Goal: Task Accomplishment & Management: Complete application form

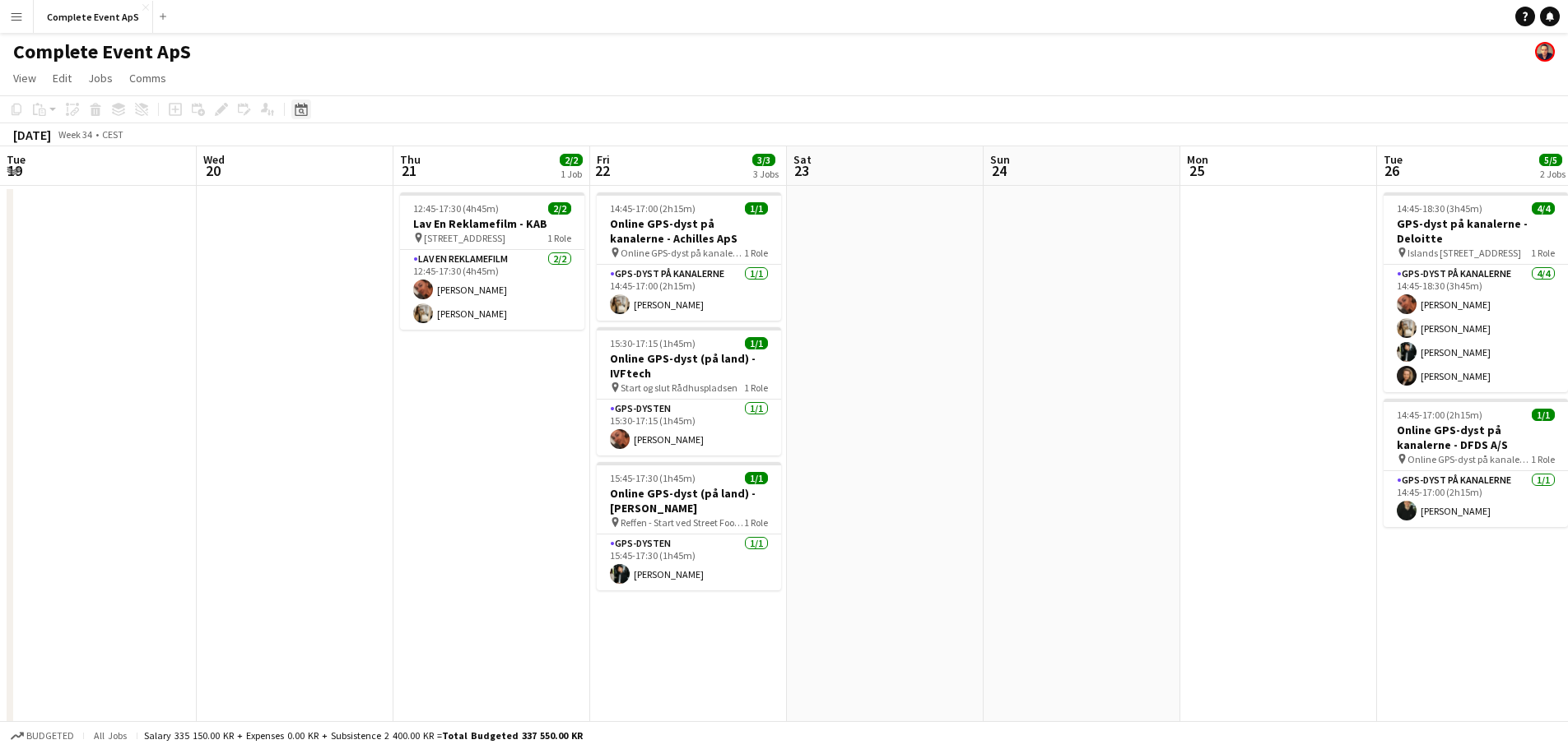
scroll to position [0, 581]
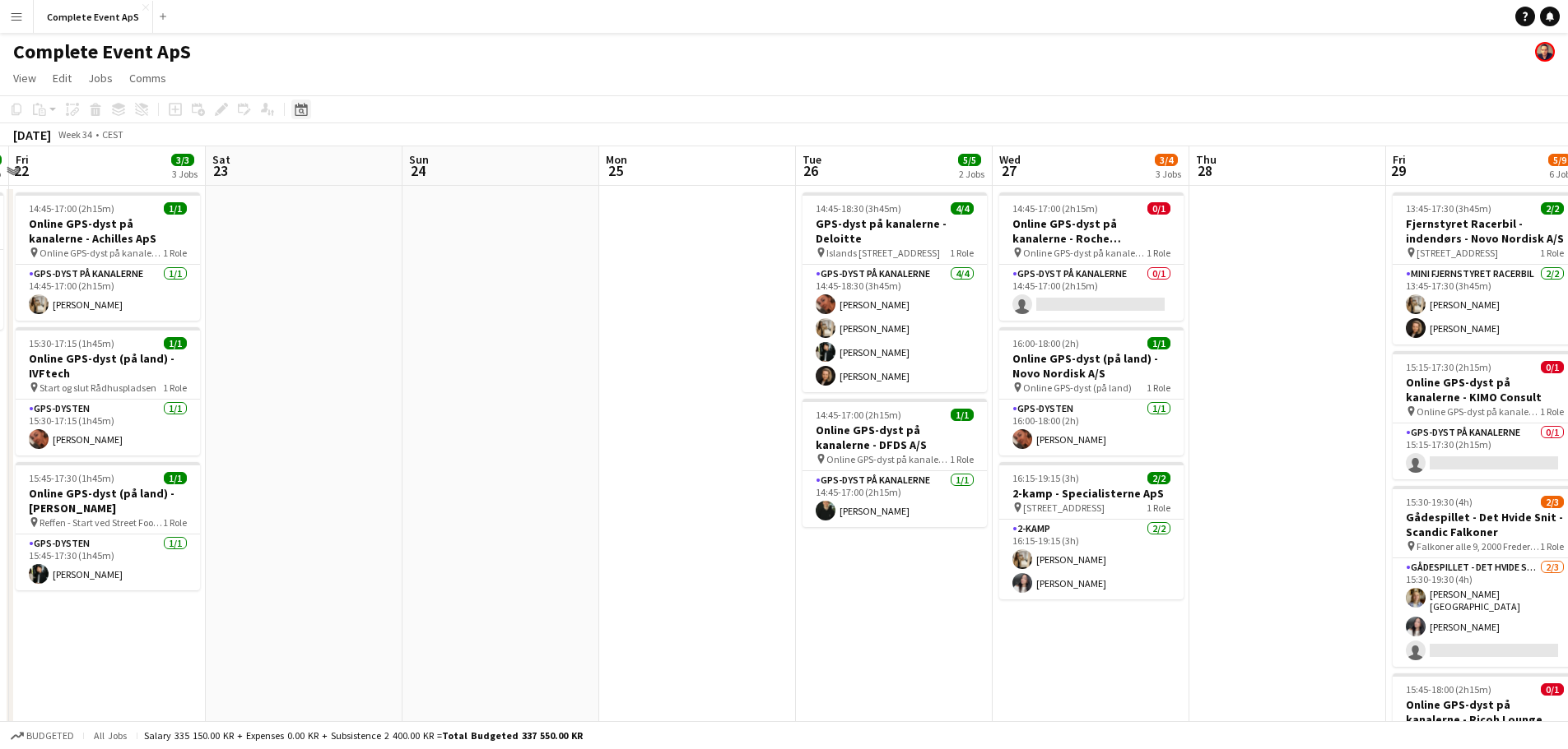
click at [307, 108] on icon at bounding box center [300, 109] width 12 height 13
click at [434, 171] on span "Next month" at bounding box center [434, 166] width 33 height 33
click at [412, 252] on span "6" at bounding box center [413, 251] width 20 height 20
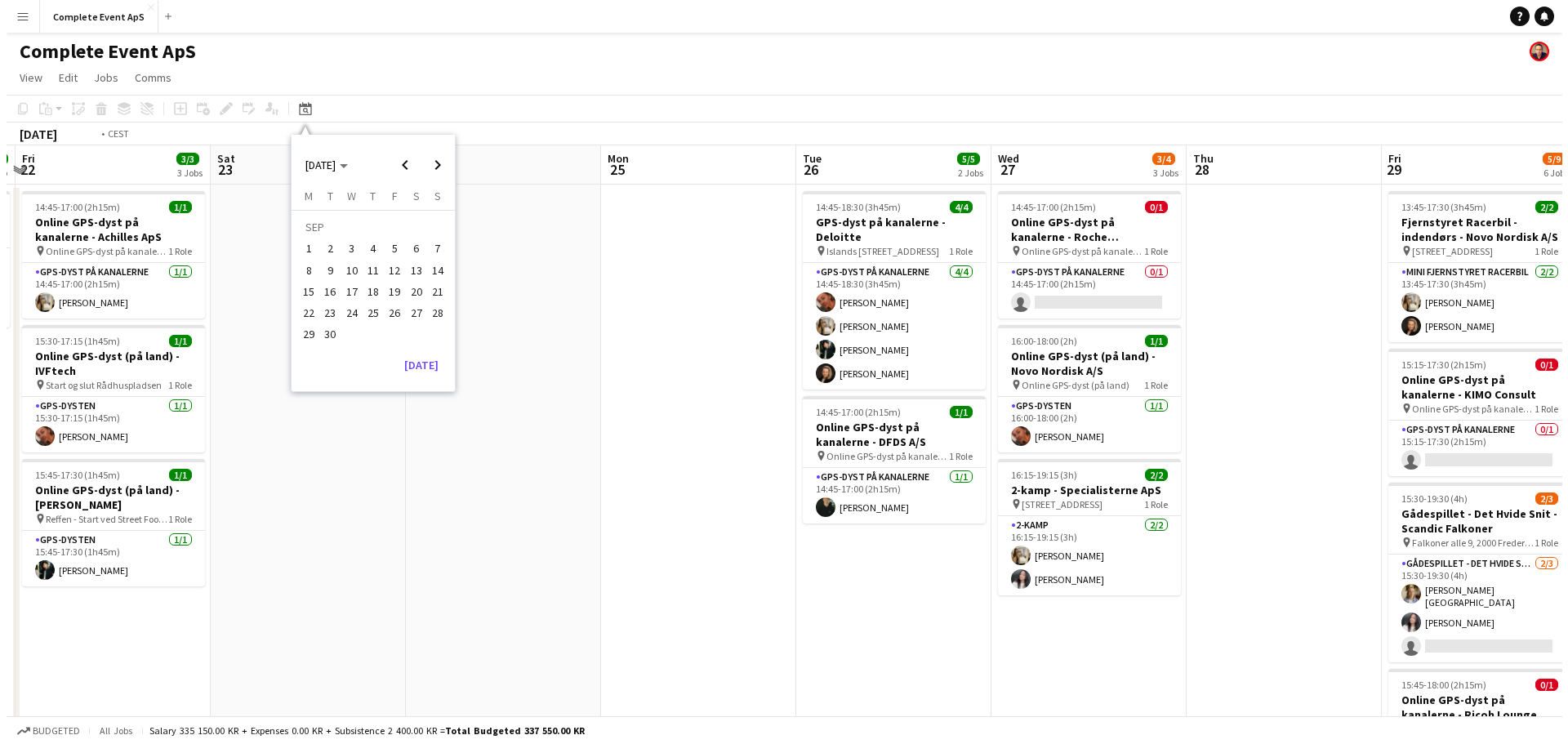
scroll to position [0, 562]
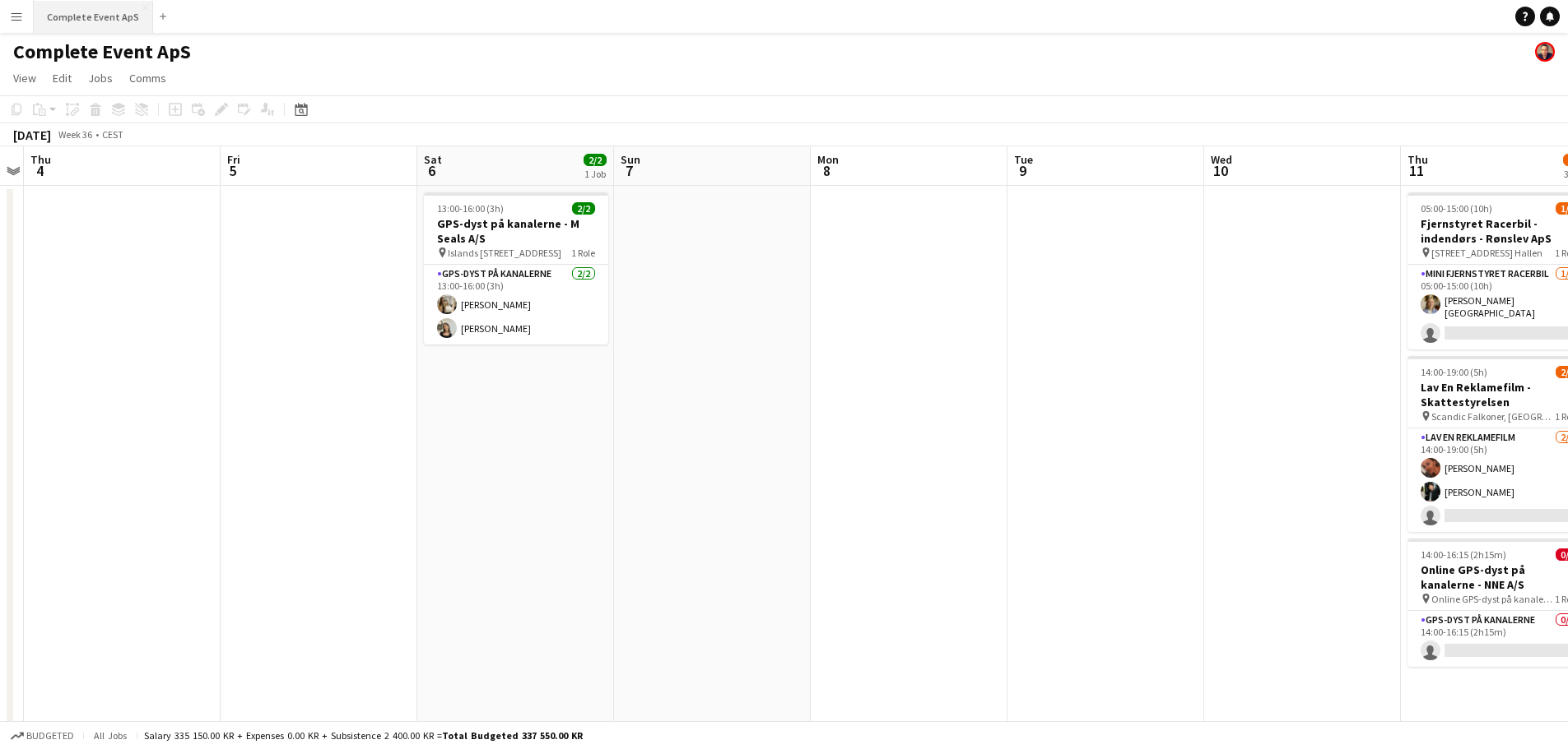
click at [94, 15] on button "Complete Event ApS Close" at bounding box center [94, 17] width 120 height 32
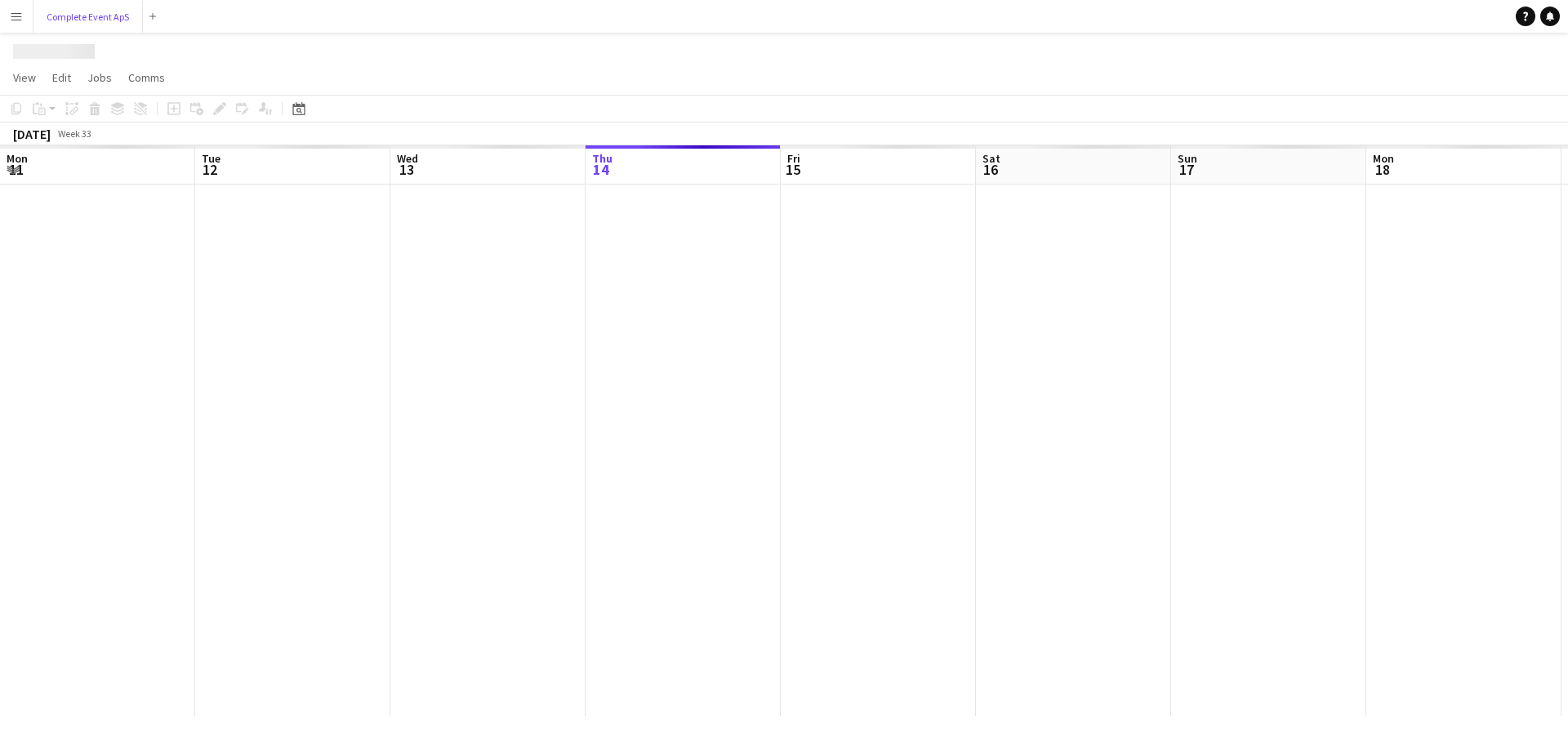
scroll to position [0, 390]
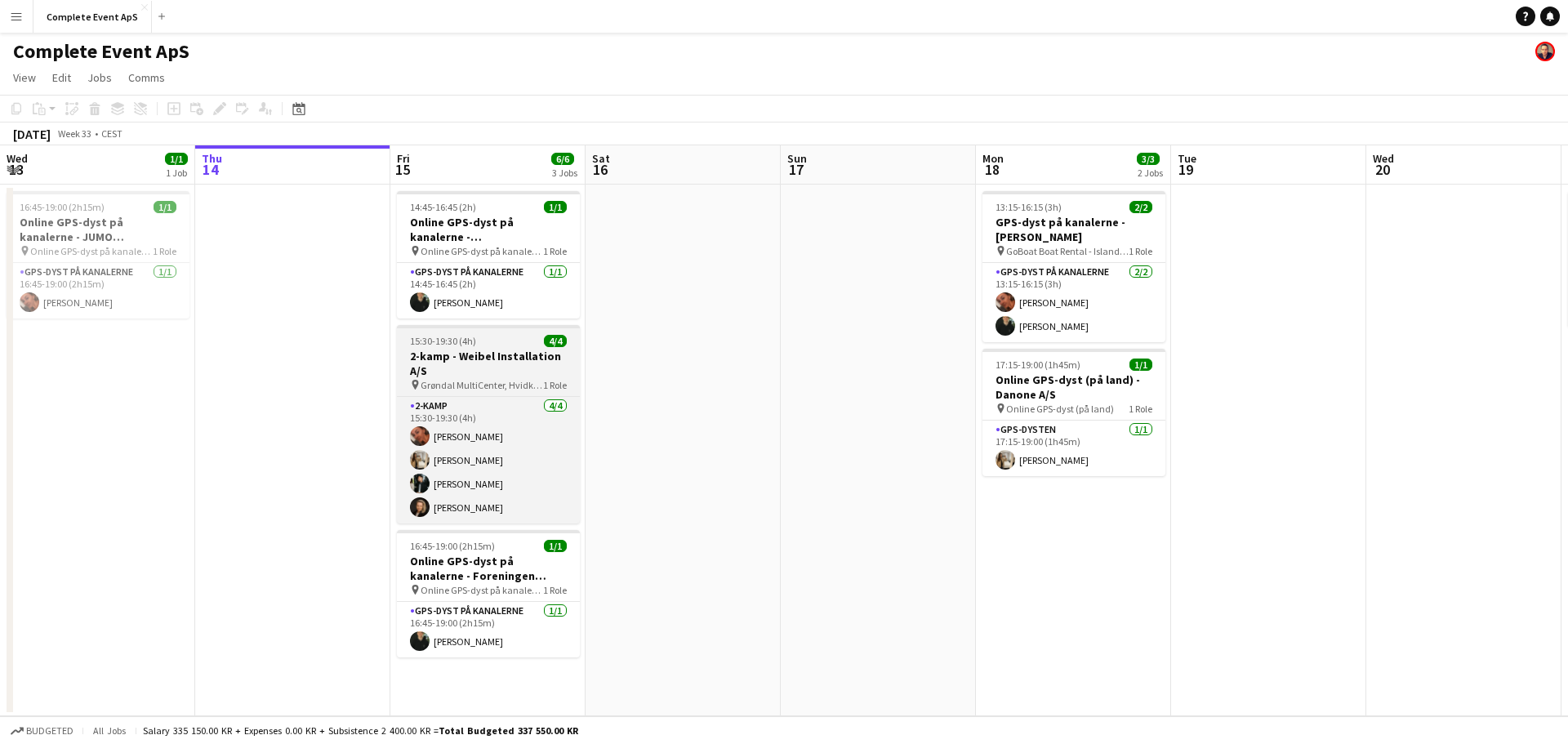
click at [524, 336] on div "15:30-19:30 (4h) 4/4" at bounding box center [488, 341] width 183 height 12
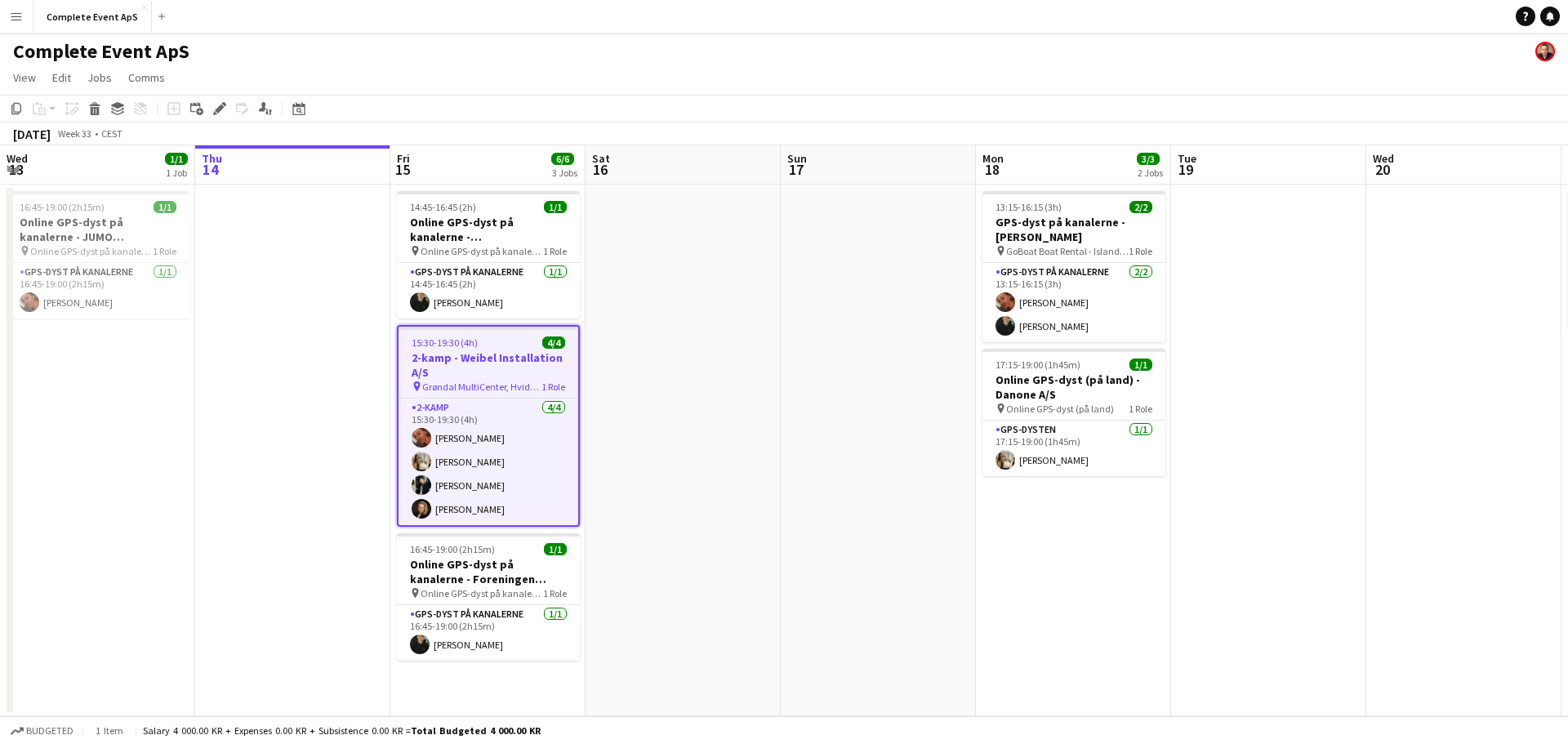
click at [524, 336] on div "15:30-19:30 (4h) 4/4" at bounding box center [488, 342] width 180 height 12
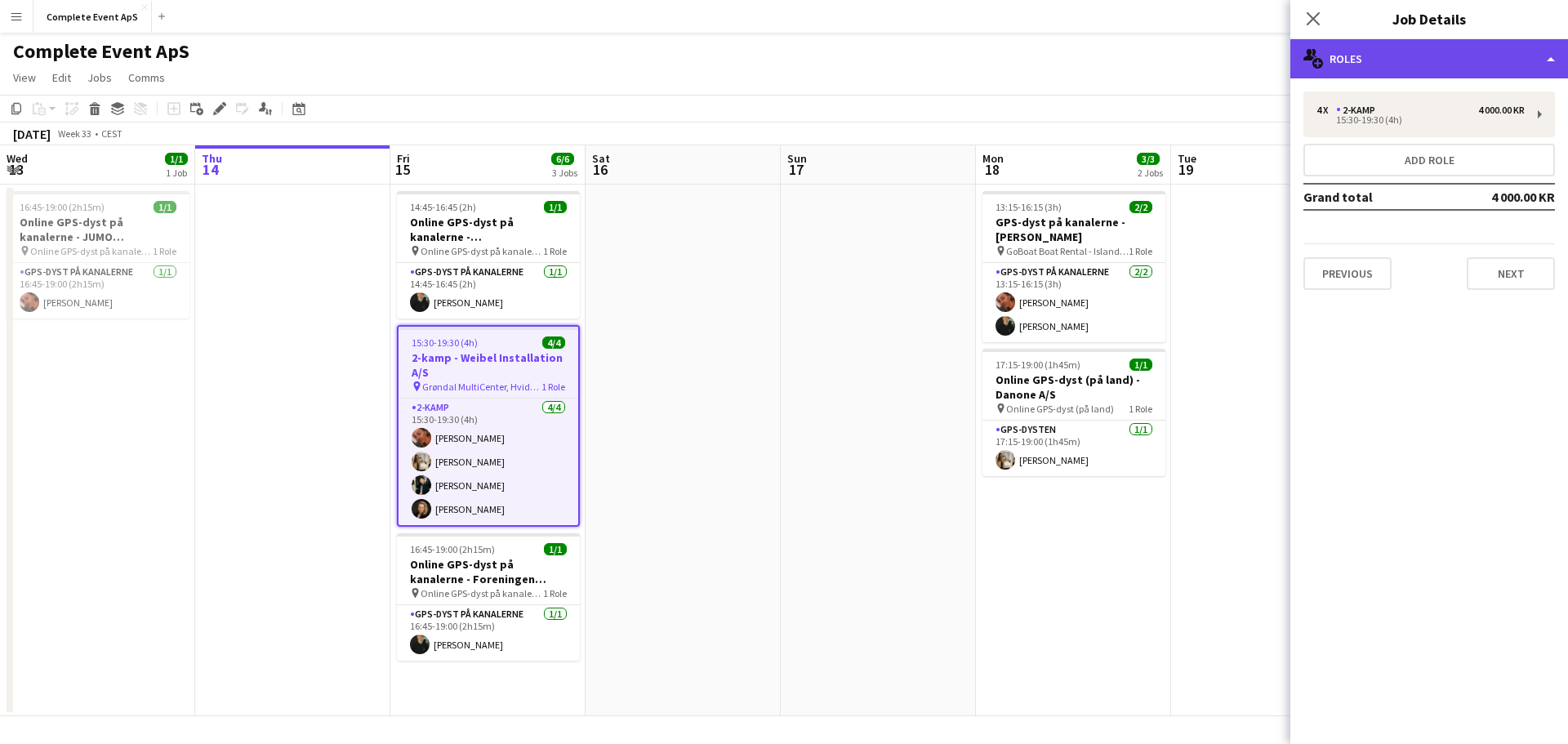
click at [1406, 58] on div "multiple-users-add Roles" at bounding box center [1429, 59] width 278 height 39
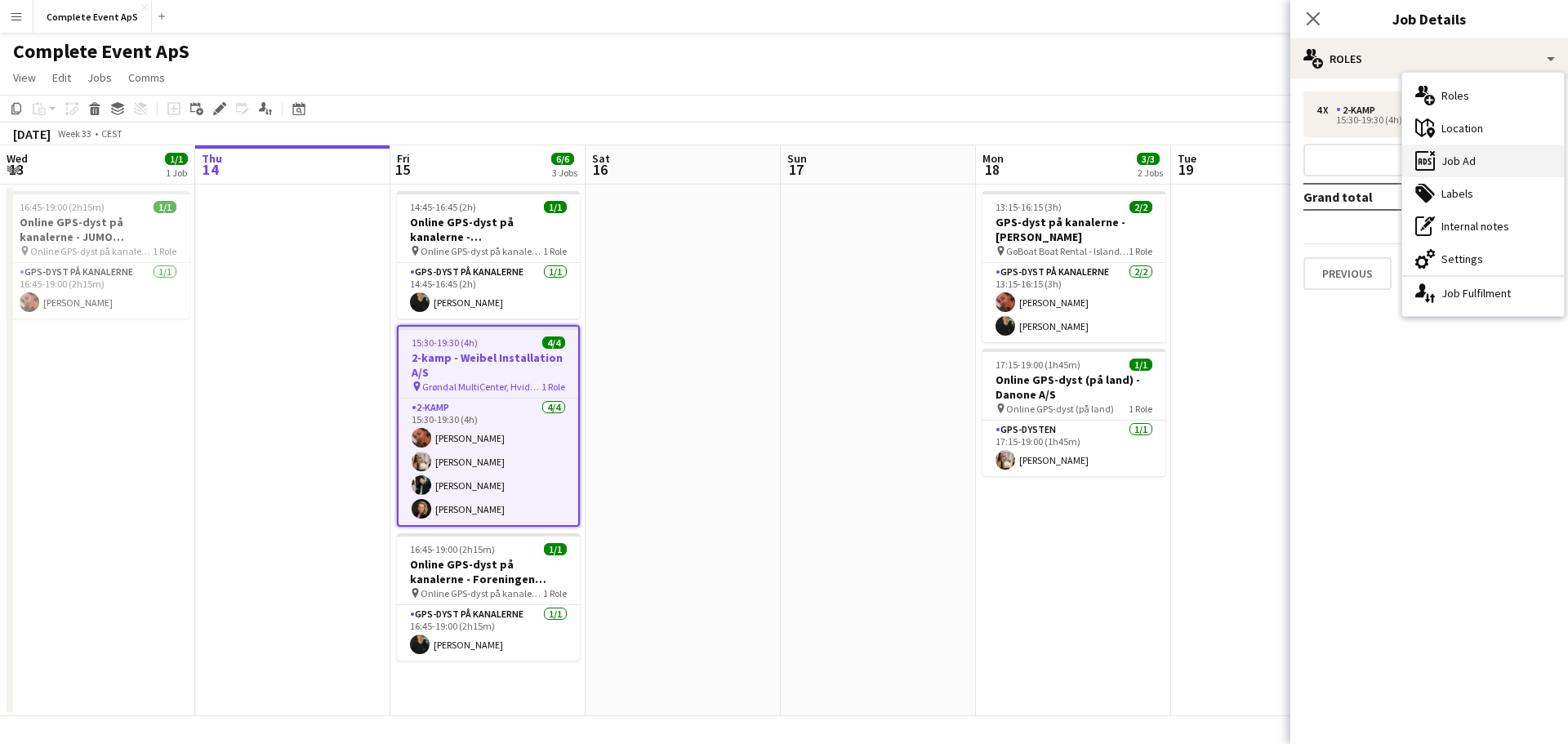
click at [1468, 163] on div "ads-window Job Ad" at bounding box center [1483, 161] width 162 height 33
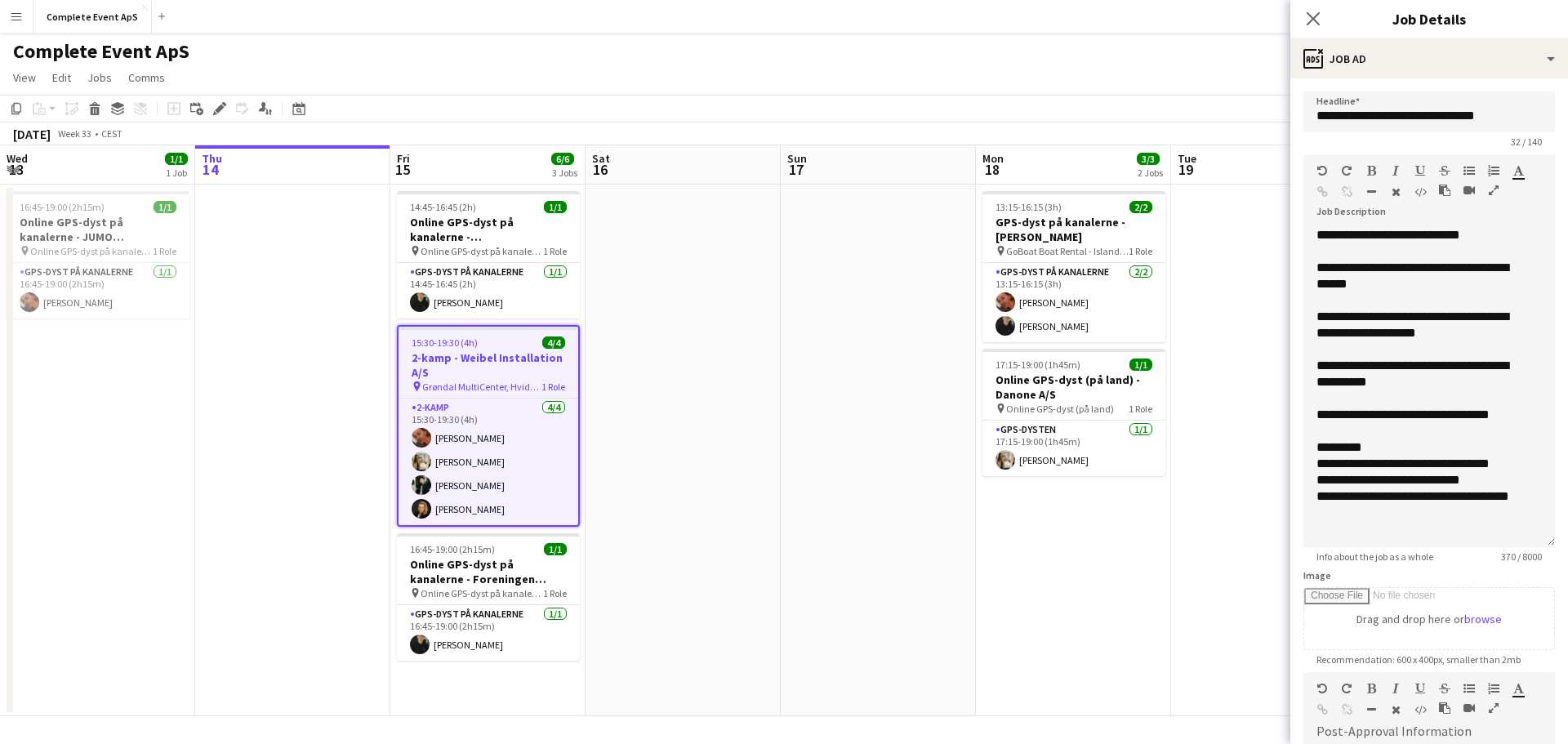
drag, startPoint x: 1537, startPoint y: 316, endPoint x: 1506, endPoint y: 520, distance: 206.3
click at [1549, 605] on form "**********" at bounding box center [1429, 555] width 278 height 926
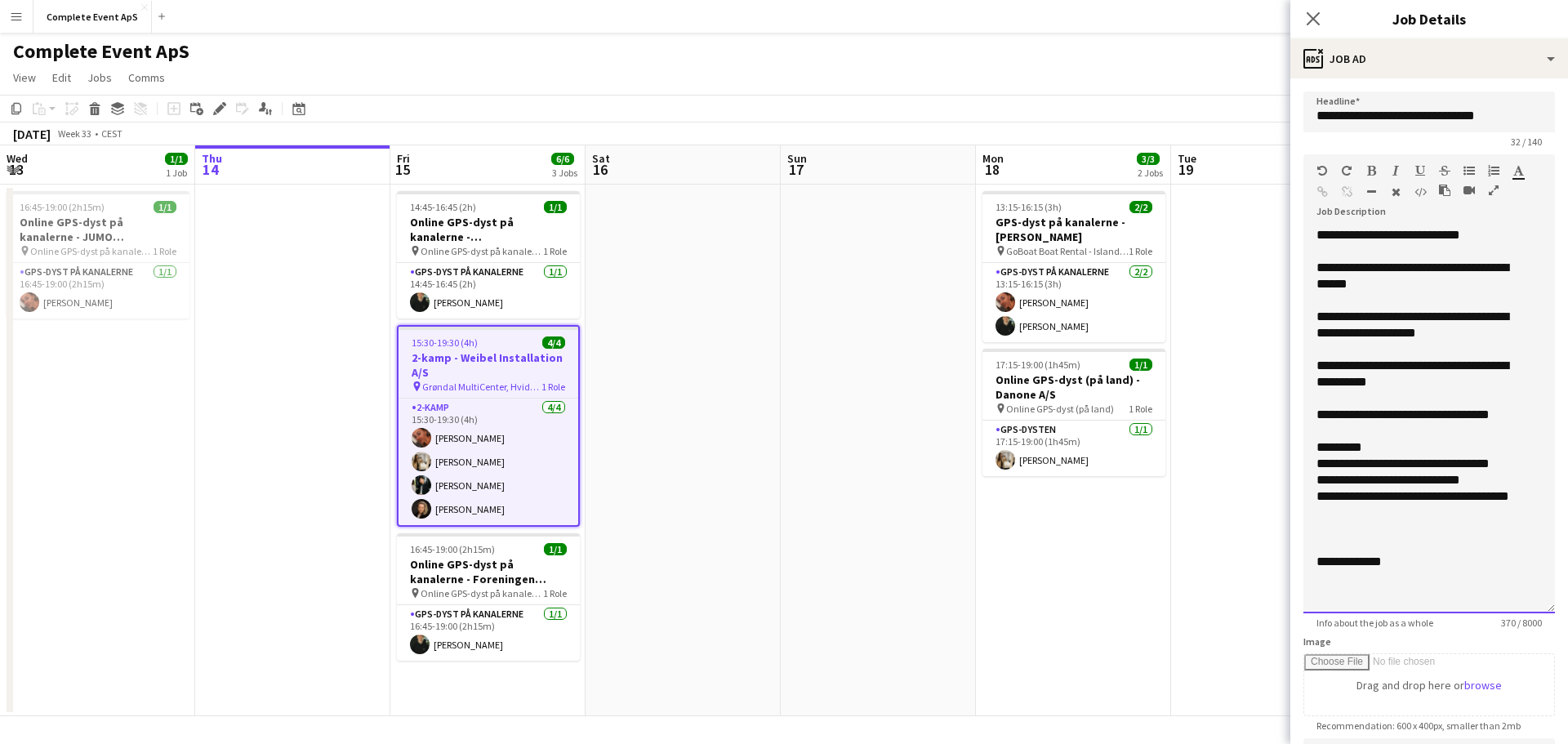
click at [1420, 371] on div "**********" at bounding box center [1423, 373] width 214 height 33
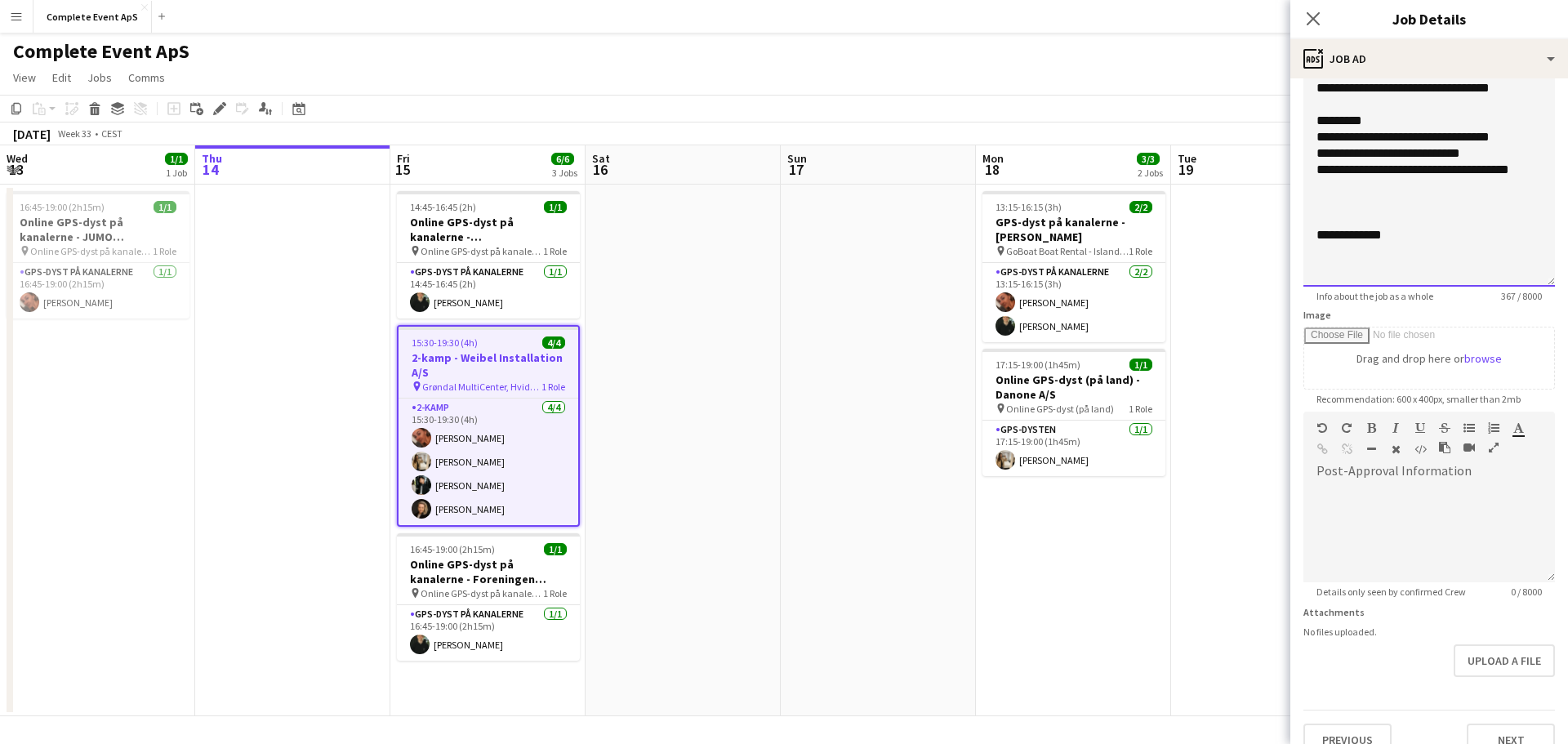
scroll to position [352, 0]
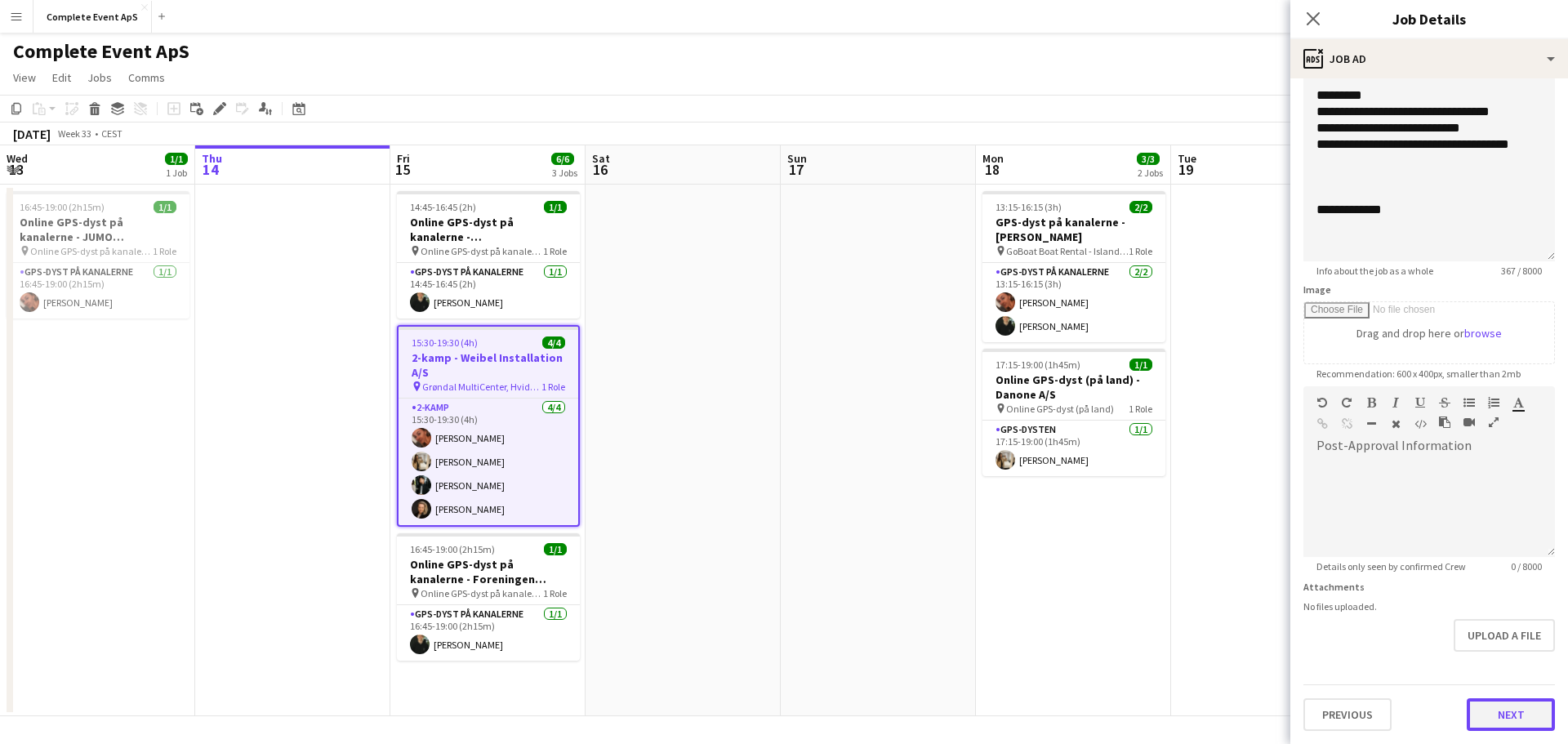
click at [1488, 716] on button "Next" at bounding box center [1510, 714] width 88 height 33
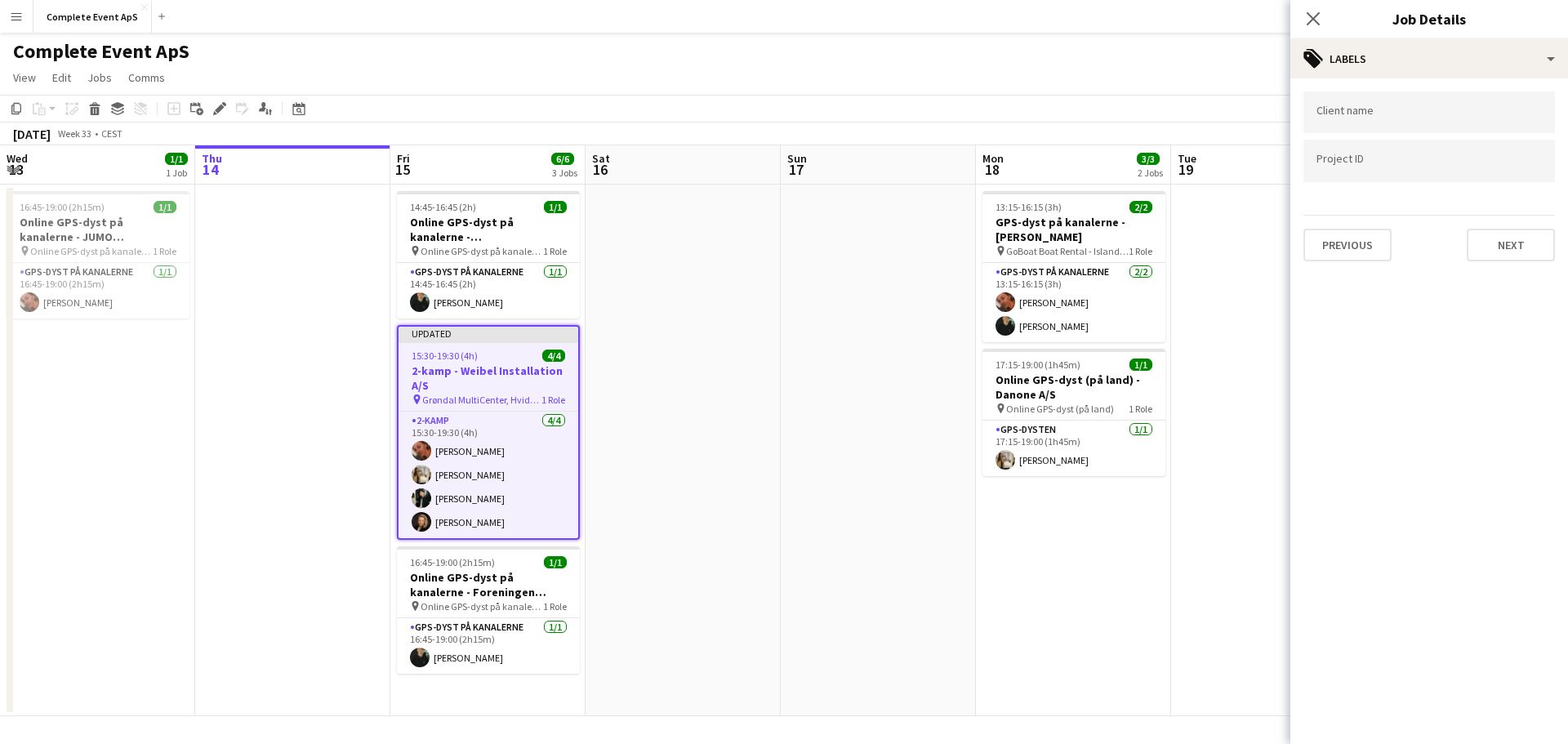
click at [1155, 607] on app-date-cell "13:15-16:15 (3h) 2/2 GPS-dyst på kanalerne - [PERSON_NAME] pin GoBoat Boat Rent…" at bounding box center [1073, 450] width 195 height 532
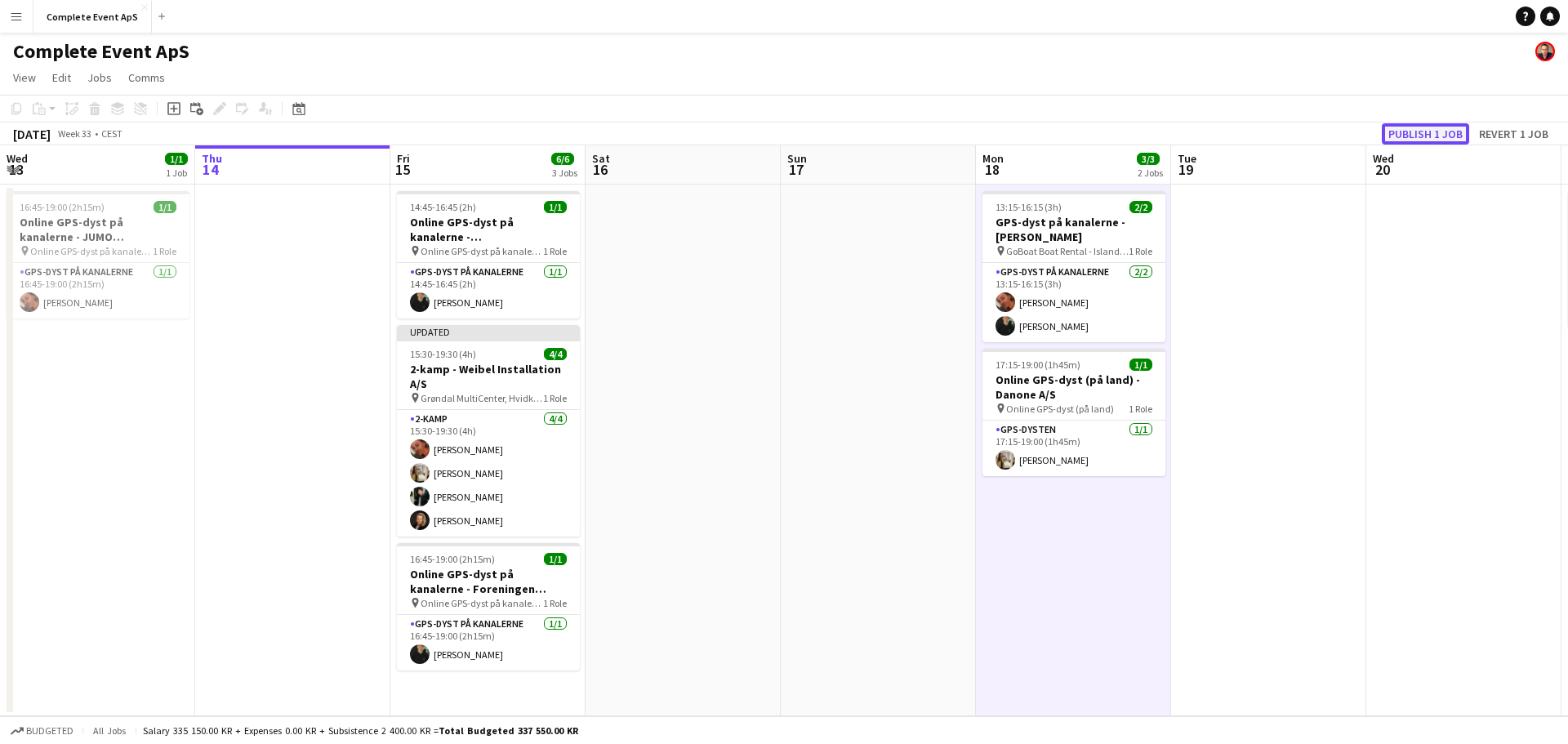
click at [1432, 136] on button "Publish 1 job" at bounding box center [1425, 134] width 87 height 21
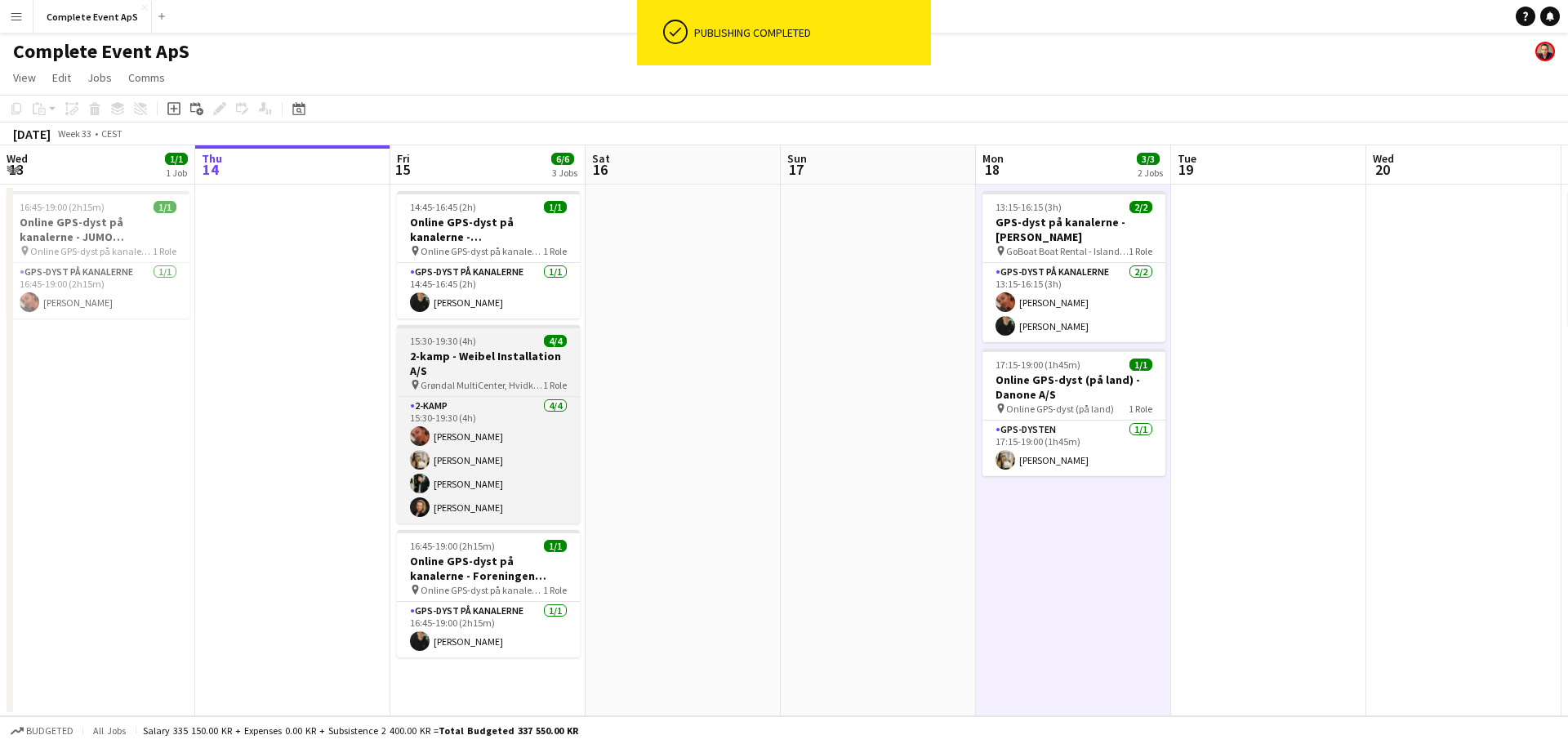
click at [521, 341] on div "15:30-19:30 (4h) 4/4" at bounding box center [488, 341] width 183 height 12
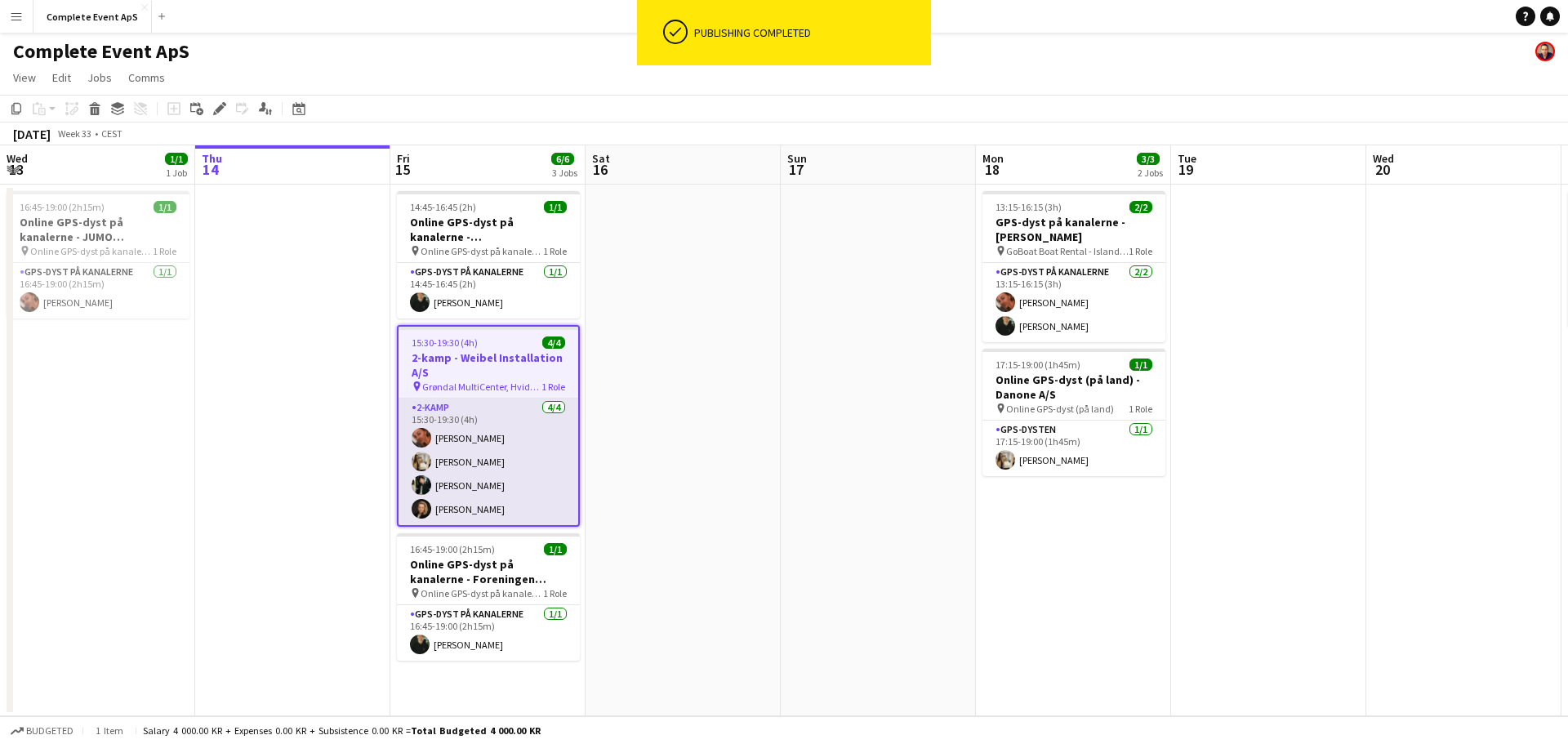
click at [511, 451] on app-card-role "2-kamp [DATE] 15:30-19:30 (4h) [PERSON_NAME] [PERSON_NAME] [PERSON_NAME] [PERSO…" at bounding box center [488, 462] width 180 height 126
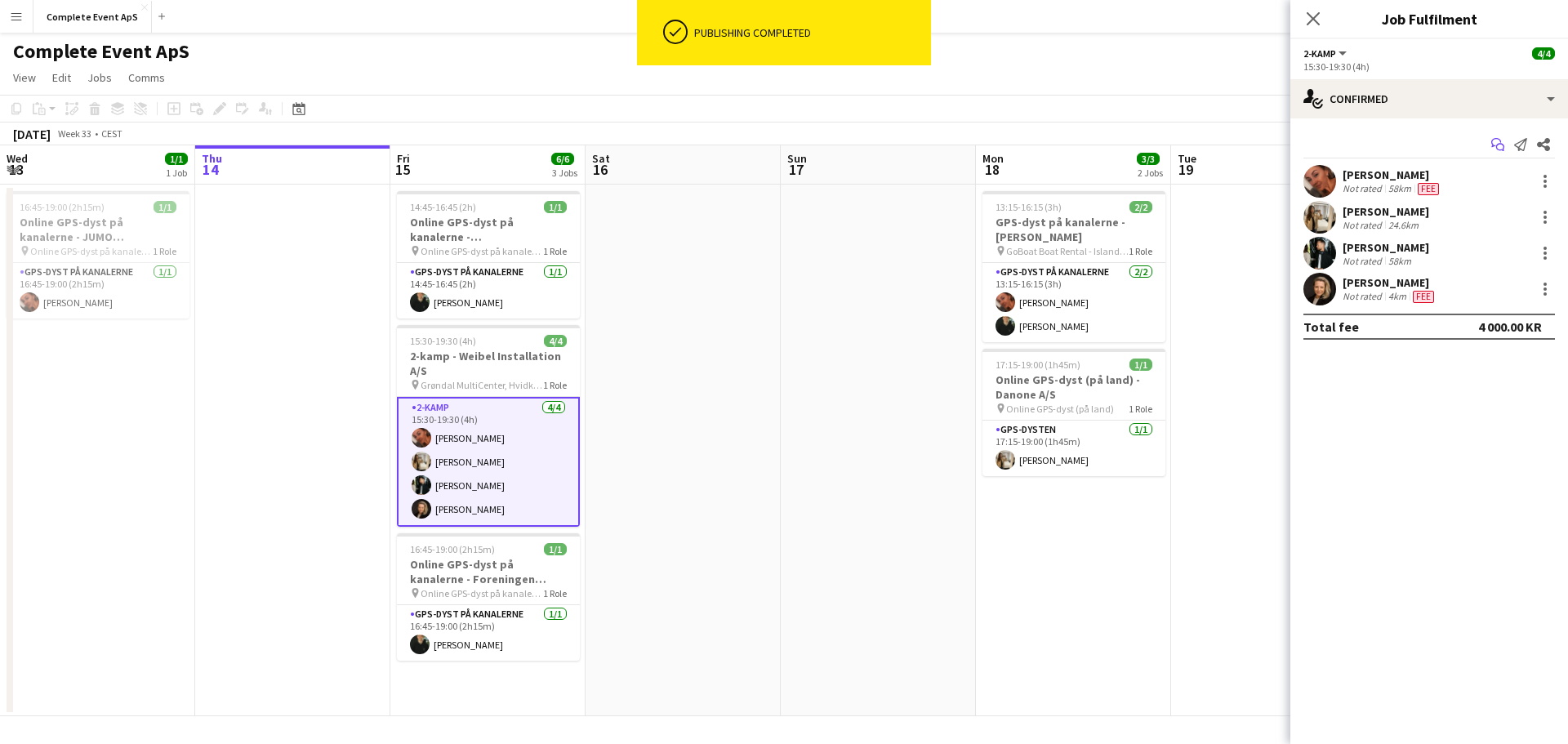
click at [1500, 141] on icon at bounding box center [1496, 143] width 10 height 9
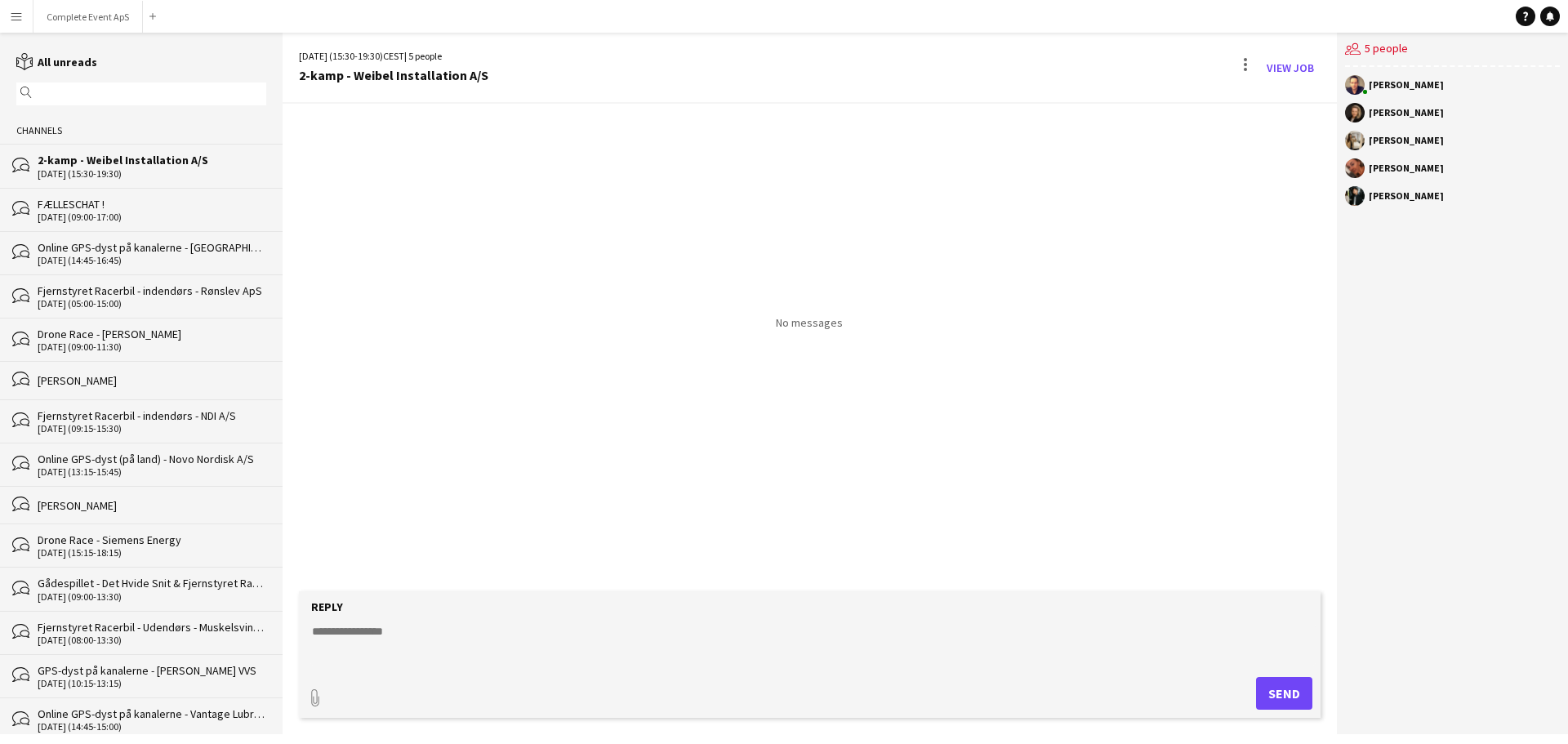
click at [538, 653] on textarea at bounding box center [812, 645] width 1005 height 43
type textarea "**********"
click at [66, 7] on button "Complete Event ApS Close" at bounding box center [88, 17] width 110 height 32
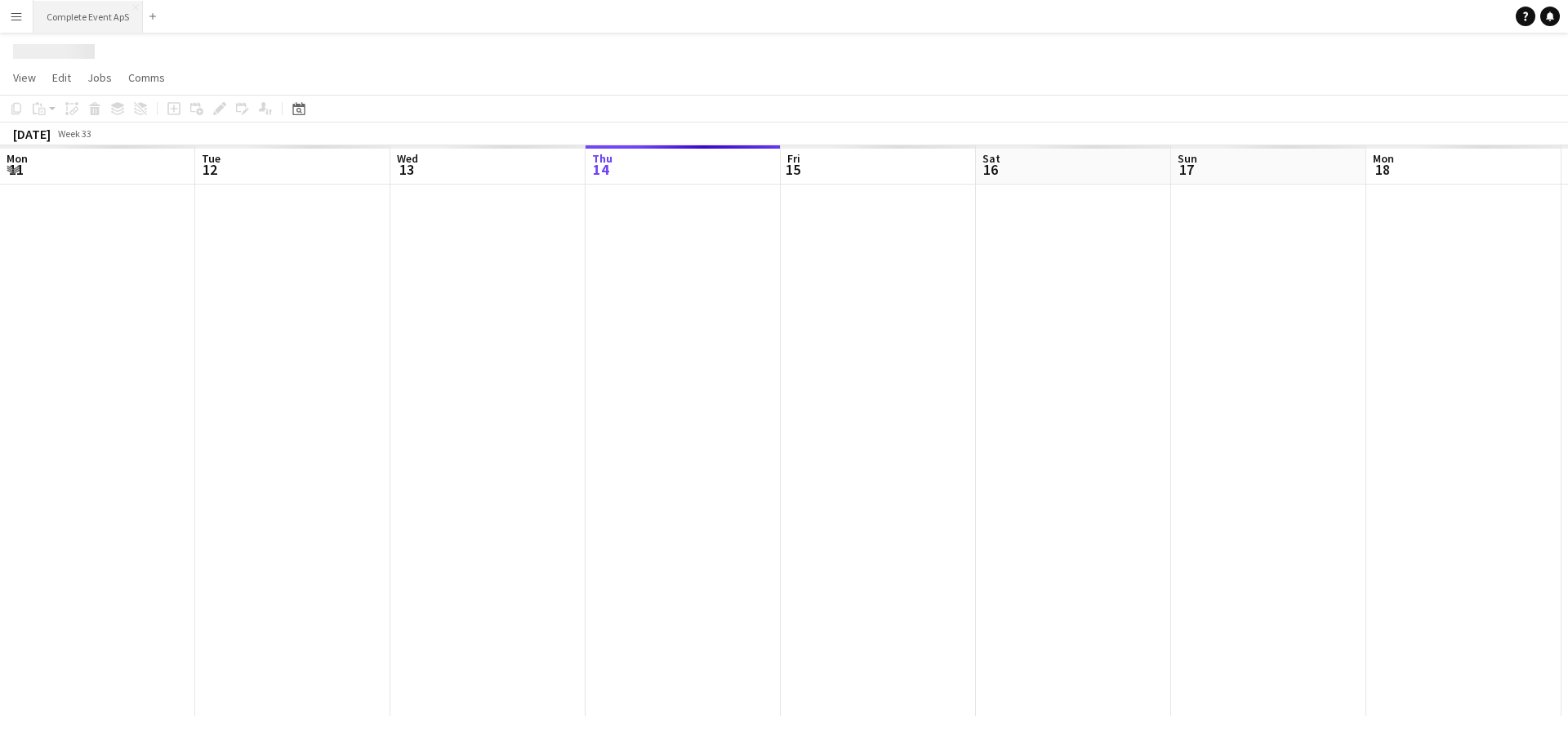
scroll to position [0, 390]
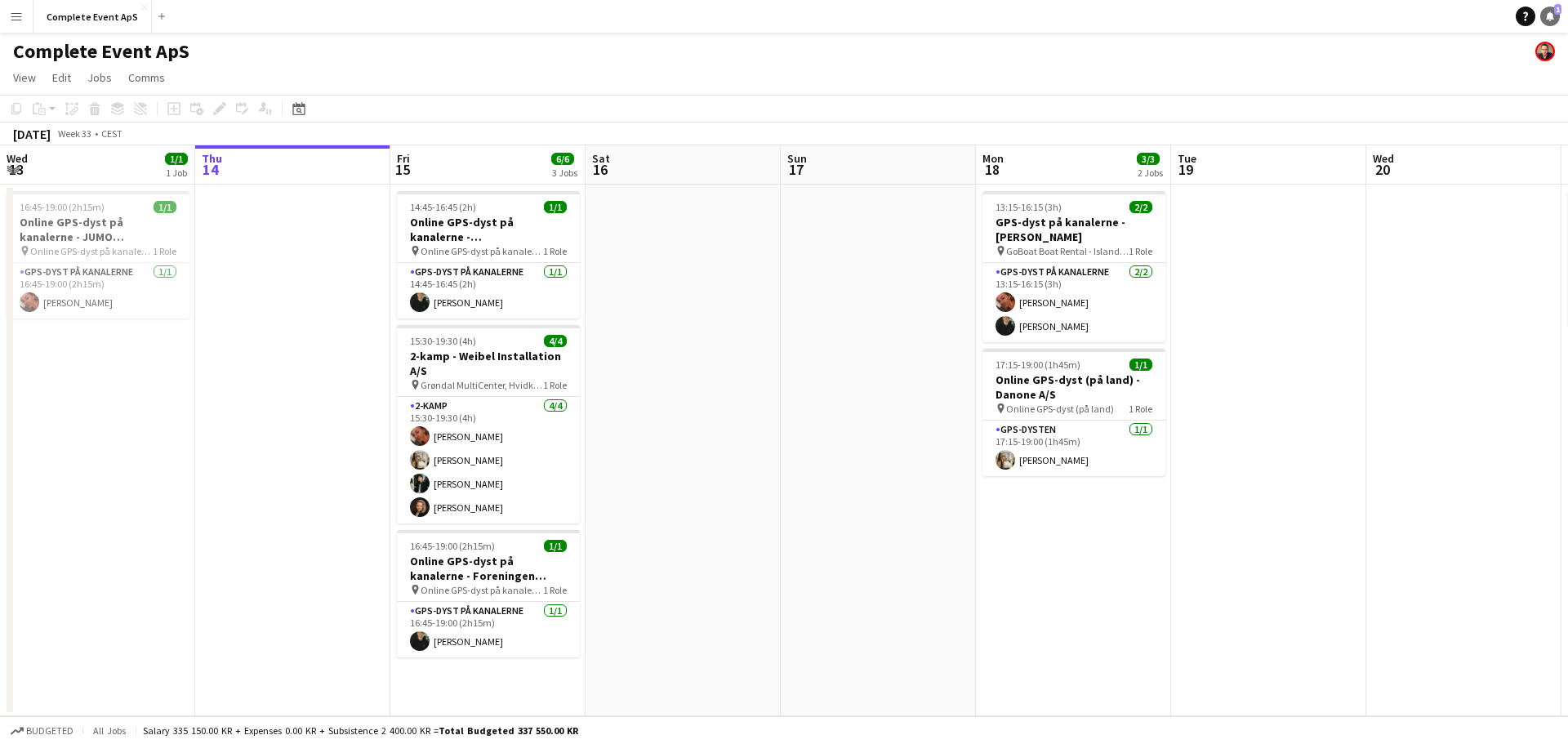
click at [1555, 16] on link "Notifications 1" at bounding box center [1549, 16] width 19 height 20
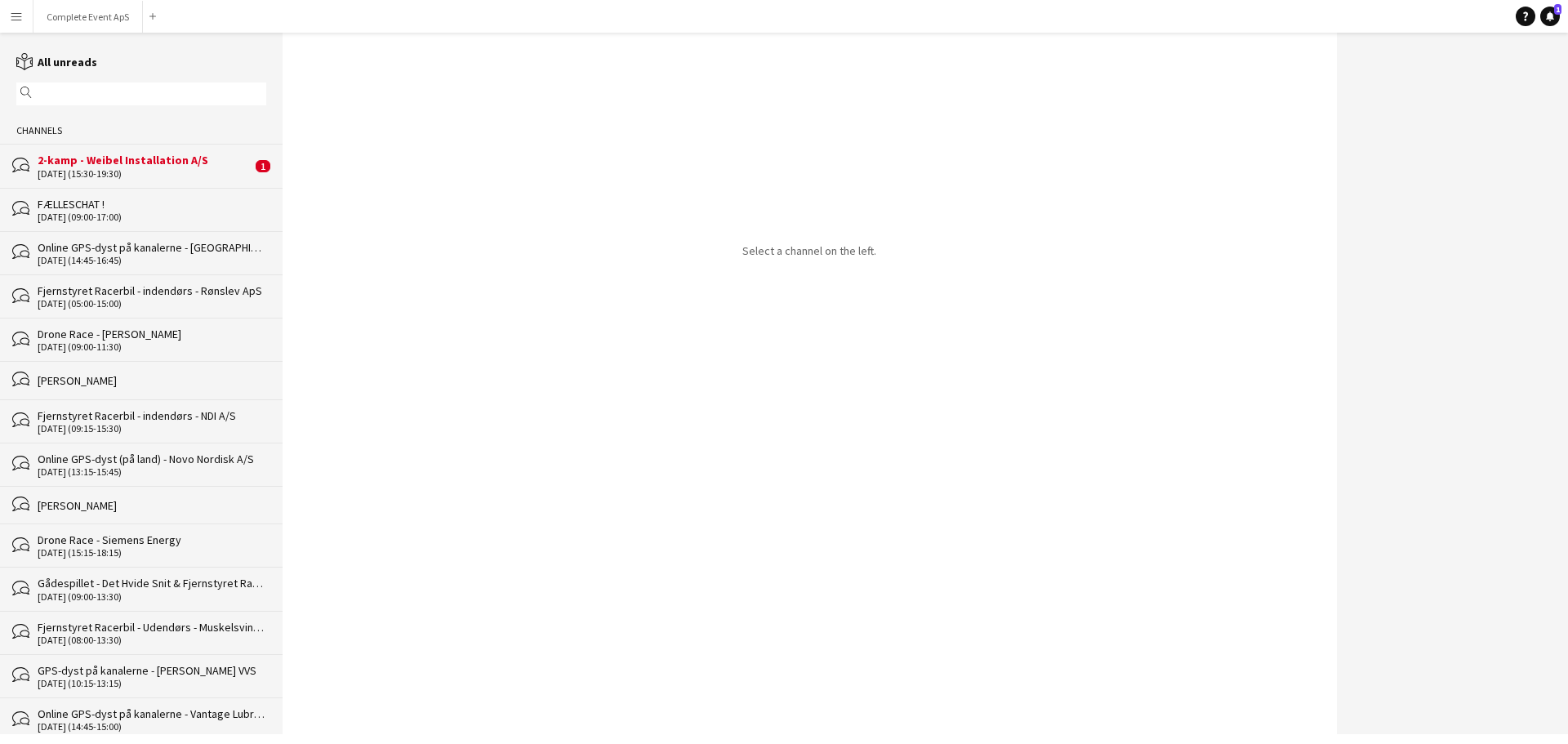
click at [135, 156] on div "2-kamp - Weibel Installation A/S" at bounding box center [144, 160] width 214 height 15
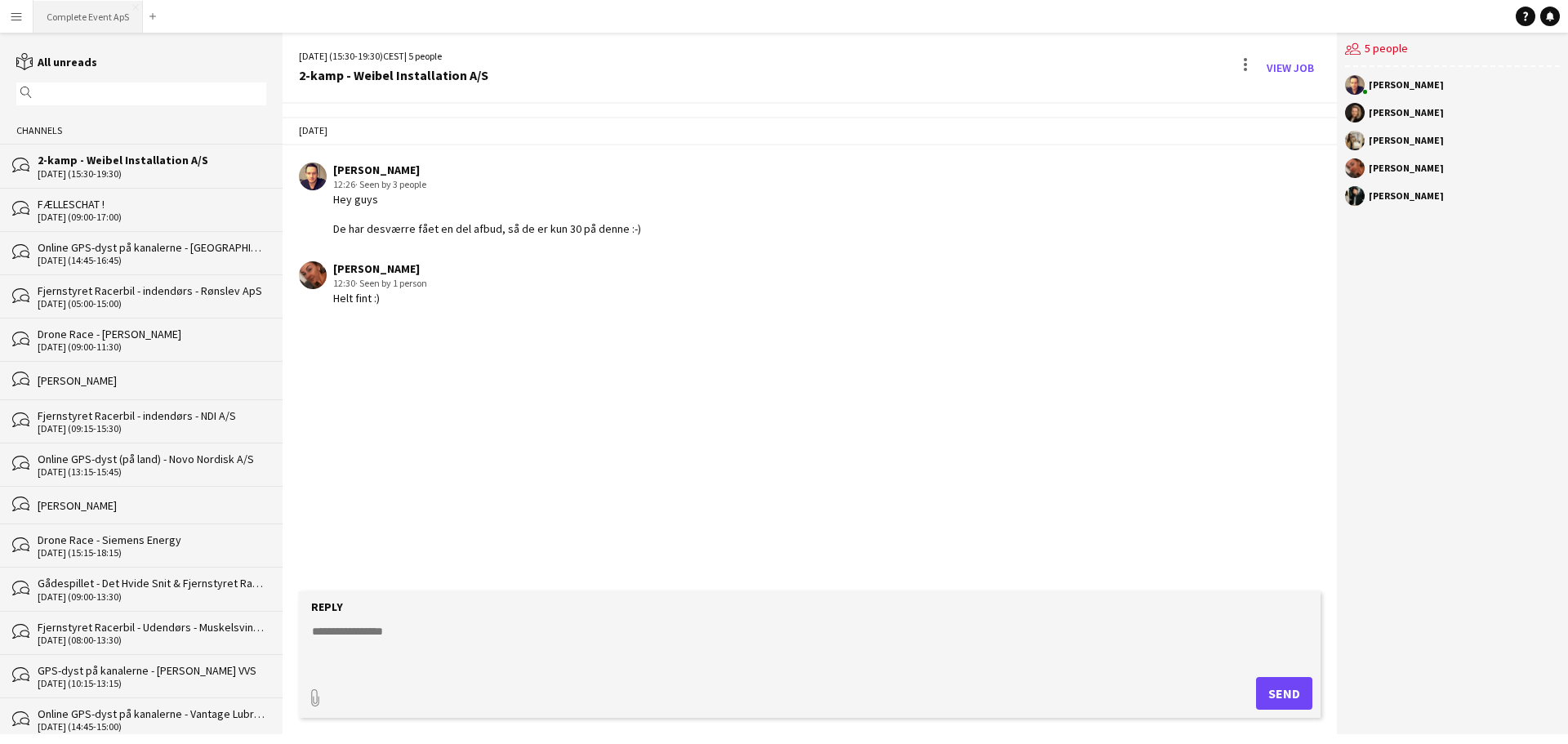
click at [112, 11] on button "Complete Event ApS Close" at bounding box center [88, 17] width 110 height 32
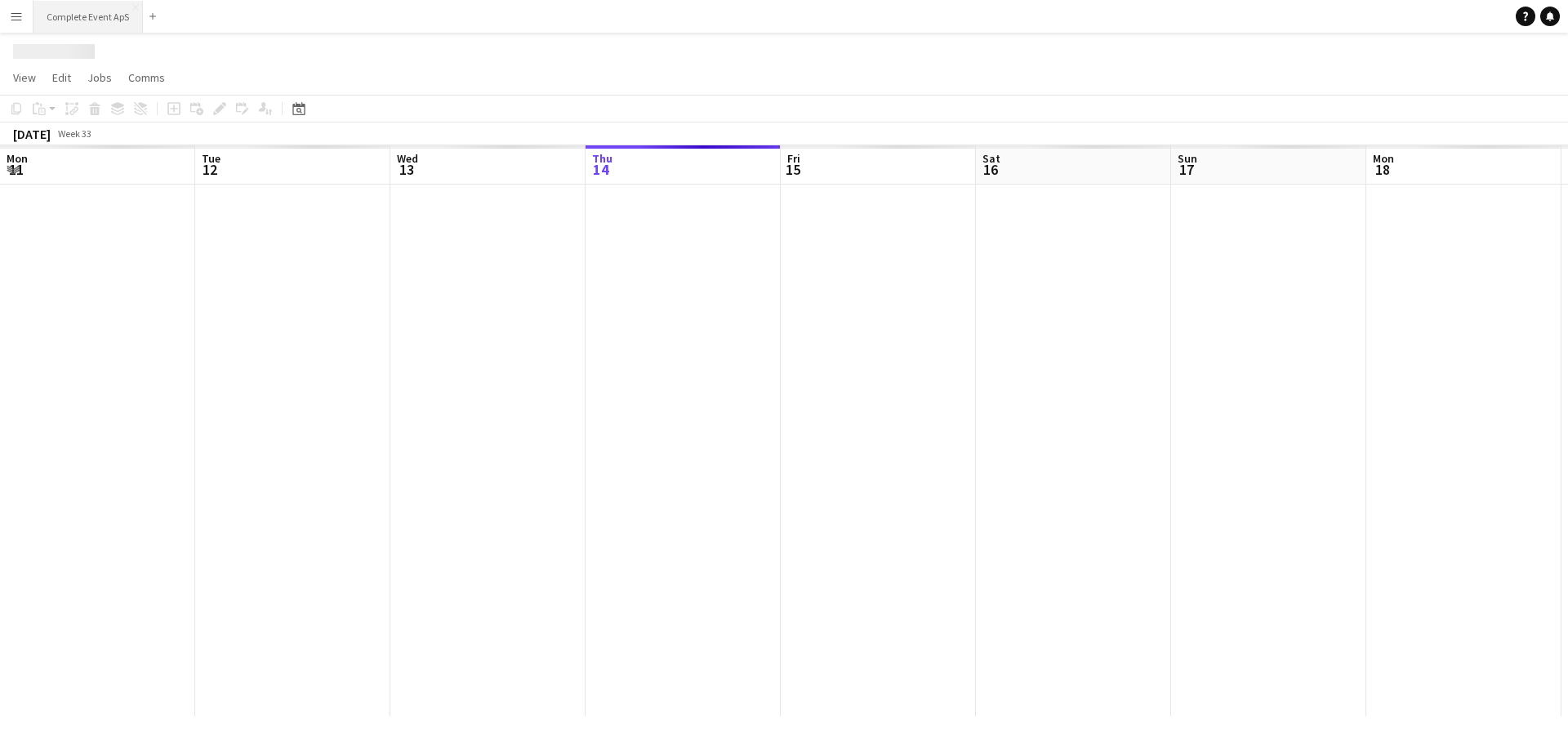
scroll to position [0, 390]
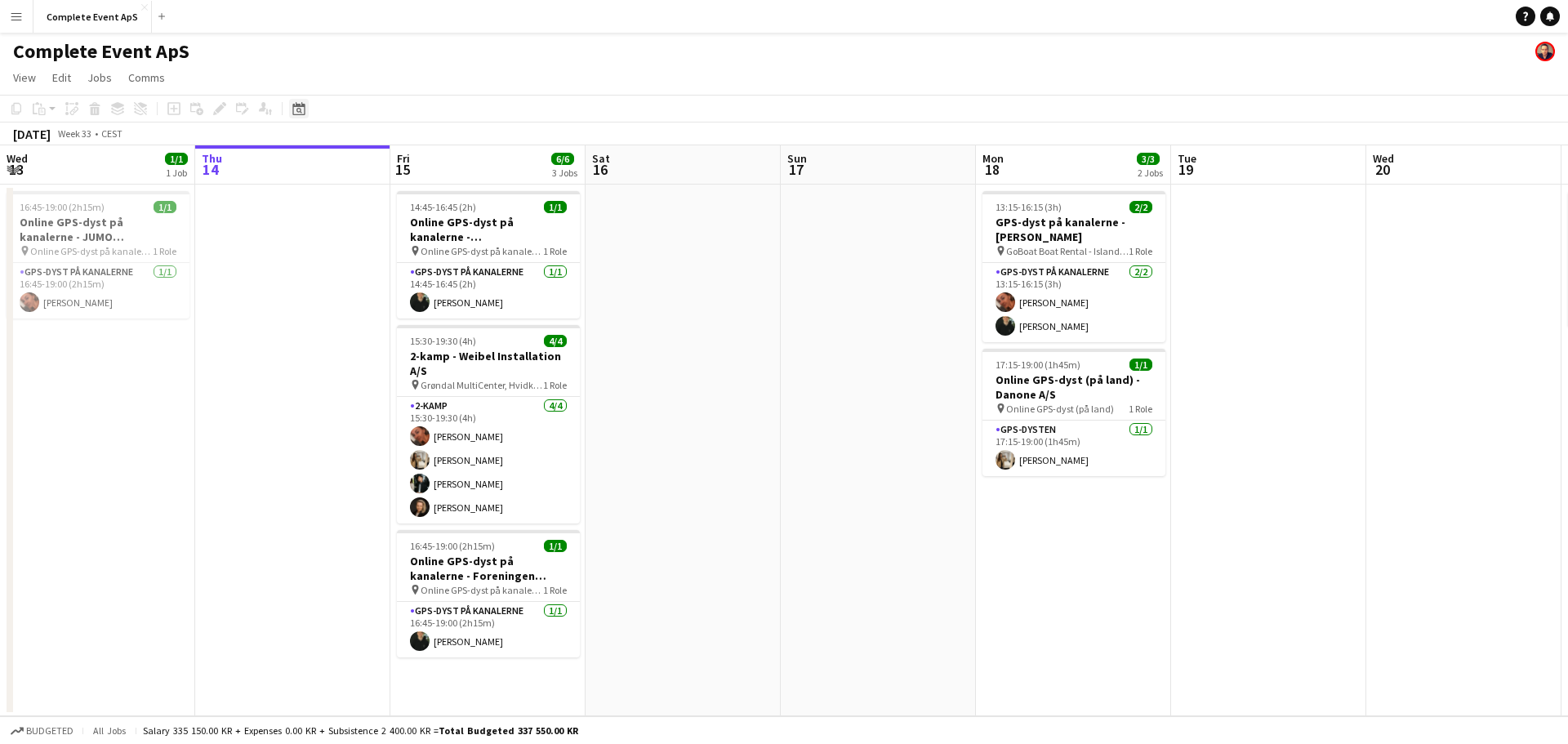
click at [297, 107] on icon at bounding box center [298, 109] width 12 height 13
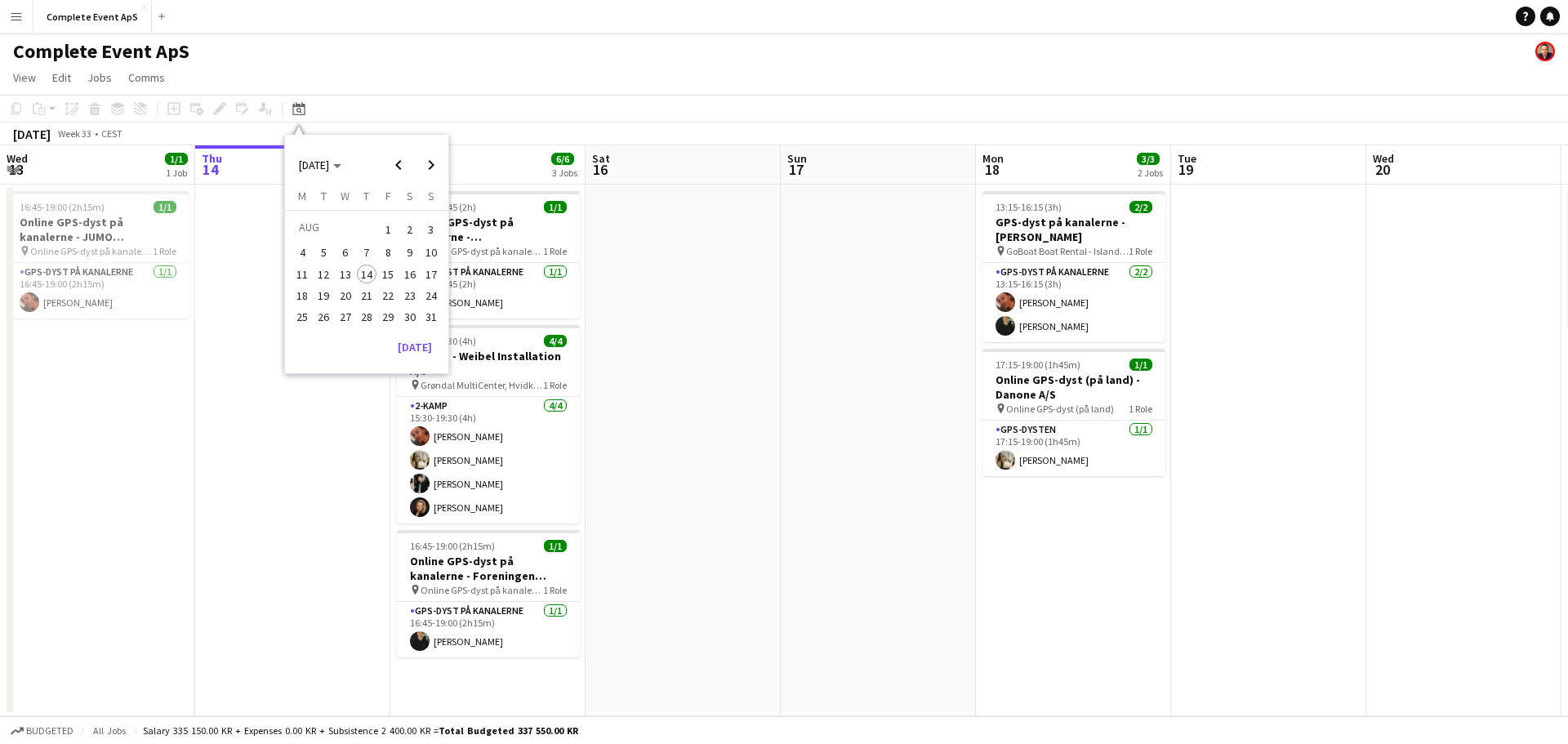
click at [369, 297] on span "21" at bounding box center [366, 295] width 19 height 20
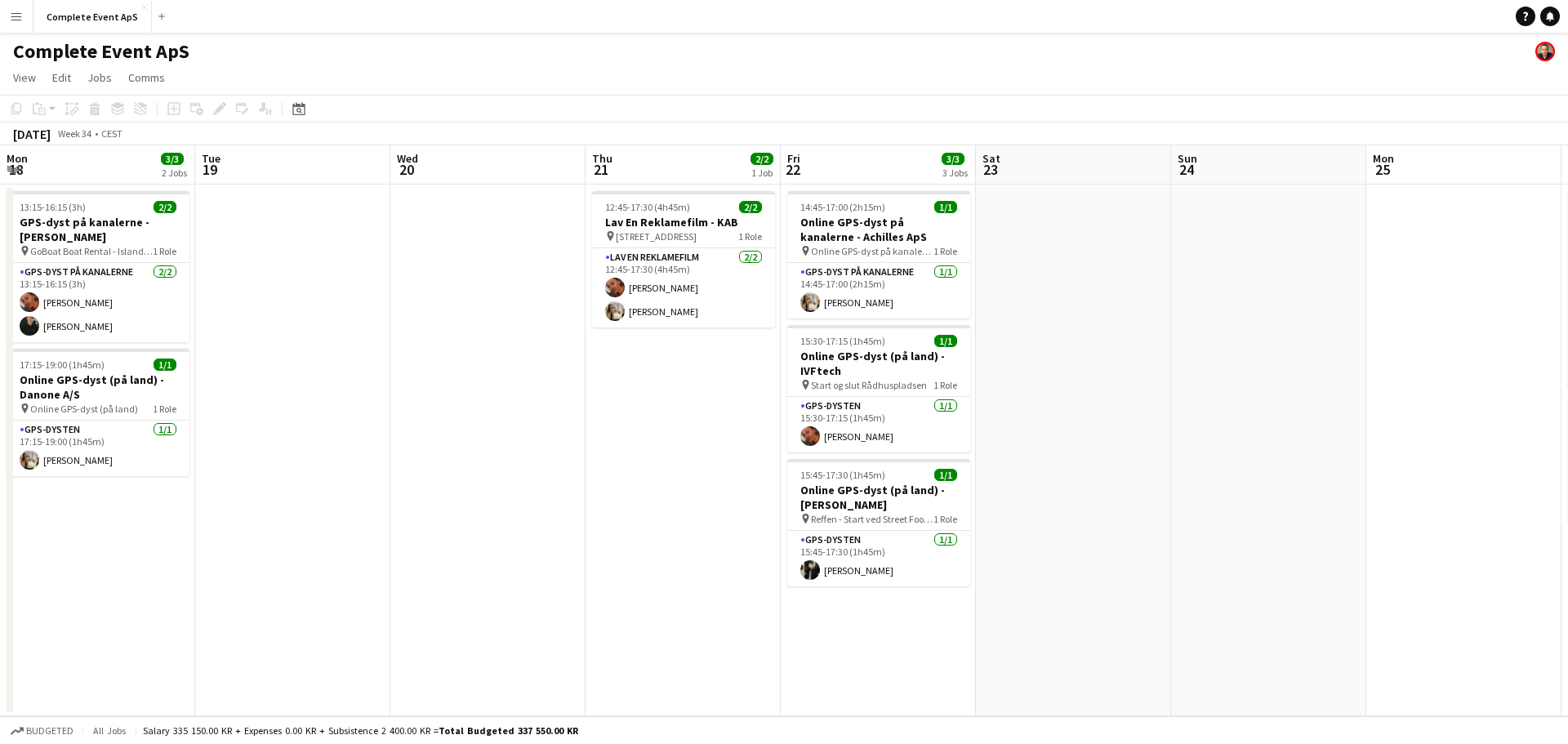
scroll to position [0, 562]
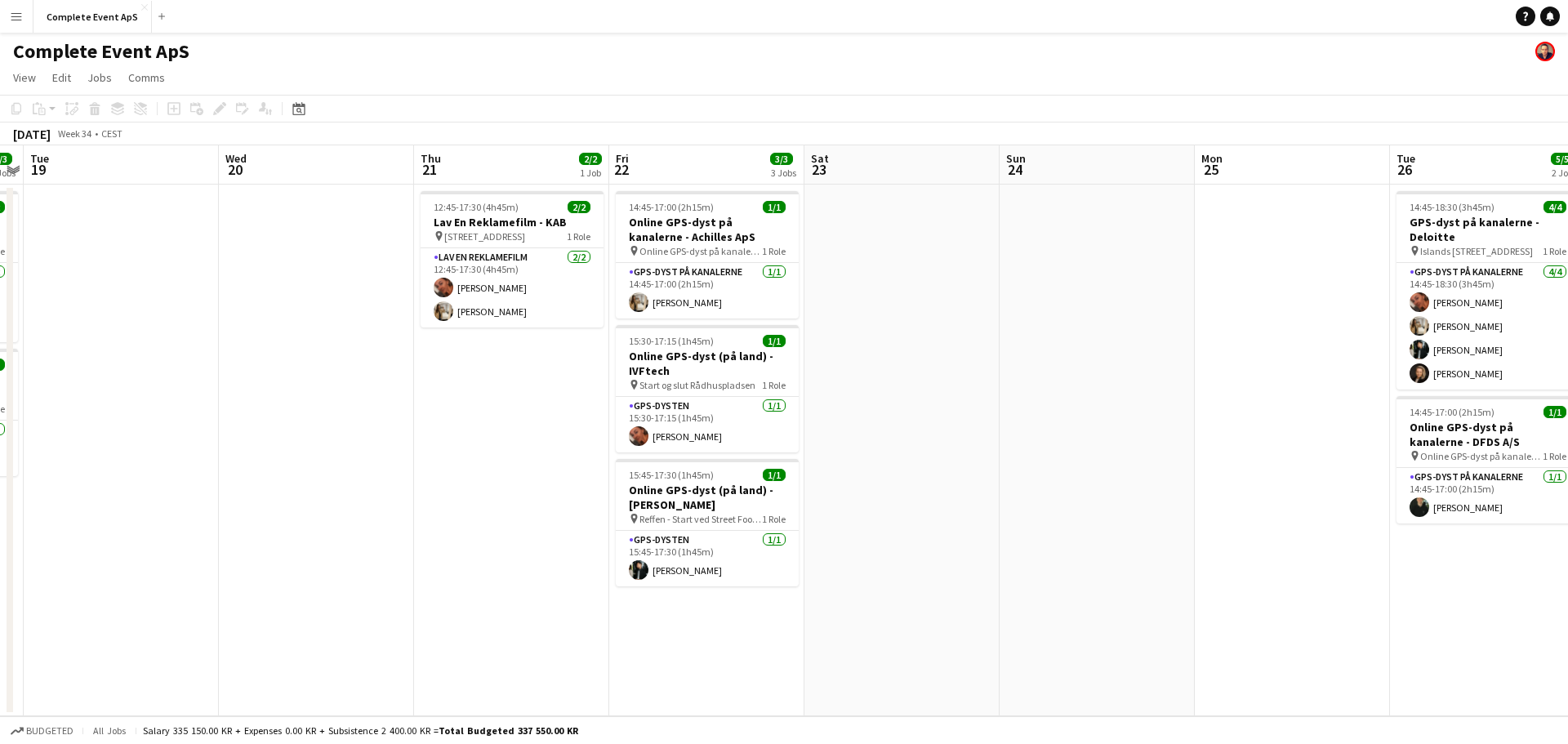
click at [478, 485] on app-date-cell "12:45-17:30 (4h45m) 2/2 Lav En Reklamefilm - KAB pin [STREET_ADDRESS] 1 Role La…" at bounding box center [512, 450] width 195 height 532
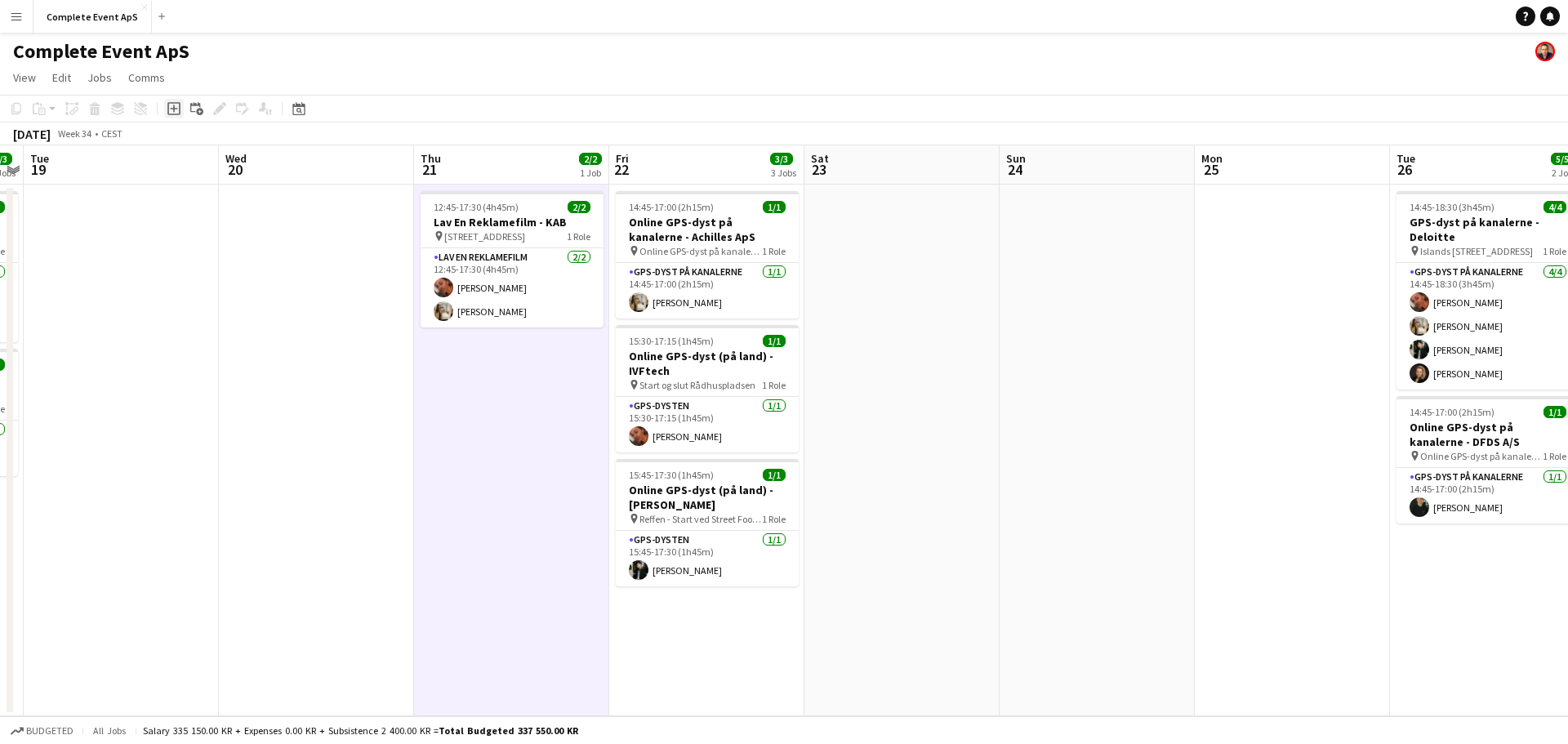
click at [171, 108] on icon "Add job" at bounding box center [174, 109] width 13 height 13
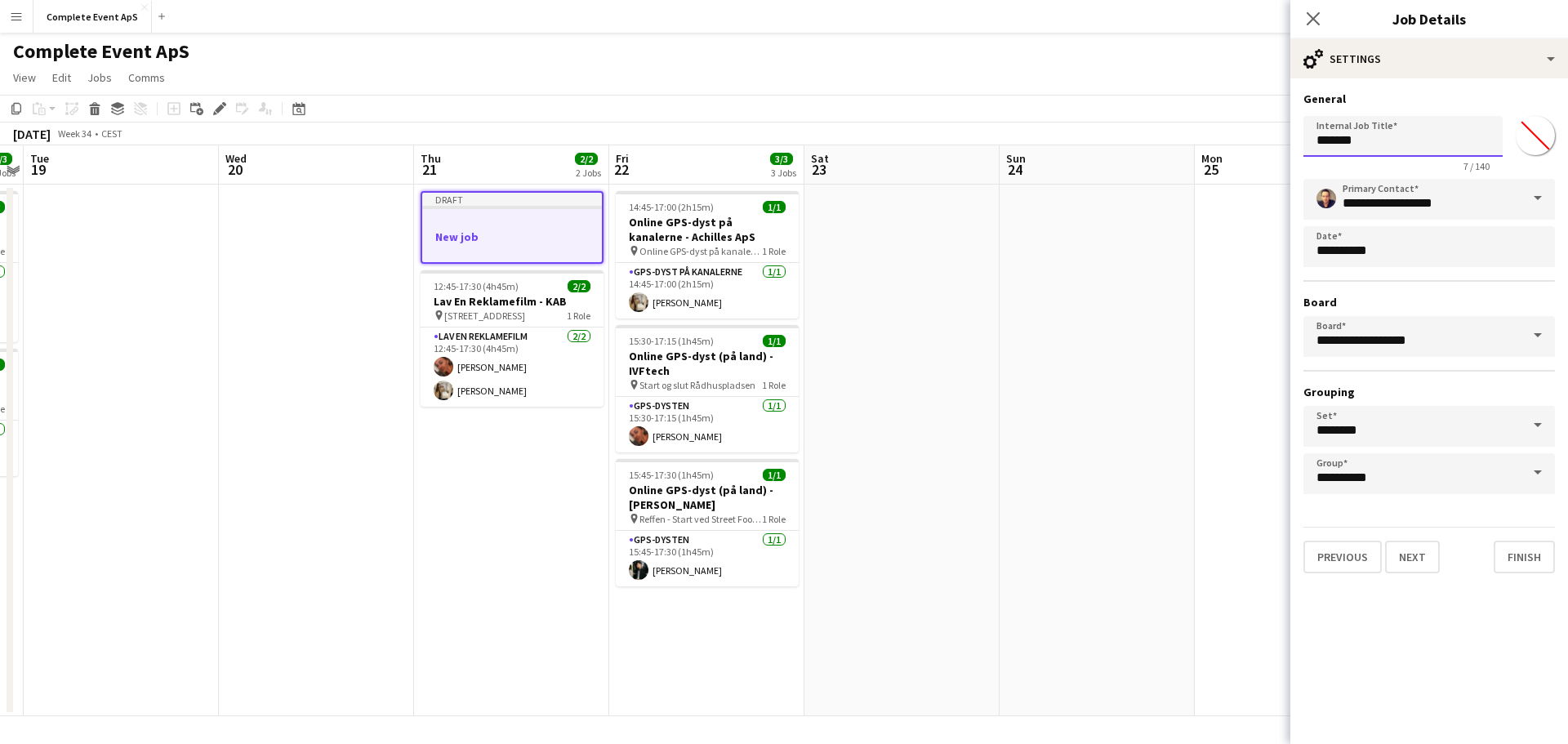
click at [1387, 139] on input "*******" at bounding box center [1403, 137] width 200 height 41
click at [1482, 146] on input "**********" at bounding box center [1403, 137] width 200 height 41
paste input "**********"
type input "**********"
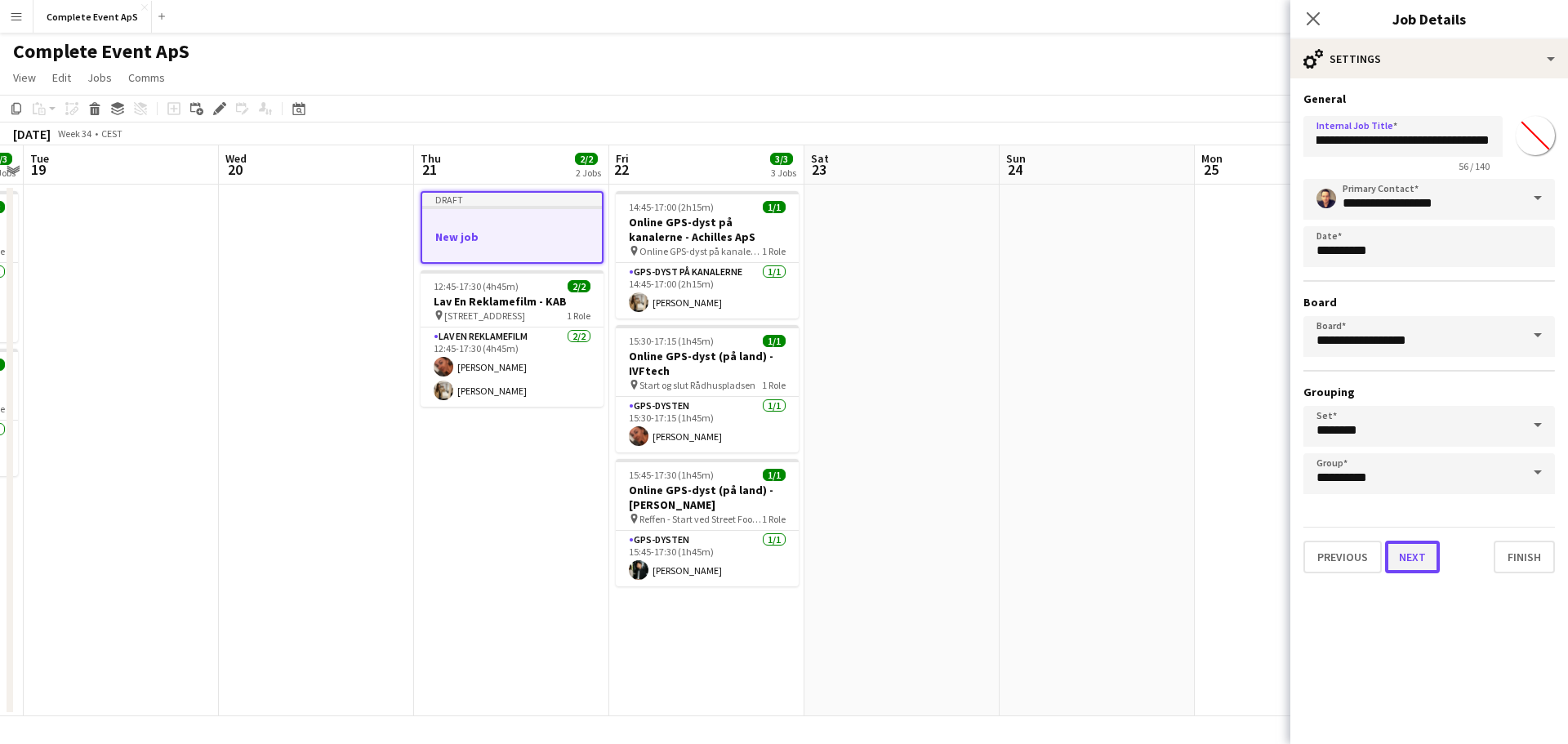
click at [1414, 552] on button "Next" at bounding box center [1412, 556] width 55 height 33
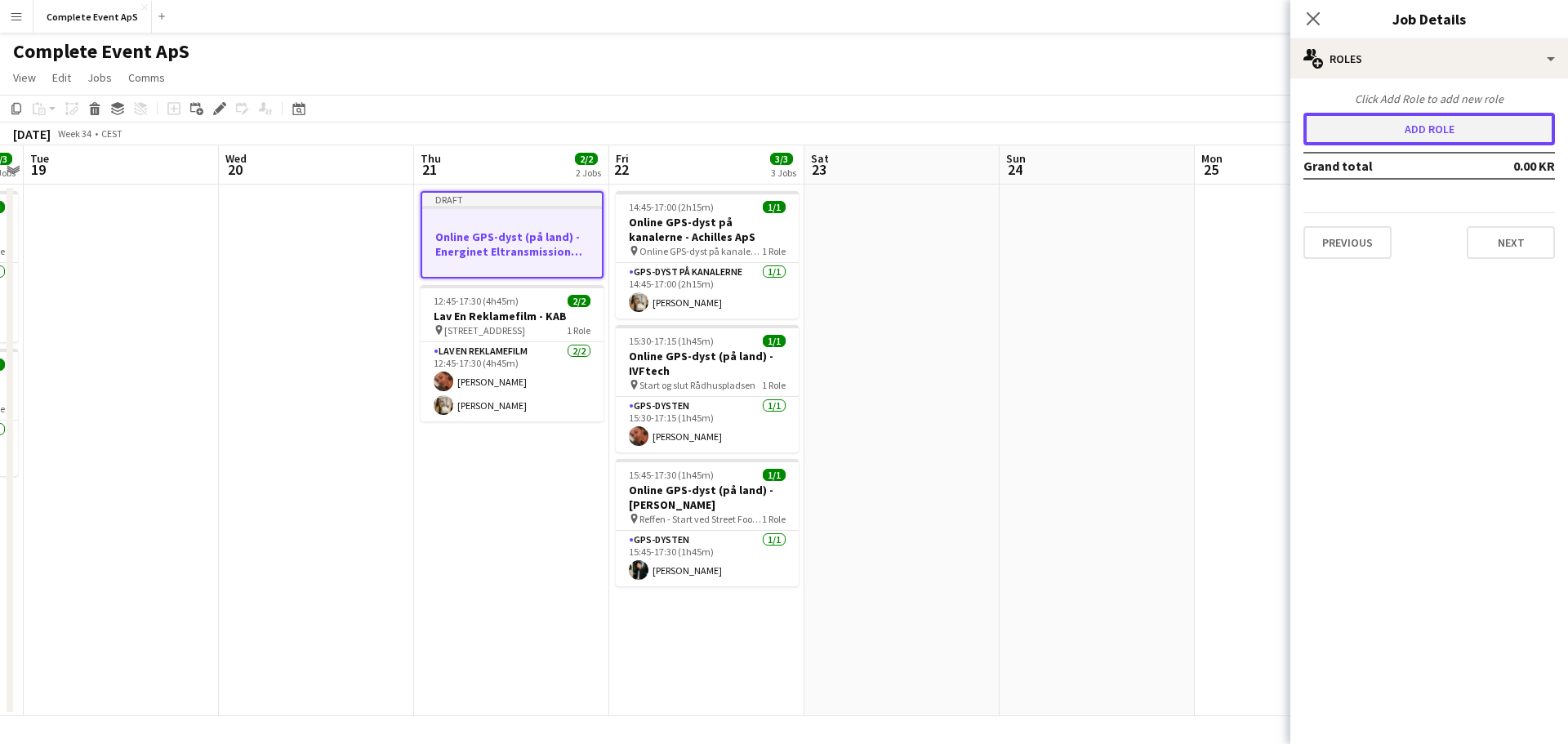
click at [1360, 125] on button "Add role" at bounding box center [1429, 128] width 252 height 33
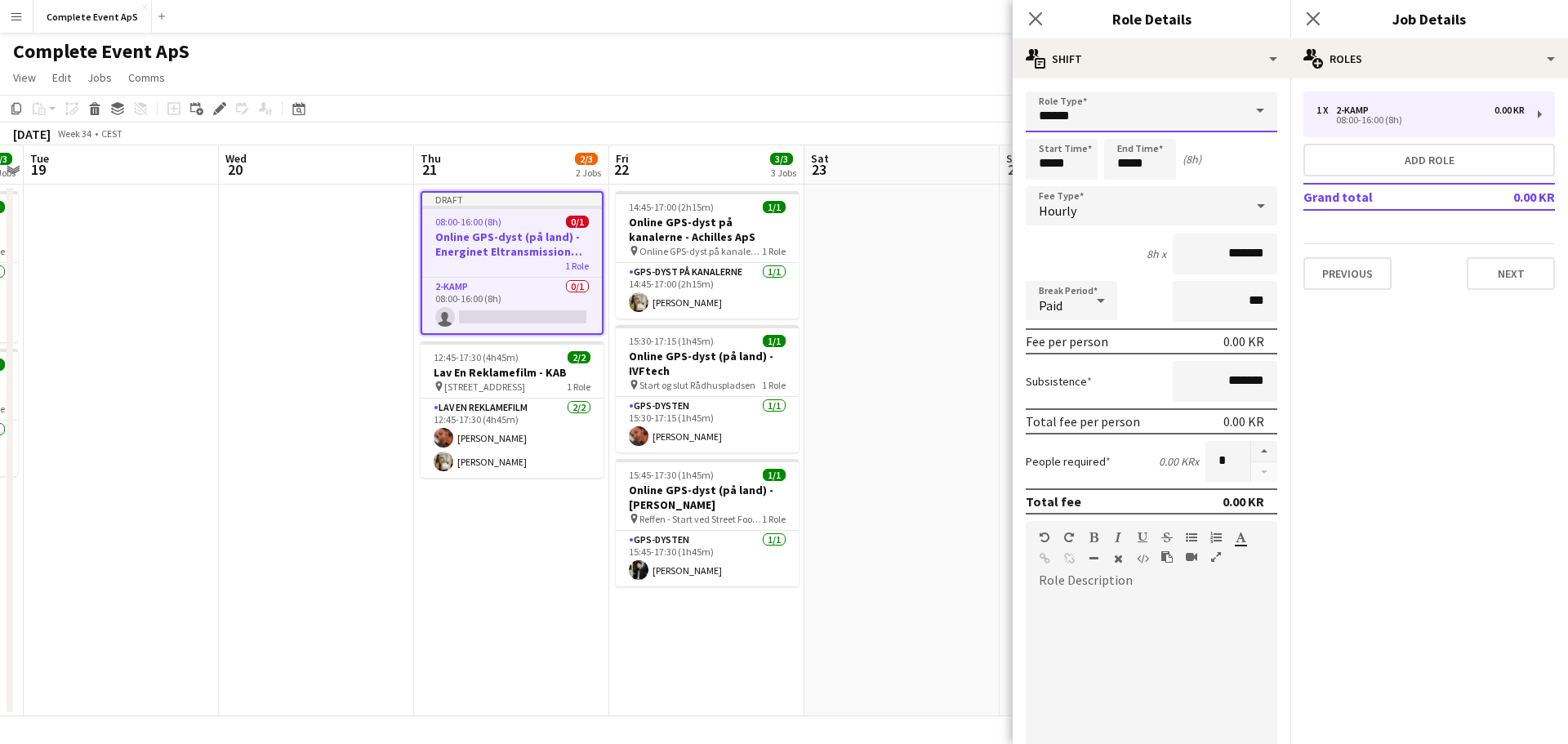
click at [1119, 123] on input "******" at bounding box center [1151, 112] width 252 height 41
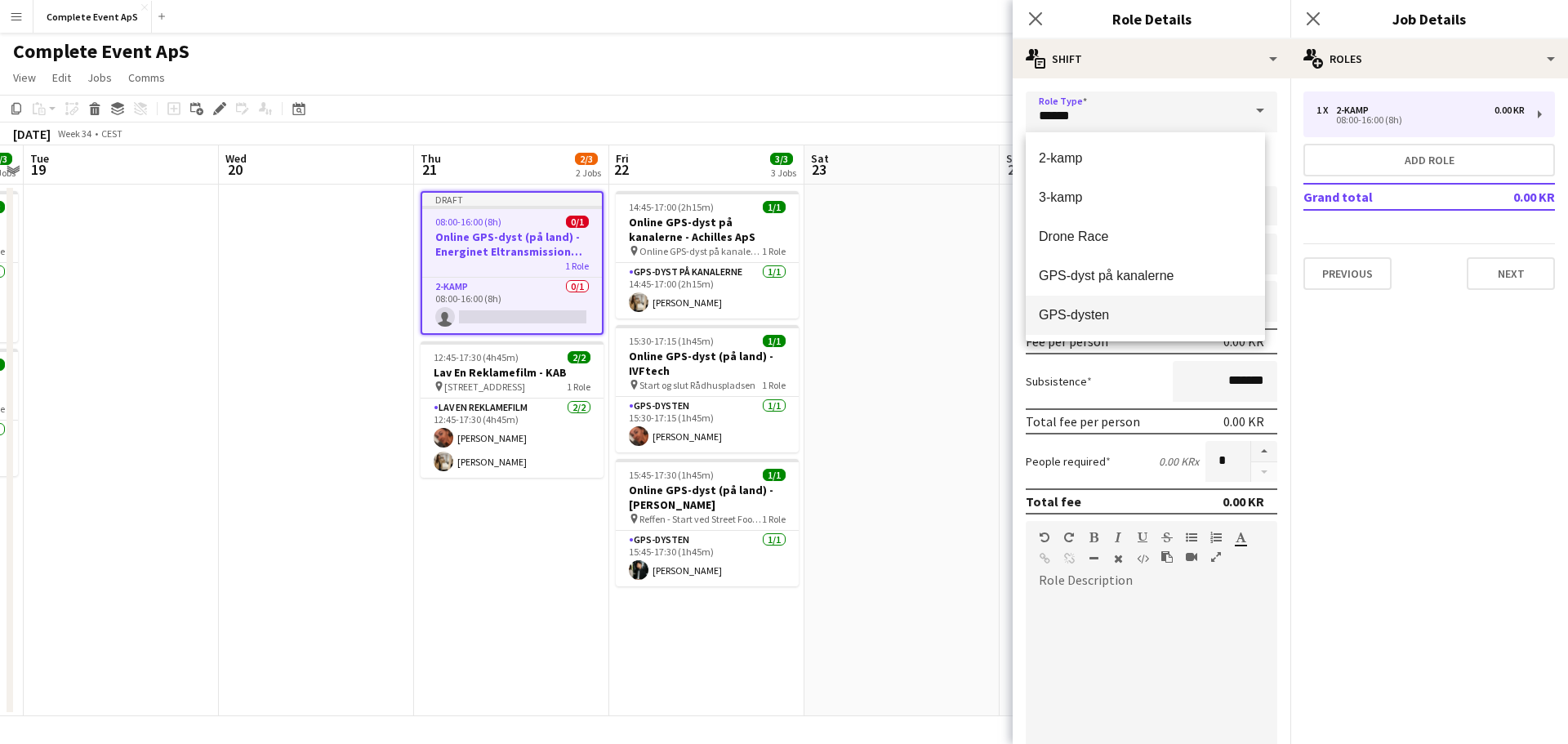
click at [1096, 307] on mat-option "GPS-dysten" at bounding box center [1146, 315] width 240 height 39
type input "**********"
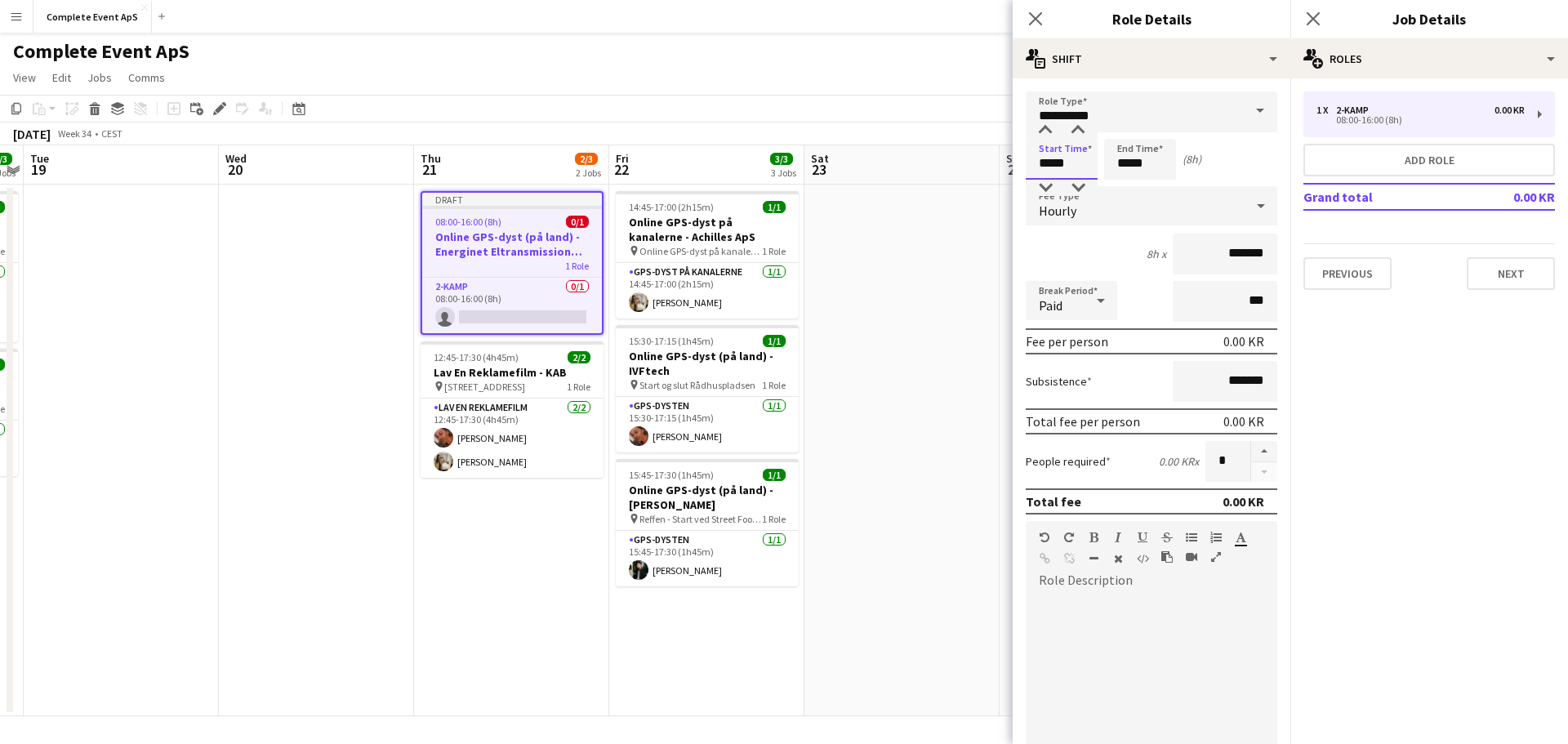
drag, startPoint x: 1086, startPoint y: 172, endPoint x: 1022, endPoint y: 175, distance: 64.1
click at [1022, 175] on form "**********" at bounding box center [1151, 534] width 278 height 884
type input "*****"
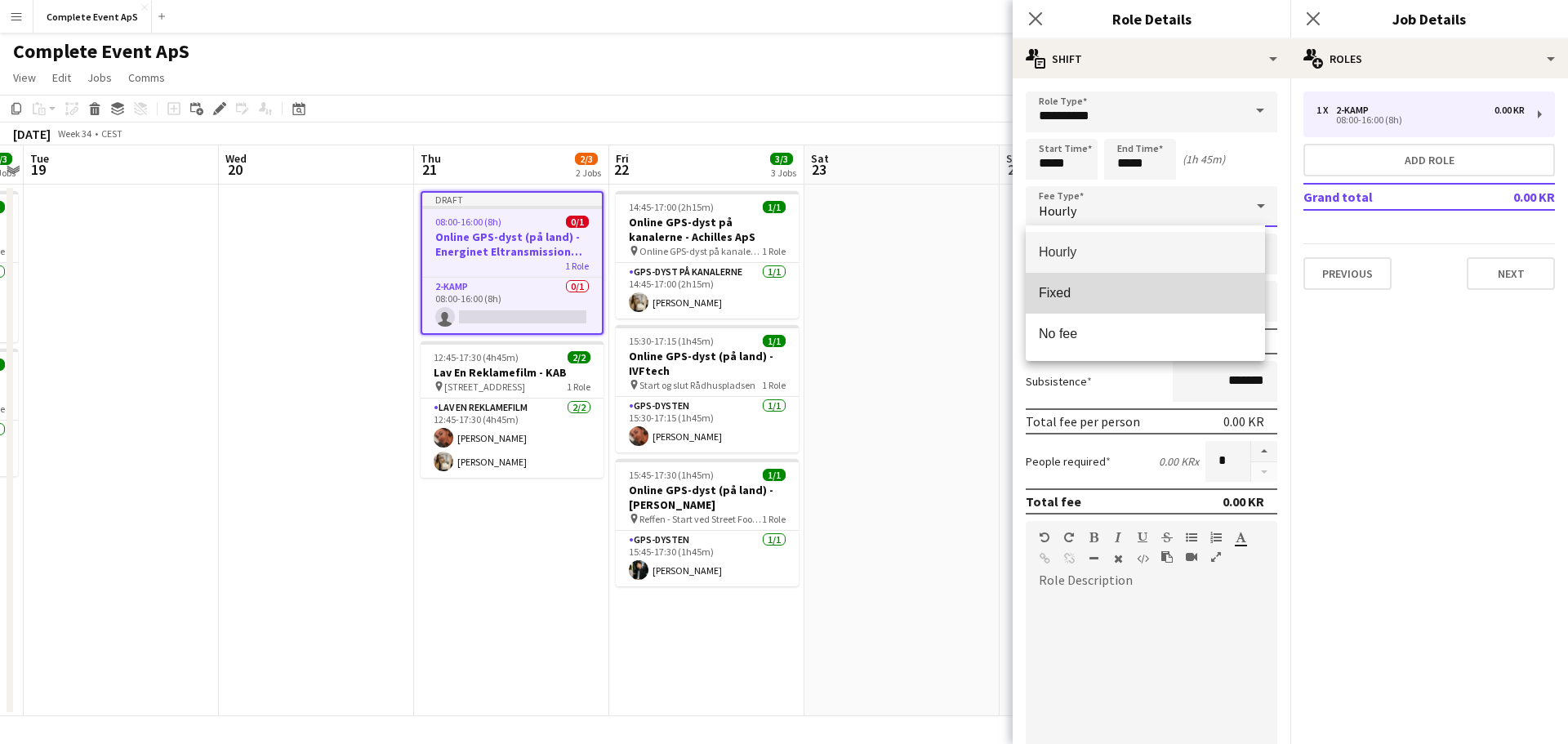
click at [1069, 283] on mat-option "Fixed" at bounding box center [1146, 294] width 240 height 41
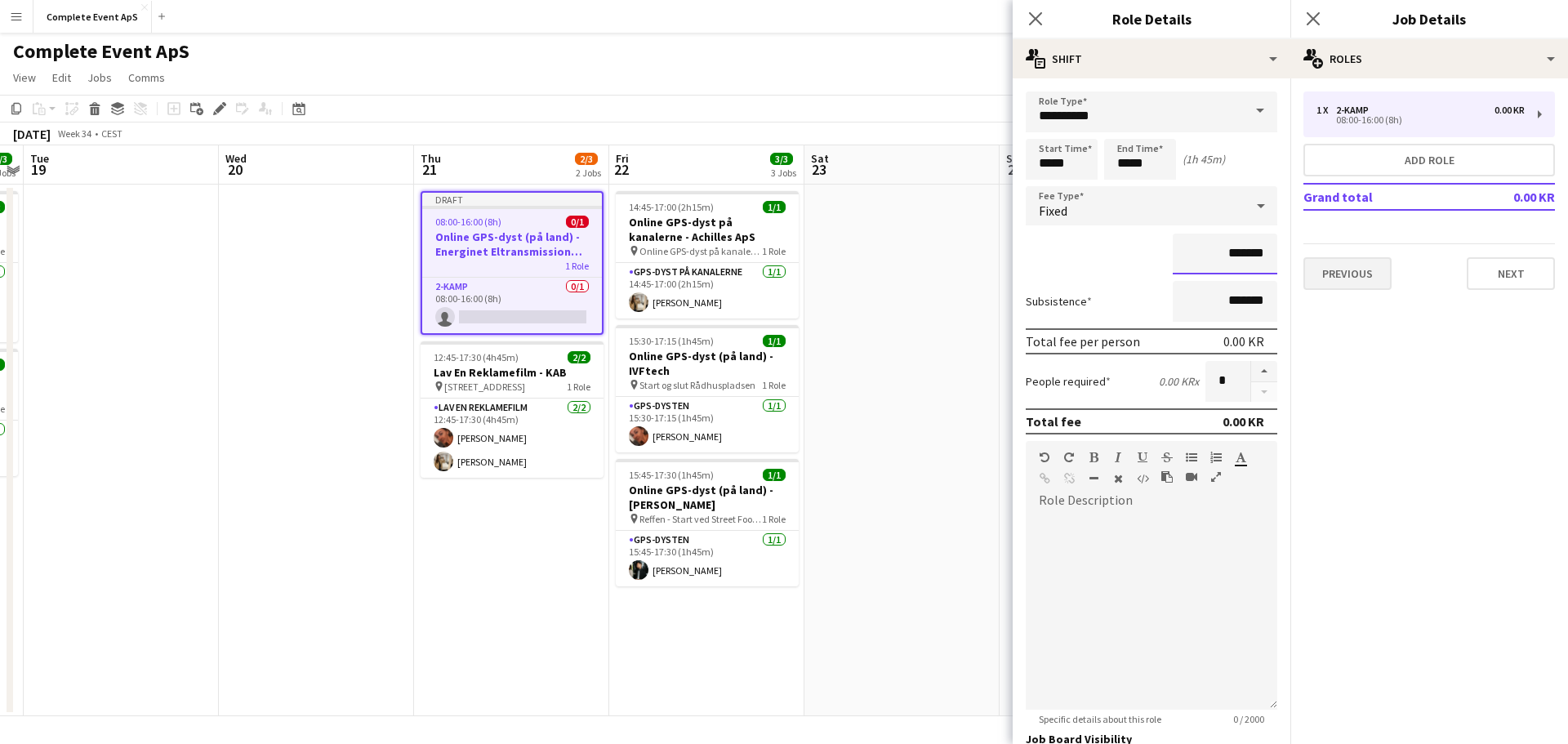
drag, startPoint x: 1203, startPoint y: 253, endPoint x: 1319, endPoint y: 267, distance: 116.8
click at [1304, 266] on body "Menu Boards Boards Boards All jobs Status Workforce Workforce My Workforce Recr…" at bounding box center [784, 372] width 1568 height 744
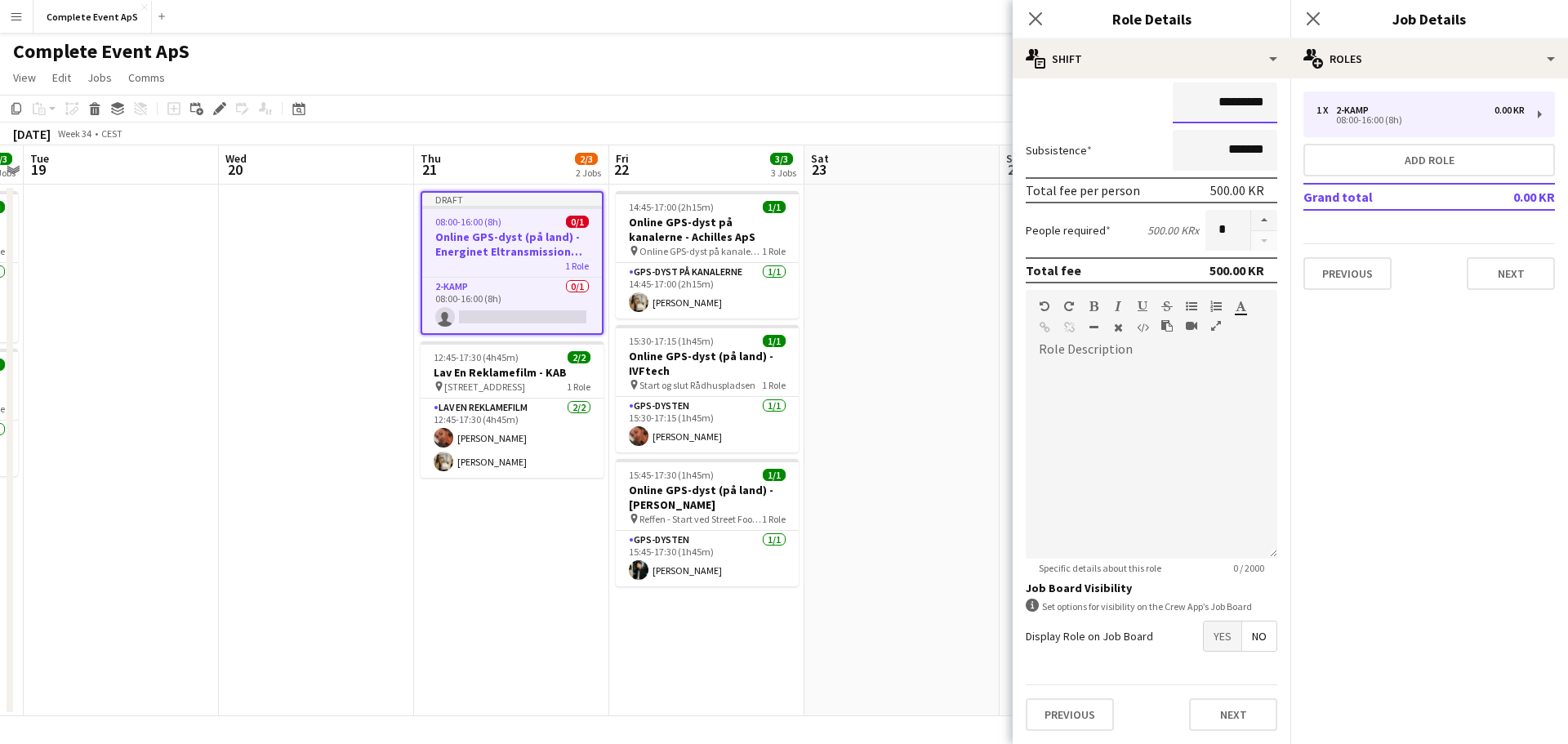
type input "*********"
drag, startPoint x: 1207, startPoint y: 631, endPoint x: 1212, endPoint y: 594, distance: 37.3
click at [1208, 630] on span "Yes" at bounding box center [1223, 636] width 37 height 30
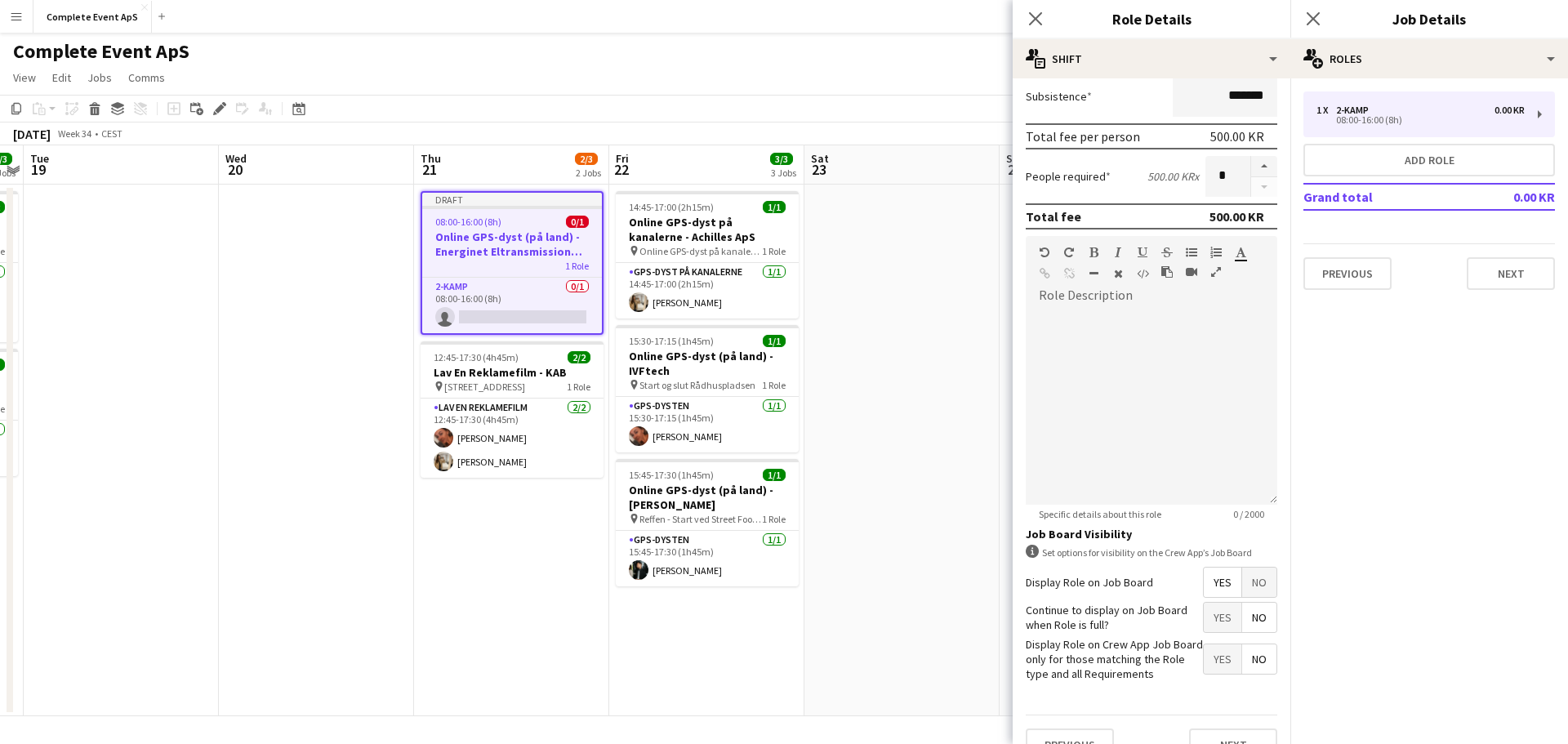
scroll to position [235, 0]
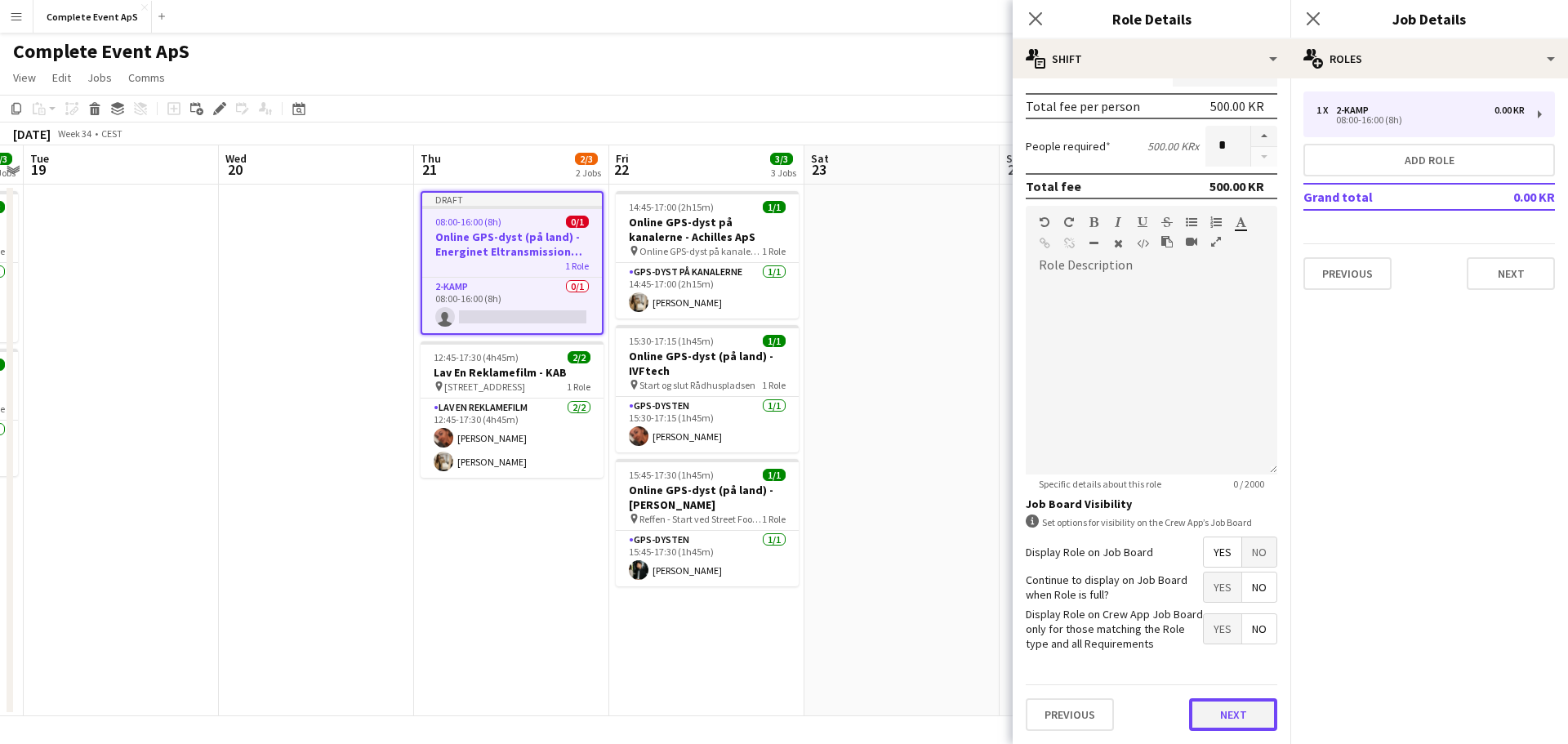
click at [1199, 710] on button "Next" at bounding box center [1233, 714] width 88 height 33
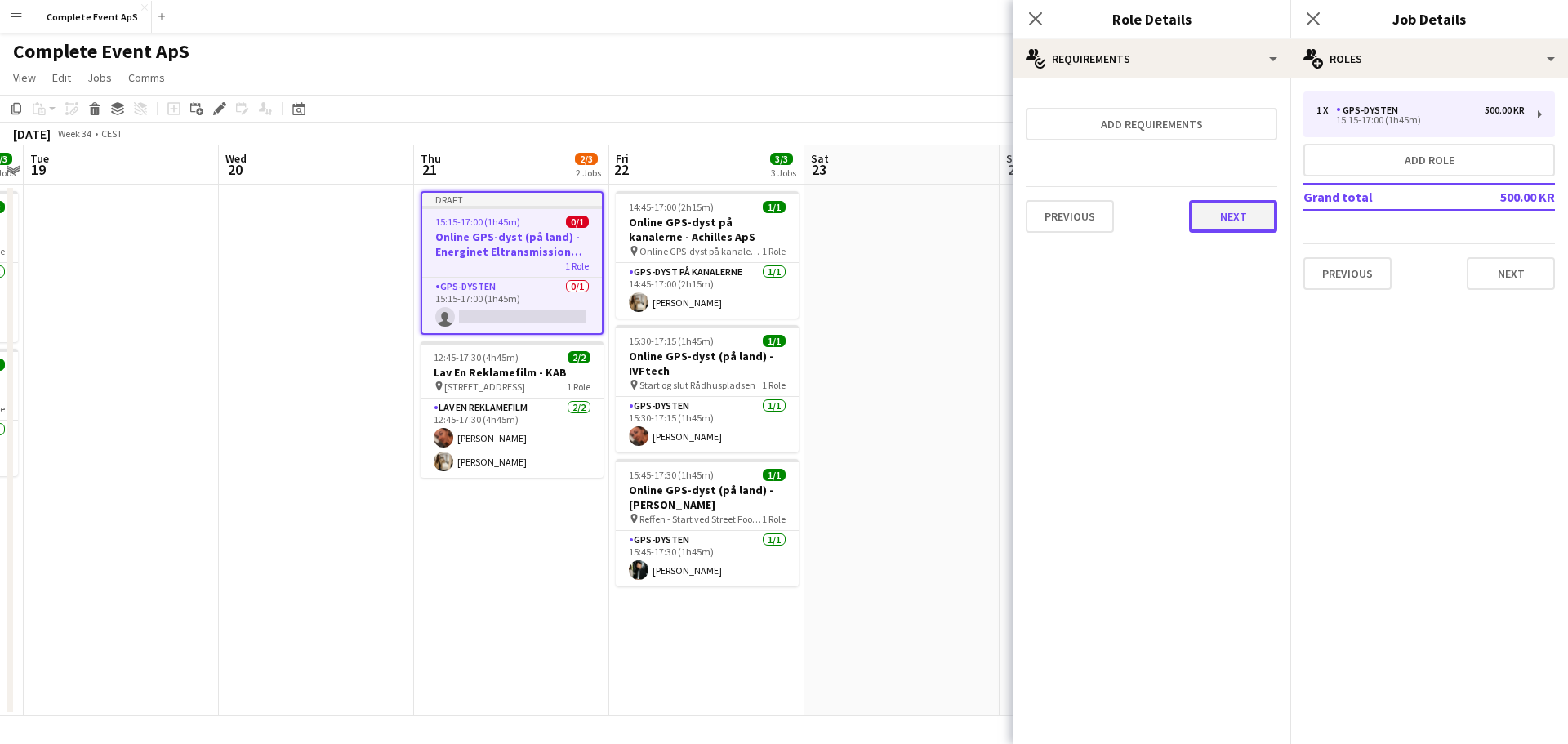
click at [1235, 212] on button "Next" at bounding box center [1233, 216] width 88 height 33
click at [1246, 208] on button "Finish" at bounding box center [1247, 218] width 61 height 33
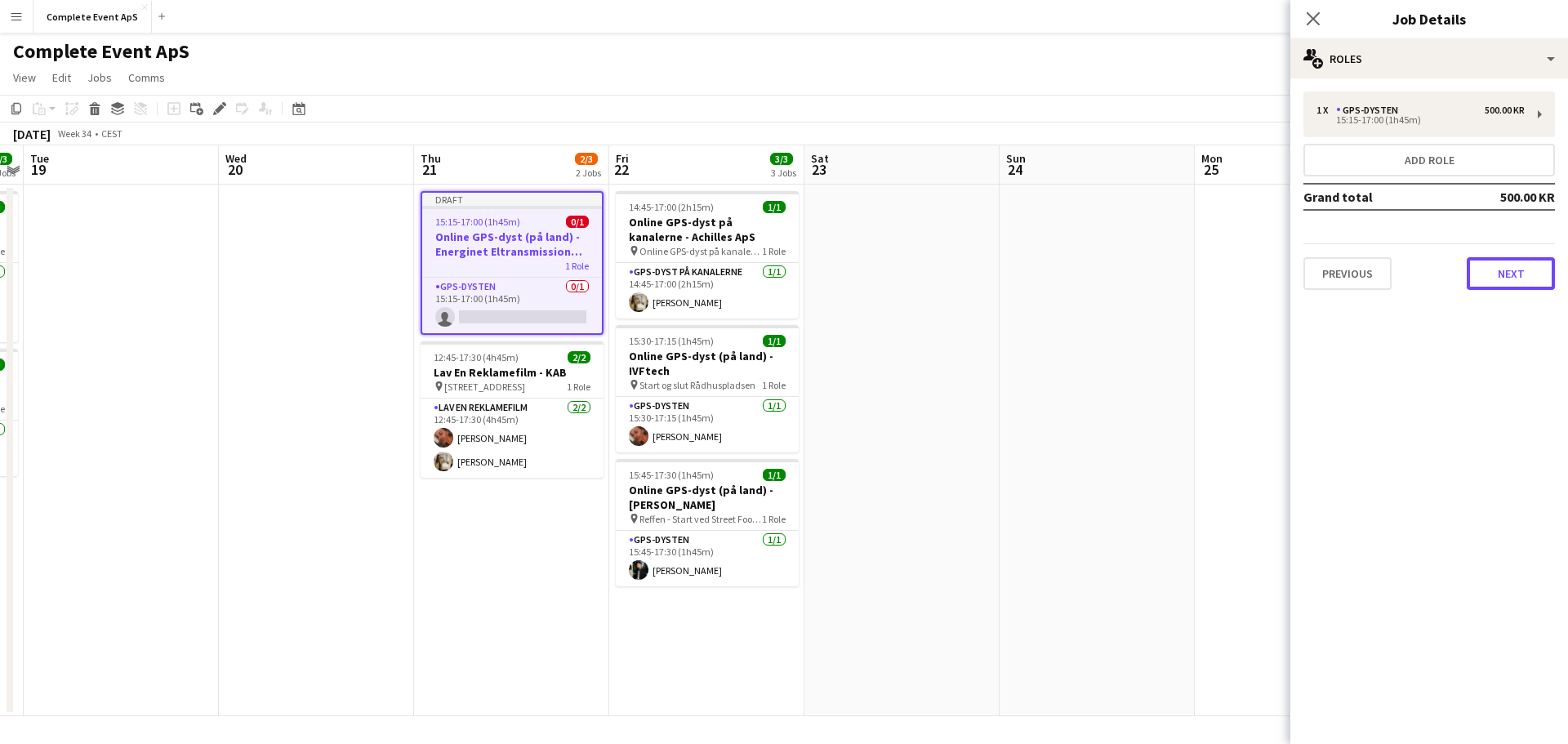
drag, startPoint x: 1509, startPoint y: 281, endPoint x: 1476, endPoint y: 294, distance: 35.5
click at [1510, 281] on button "Next" at bounding box center [1510, 273] width 88 height 33
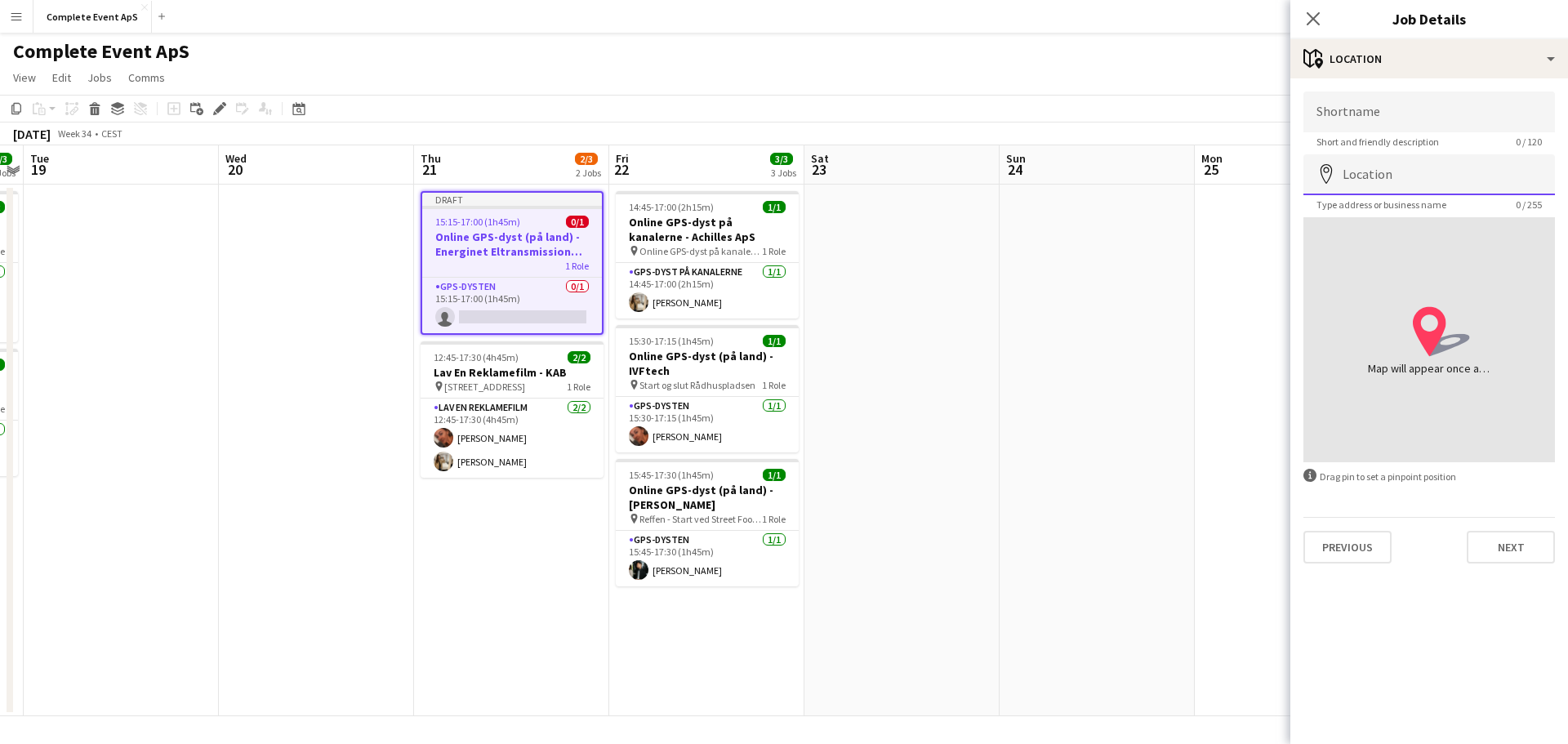
click at [1453, 176] on input "Location" at bounding box center [1429, 175] width 252 height 41
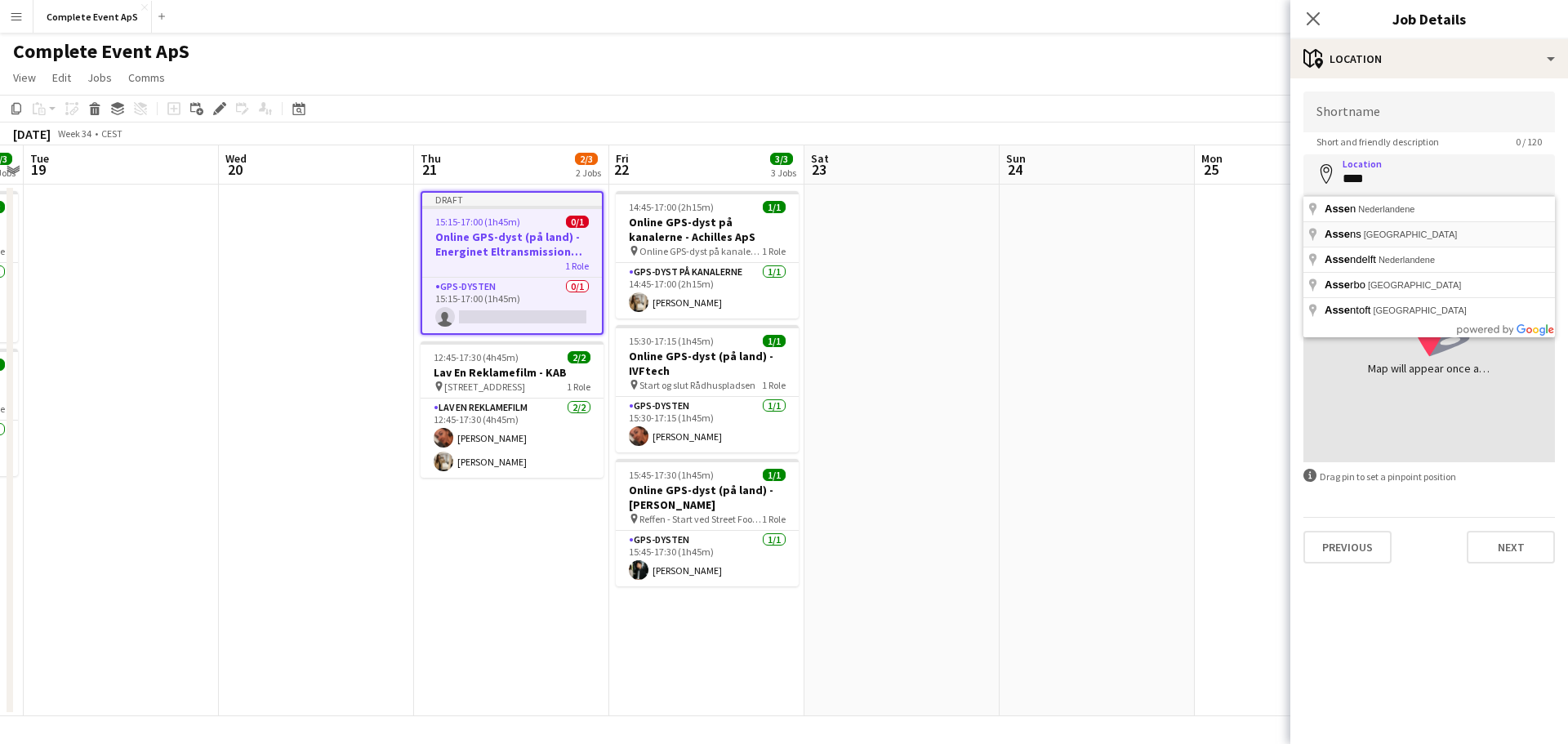
type input "**********"
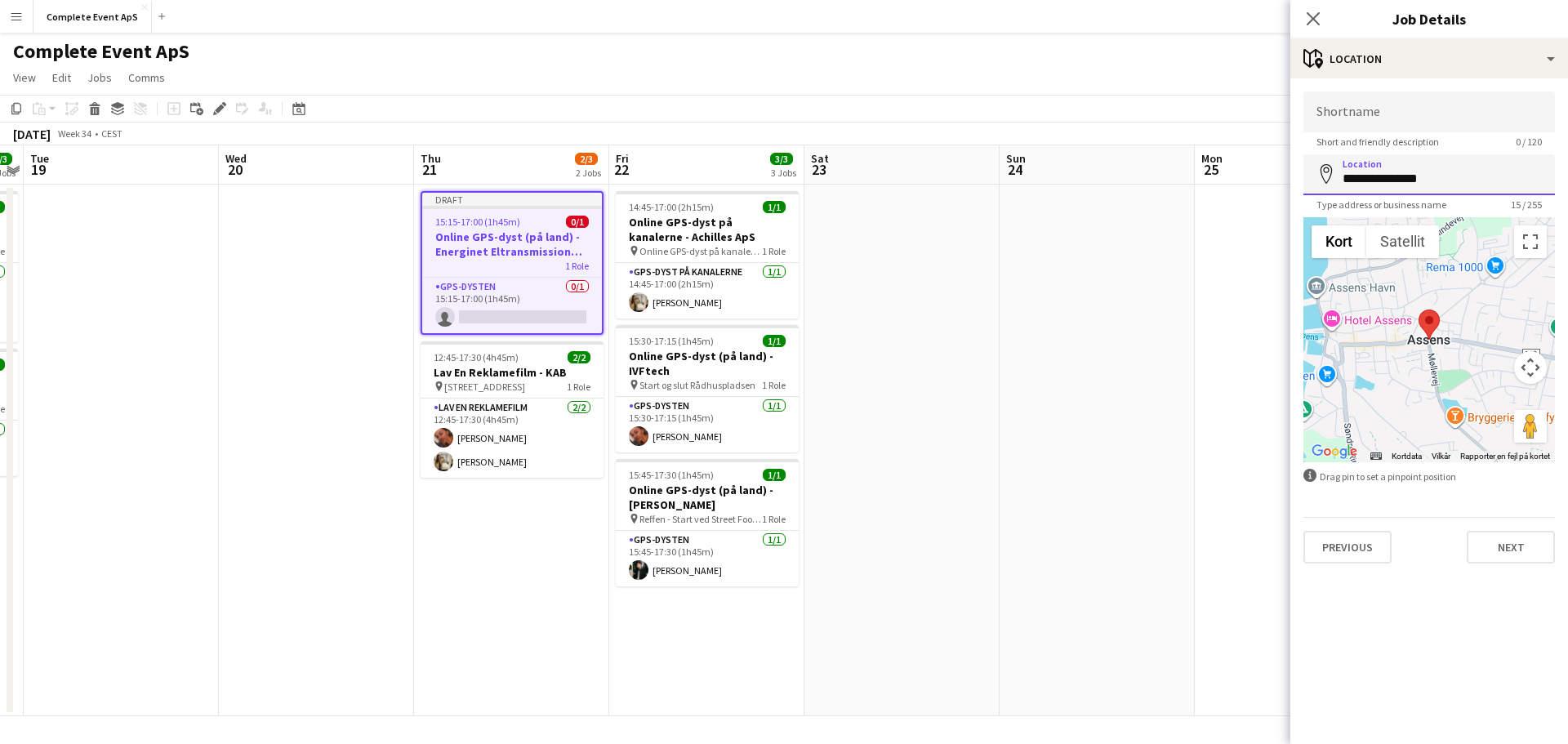
drag, startPoint x: 1471, startPoint y: 177, endPoint x: 1330, endPoint y: 184, distance: 141.2
click at [1330, 184] on div "**********" at bounding box center [1429, 175] width 252 height 41
click at [1392, 125] on input "Shortname" at bounding box center [1429, 112] width 252 height 41
paste input "**********"
type input "**********"
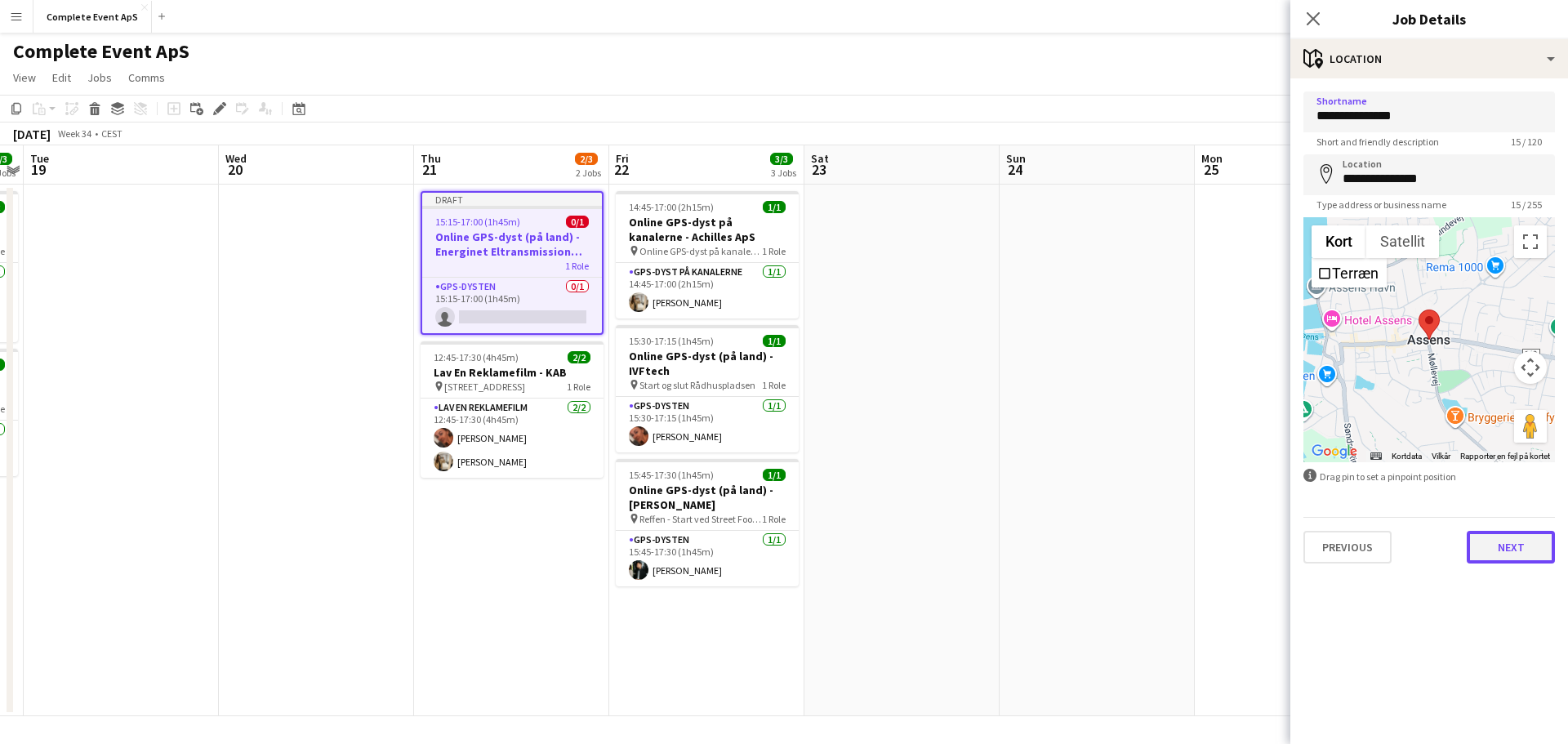
click at [1496, 542] on button "Next" at bounding box center [1510, 547] width 88 height 33
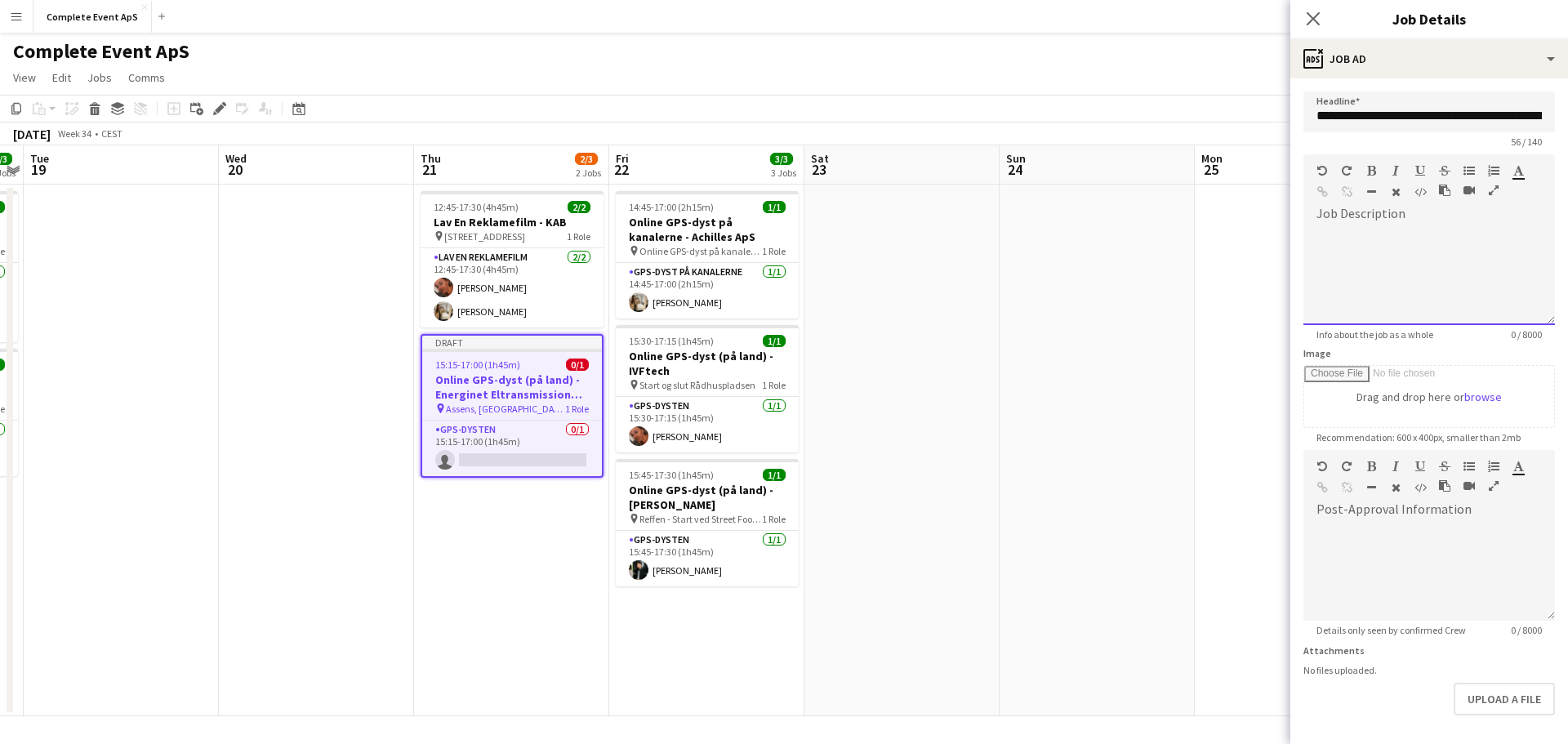
click at [1399, 218] on div at bounding box center [1429, 270] width 252 height 110
paste div
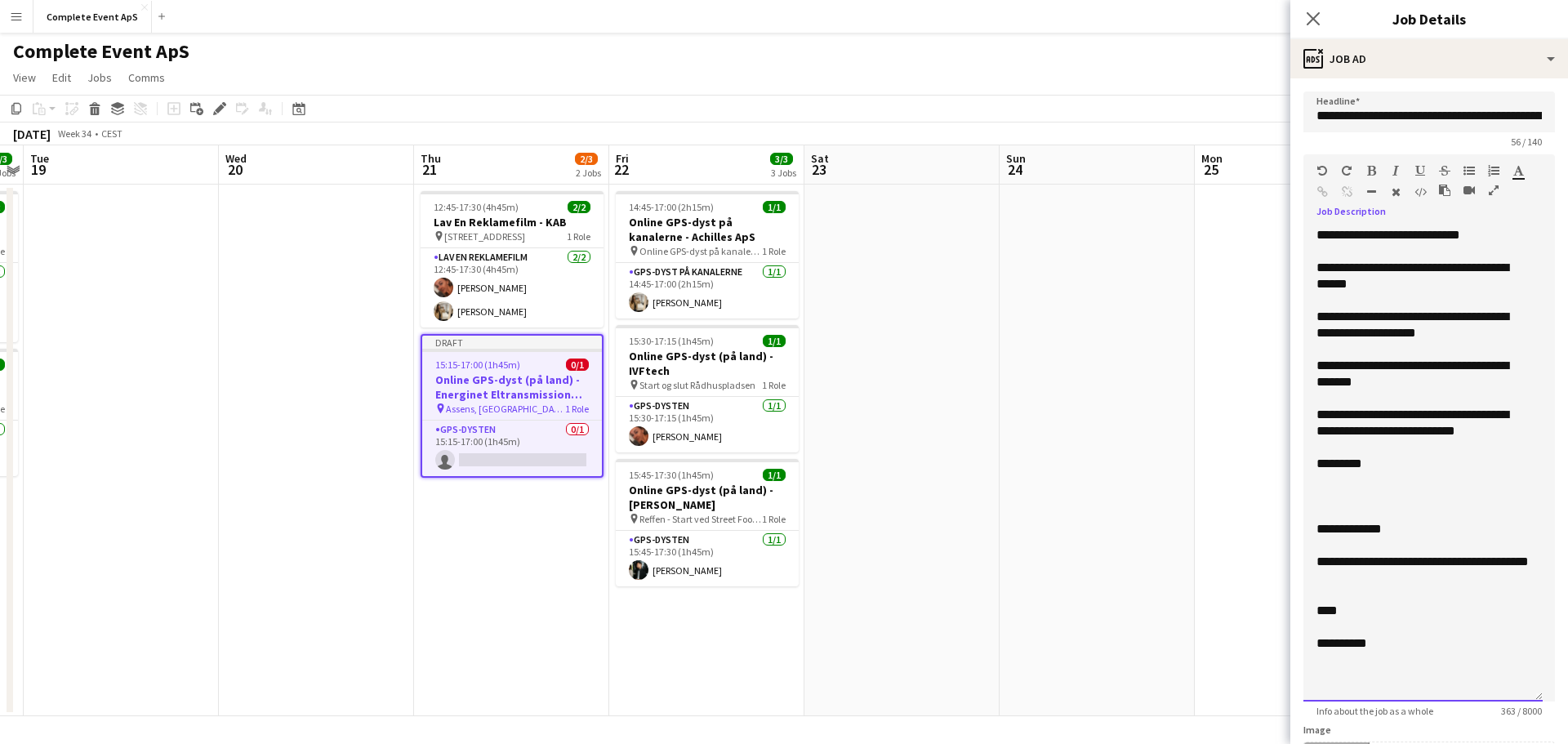
drag, startPoint x: 1537, startPoint y: 320, endPoint x: 1567, endPoint y: 715, distance: 396.1
click at [1555, 722] on mat-expansion-panel "**********" at bounding box center [1429, 411] width 278 height 666
drag, startPoint x: 1505, startPoint y: 233, endPoint x: 1444, endPoint y: 232, distance: 61.0
click at [1506, 233] on div "**********" at bounding box center [1423, 236] width 214 height 17
click at [1408, 235] on div "**********" at bounding box center [1423, 236] width 214 height 17
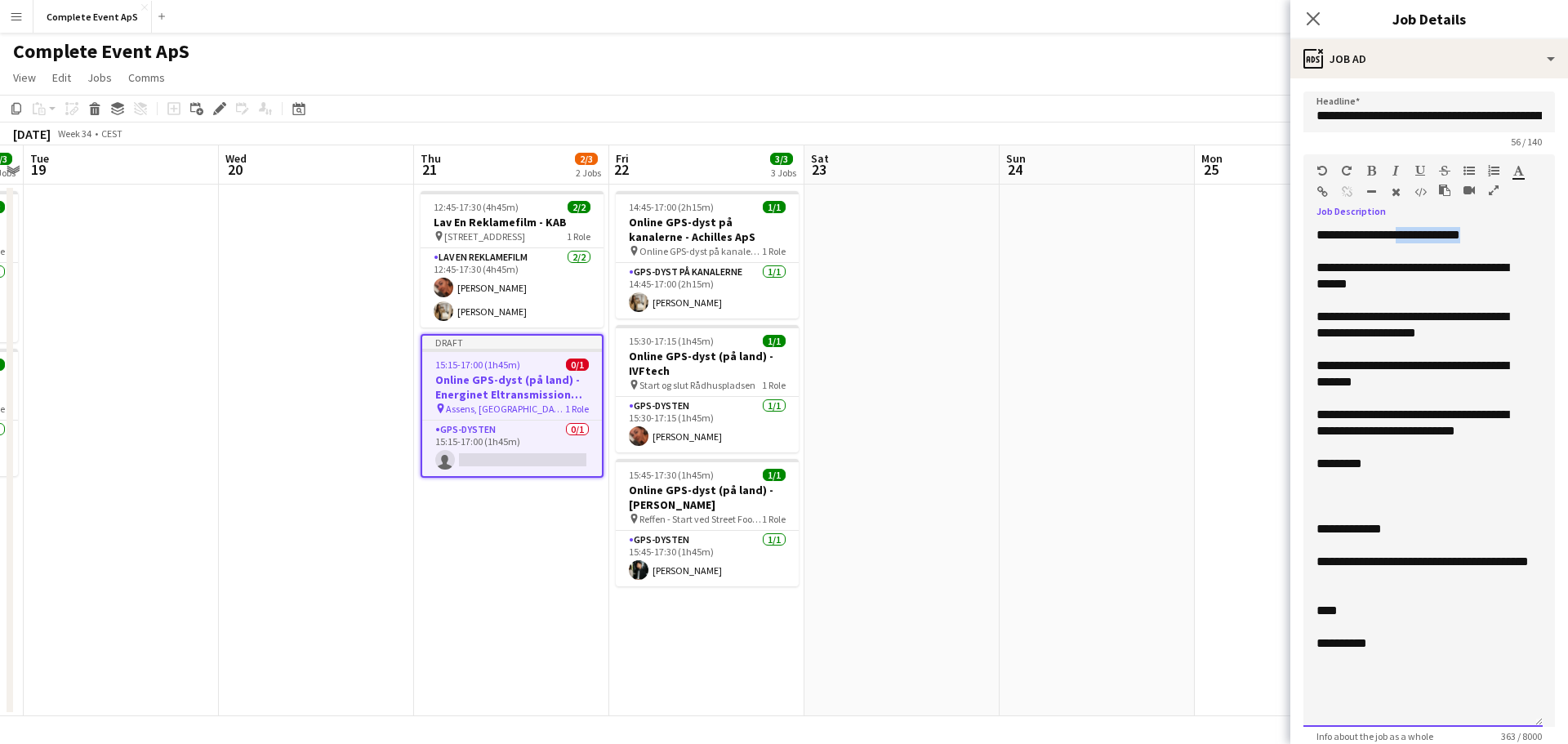
click at [1407, 239] on div "**********" at bounding box center [1423, 236] width 214 height 17
click at [1406, 237] on div "**********" at bounding box center [1423, 236] width 214 height 17
click at [1497, 268] on div "**********" at bounding box center [1423, 276] width 214 height 33
click at [1347, 287] on div "**********" at bounding box center [1423, 276] width 214 height 33
click at [1409, 363] on div "**********" at bounding box center [1423, 373] width 214 height 33
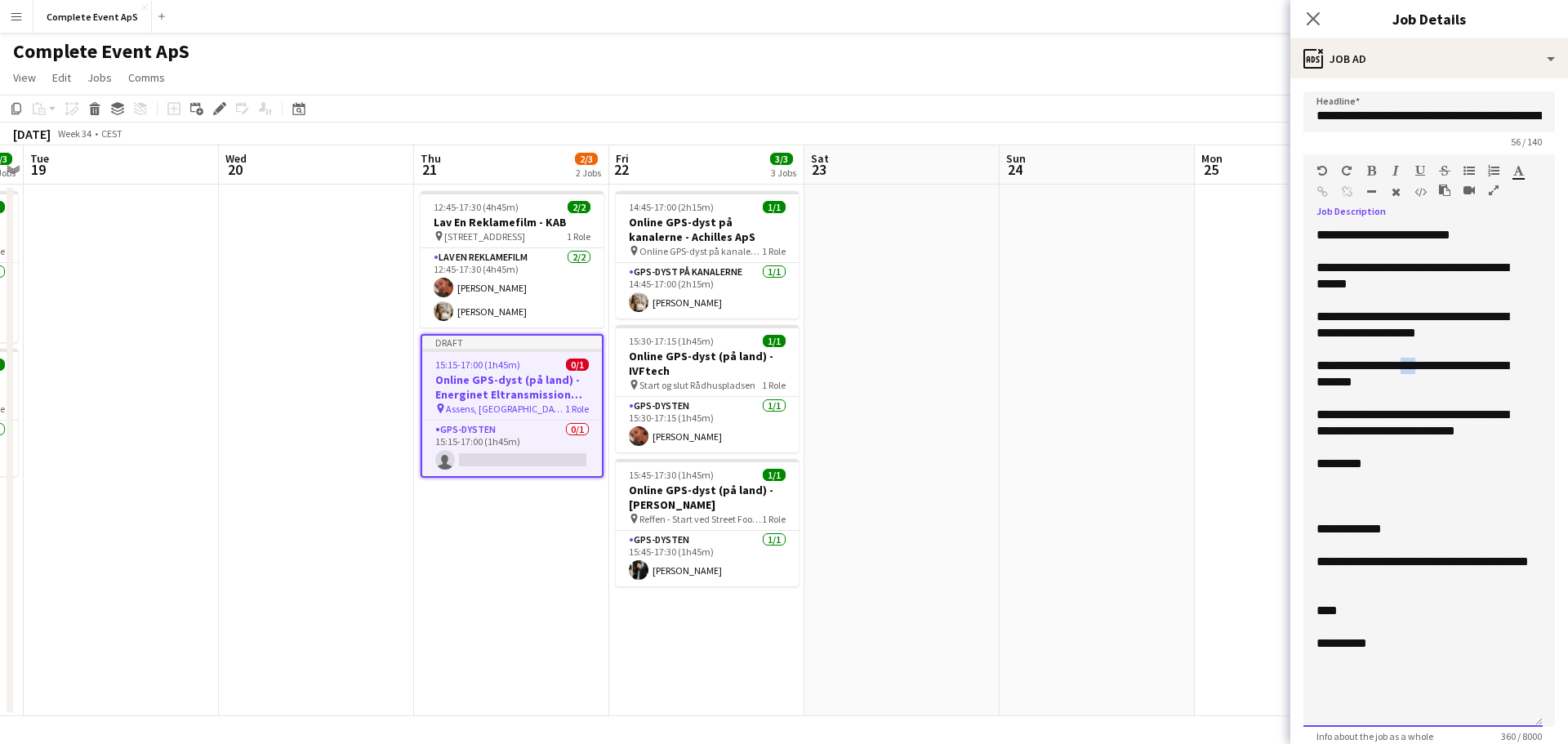
click at [1409, 363] on div "**********" at bounding box center [1423, 373] width 214 height 33
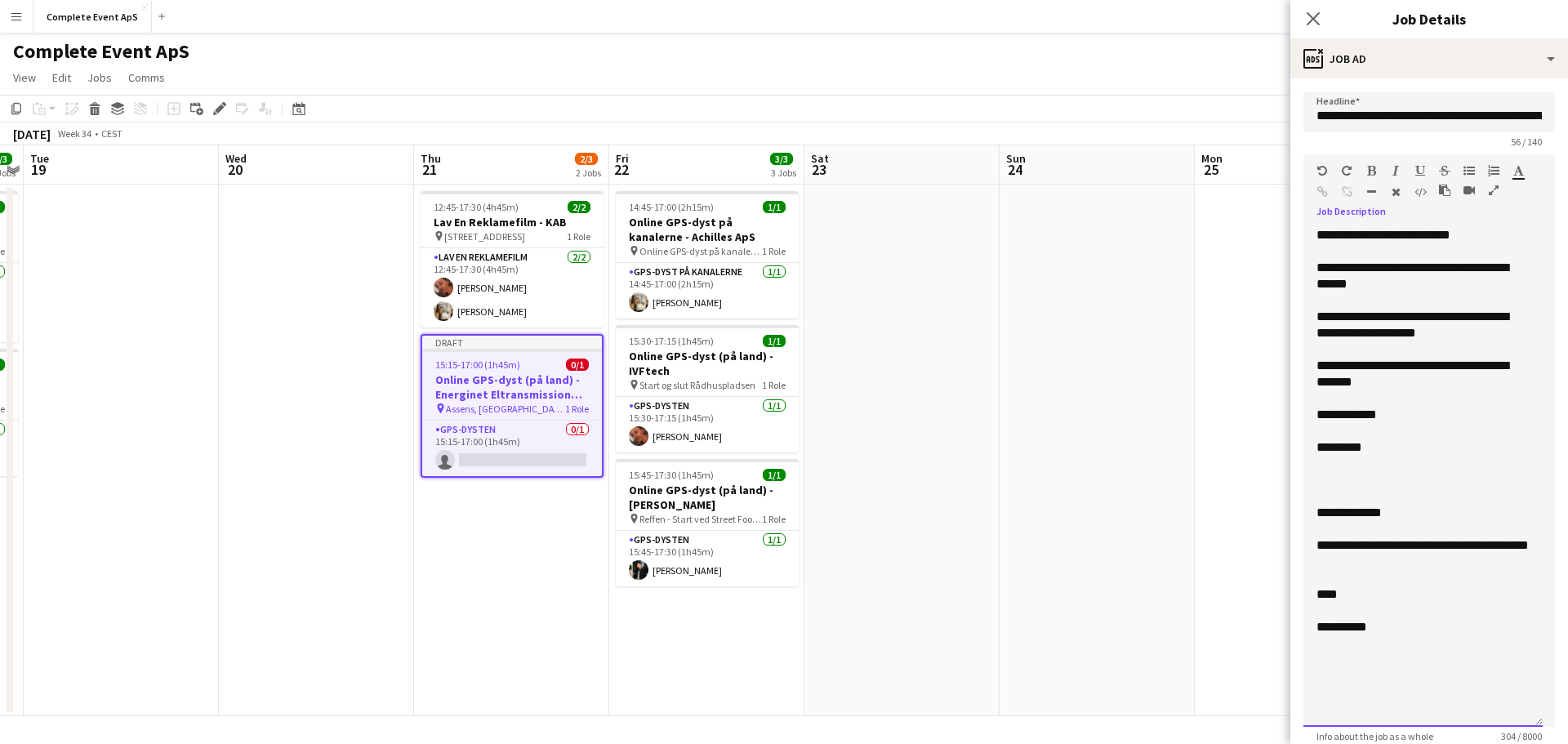
click at [1363, 469] on div at bounding box center [1423, 464] width 214 height 17
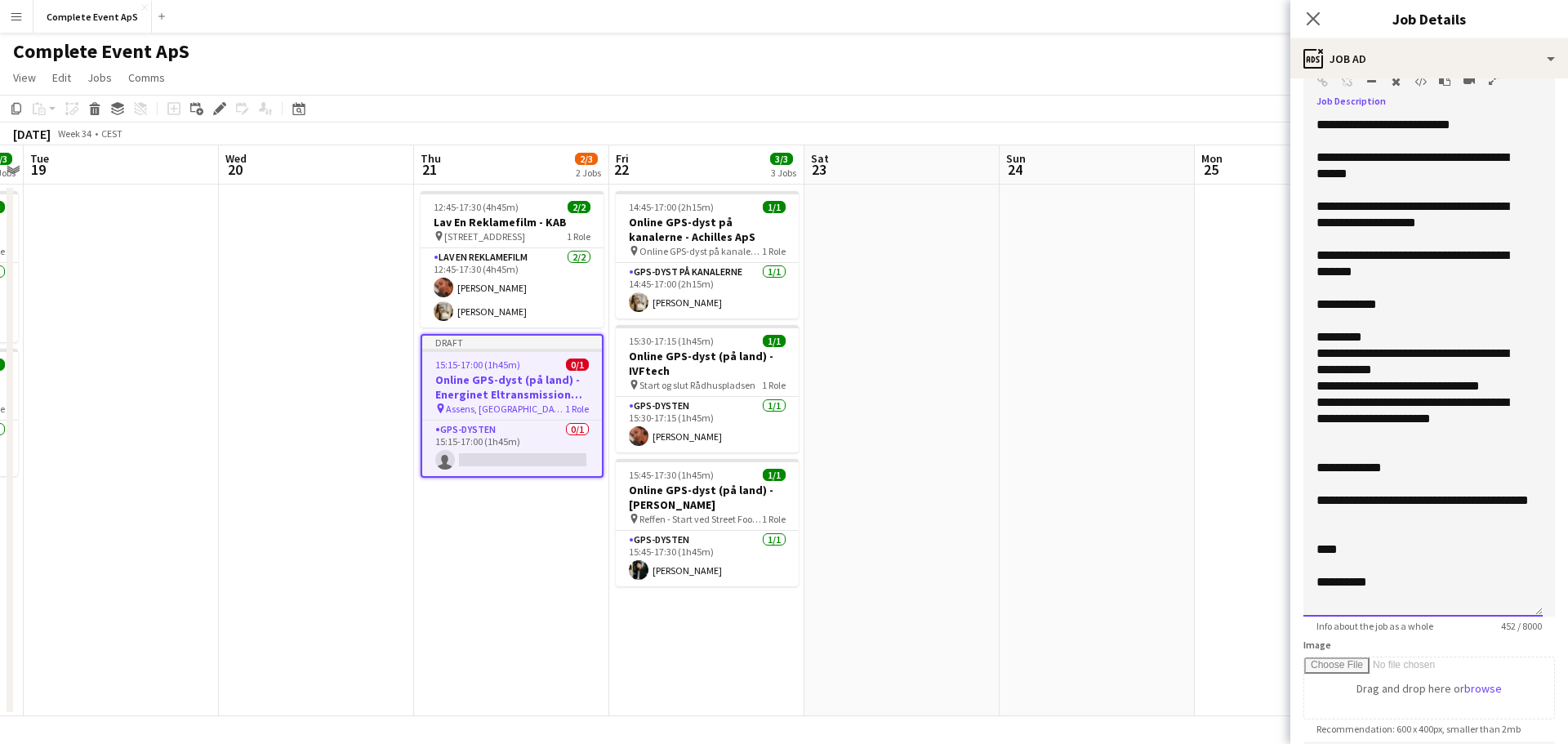
scroll to position [163, 0]
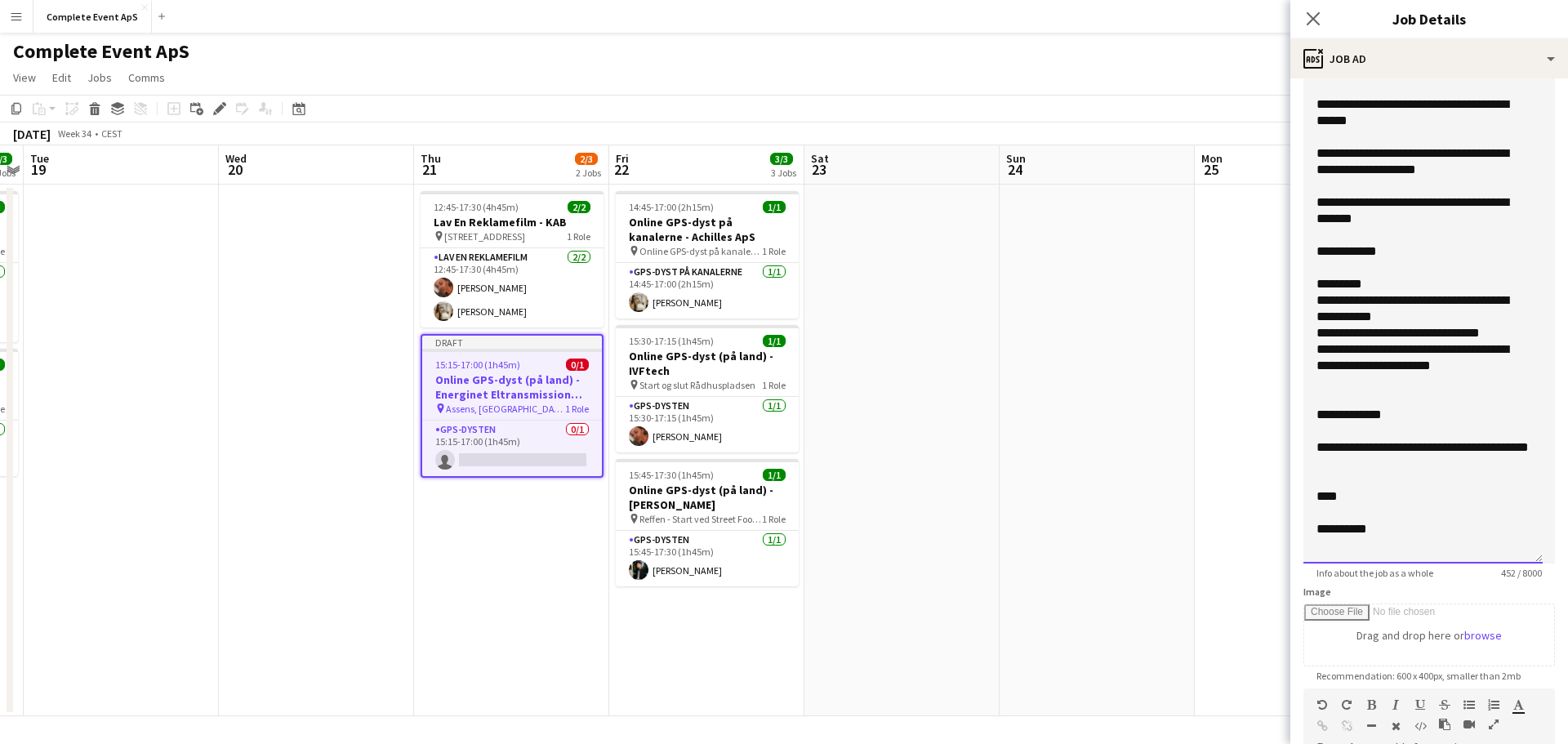
click at [1360, 526] on div "**********" at bounding box center [1423, 529] width 214 height 17
drag, startPoint x: 1360, startPoint y: 526, endPoint x: 1402, endPoint y: 542, distance: 44.9
click at [1361, 526] on div "**********" at bounding box center [1423, 529] width 214 height 17
click at [1333, 500] on div "****" at bounding box center [1423, 497] width 214 height 17
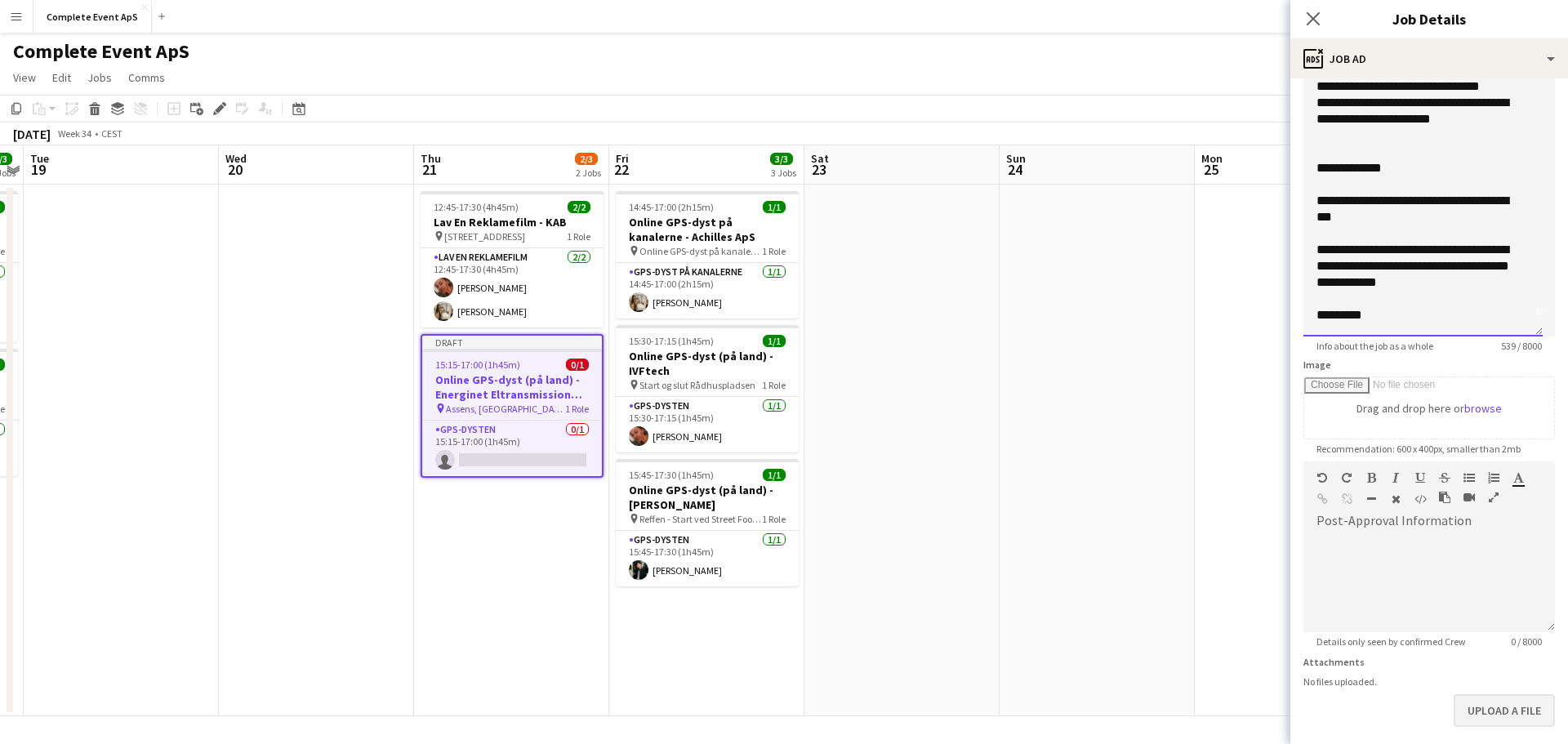
scroll to position [465, 0]
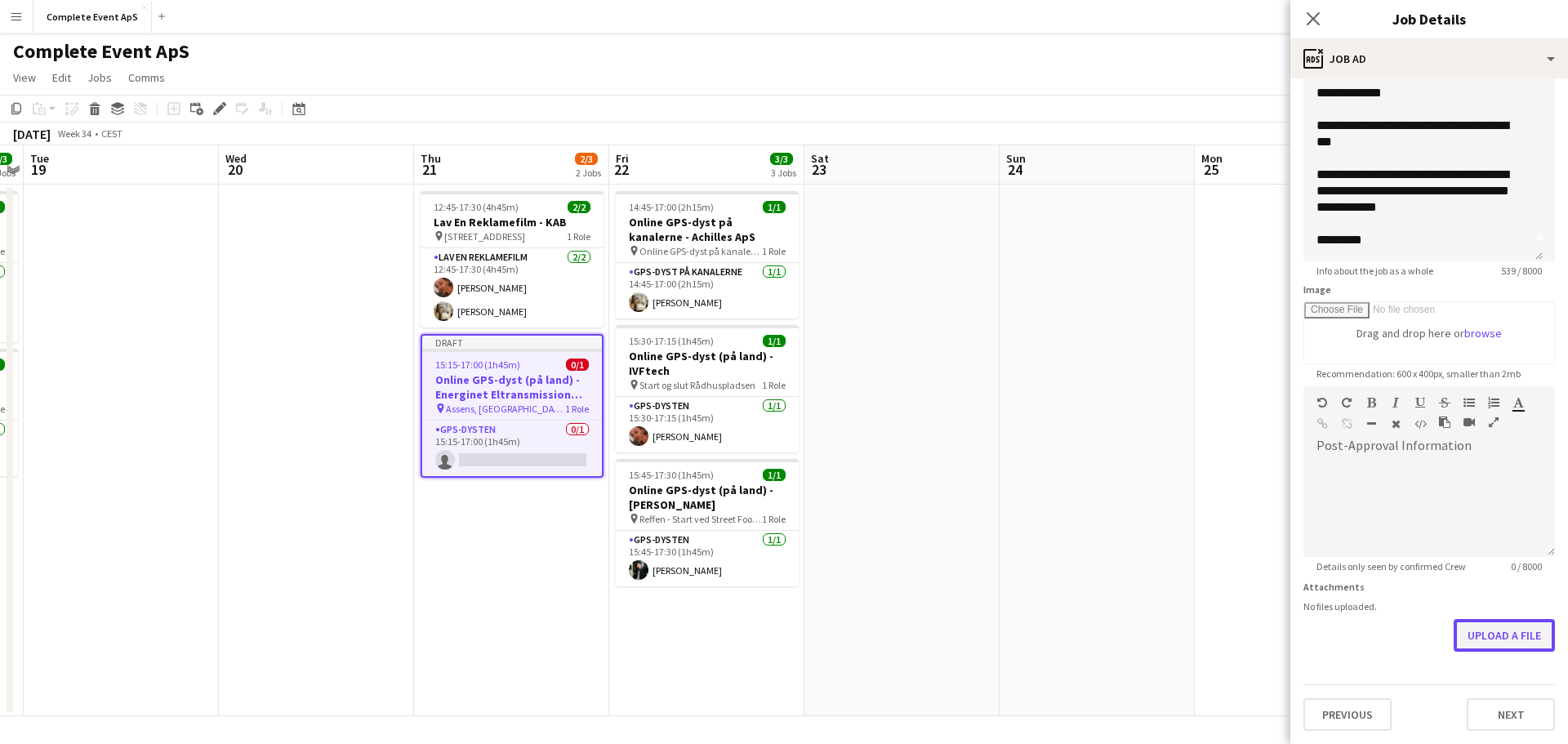
click at [1490, 635] on button "Upload a file" at bounding box center [1504, 635] width 101 height 33
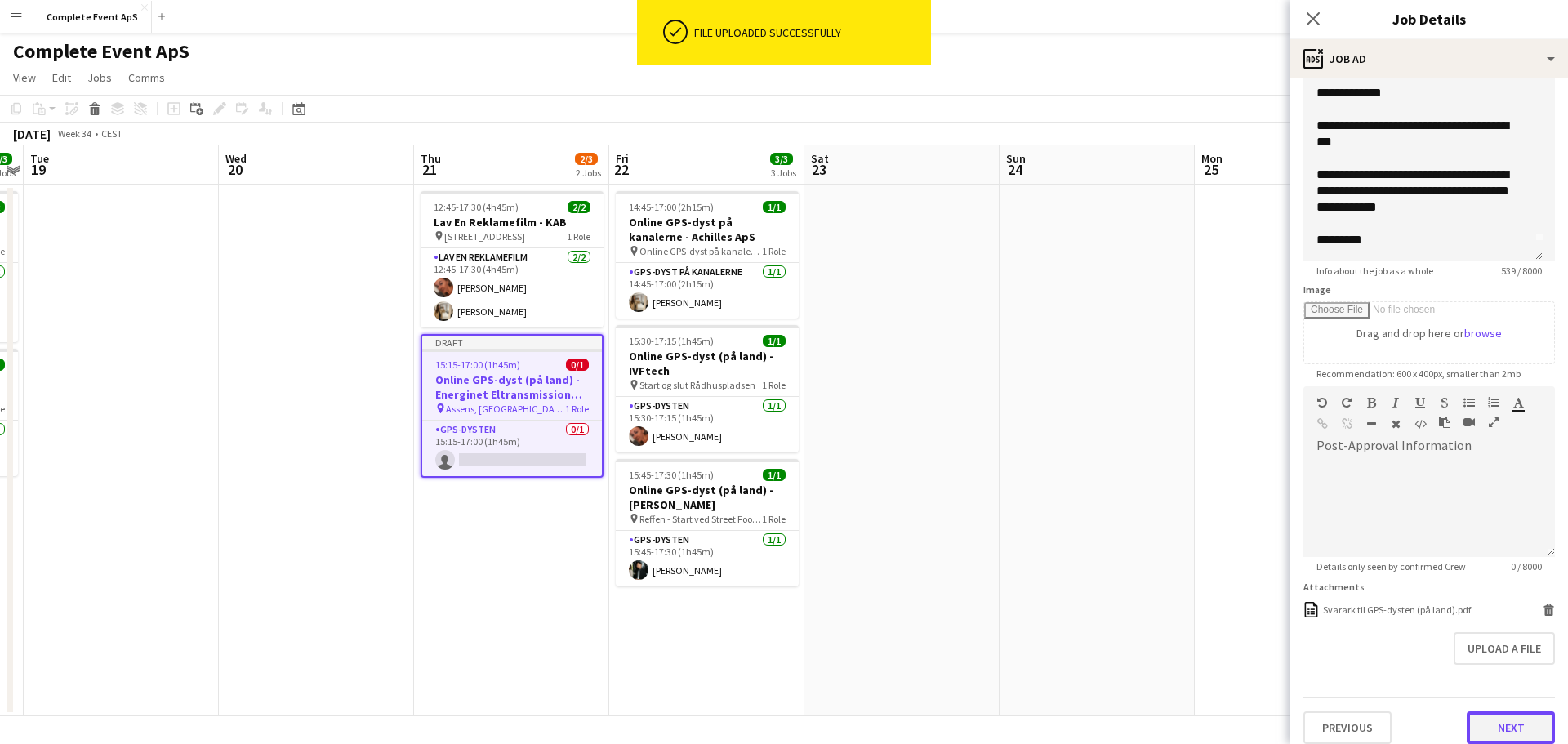
click at [1497, 722] on button "Next" at bounding box center [1510, 727] width 88 height 33
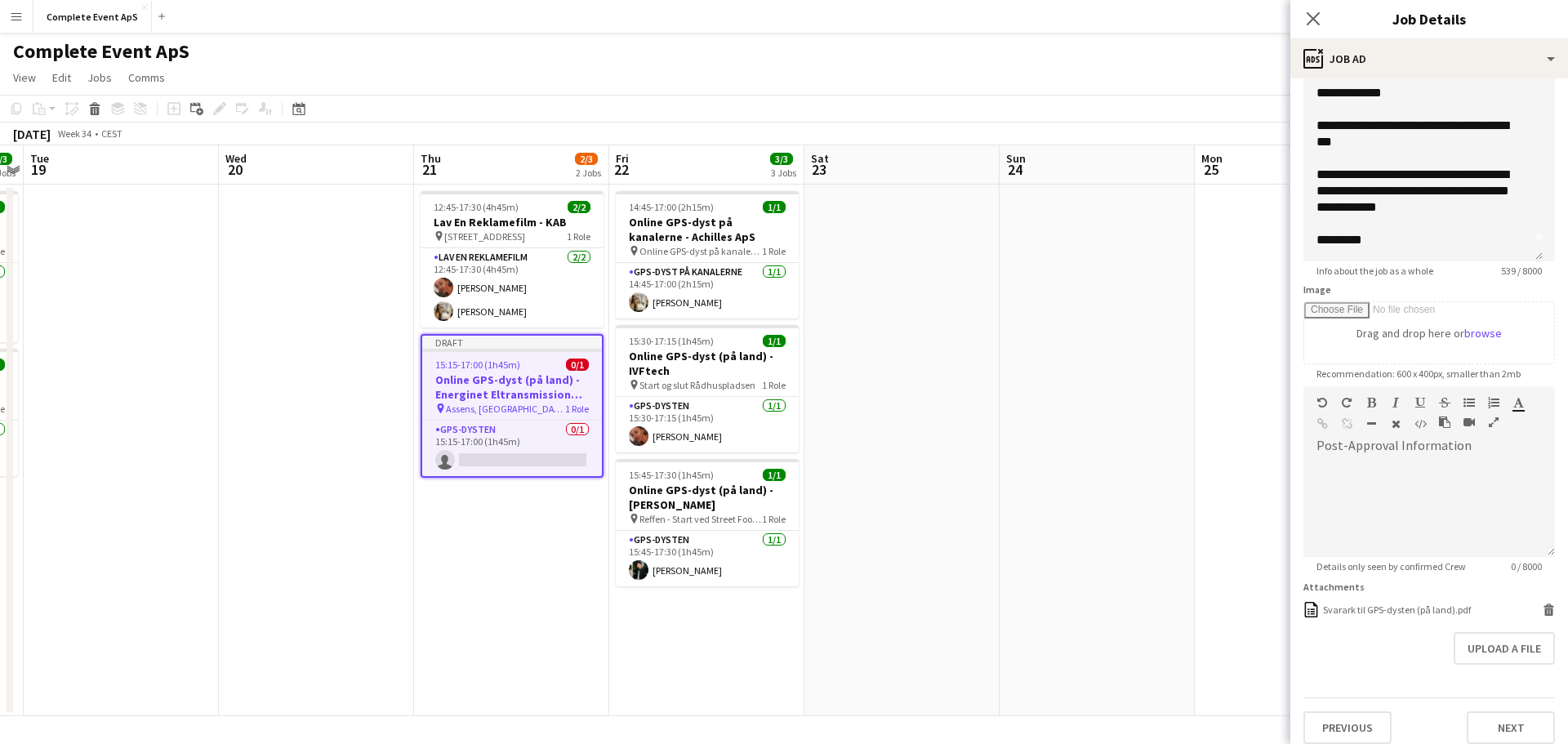
scroll to position [0, 0]
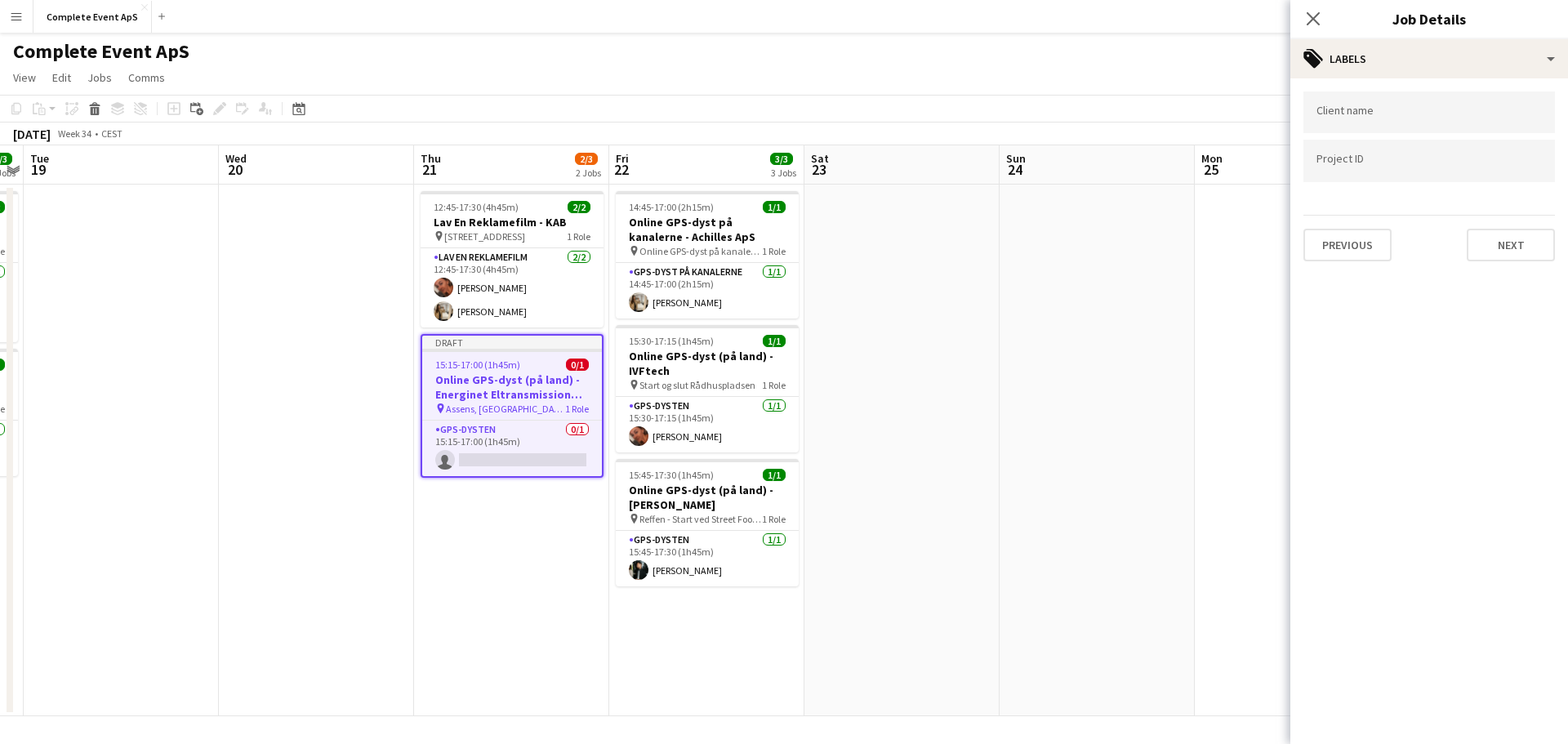
drag, startPoint x: 1162, startPoint y: 446, endPoint x: 1187, endPoint y: 383, distance: 67.8
click at [1162, 445] on app-date-cell at bounding box center [1097, 450] width 195 height 532
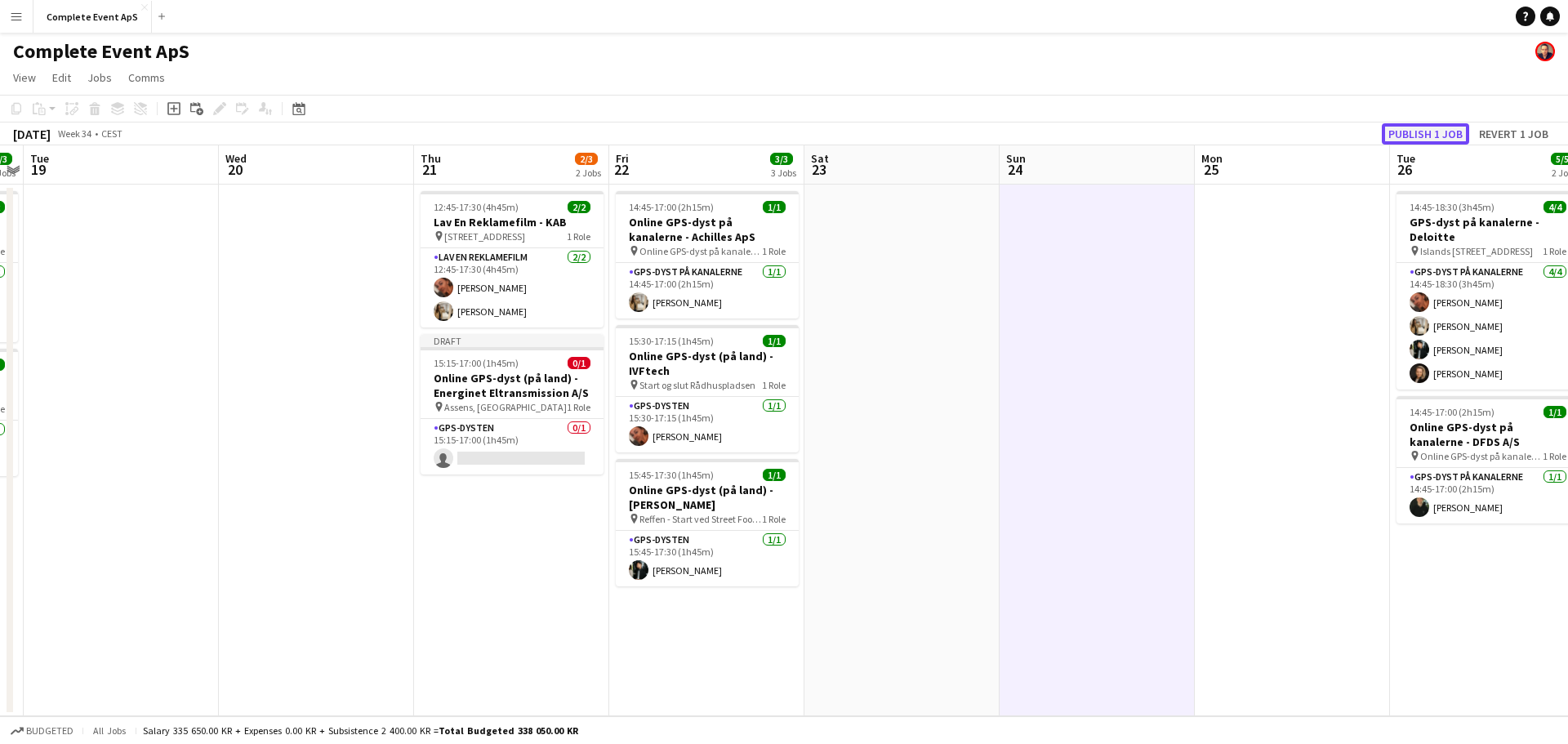
click at [1419, 138] on button "Publish 1 job" at bounding box center [1425, 134] width 87 height 21
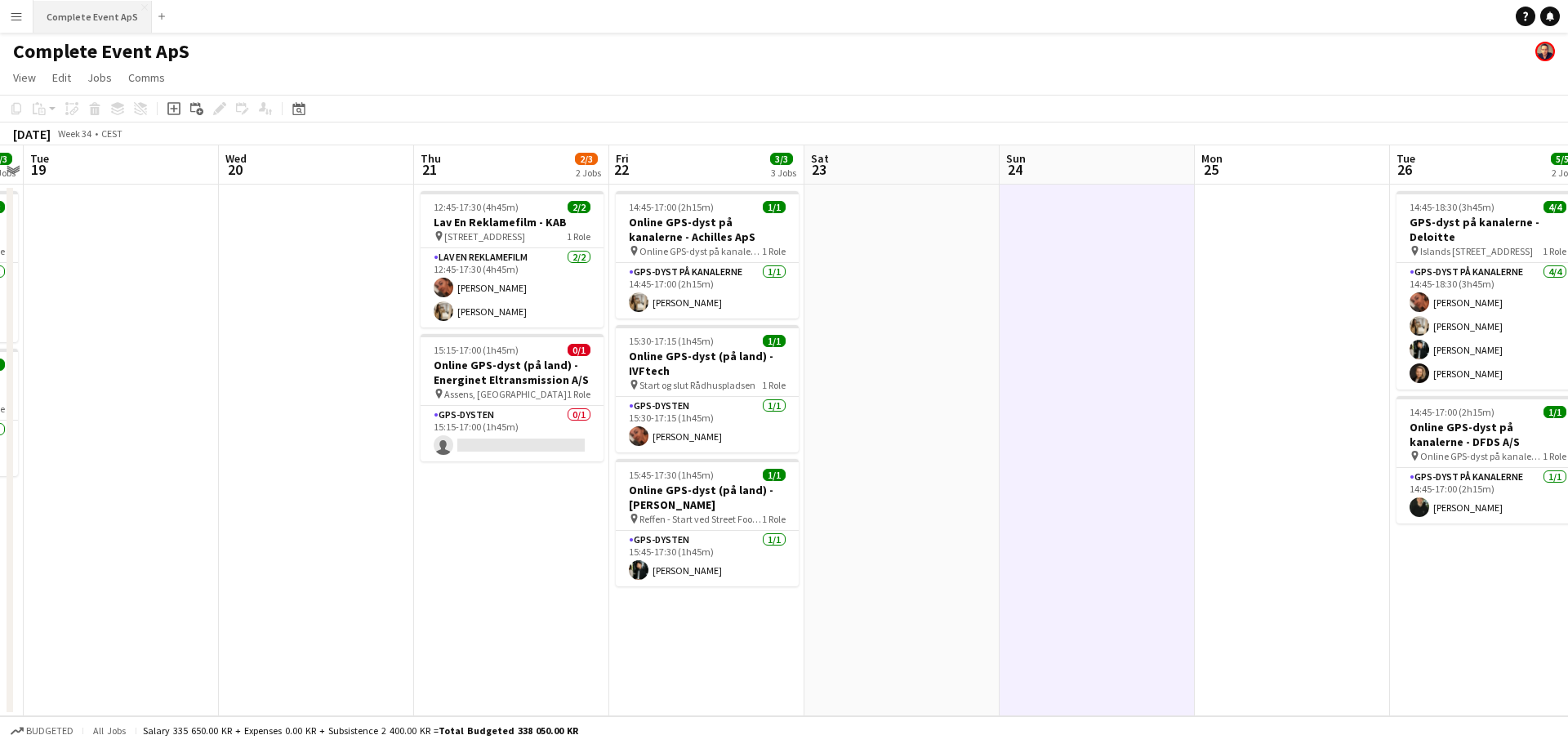
click at [96, 22] on button "Complete Event ApS Close" at bounding box center [93, 17] width 119 height 32
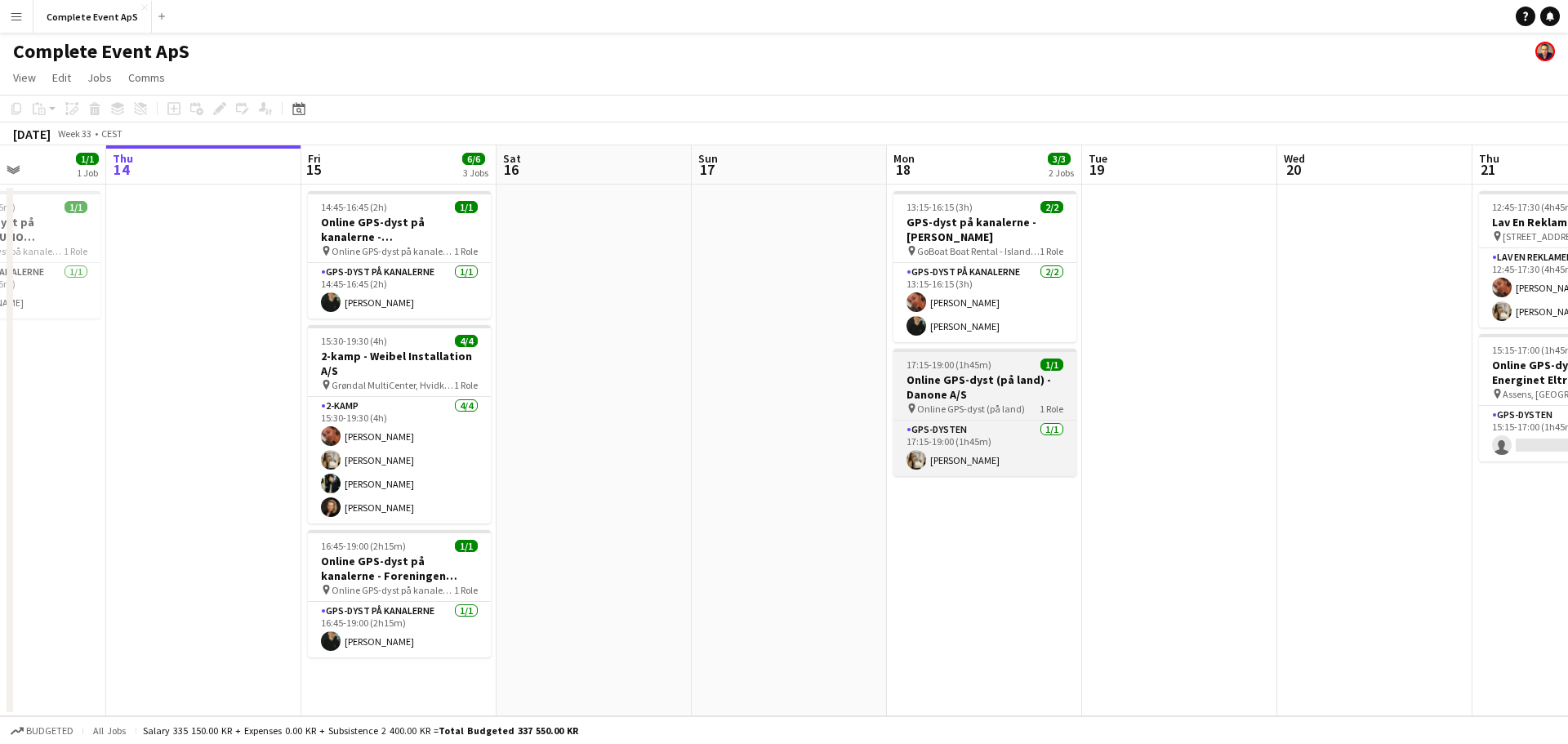
drag, startPoint x: 994, startPoint y: 417, endPoint x: 23, endPoint y: 377, distance: 971.8
click at [17, 379] on app-calendar-viewport "Mon 11 Tue 12 Wed 13 1/1 1 Job Thu 14 Fri 15 6/6 3 Jobs Sat 16 Sun 17 Mon 18 3/…" at bounding box center [784, 431] width 1568 height 571
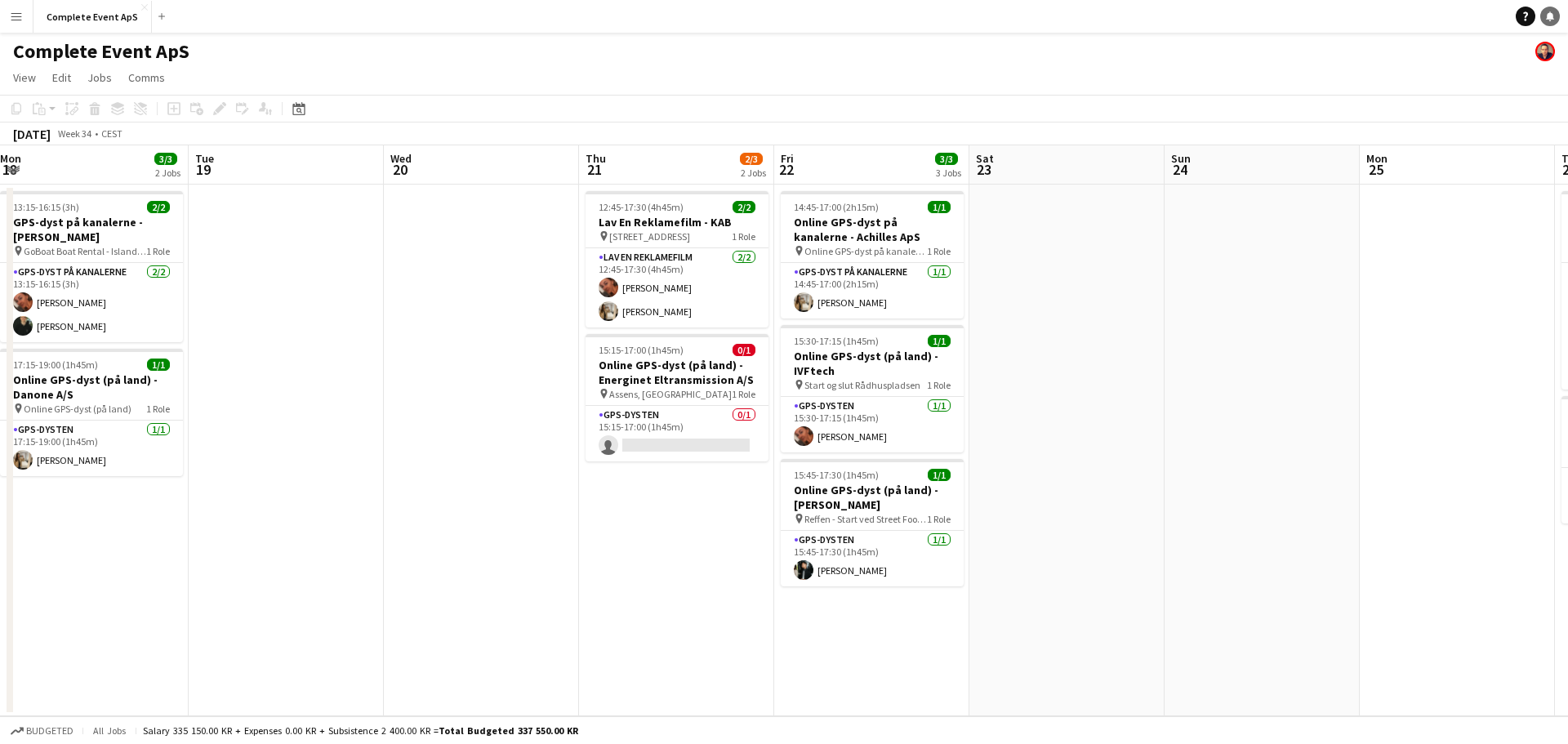
click at [1554, 13] on icon "Notifications" at bounding box center [1549, 16] width 10 height 10
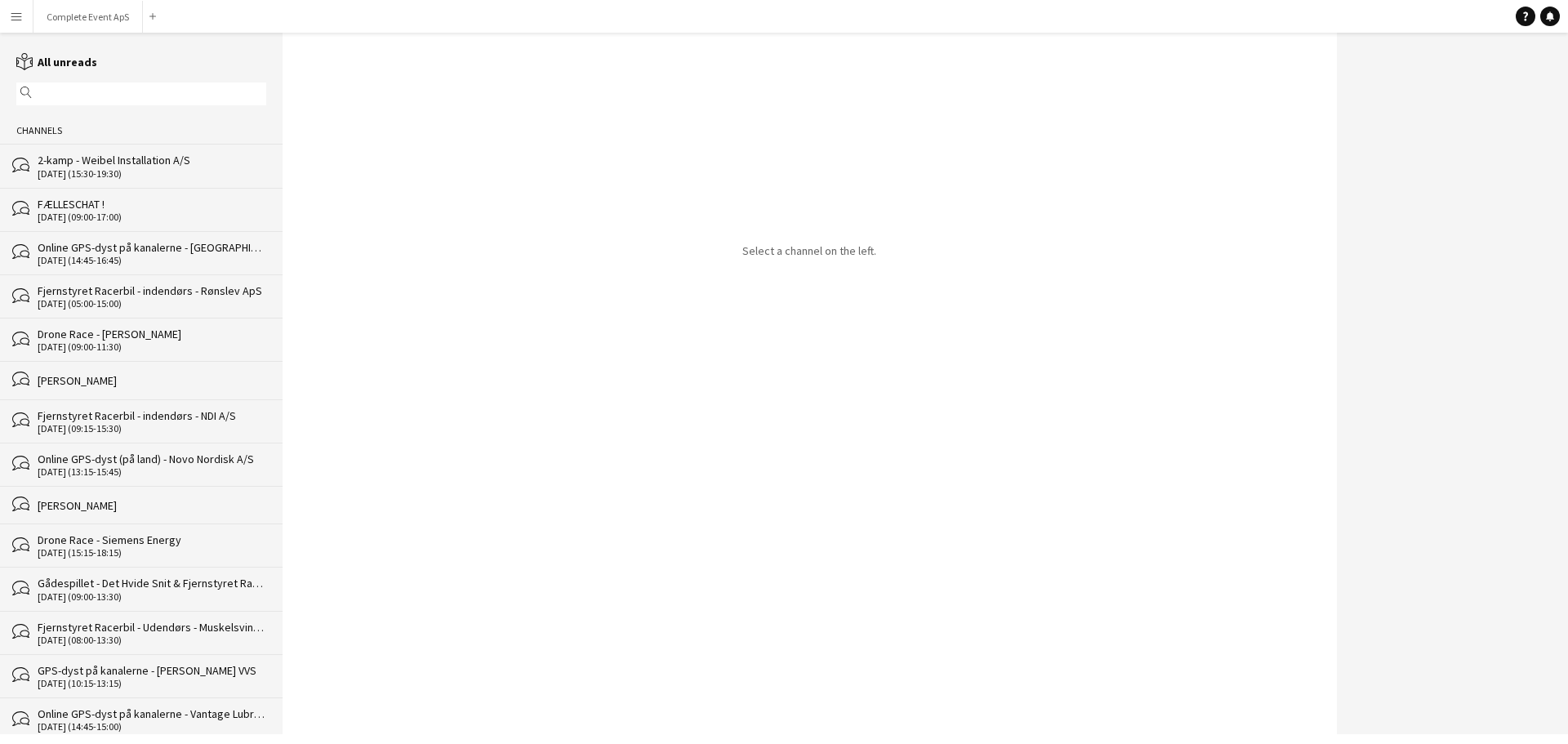
click at [142, 212] on div "[DATE] (09:00-17:00)" at bounding box center [151, 217] width 228 height 11
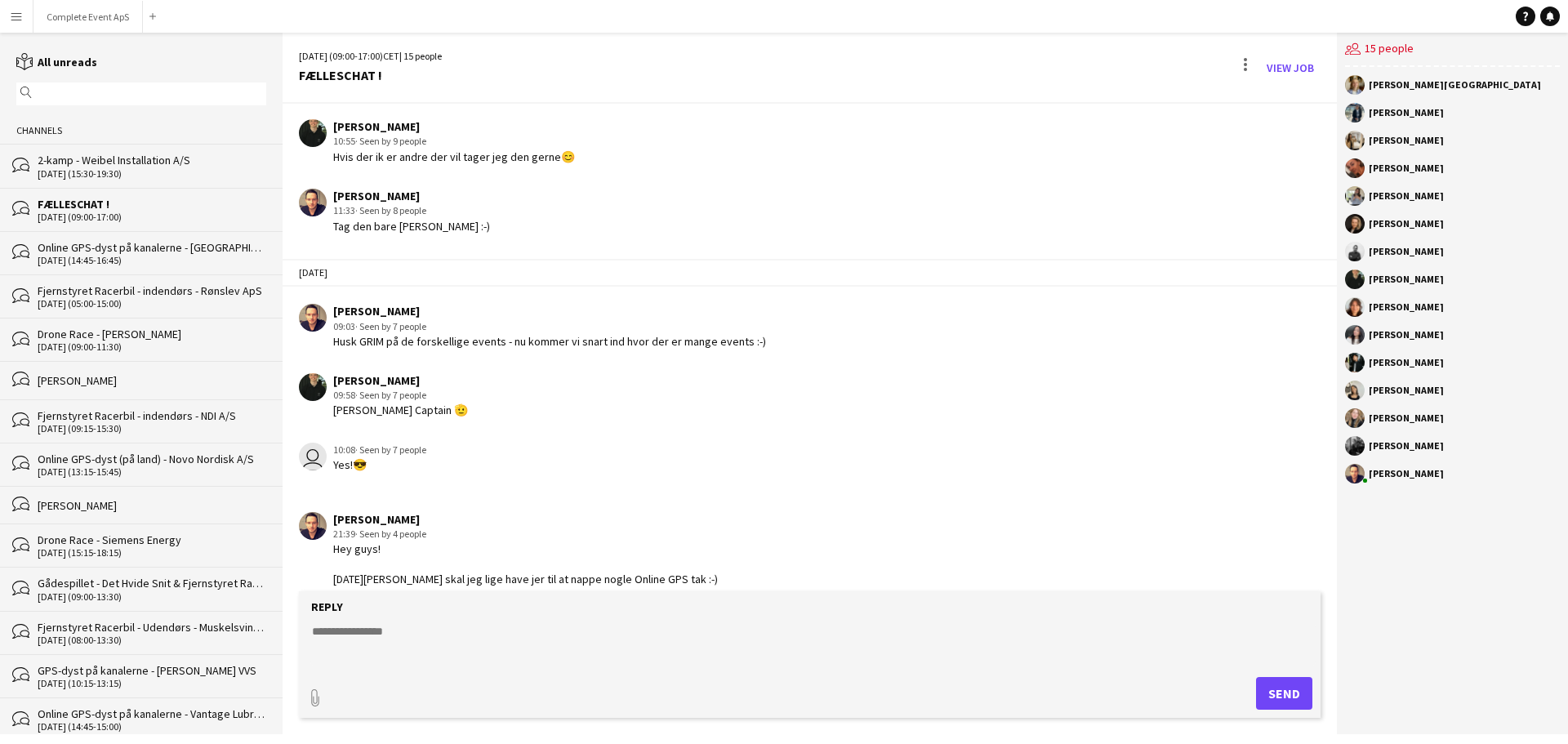
scroll to position [2983, 0]
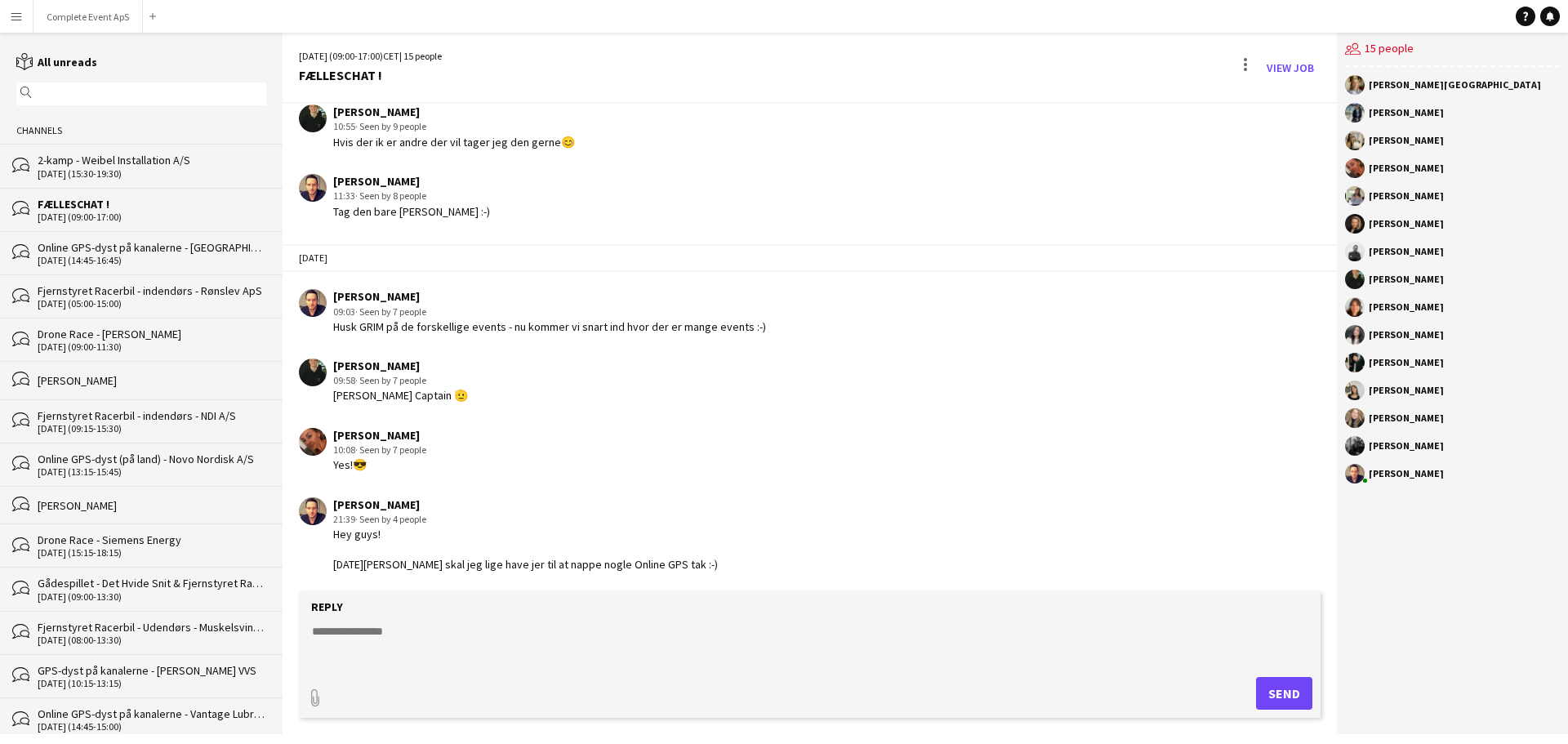
click at [422, 647] on textarea at bounding box center [812, 645] width 1005 height 43
type textarea "**********"
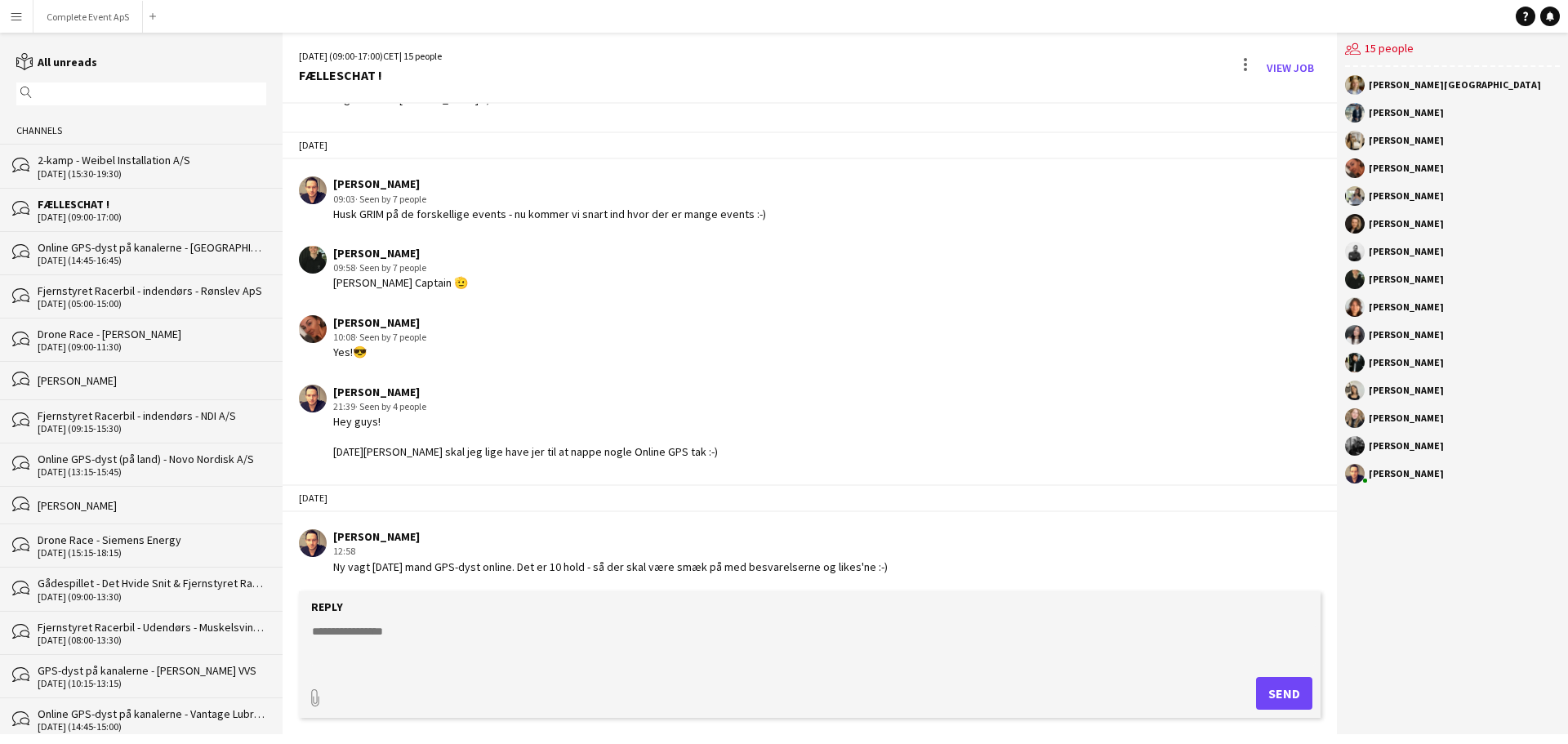
scroll to position [3098, 0]
click at [84, 12] on button "Complete Event ApS Close" at bounding box center [88, 17] width 110 height 32
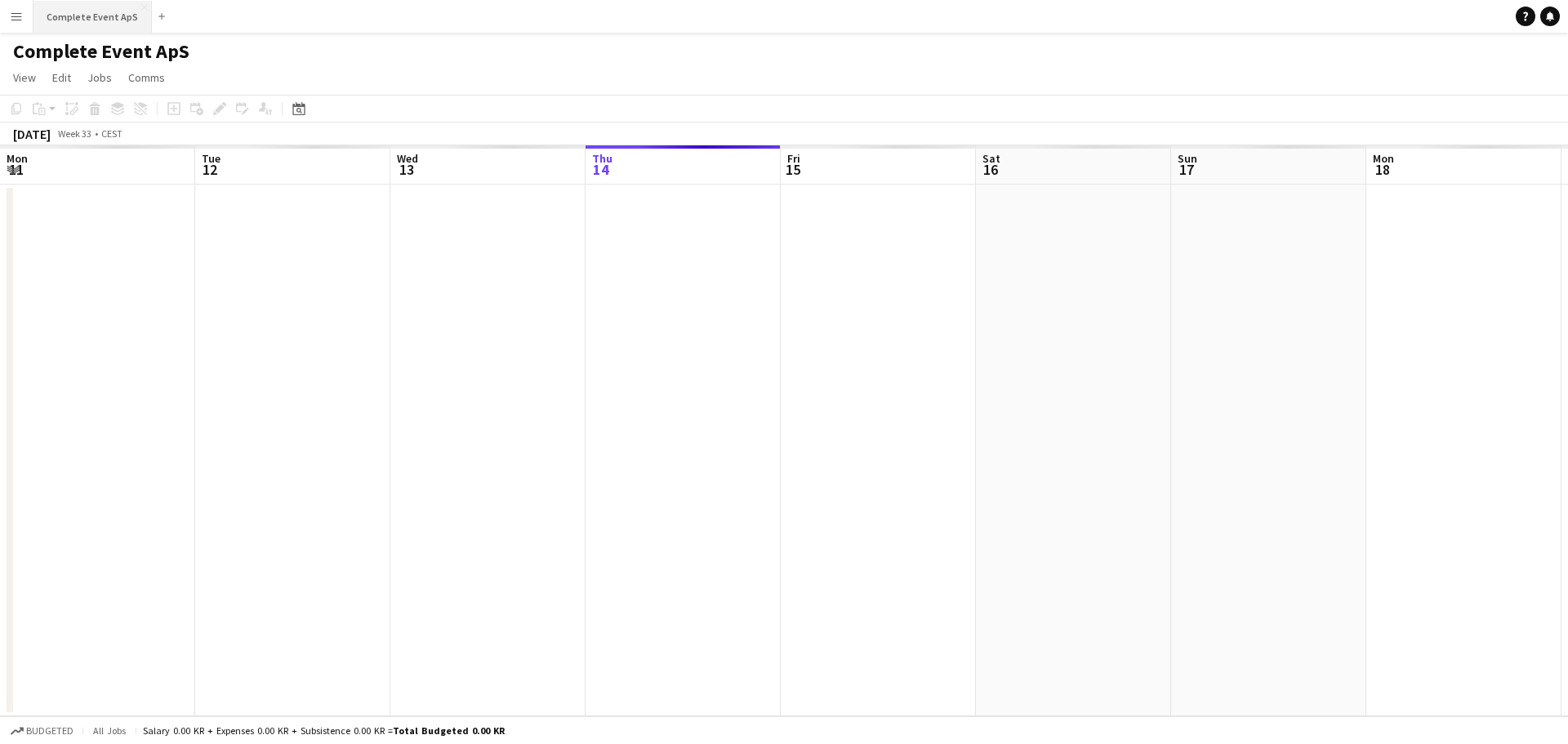
scroll to position [0, 390]
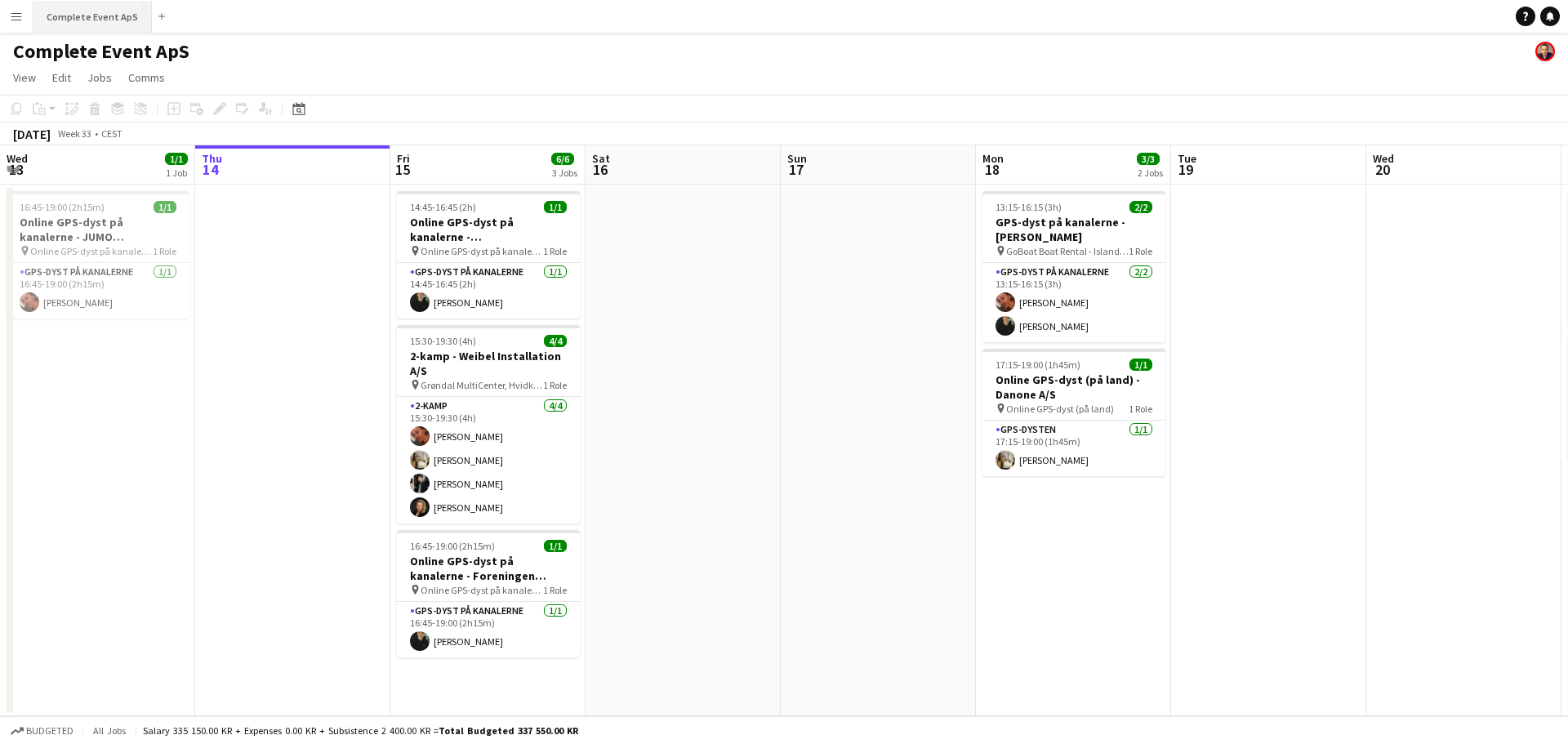
click at [107, 9] on button "Complete Event ApS Close" at bounding box center [93, 17] width 119 height 32
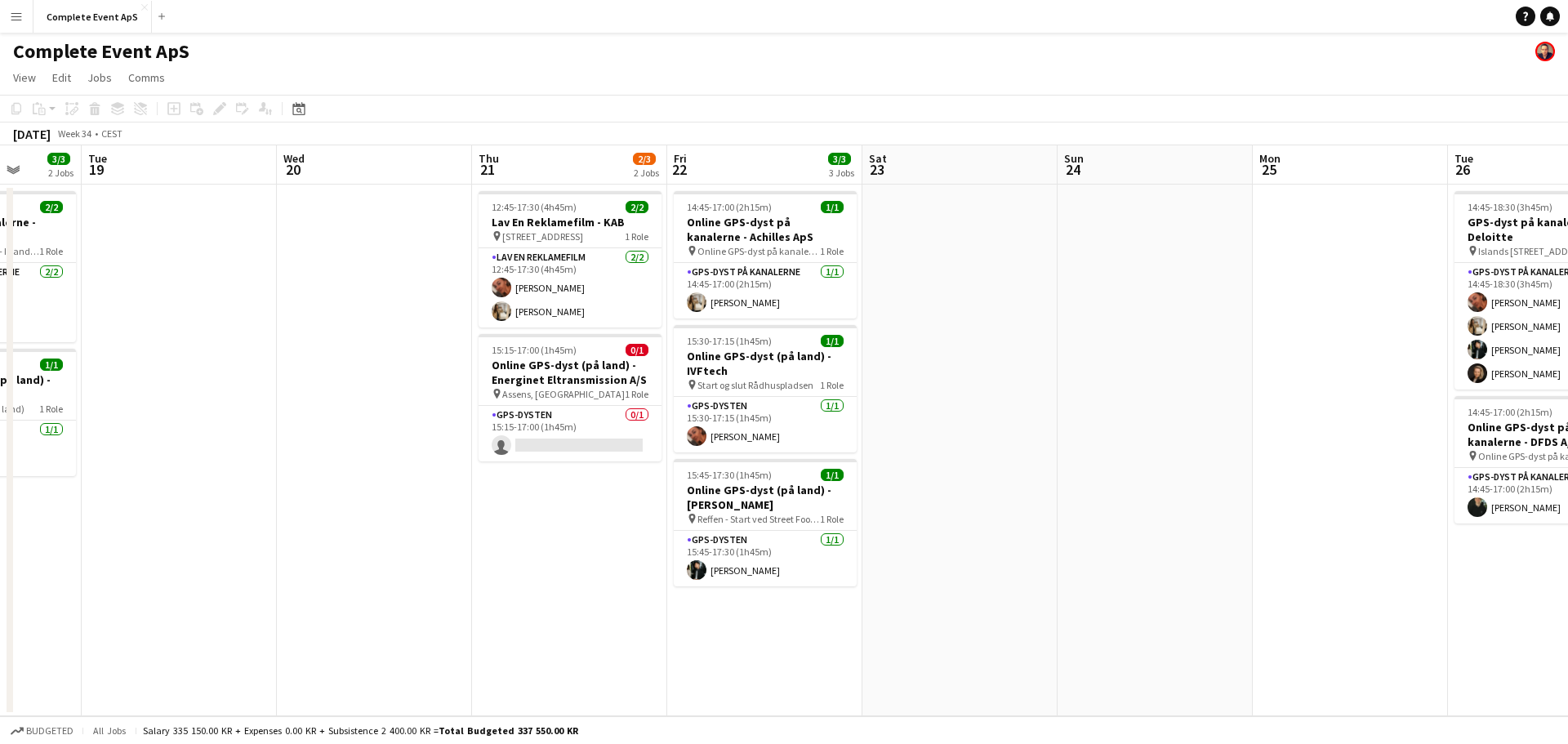
drag, startPoint x: 1251, startPoint y: 387, endPoint x: 134, endPoint y: 424, distance: 1117.6
click at [134, 424] on app-calendar-viewport "Sat 16 Sun 17 Mon 18 3/3 2 Jobs Tue 19 Wed 20 Thu 21 2/3 2 Jobs Fri 22 3/3 3 Jo…" at bounding box center [784, 431] width 1568 height 571
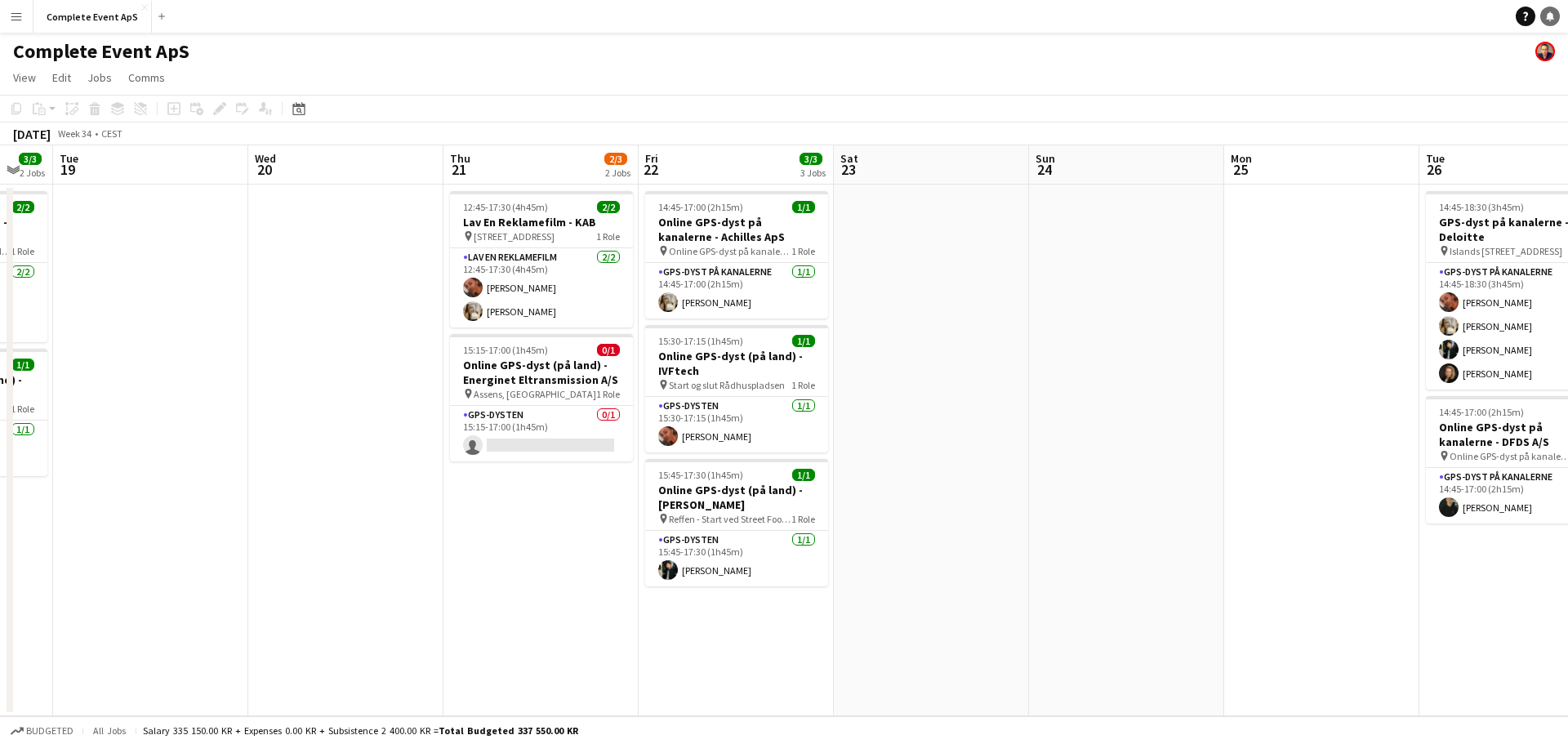
click at [1554, 13] on icon "Notifications" at bounding box center [1549, 16] width 10 height 10
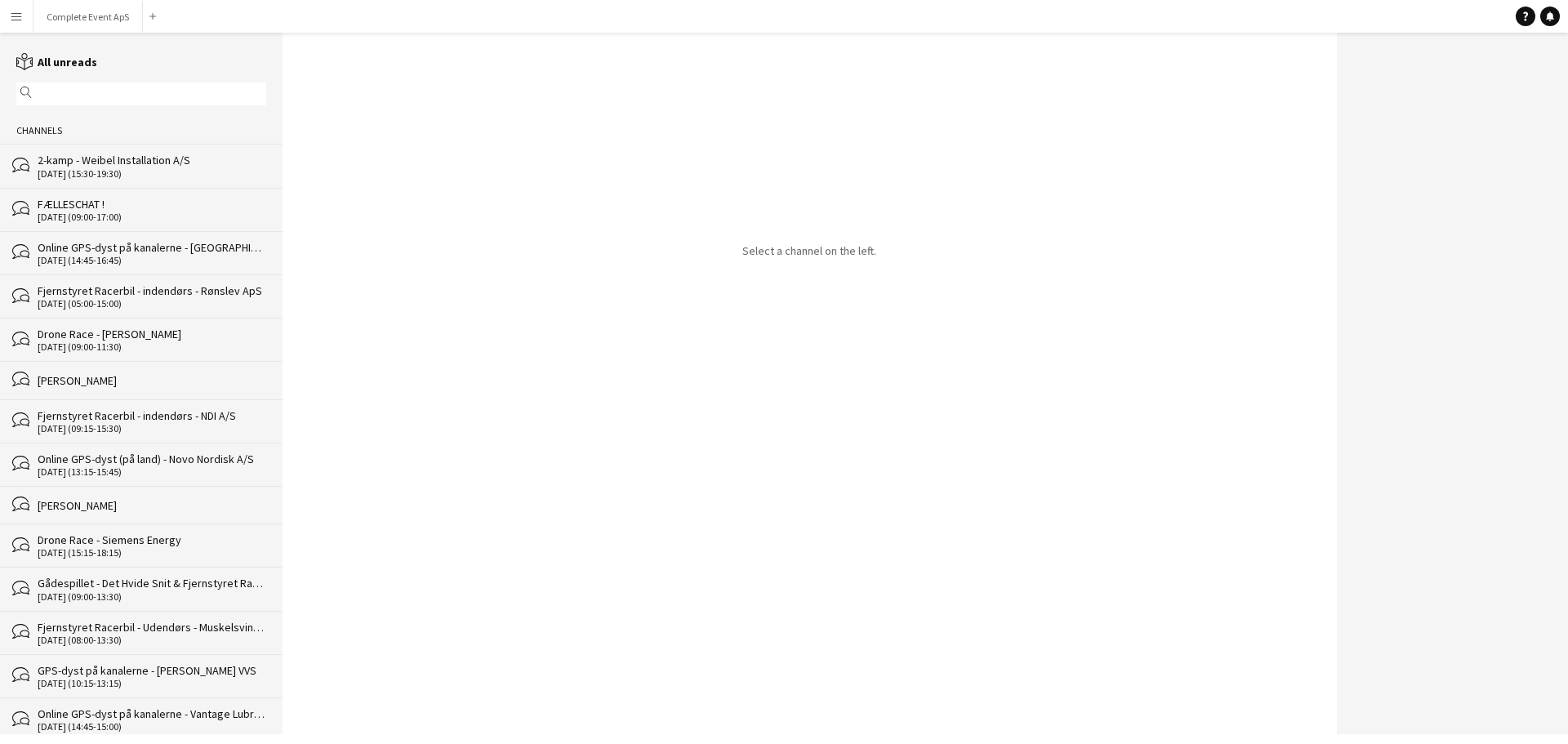
click at [113, 204] on div "FÆLLESCHAT !" at bounding box center [151, 204] width 228 height 15
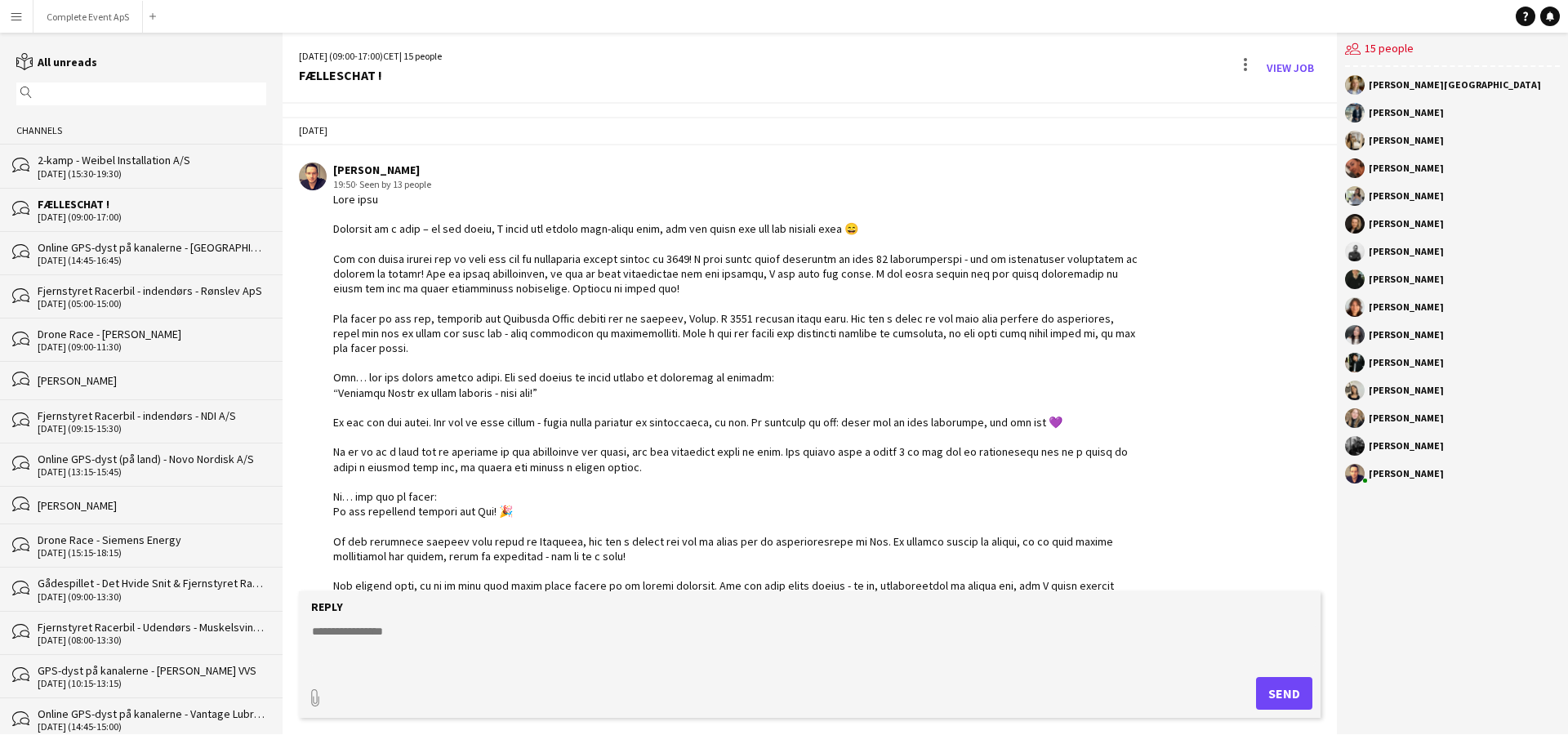
scroll to position [2983, 0]
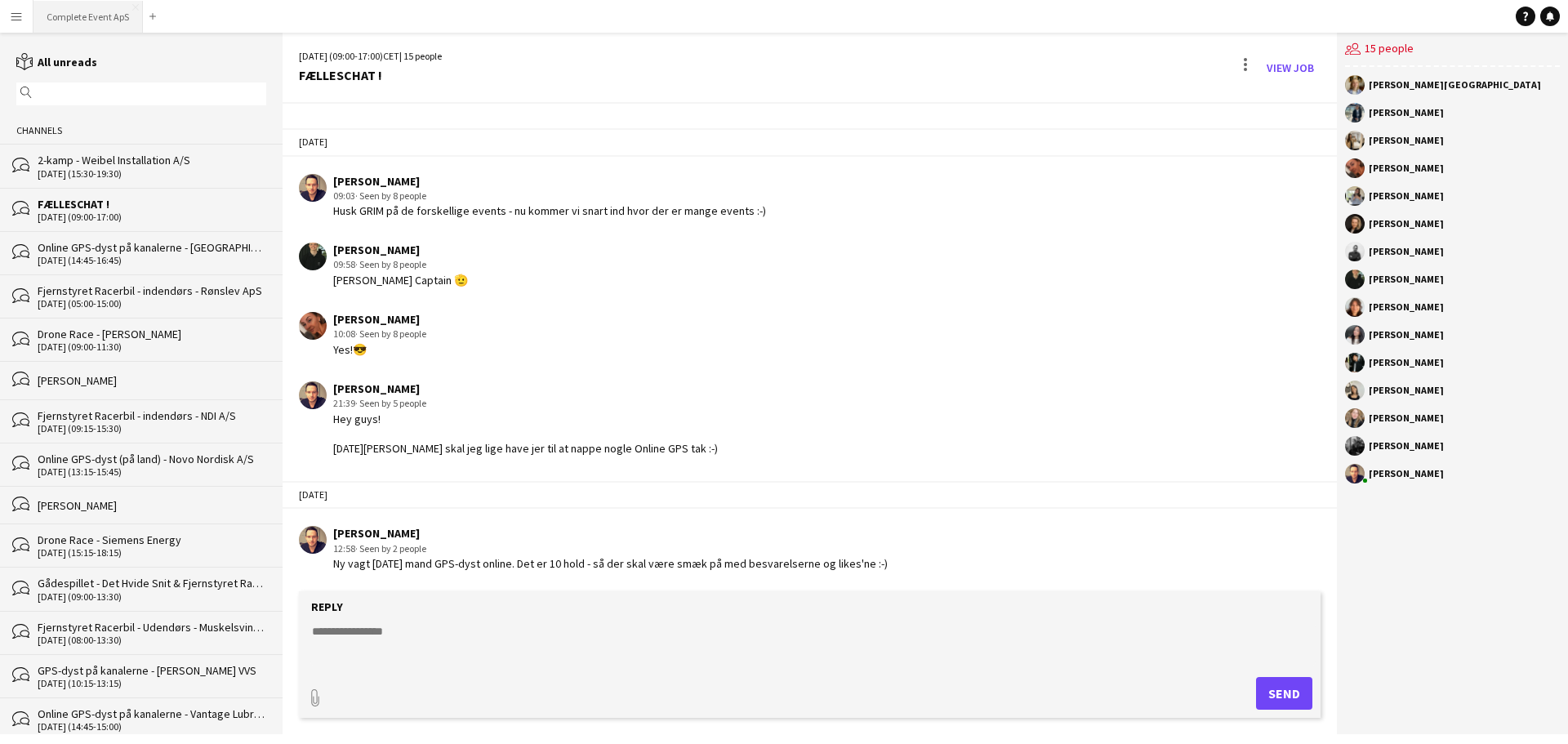
click at [114, 12] on button "Complete Event ApS Close" at bounding box center [88, 17] width 110 height 32
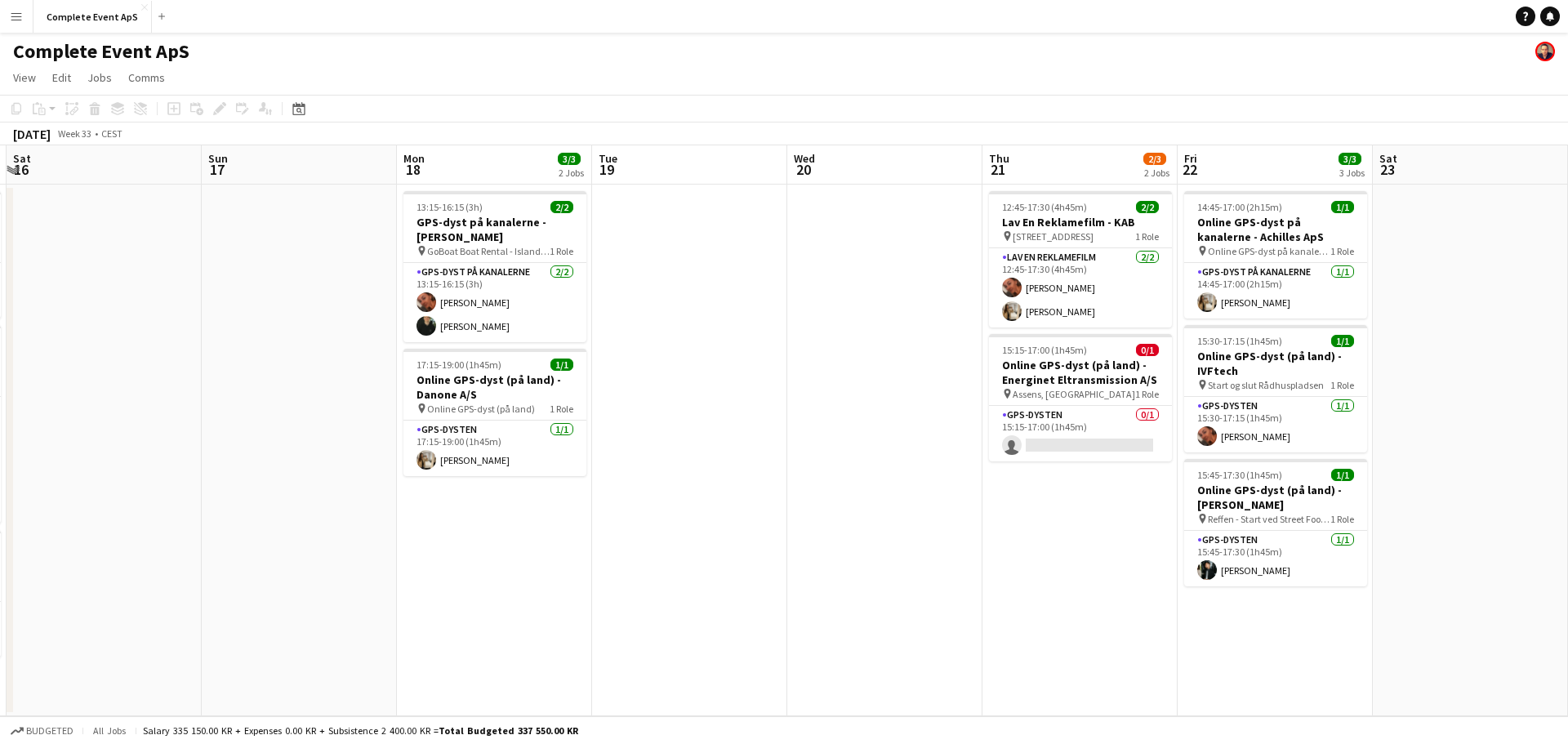
scroll to position [0, 646]
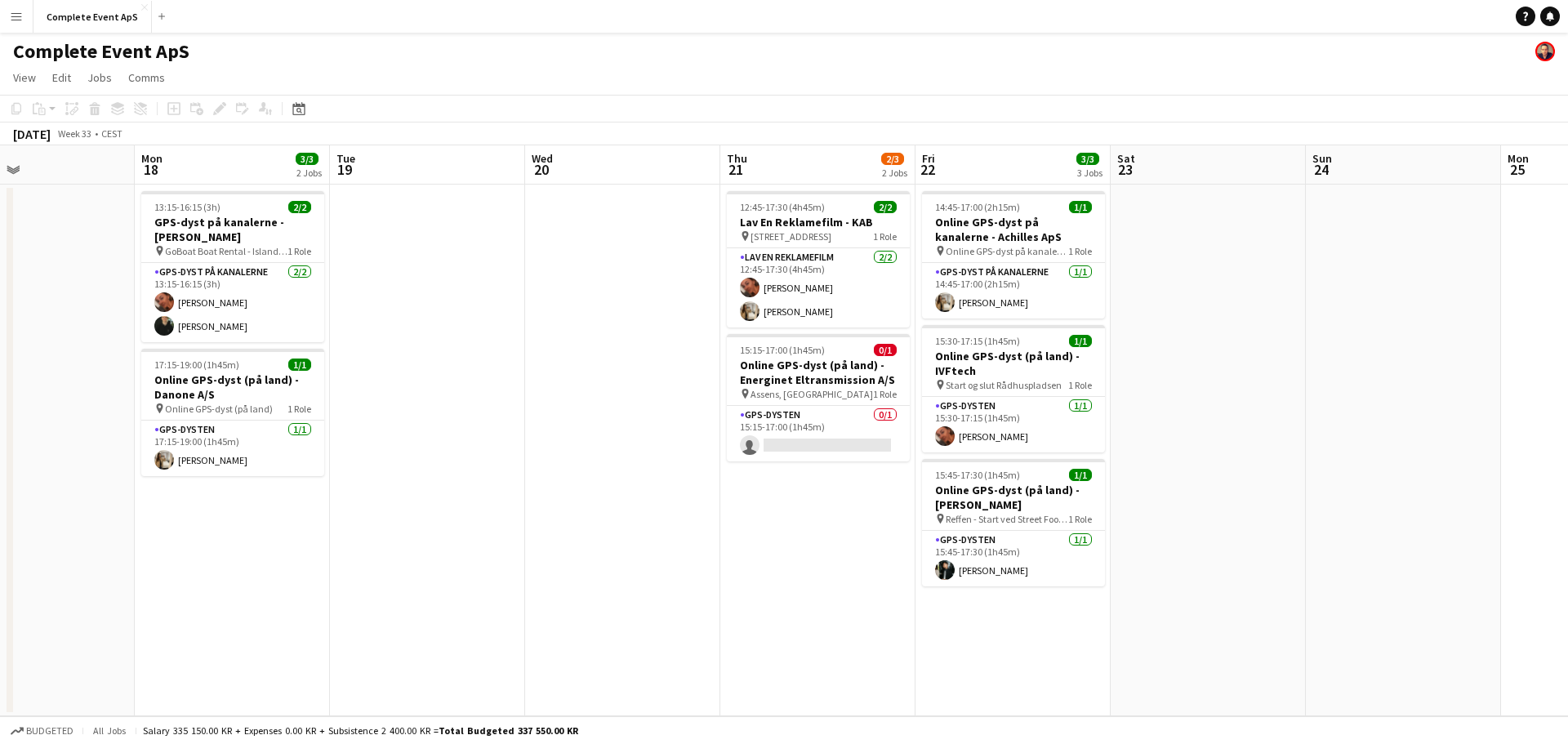
drag, startPoint x: 735, startPoint y: 555, endPoint x: 522, endPoint y: 536, distance: 213.8
click at [522, 536] on app-calendar-viewport "Thu 14 Fri 15 6/6 3 Jobs Sat 16 Sun 17 Mon 18 3/3 2 Jobs Tue 19 Wed 20 Thu 21 2…" at bounding box center [784, 431] width 1568 height 571
click at [1551, 15] on icon at bounding box center [1549, 15] width 8 height 8
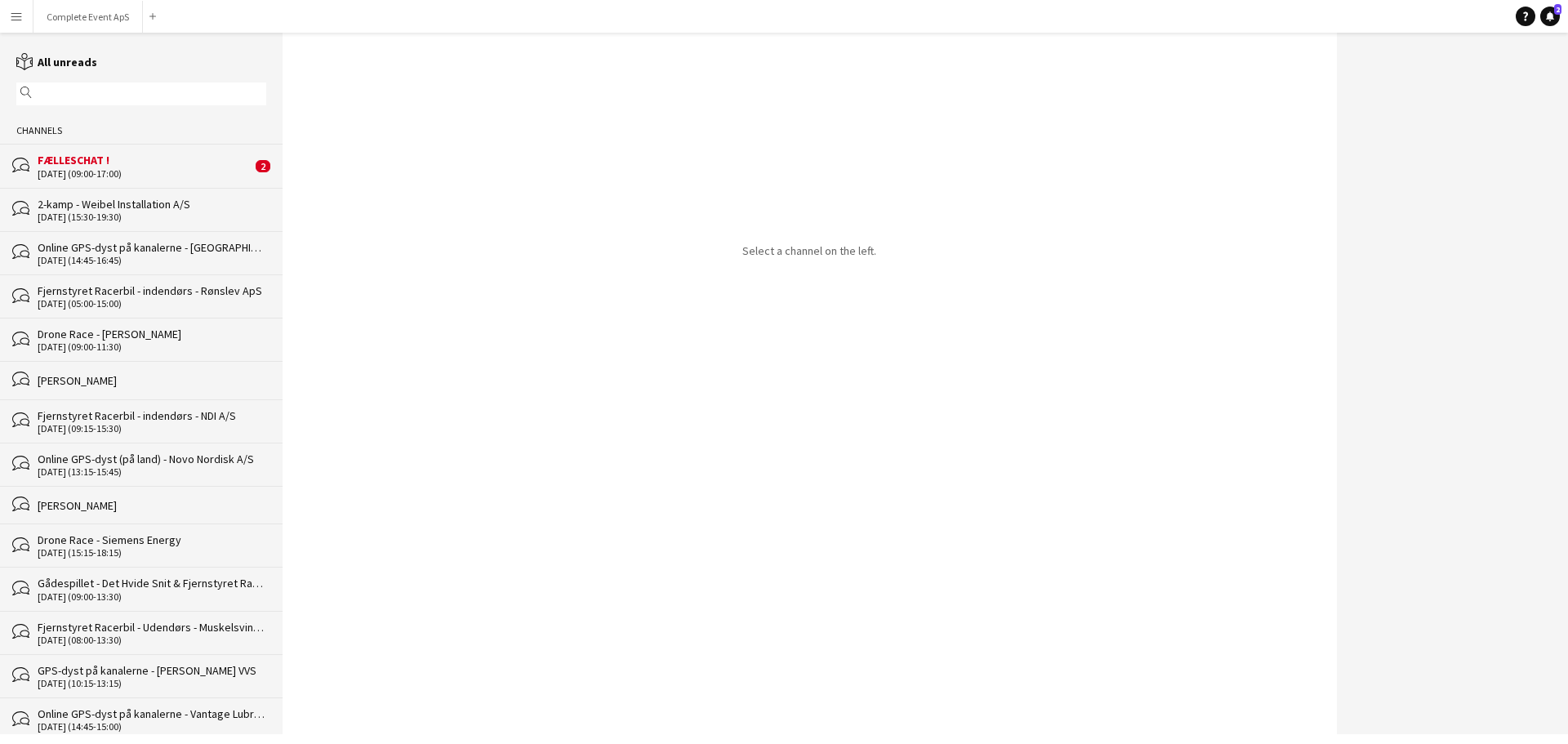
click at [183, 166] on div "FÆLLESCHAT !" at bounding box center [144, 160] width 214 height 15
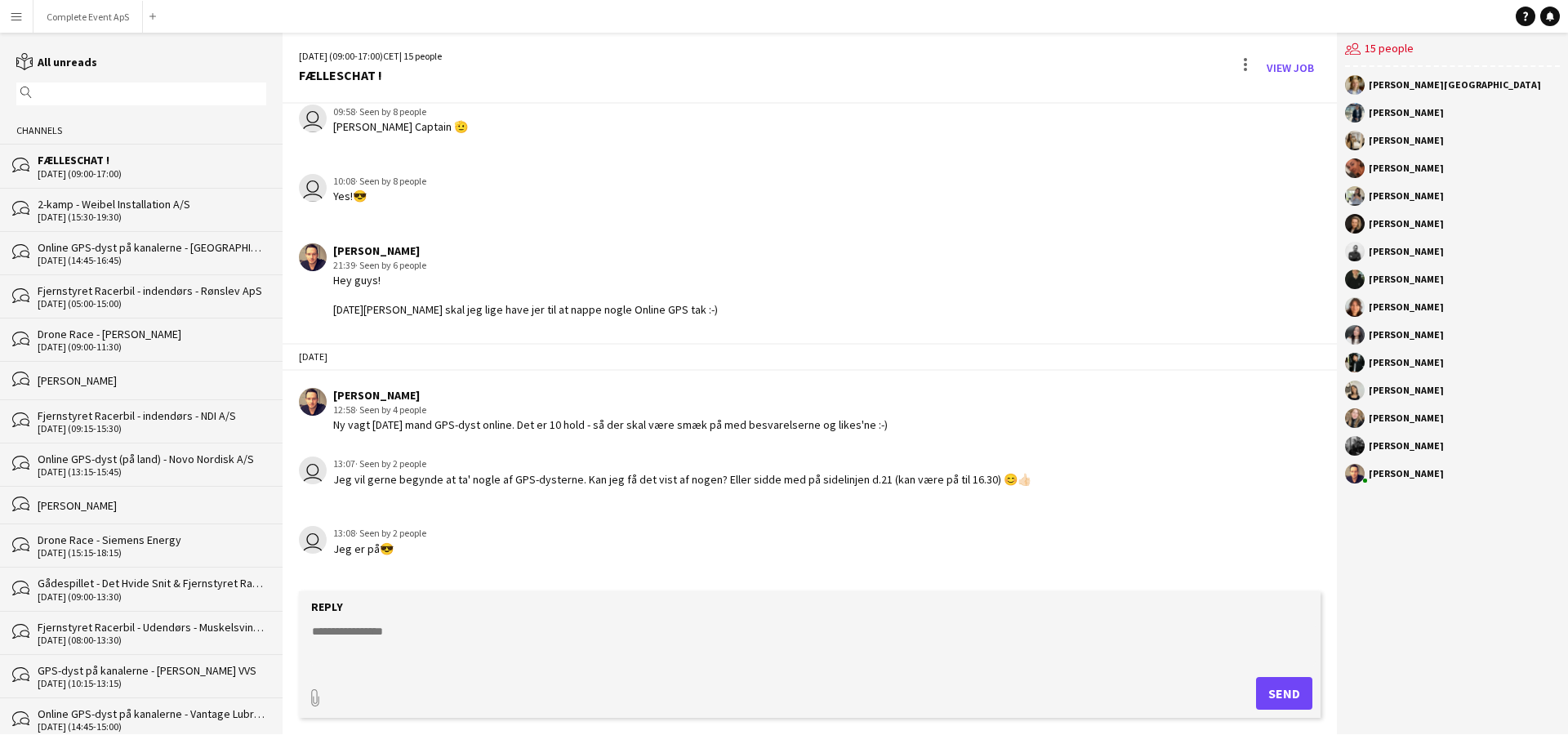
scroll to position [2387, 0]
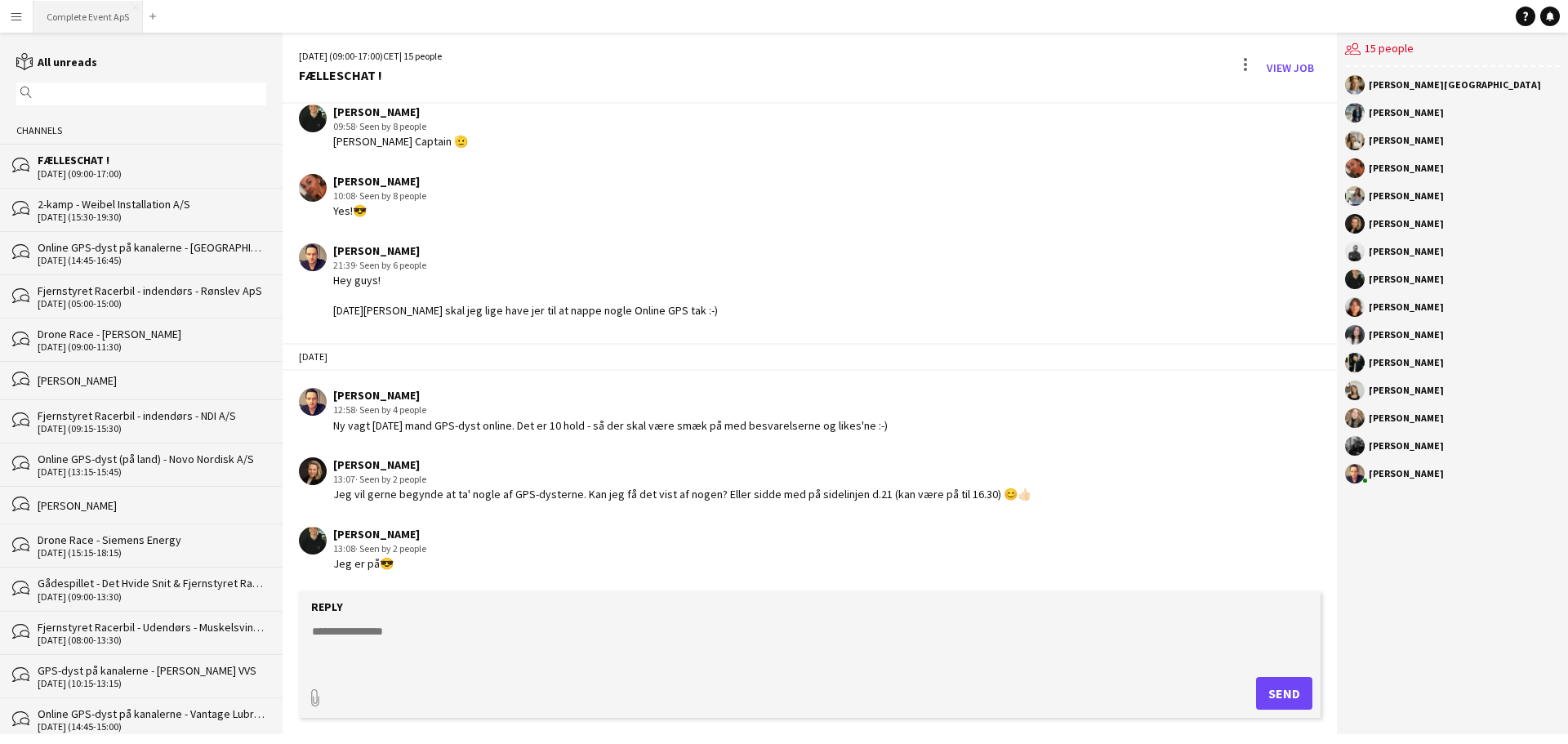
click at [88, 17] on button "Complete Event ApS Close" at bounding box center [88, 17] width 110 height 32
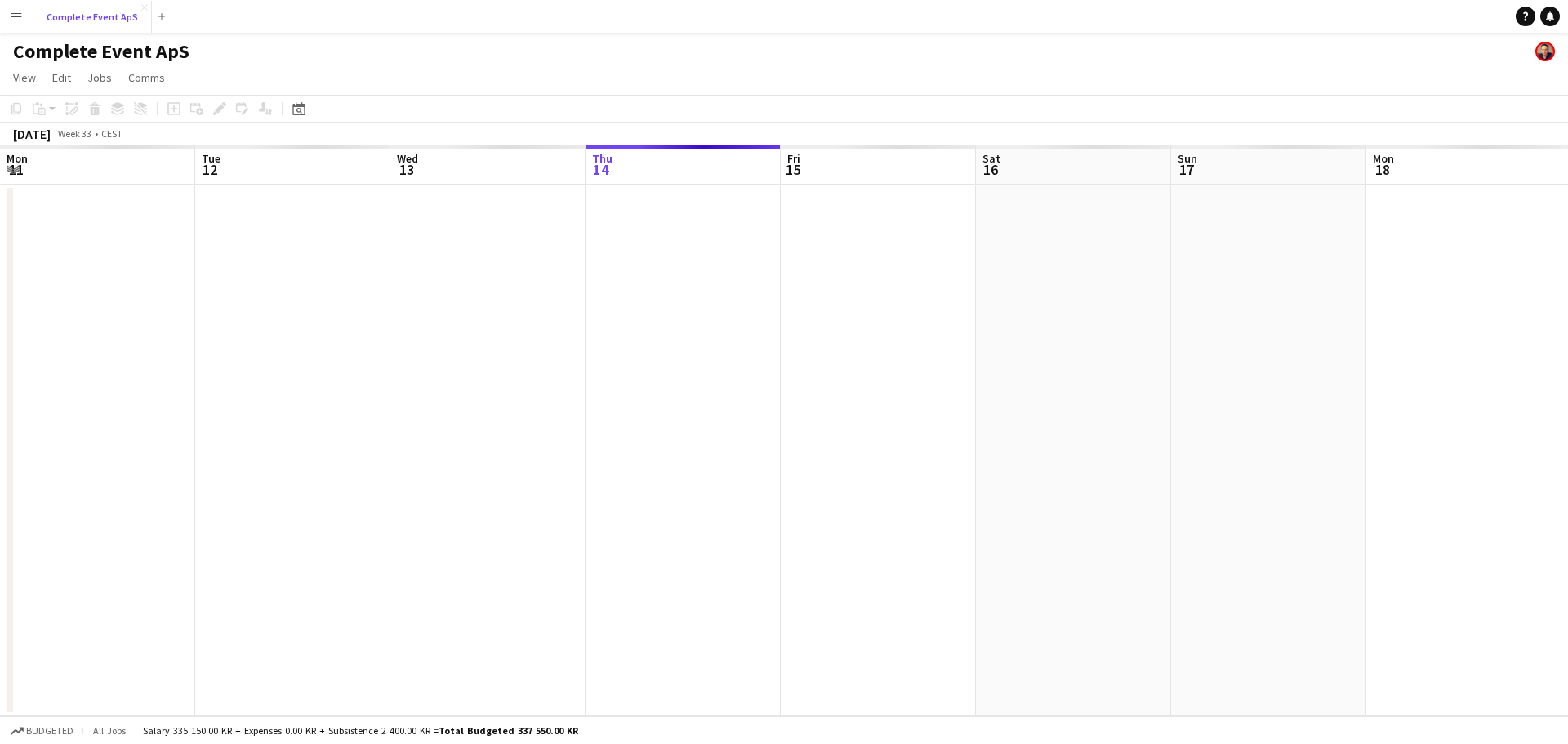
scroll to position [0, 390]
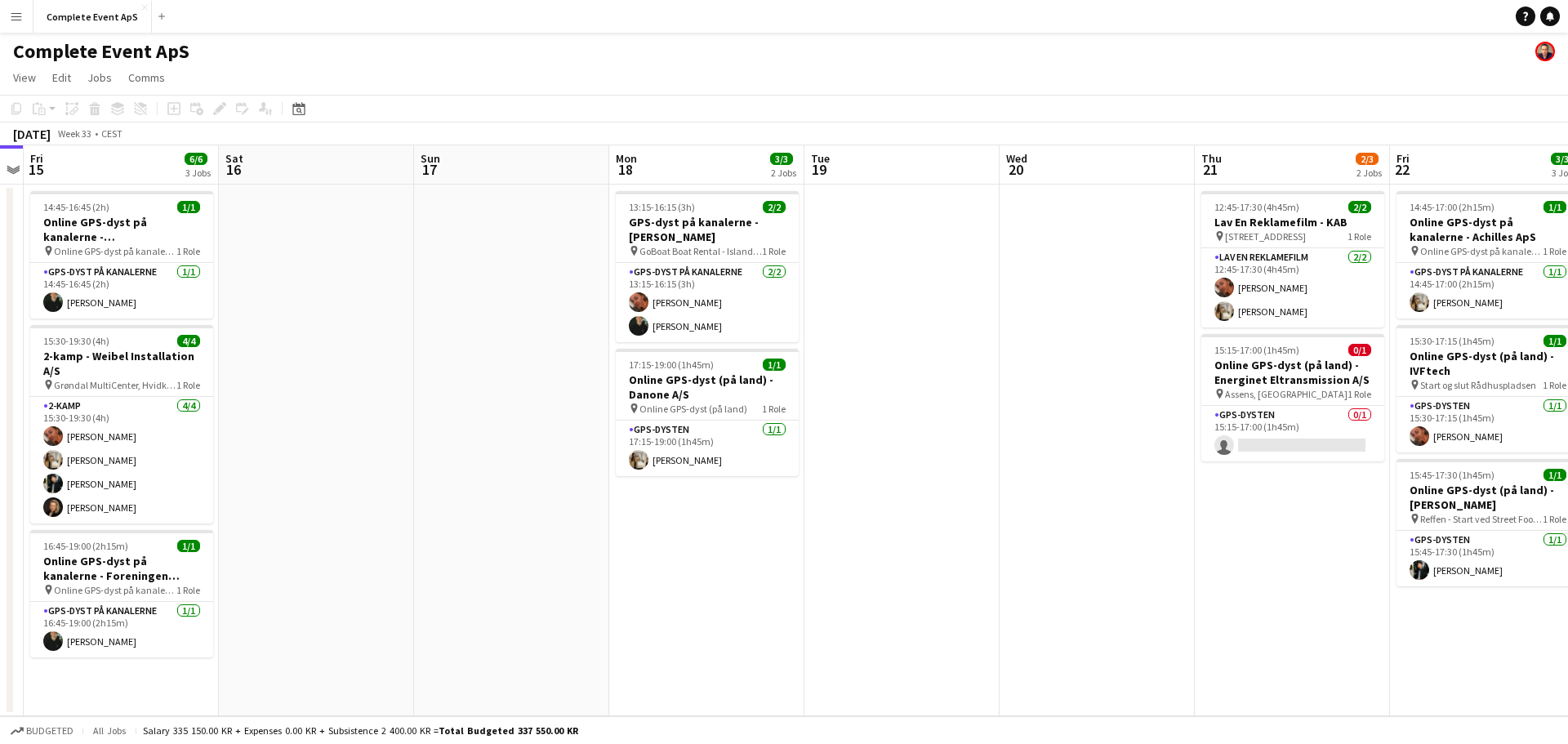
drag, startPoint x: 784, startPoint y: 457, endPoint x: 0, endPoint y: 390, distance: 786.9
click at [0, 390] on app-calendar-viewport "Tue 12 Wed 13 1/1 1 Job Thu 14 Fri 15 6/6 3 Jobs Sat 16 Sun 17 Mon 18 3/3 2 Job…" at bounding box center [784, 431] width 1568 height 571
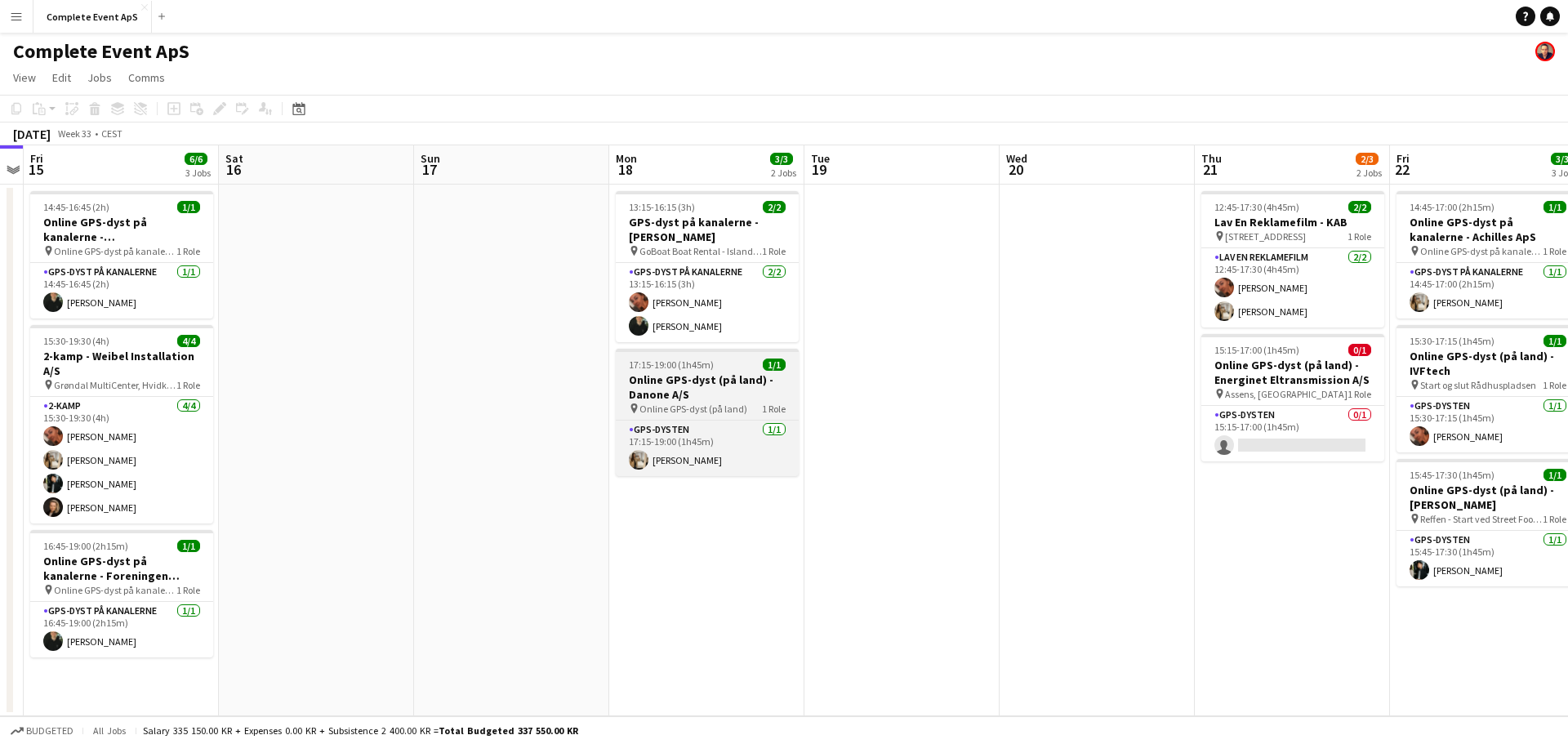
scroll to position [0, 551]
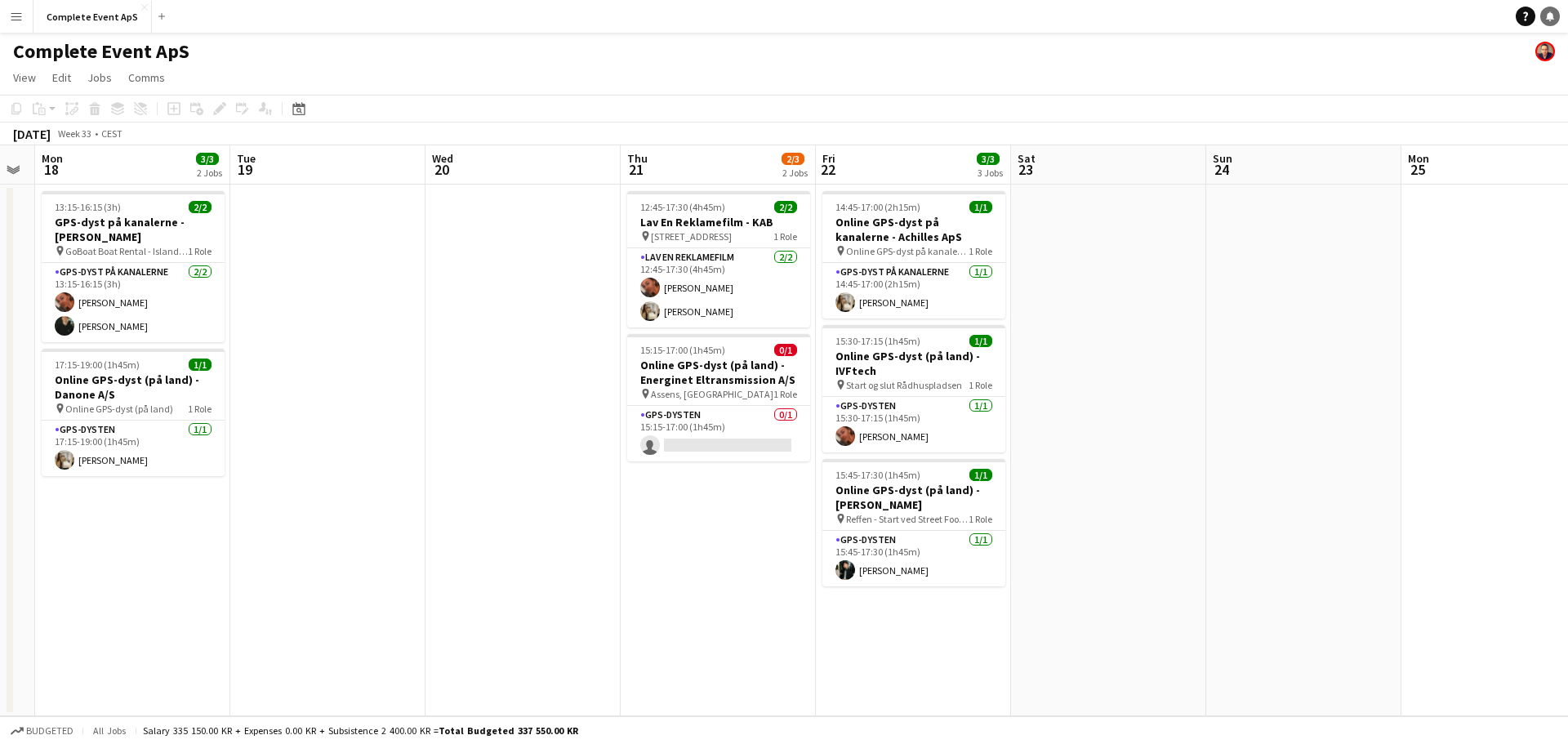
click at [1550, 9] on link "Notifications" at bounding box center [1549, 16] width 19 height 20
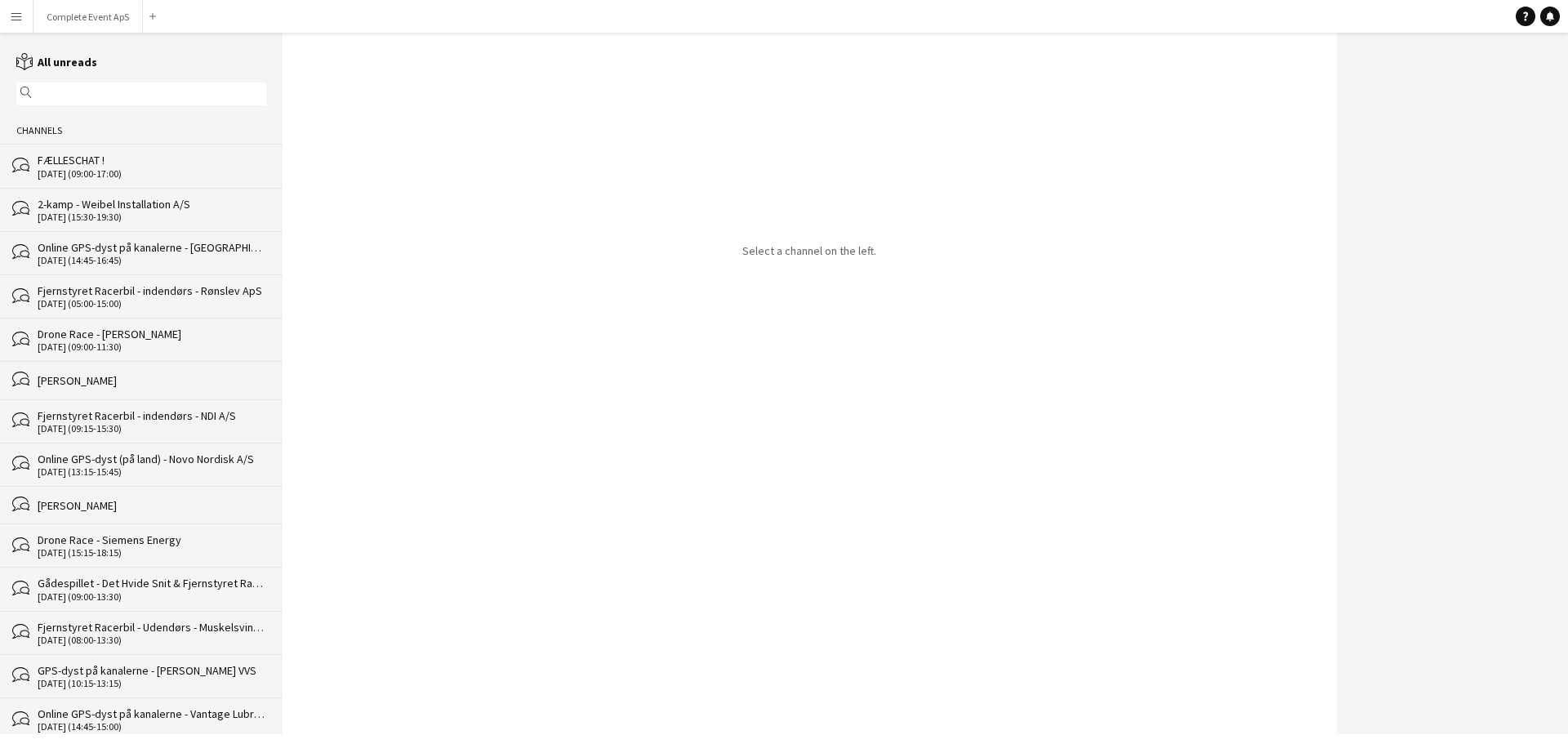
click at [149, 155] on div "FÆLLESCHAT !" at bounding box center [151, 160] width 228 height 15
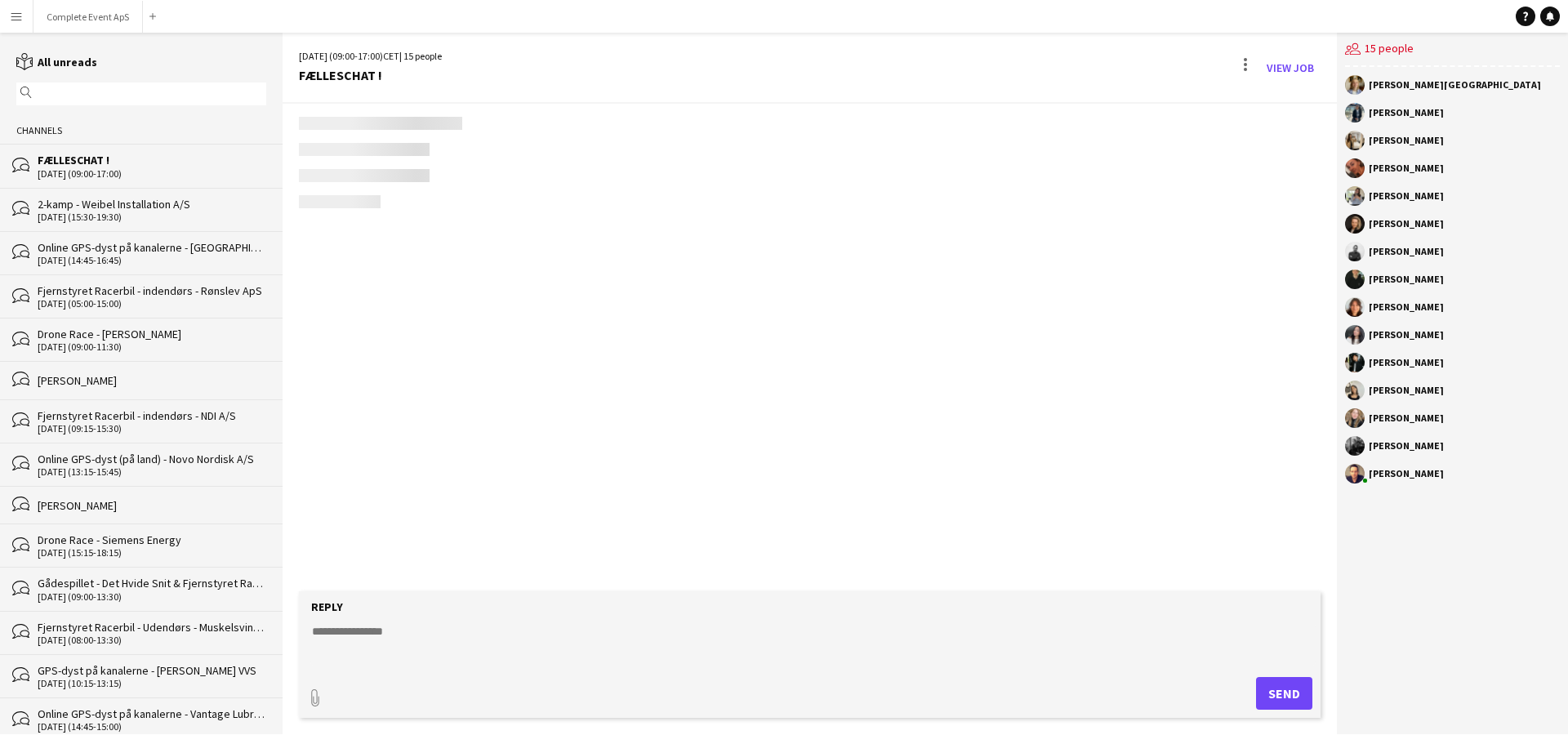
scroll to position [2387, 0]
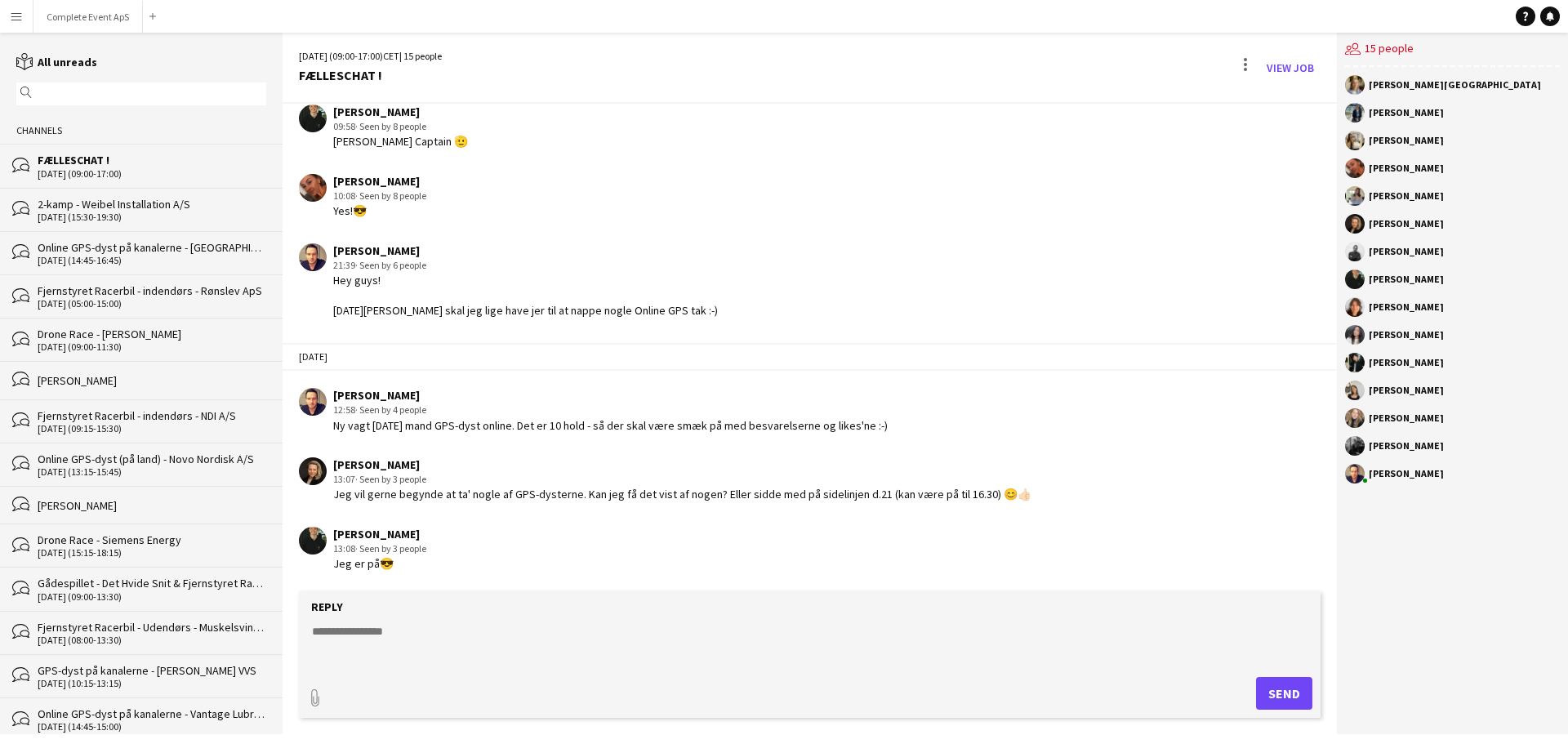
click at [427, 636] on textarea at bounding box center [812, 645] width 1005 height 43
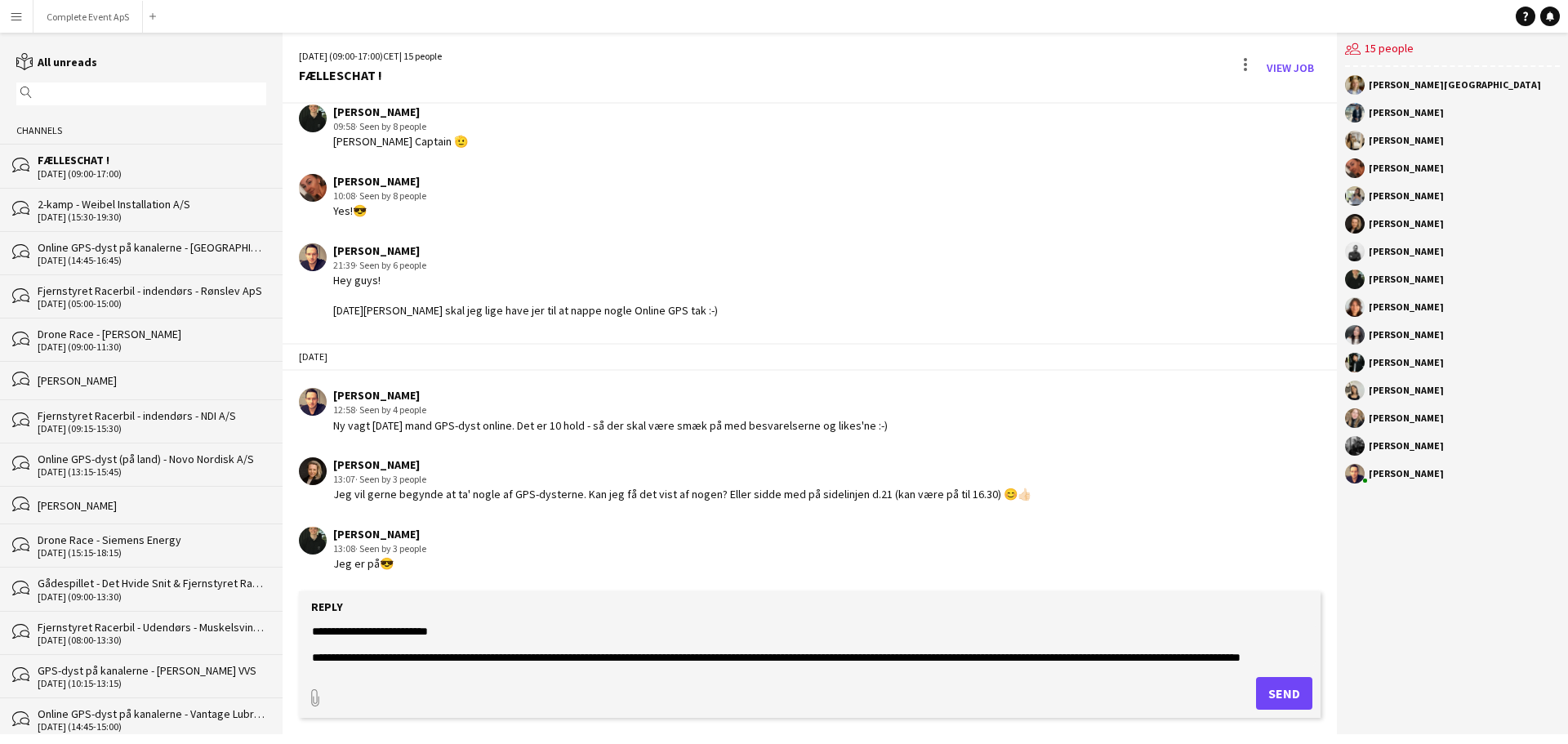
scroll to position [12, 0]
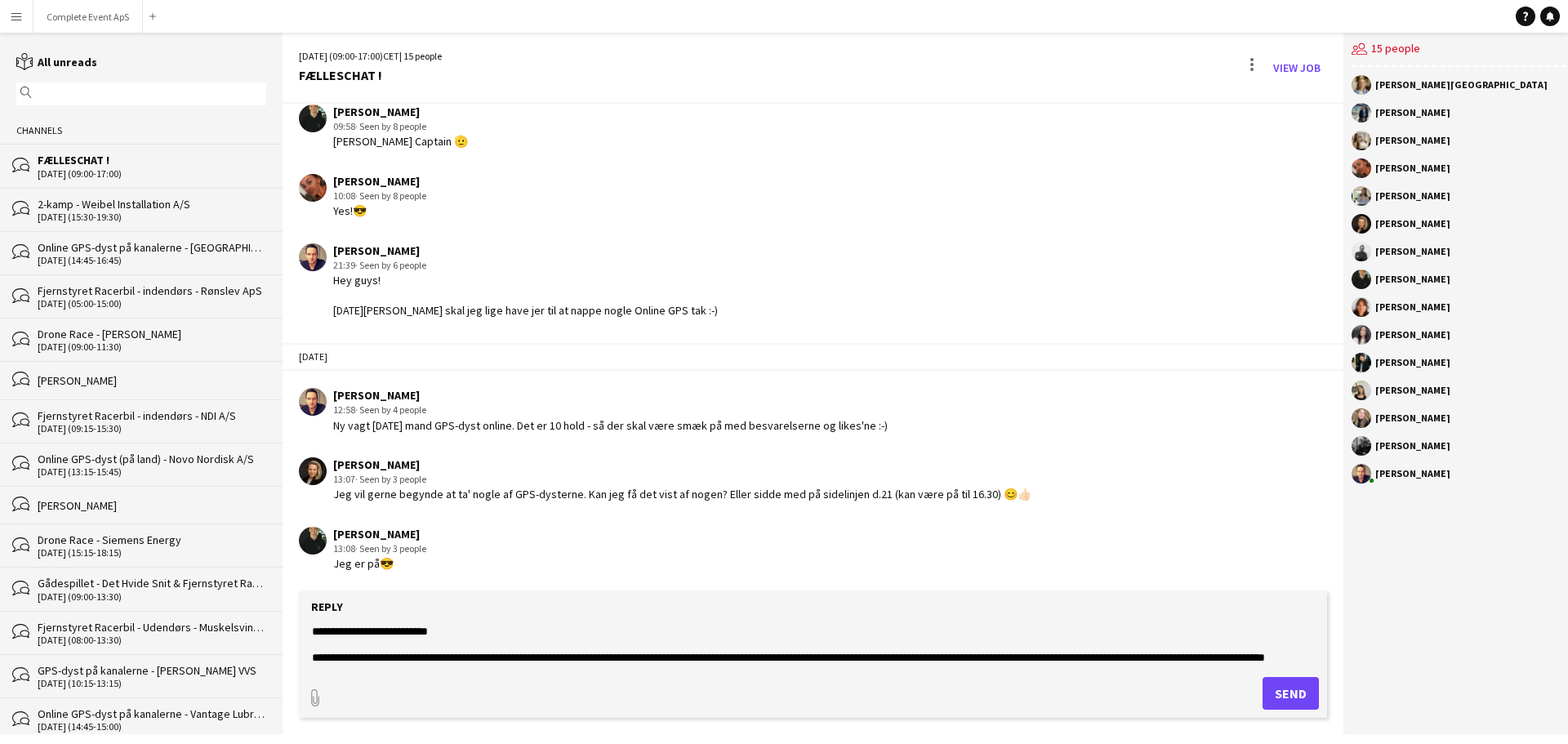
click at [472, 647] on textarea "**********" at bounding box center [812, 645] width 1005 height 43
click at [397, 662] on textarea "**********" at bounding box center [812, 645] width 1005 height 43
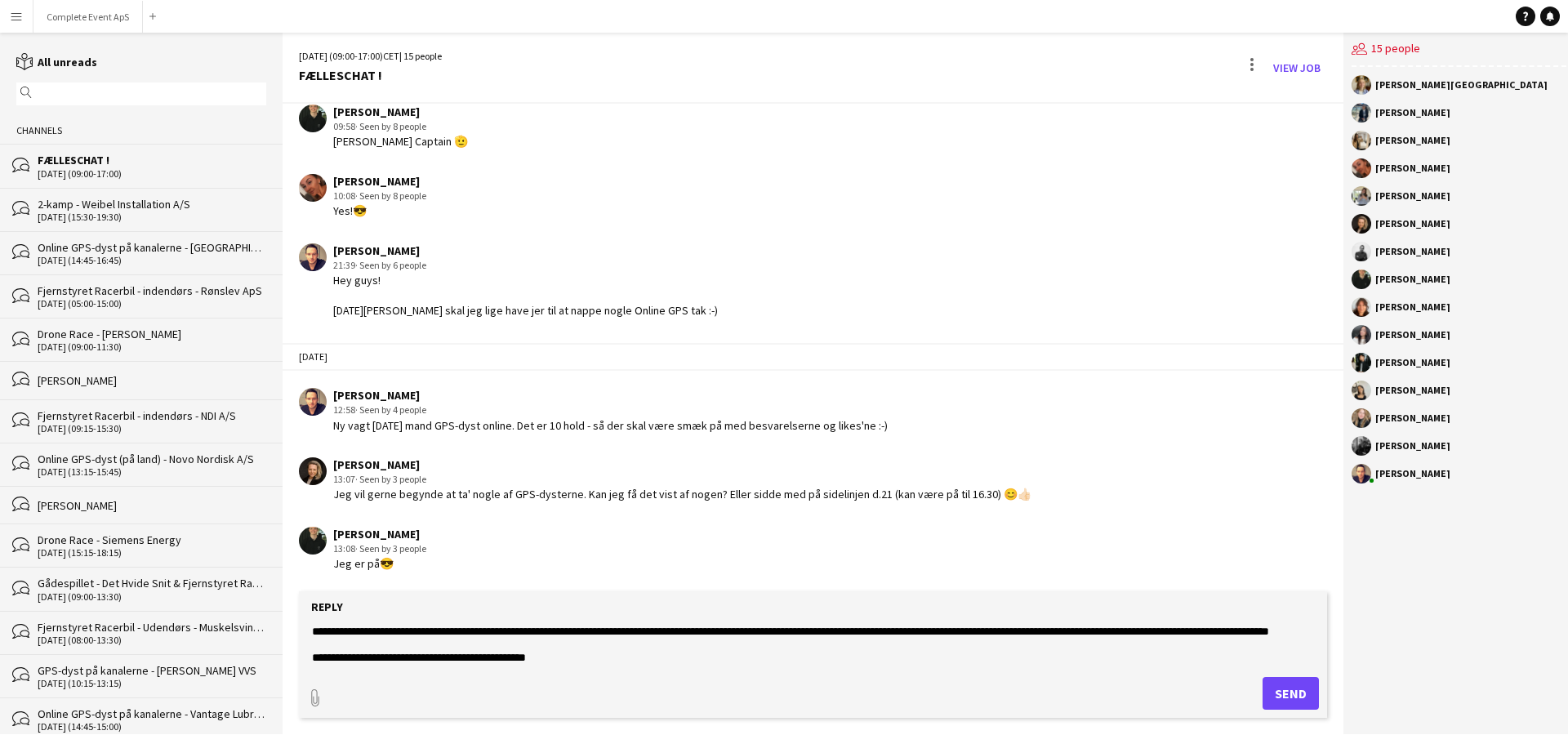
type textarea "**********"
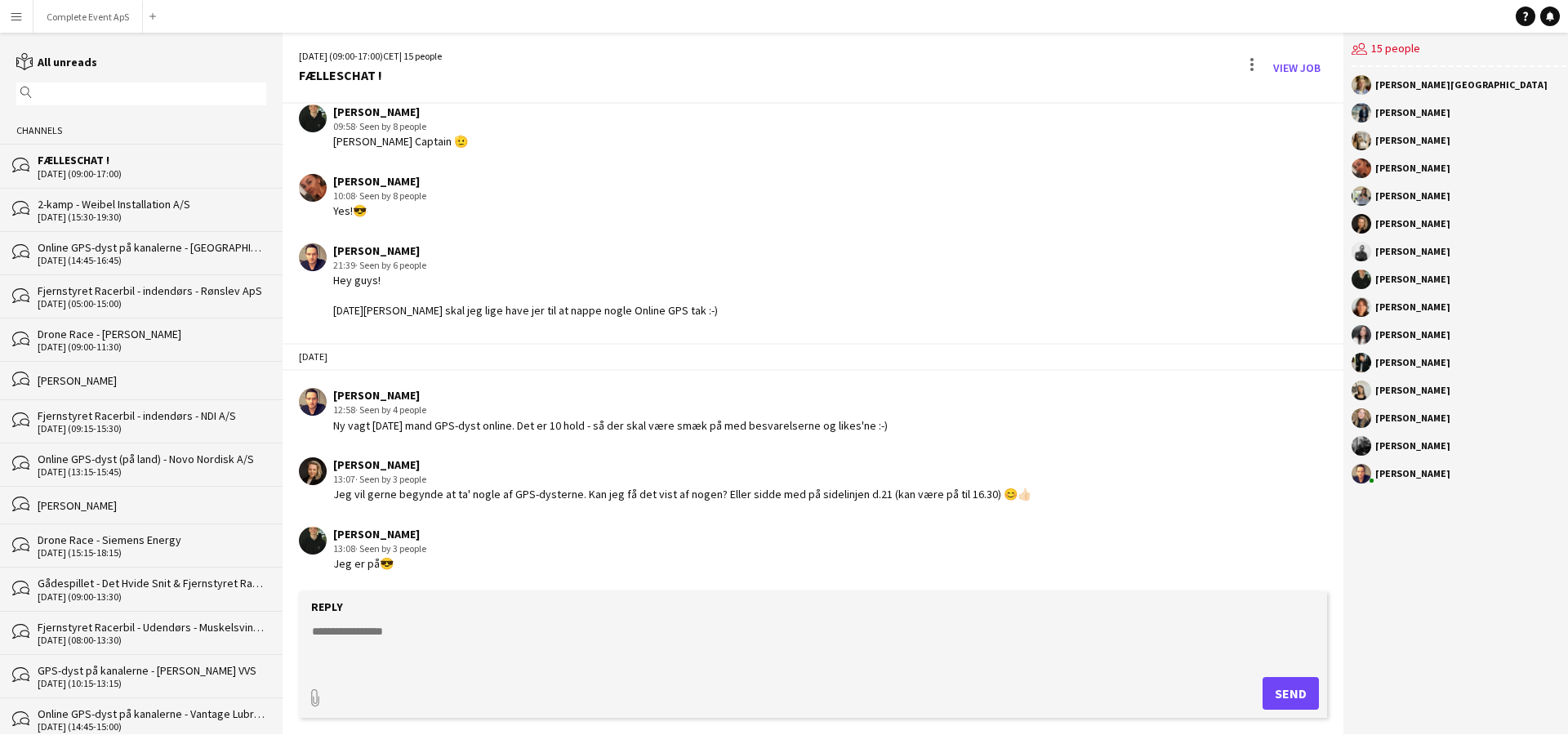
scroll to position [2516, 0]
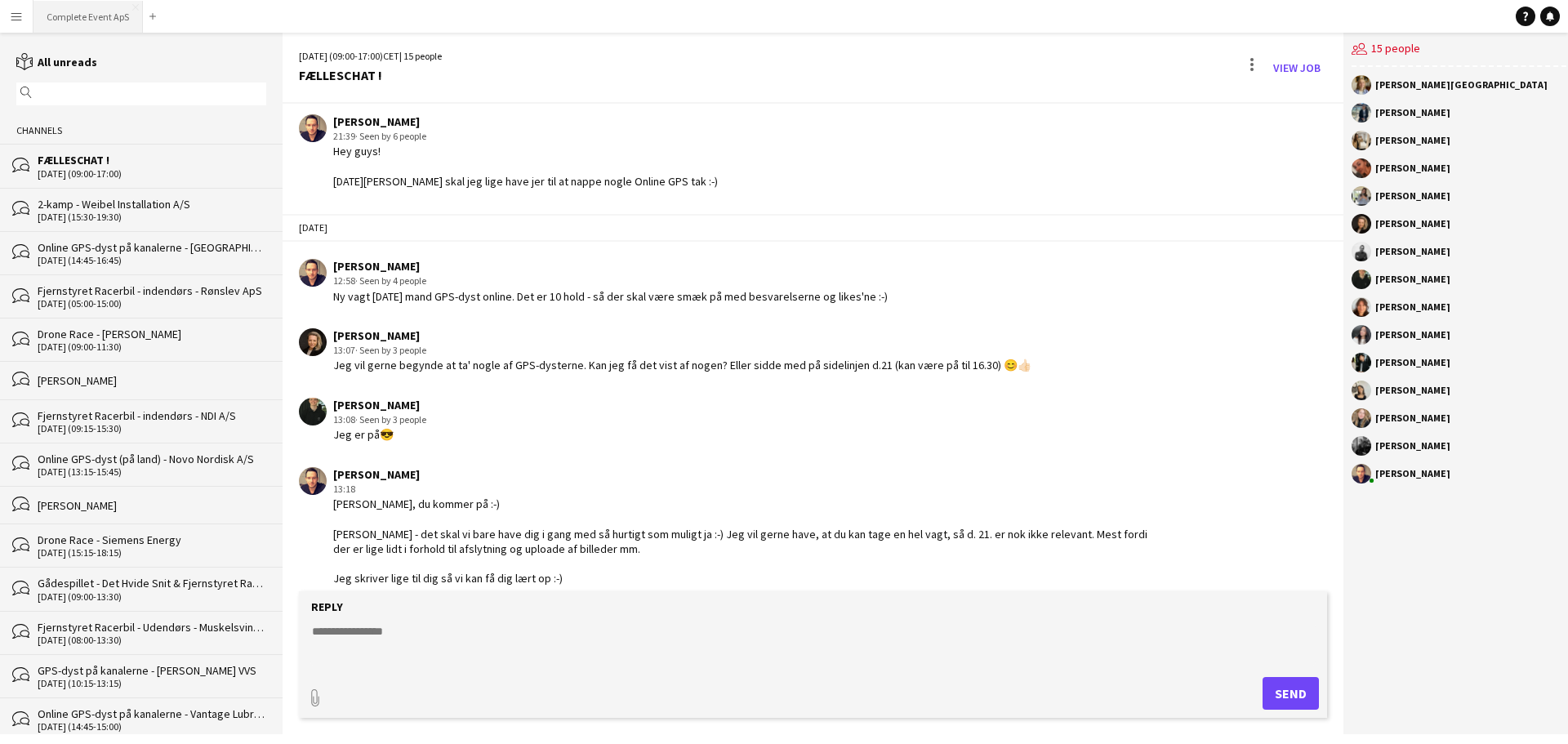
click at [84, 7] on button "Complete Event ApS Close" at bounding box center [88, 17] width 110 height 32
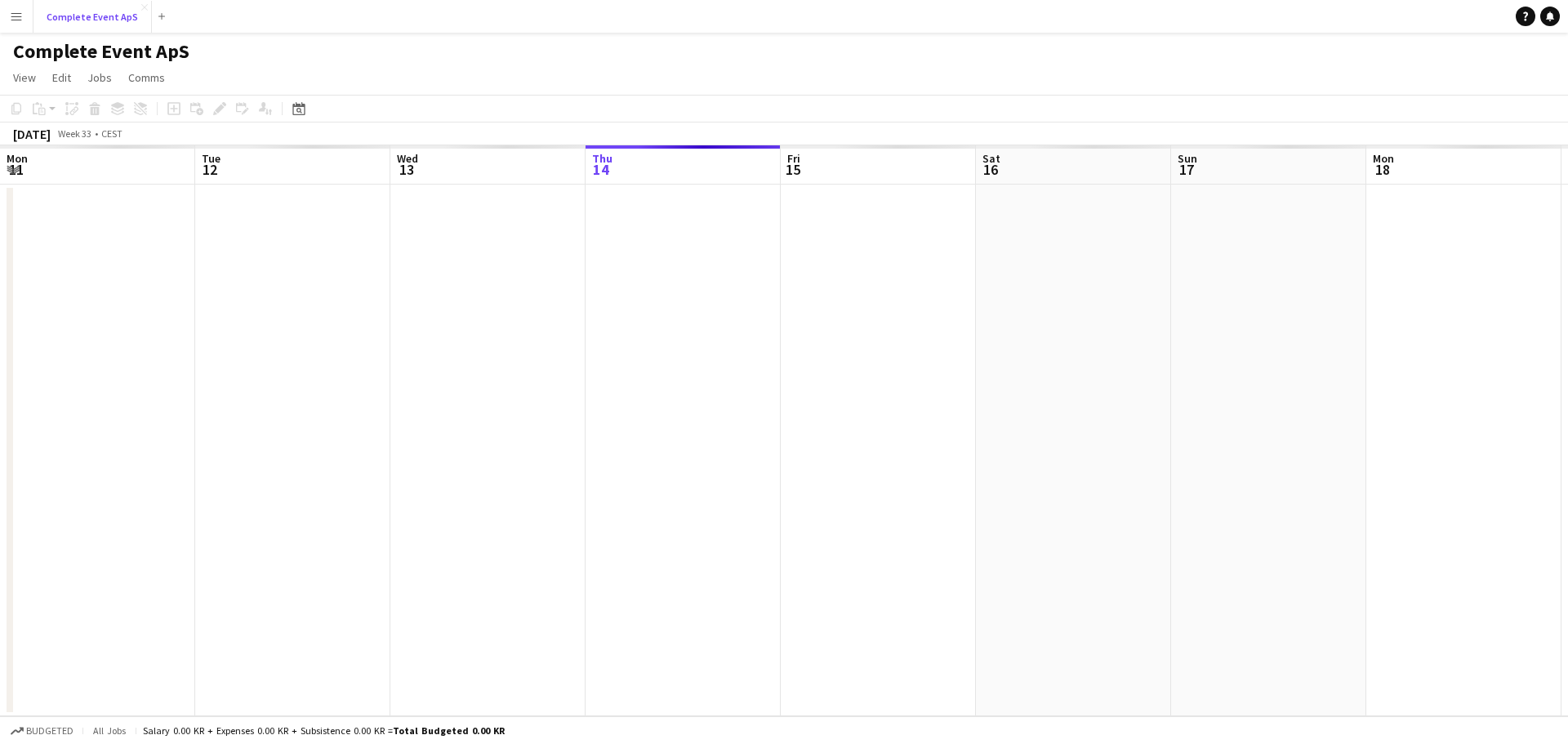
scroll to position [0, 390]
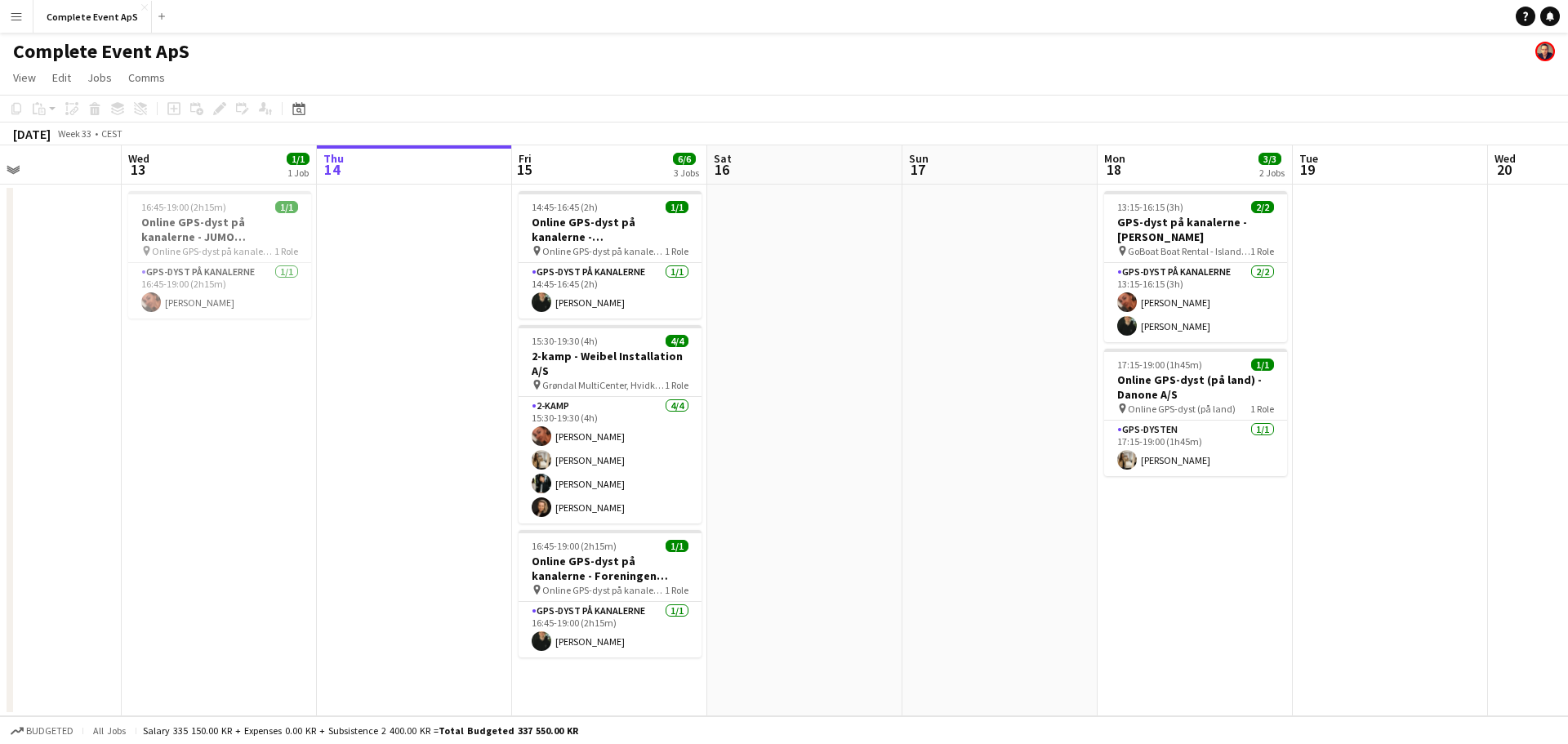
drag, startPoint x: 221, startPoint y: 376, endPoint x: 327, endPoint y: 400, distance: 108.7
click at [0, 383] on app-calendar-viewport "Sat 9 6/6 3 Jobs Sun 10 2/2 1 Job Mon 11 Tue 12 Wed 13 1/1 1 Job Thu 14 Fri 15 …" at bounding box center [784, 431] width 1568 height 571
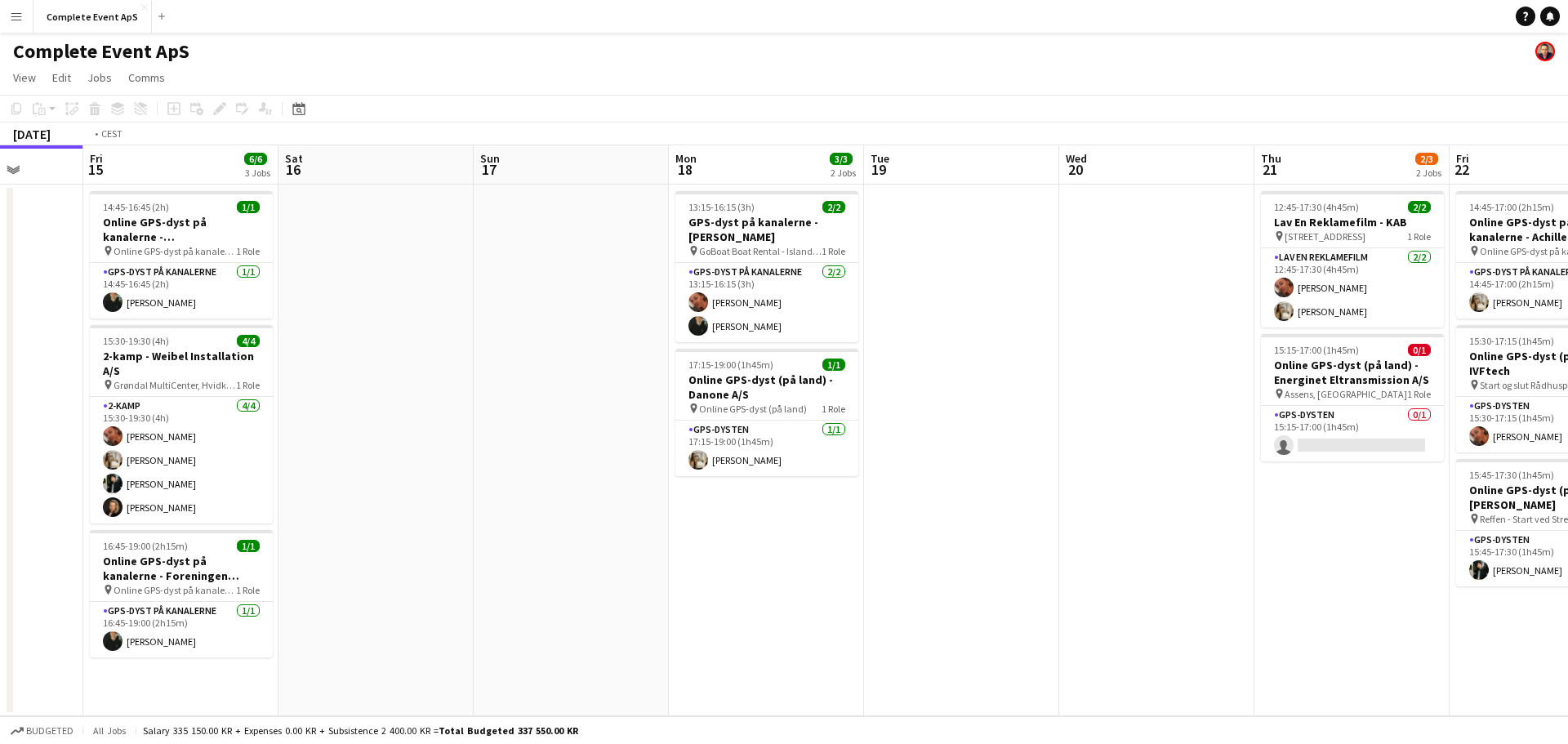
drag, startPoint x: 890, startPoint y: 436, endPoint x: 302, endPoint y: 387, distance: 590.0
click at [119, 379] on app-calendar-viewport "Tue 12 Wed 13 1/1 1 Job Thu 14 Fri 15 6/6 3 Jobs Sat 16 Sun 17 Mon 18 3/3 2 Job…" at bounding box center [784, 431] width 1568 height 571
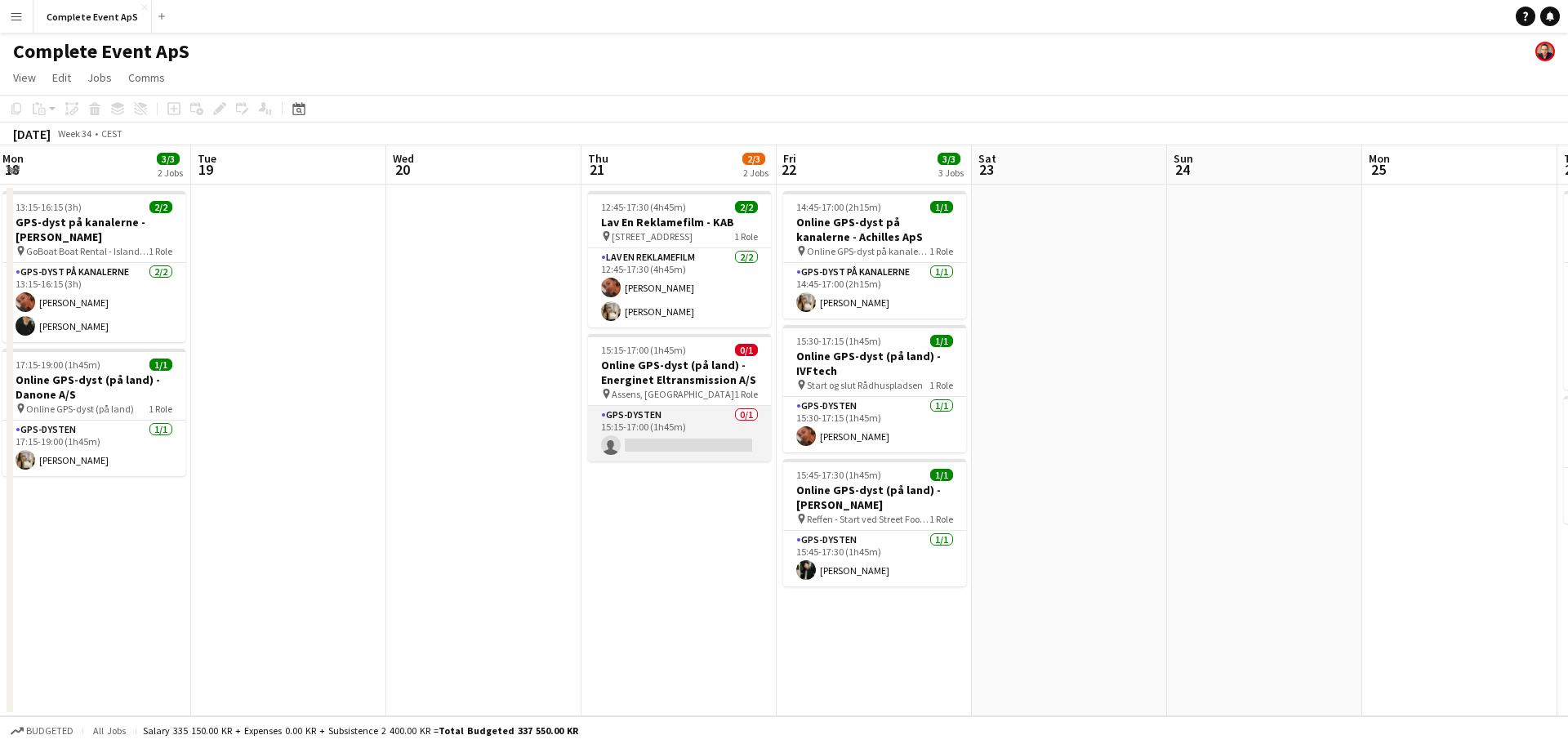
click at [701, 416] on app-card-role "GPS-dysten 0/1 15:15-17:00 (1h45m) single-neutral-actions" at bounding box center [679, 434] width 183 height 56
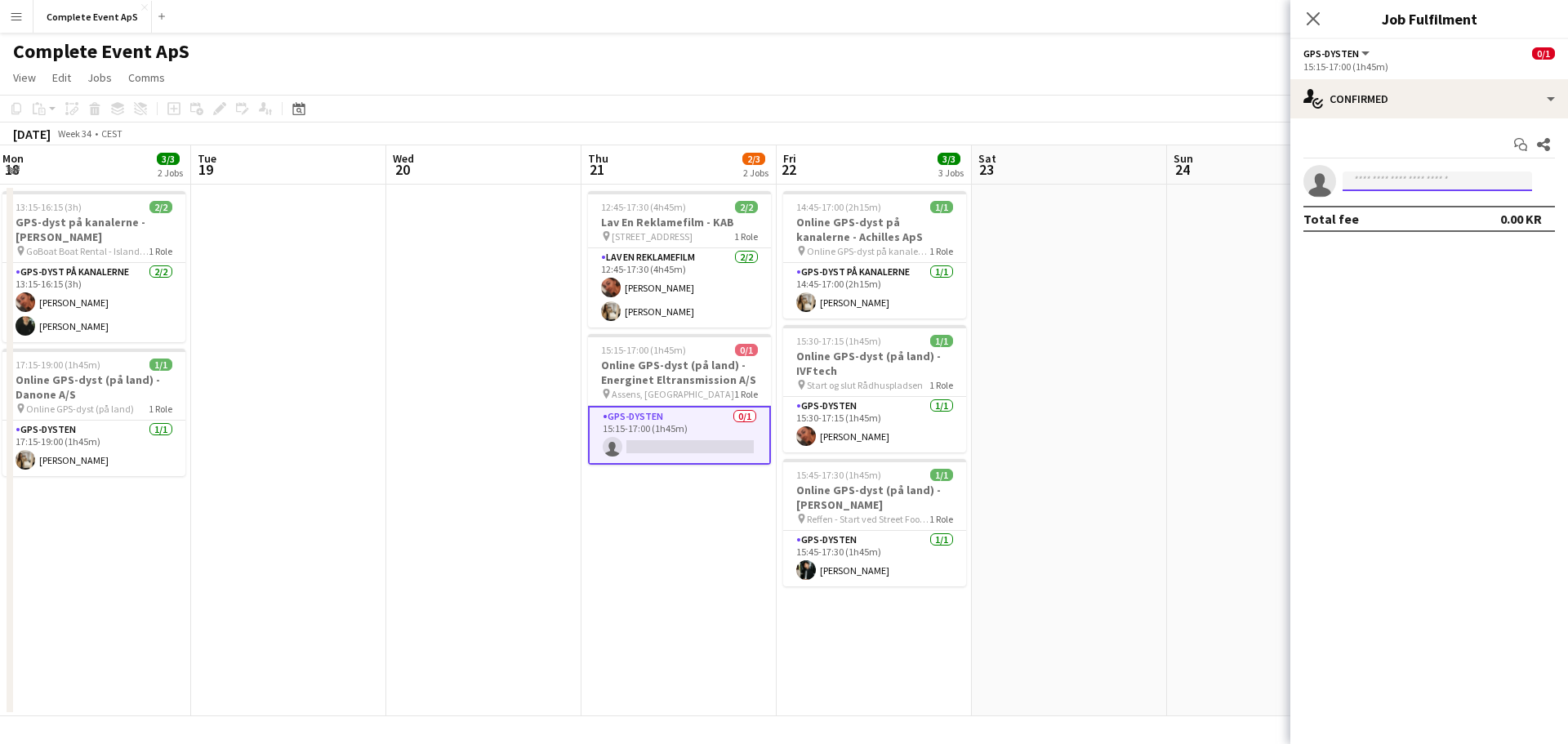
click at [1385, 184] on input at bounding box center [1437, 181] width 189 height 20
type input "*****"
click at [1367, 217] on span "[PERSON_NAME][EMAIL_ADDRESS][DOMAIN_NAME]" at bounding box center [1437, 218] width 163 height 13
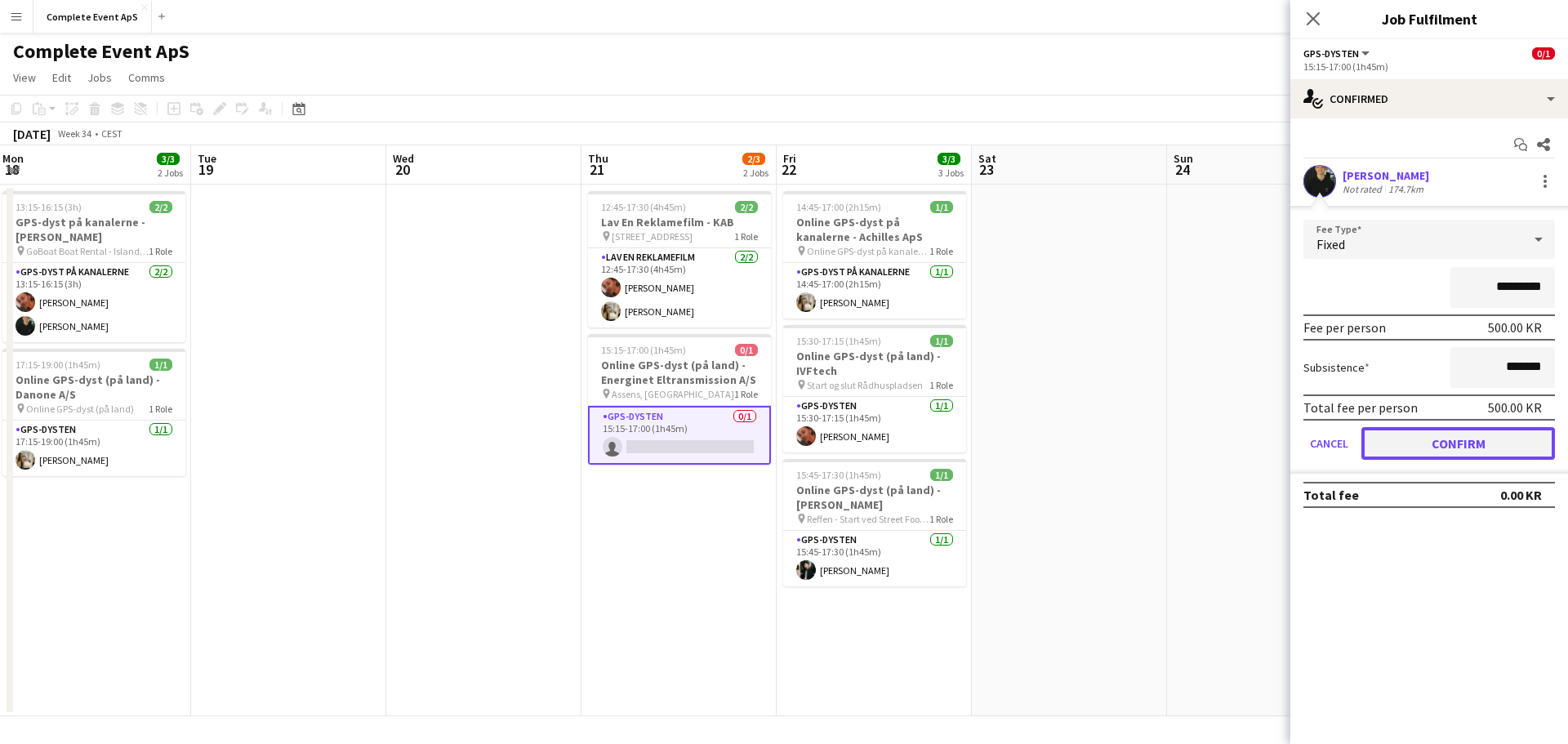
click at [1507, 431] on button "Confirm" at bounding box center [1458, 443] width 193 height 33
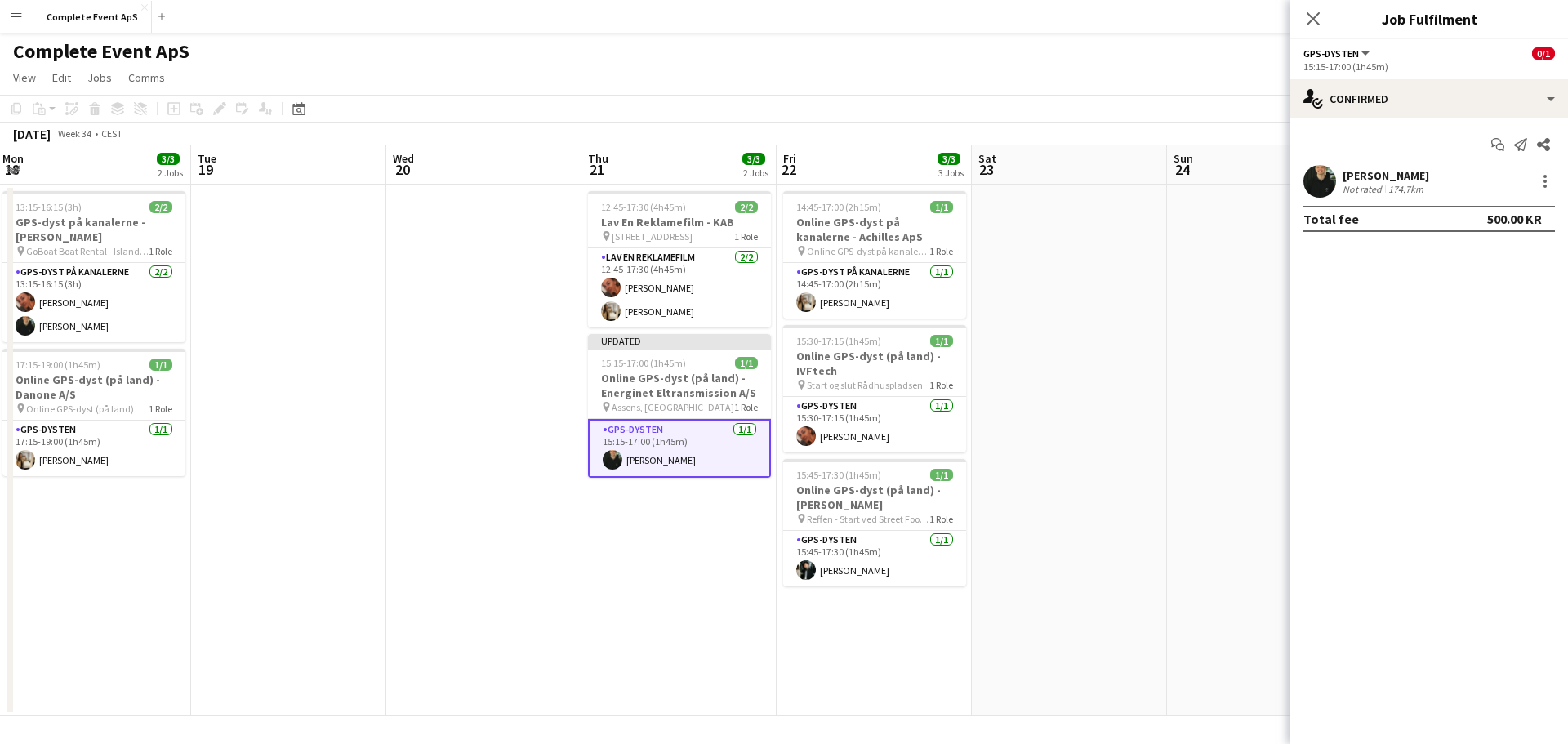
drag, startPoint x: 1232, startPoint y: 425, endPoint x: 1246, endPoint y: 417, distance: 16.1
click at [1234, 425] on app-date-cell at bounding box center [1264, 450] width 195 height 532
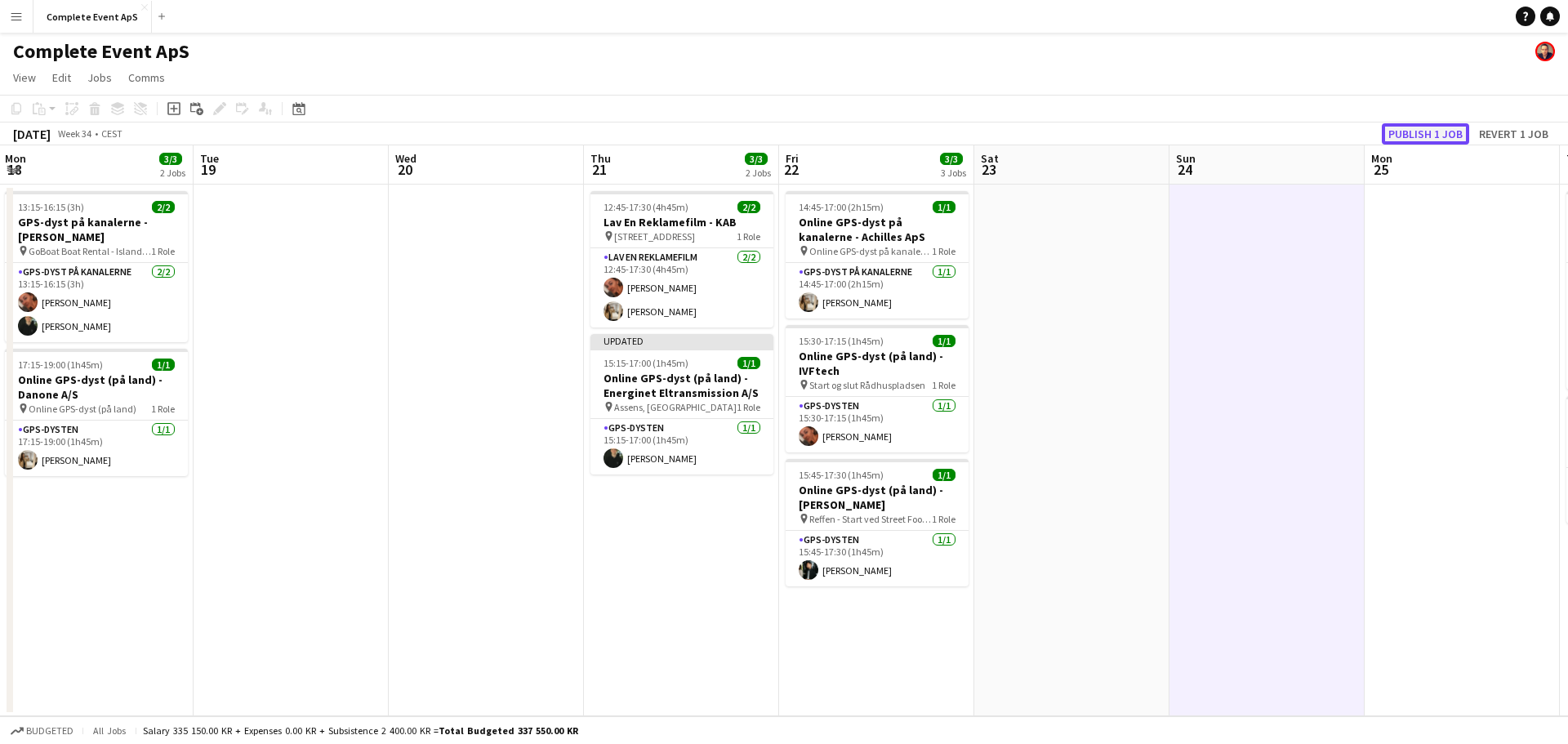
click at [1445, 134] on button "Publish 1 job" at bounding box center [1425, 134] width 87 height 21
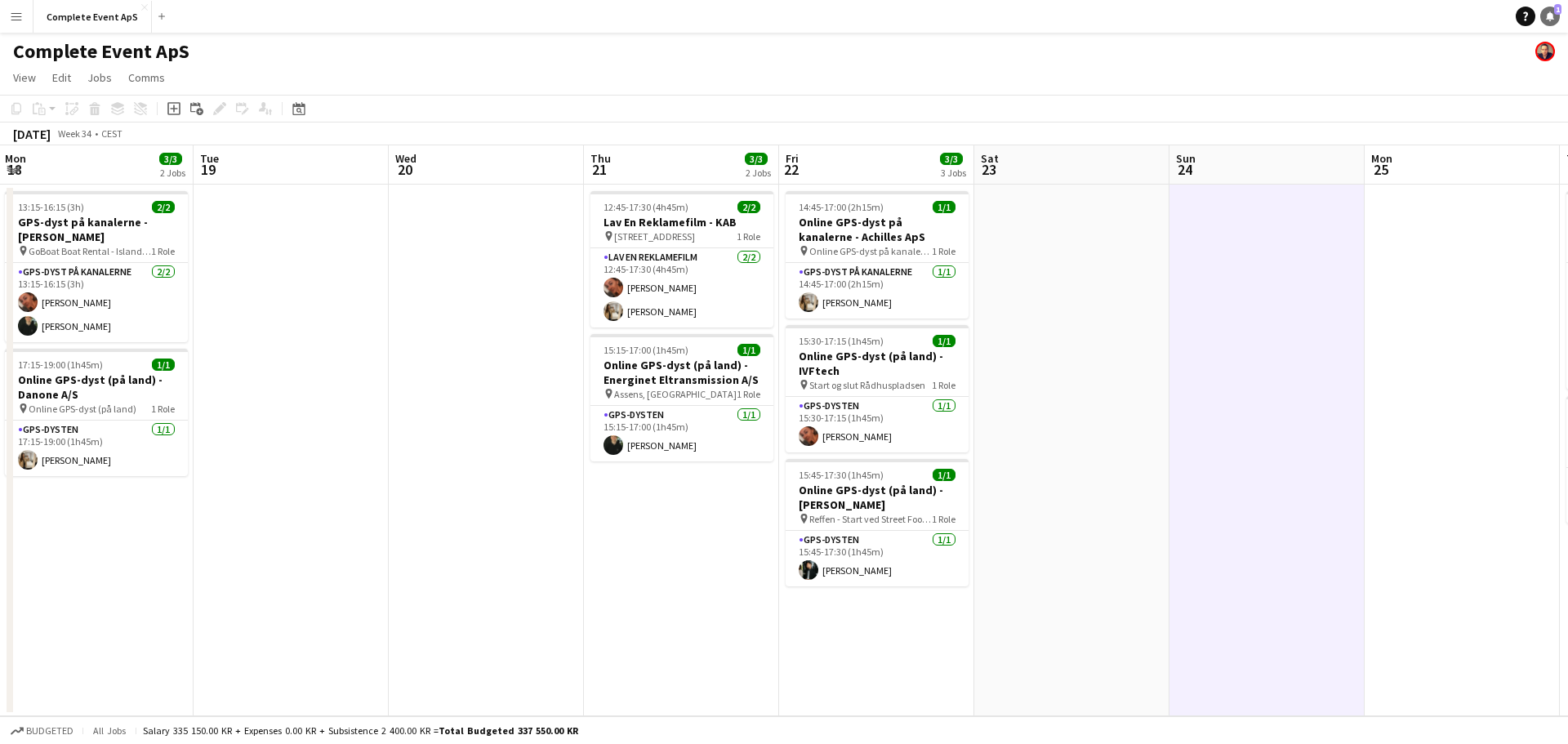
click at [1545, 18] on icon "Notifications" at bounding box center [1549, 16] width 10 height 10
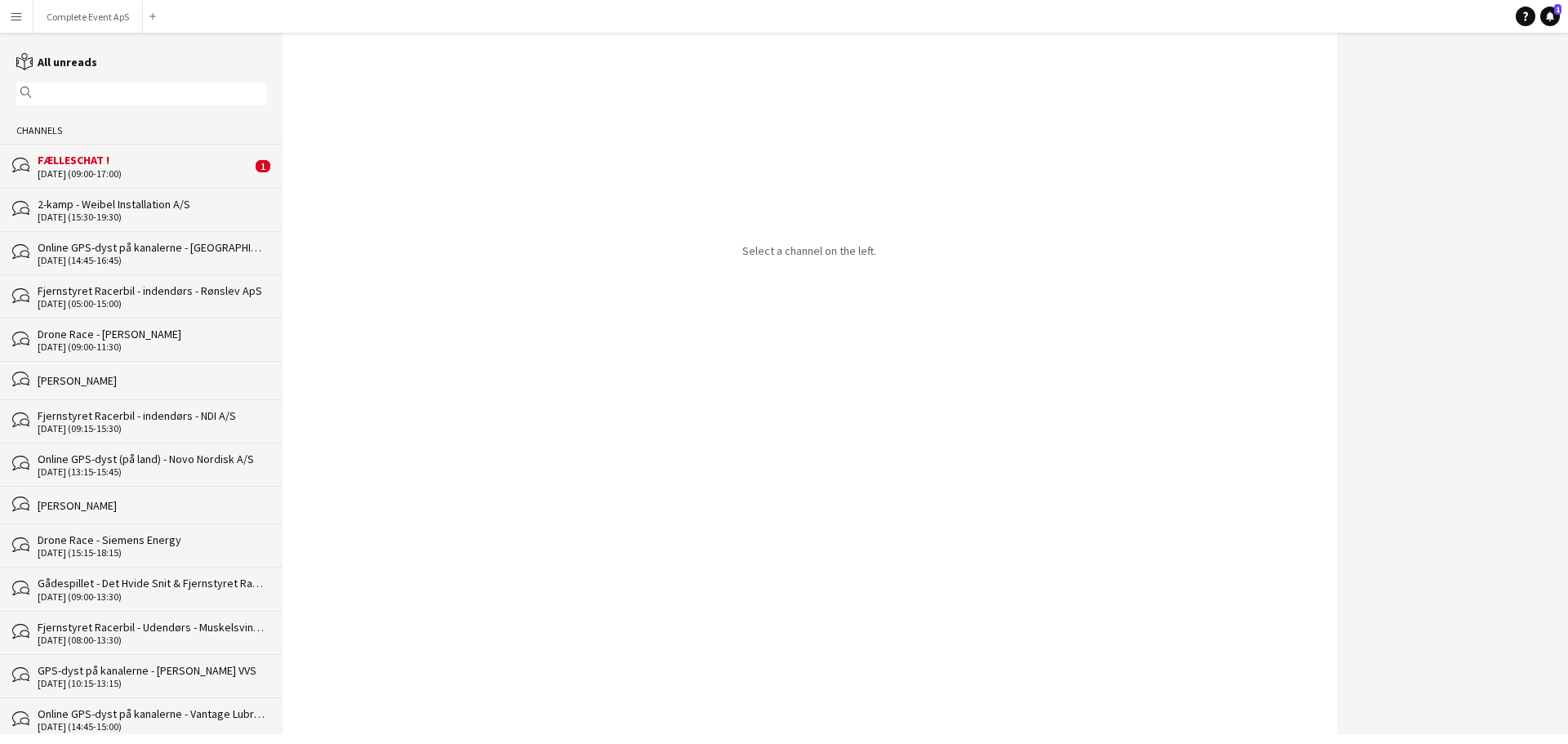
click at [193, 166] on div "FÆLLESCHAT !" at bounding box center [144, 160] width 214 height 15
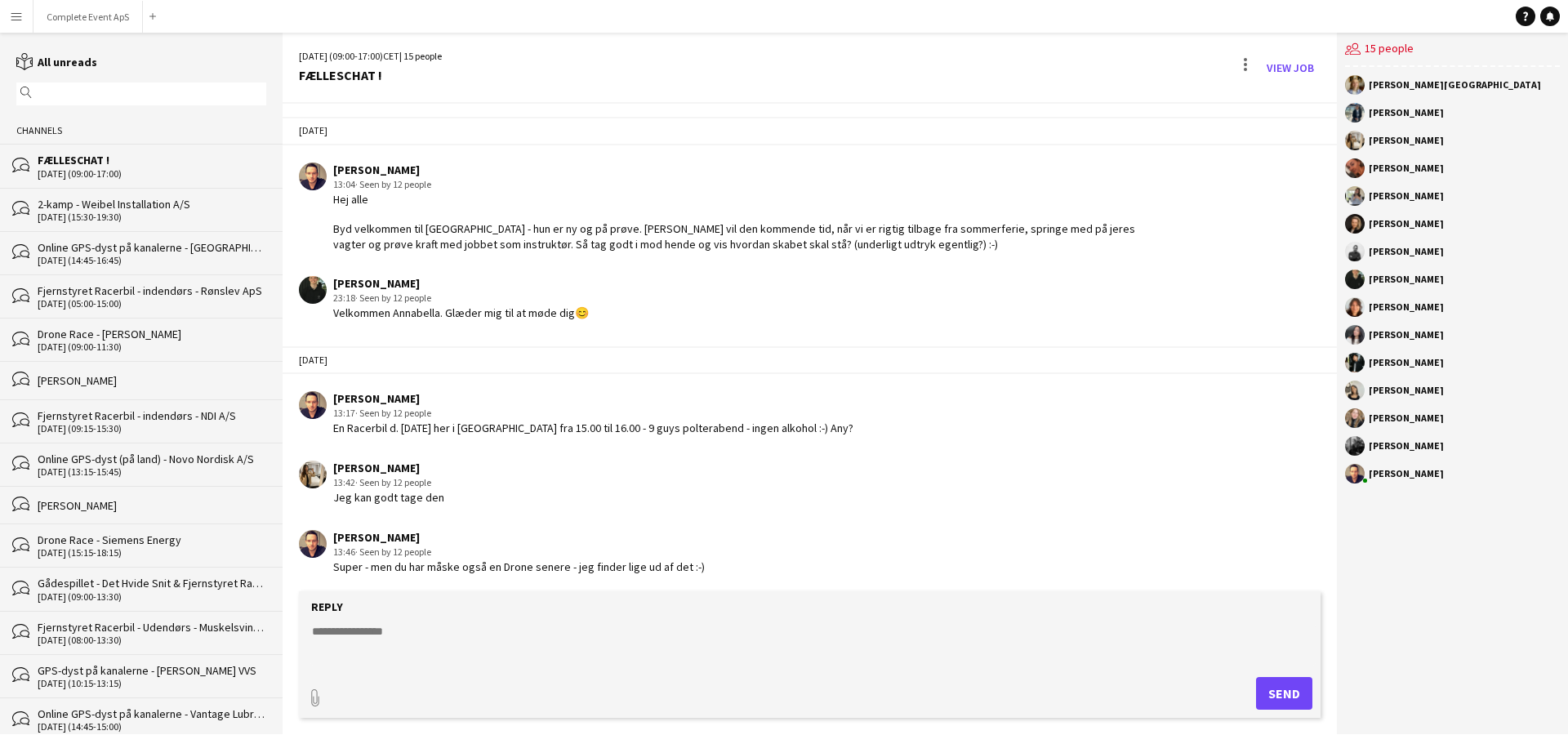
scroll to position [2370, 0]
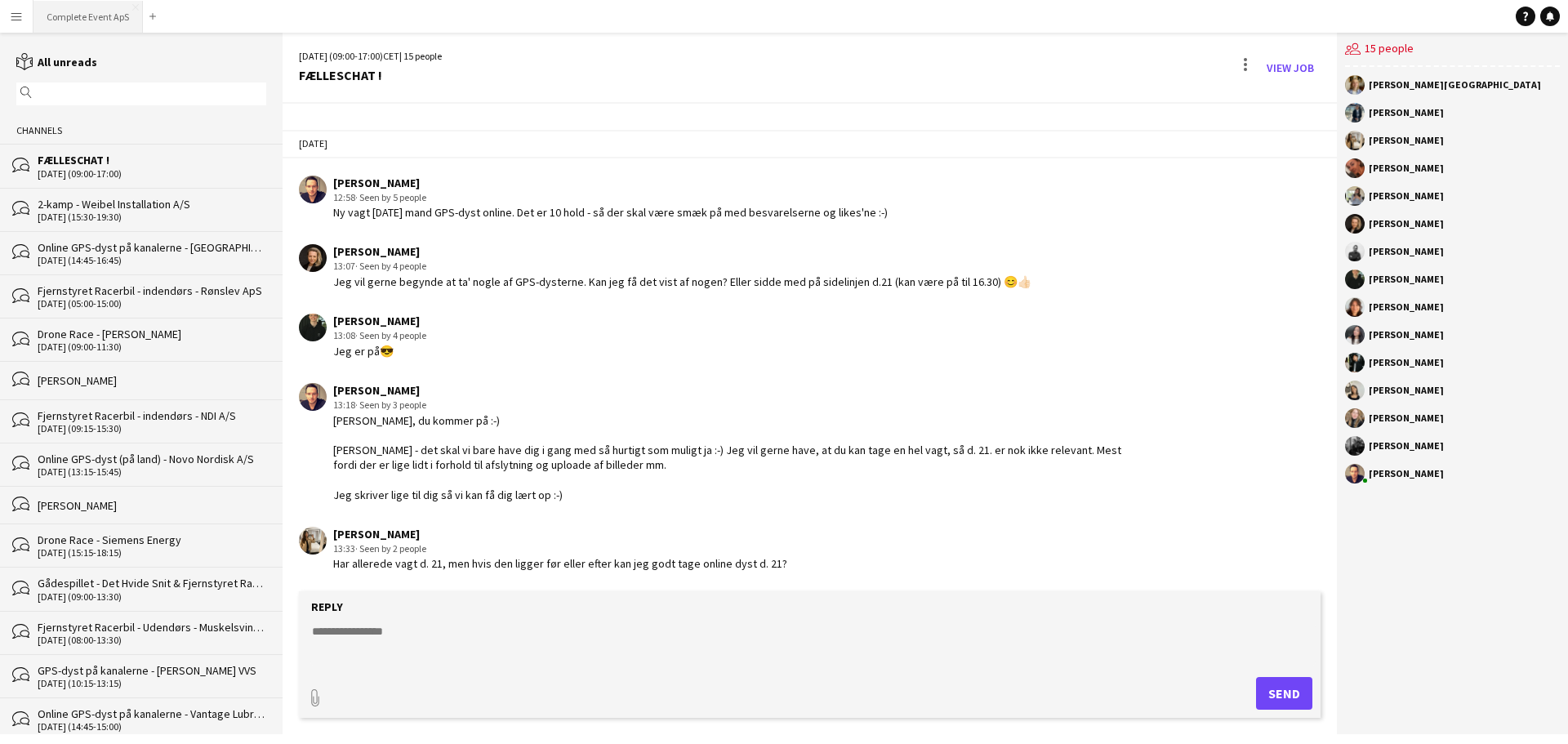
click at [69, 7] on button "Complete Event ApS Close" at bounding box center [88, 17] width 110 height 32
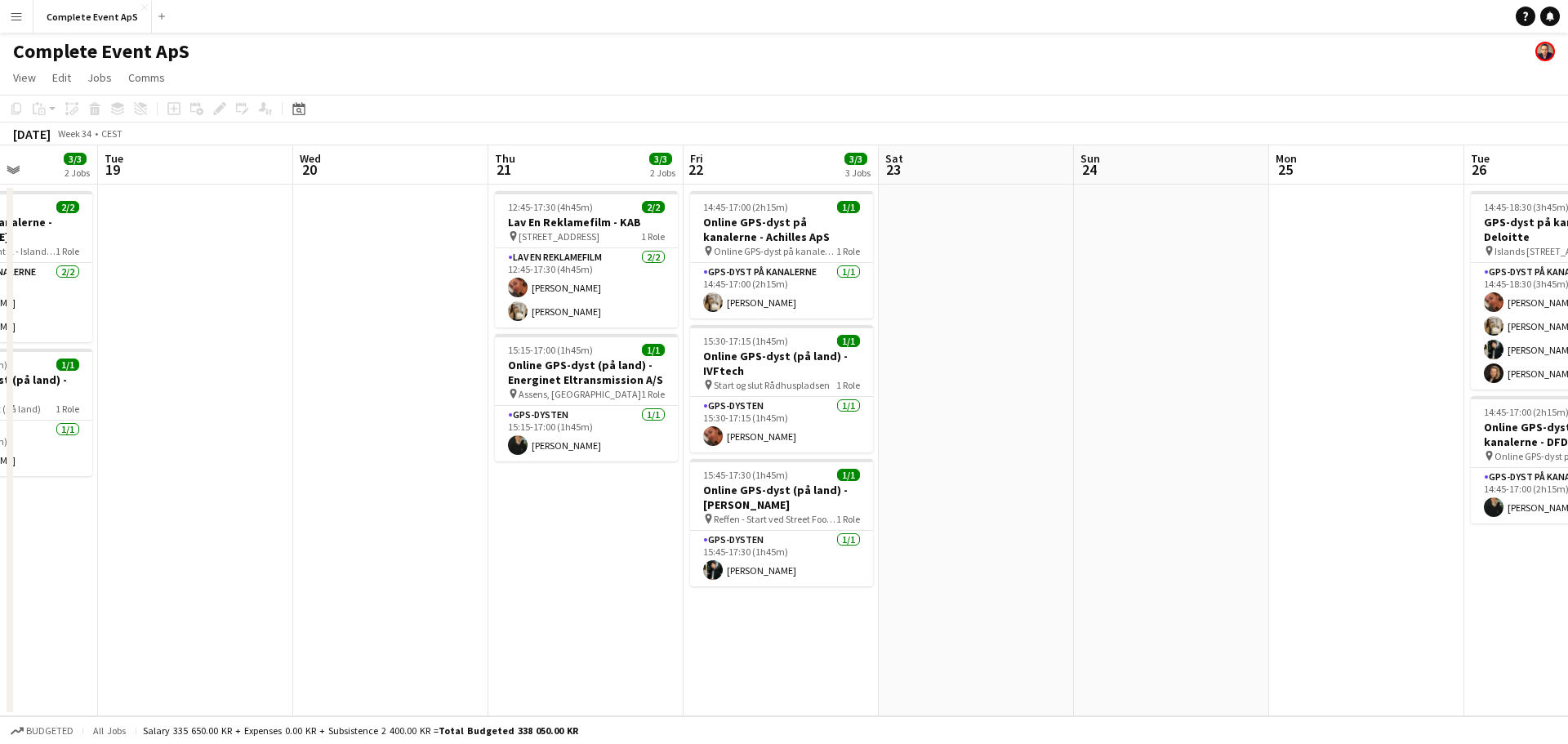
scroll to position [0, 577]
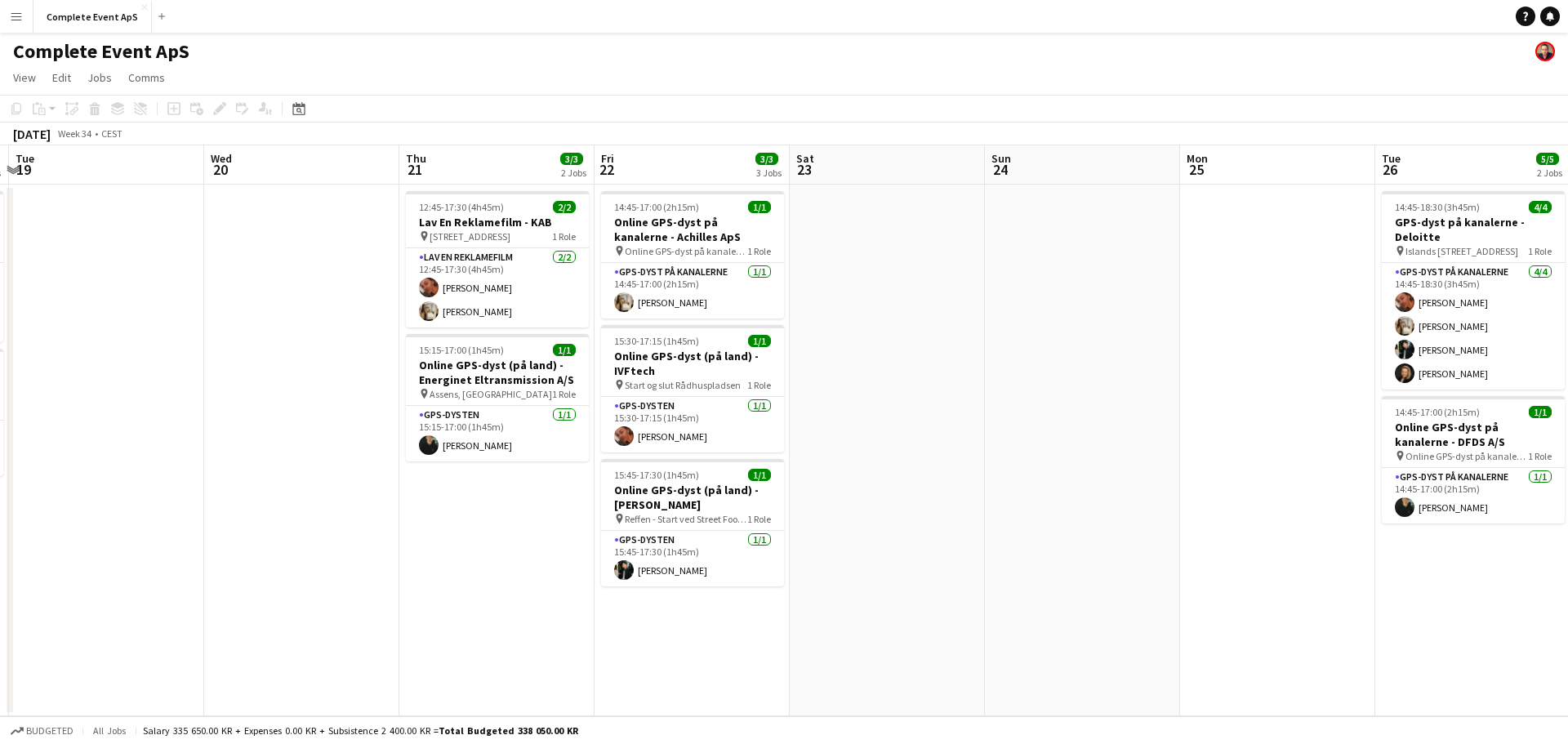
drag, startPoint x: 884, startPoint y: 471, endPoint x: 162, endPoint y: 413, distance: 724.3
click at [162, 413] on app-calendar-viewport "Sat 16 Sun 17 Mon 18 3/3 2 Jobs Tue 19 Wed 20 Thu 21 3/3 2 Jobs Fri 22 3/3 3 Jo…" at bounding box center [784, 431] width 1568 height 571
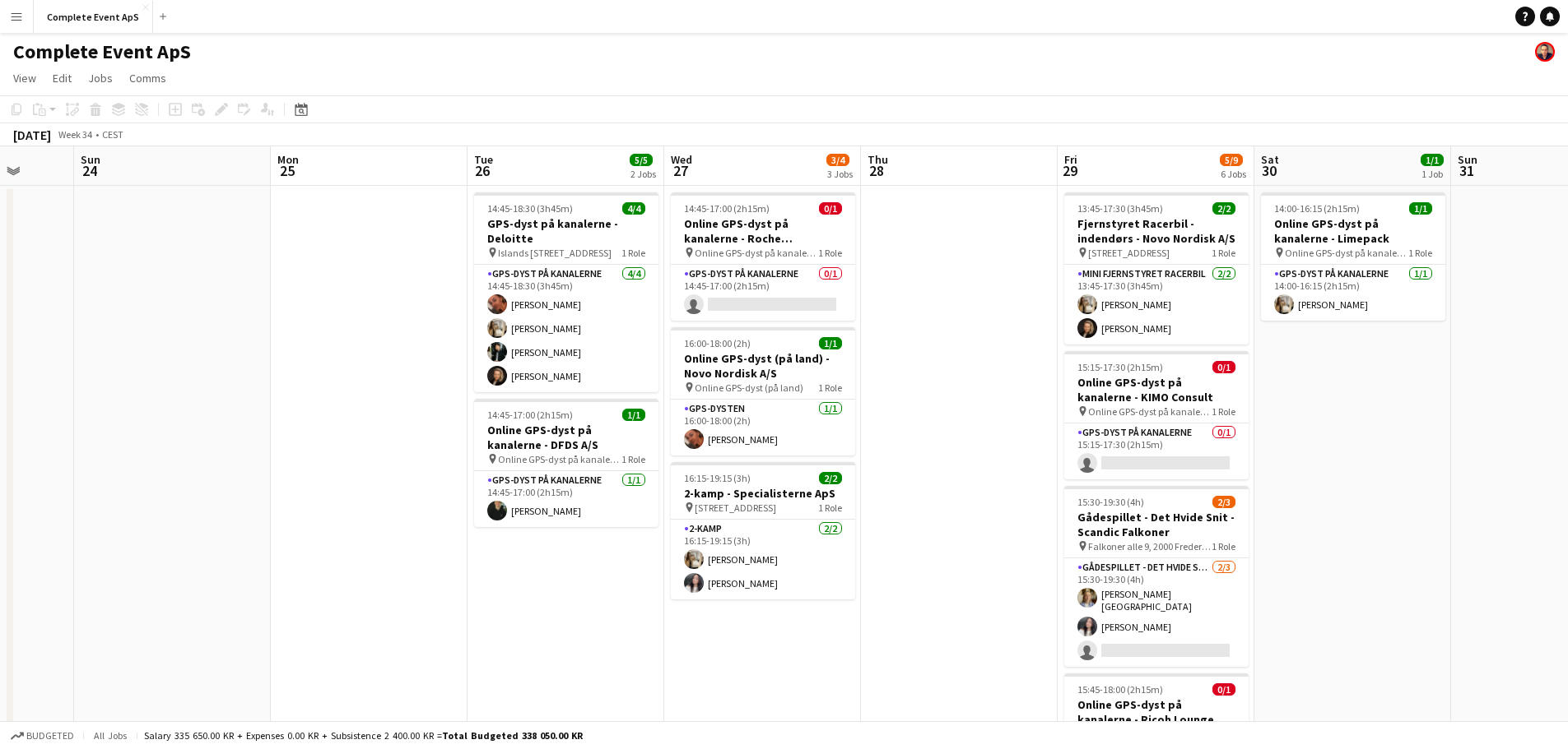
scroll to position [0, 515]
drag, startPoint x: 1153, startPoint y: 577, endPoint x: 245, endPoint y: 557, distance: 908.2
click at [245, 557] on app-calendar-viewport "Thu 21 3/3 2 Jobs Fri 22 3/3 3 Jobs Sat 23 Sun 24 Mon 25 Tue 26 5/5 2 Jobs Wed …" at bounding box center [784, 627] width 1568 height 960
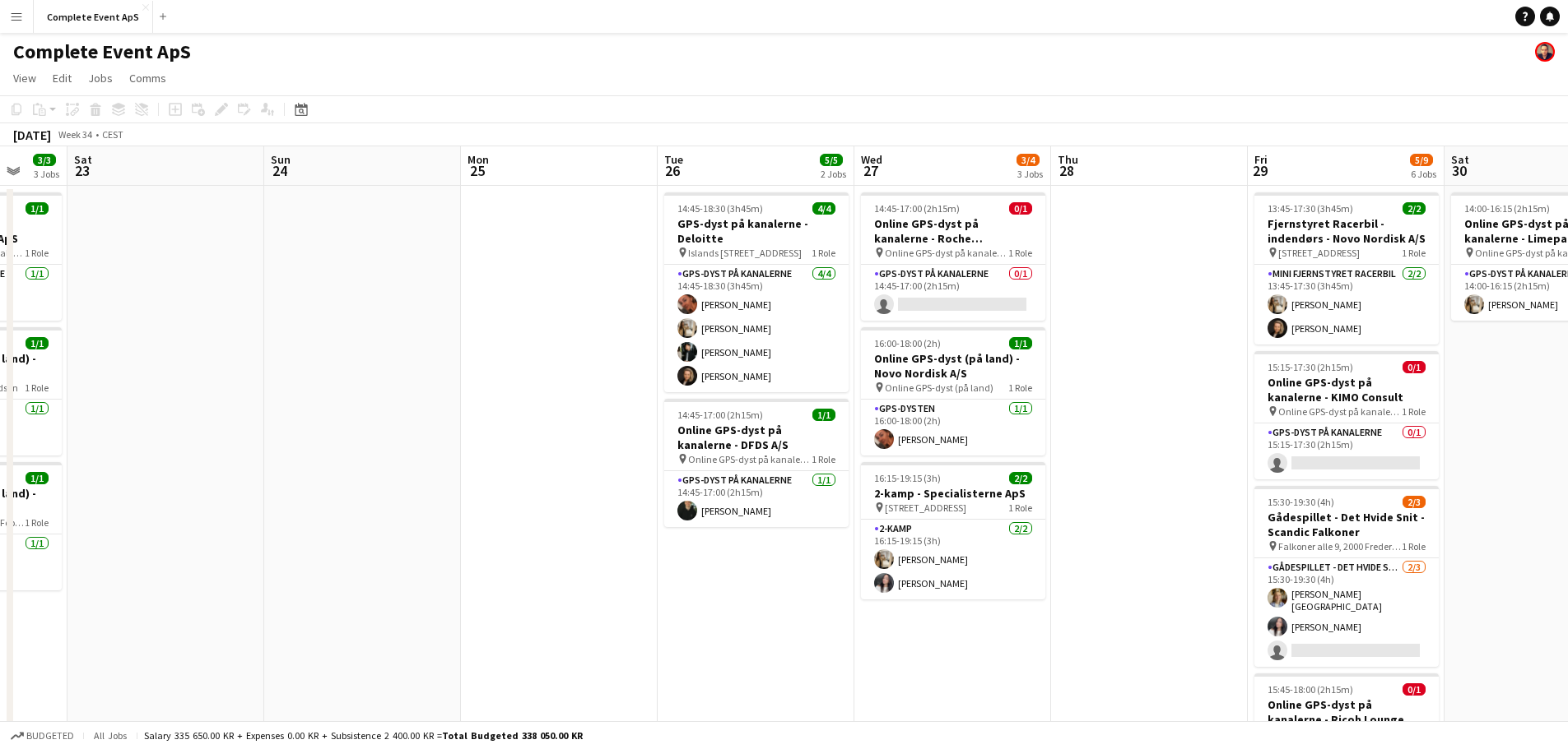
scroll to position [0, 428]
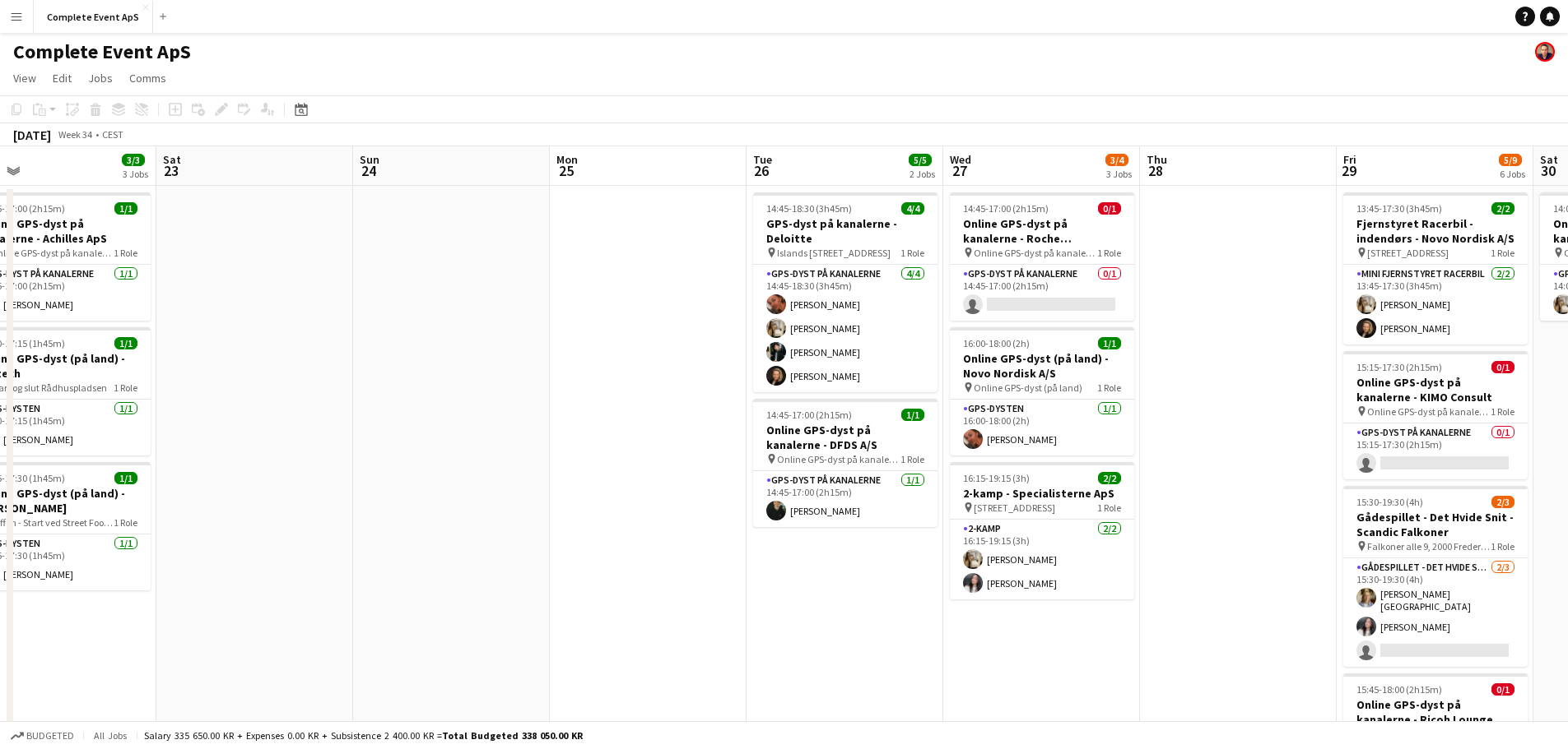
drag, startPoint x: 352, startPoint y: 531, endPoint x: 878, endPoint y: 550, distance: 526.3
click at [987, 575] on app-calendar-viewport "Wed 20 Thu 21 3/3 2 Jobs Fri 22 3/3 3 Jobs Sat 23 Sun 24 Mon 25 Tue 26 5/5 2 Jo…" at bounding box center [784, 627] width 1568 height 960
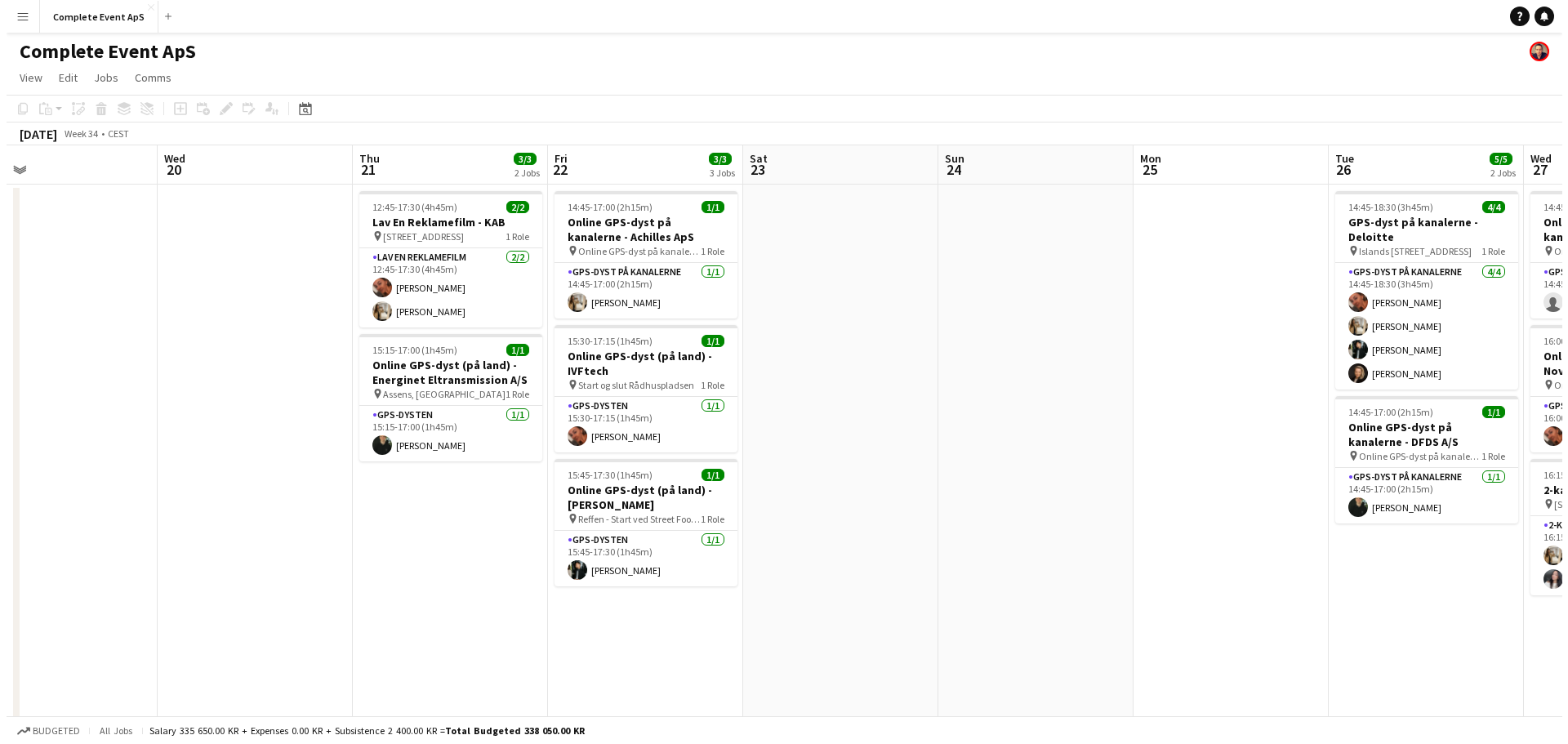
scroll to position [0, 421]
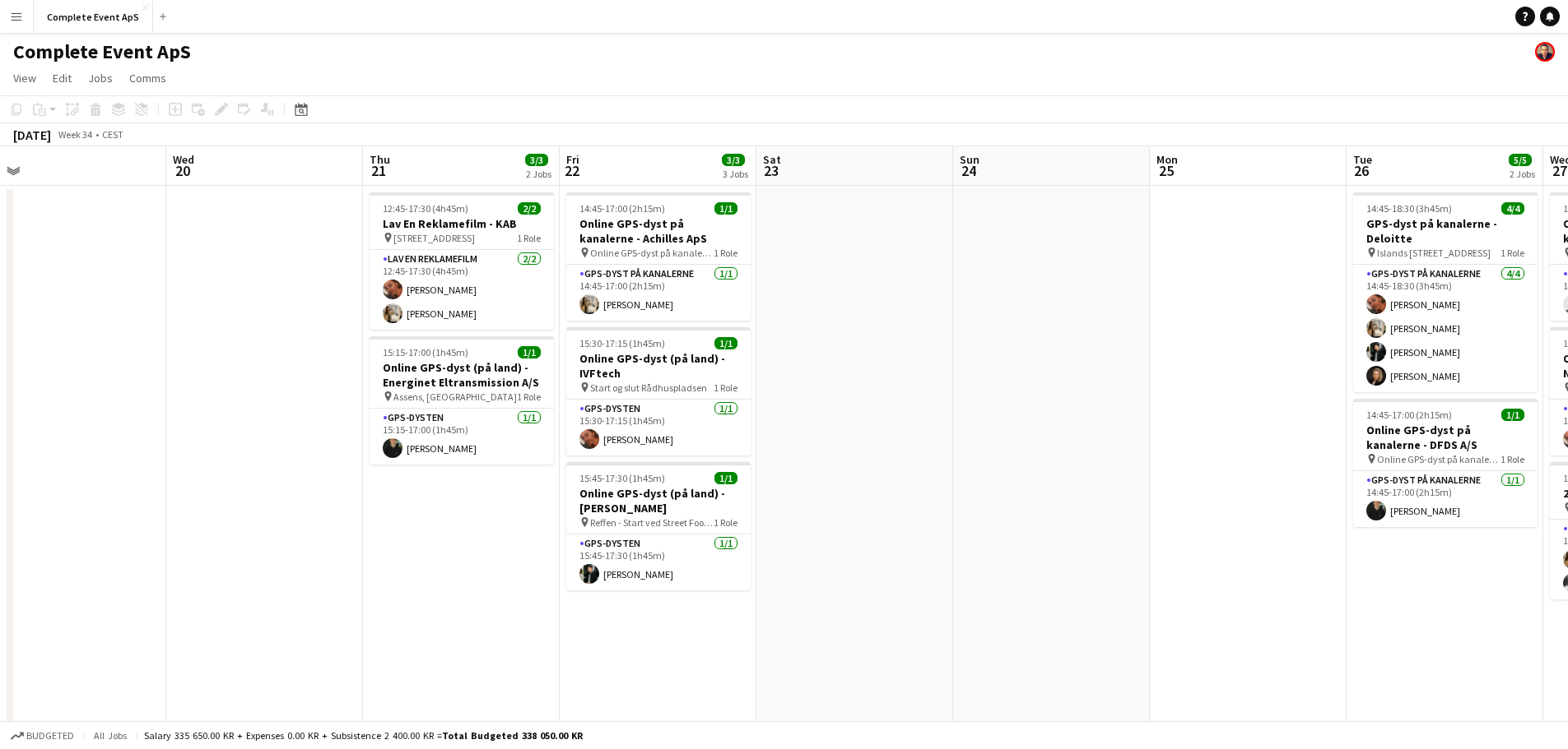
drag, startPoint x: 667, startPoint y: 547, endPoint x: 868, endPoint y: 569, distance: 202.2
click at [868, 569] on app-calendar-viewport "Sun 17 Mon 18 3/3 2 Jobs Tue 19 Wed 20 Thu 21 3/3 2 Jobs Fri 22 3/3 3 Jobs Sat …" at bounding box center [784, 627] width 1568 height 960
click at [1548, 19] on icon at bounding box center [1549, 15] width 8 height 8
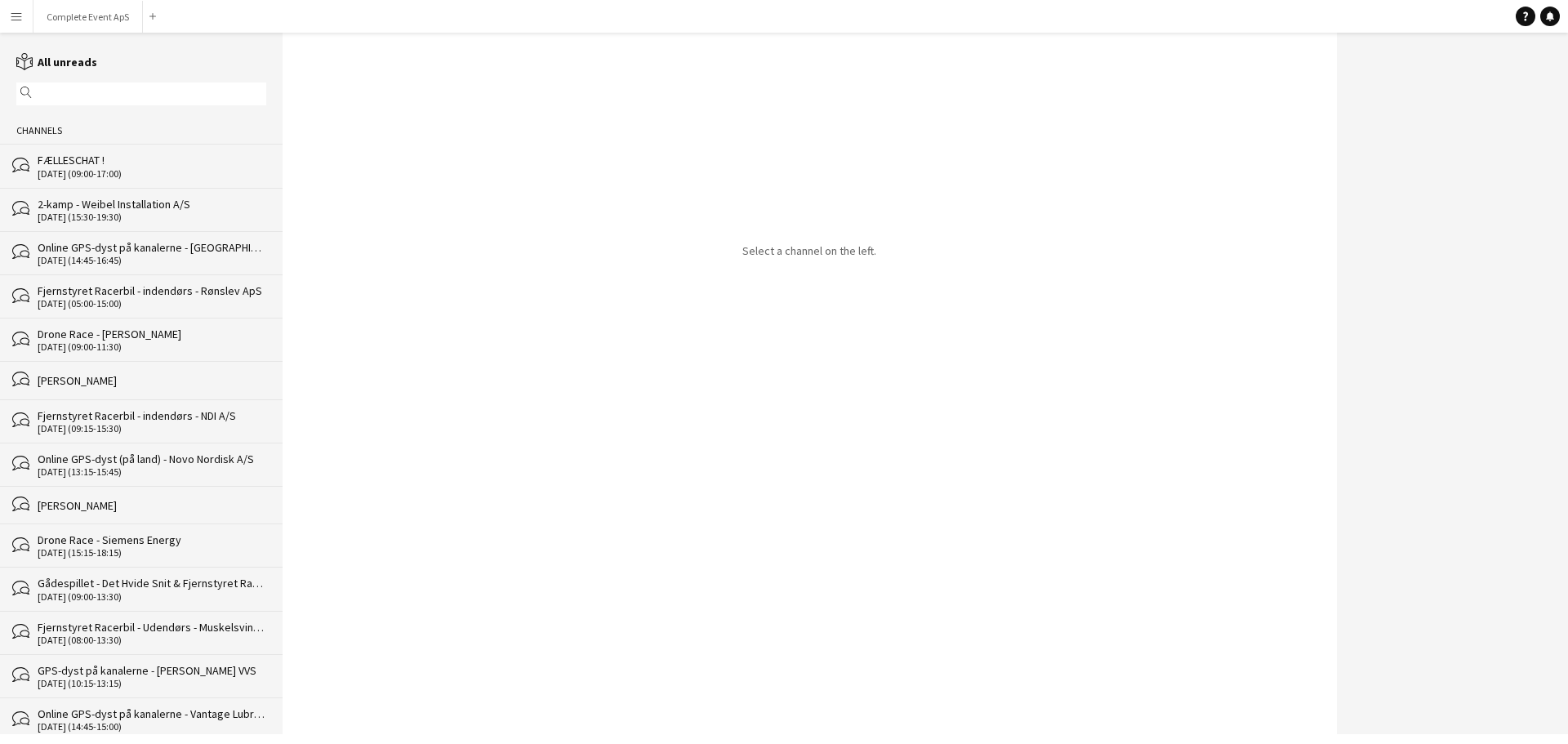
click at [112, 153] on div "FÆLLESCHAT !" at bounding box center [151, 160] width 228 height 15
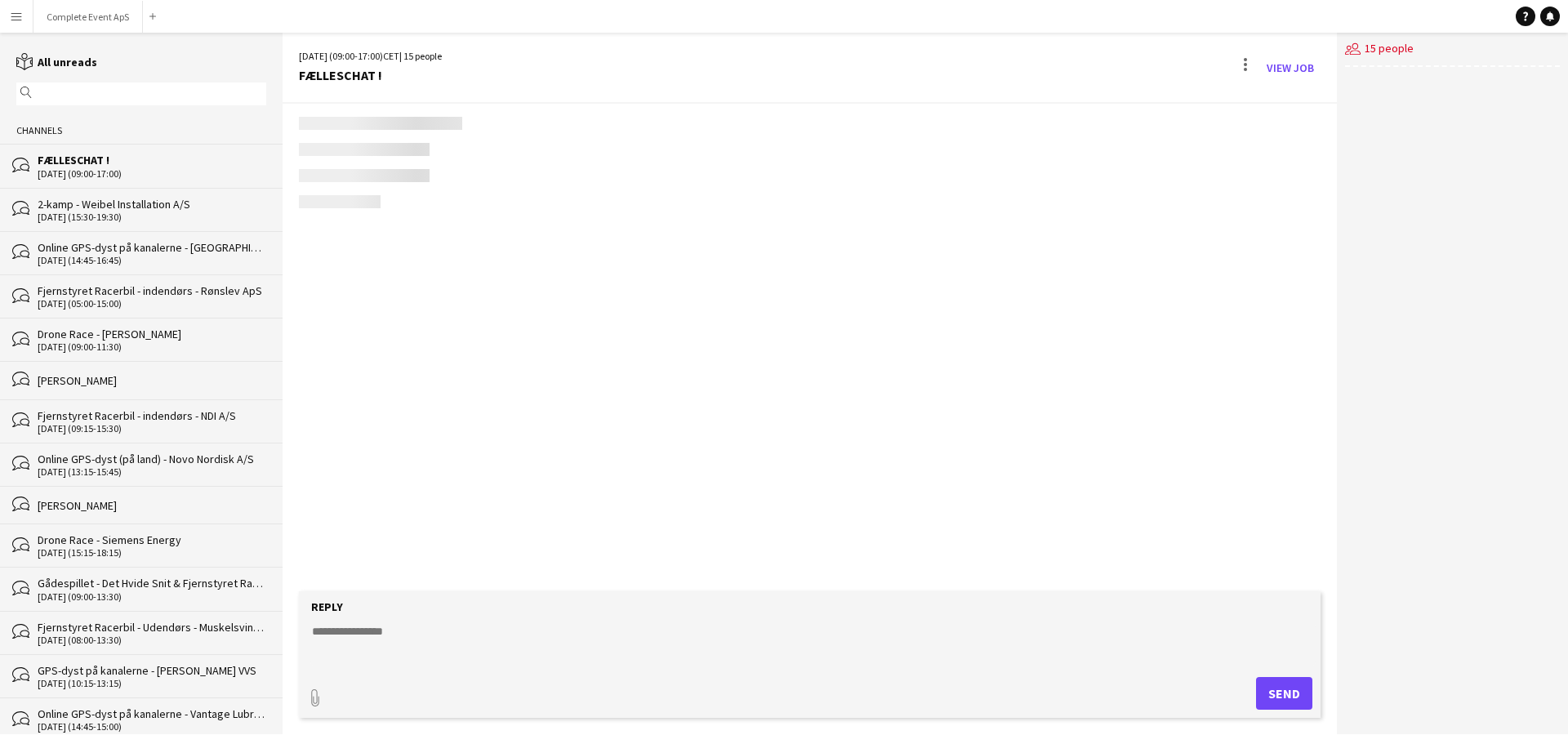
scroll to position [2370, 0]
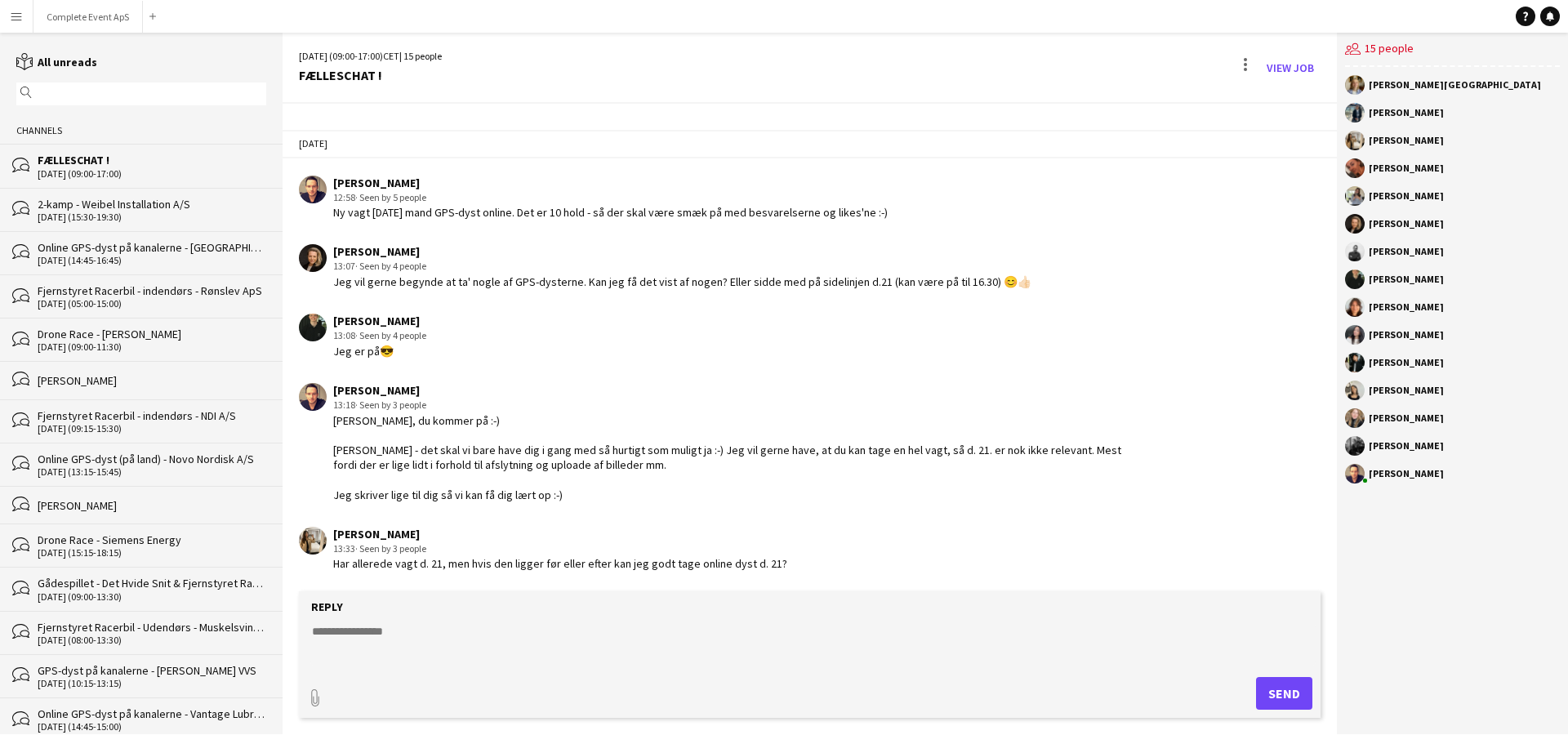
click at [533, 659] on textarea at bounding box center [812, 645] width 1005 height 43
type textarea "**********"
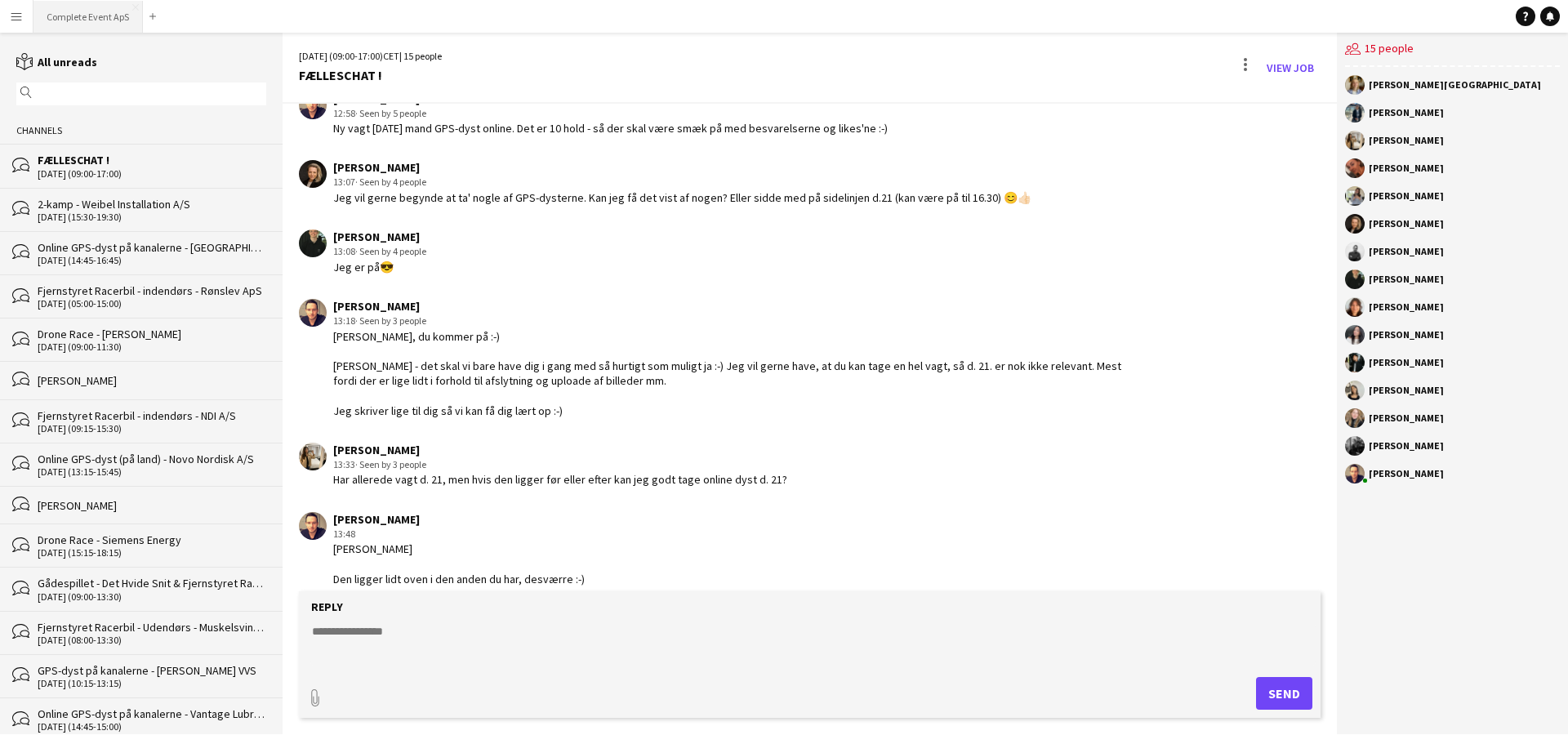
click at [81, 15] on button "Complete Event ApS Close" at bounding box center [88, 17] width 110 height 32
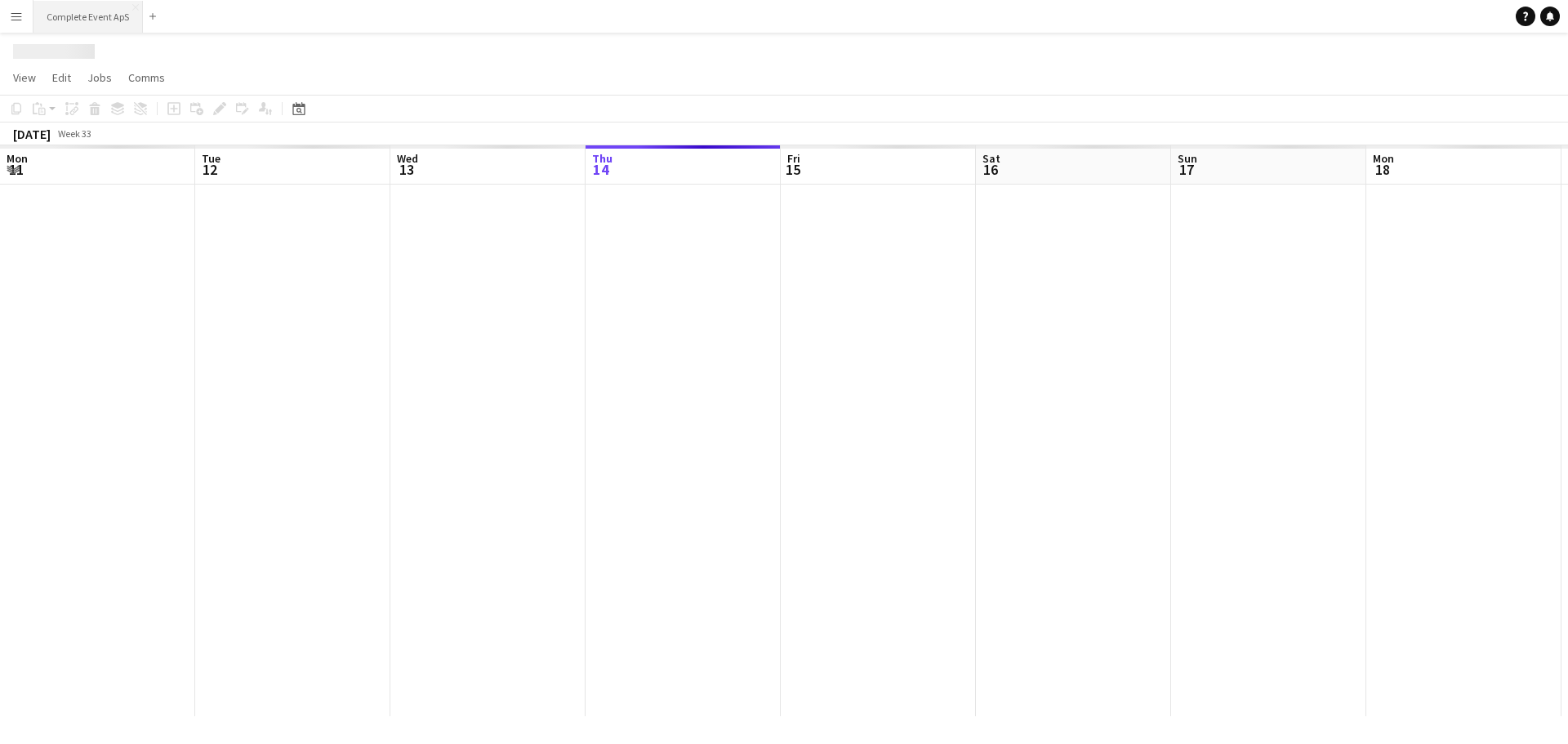
scroll to position [0, 390]
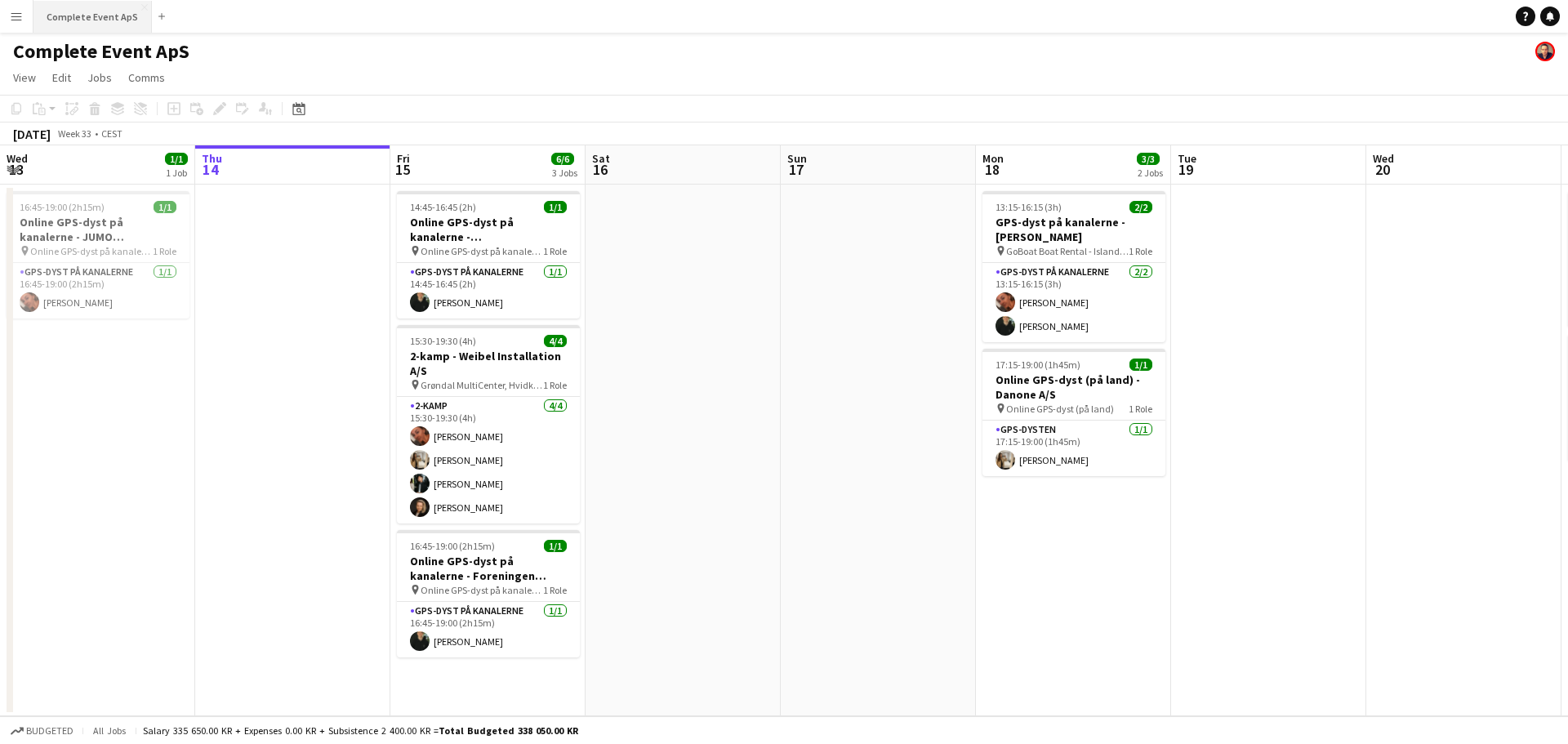
click at [53, 24] on button "Complete Event ApS Close" at bounding box center [93, 17] width 119 height 32
click at [80, 4] on button "Complete Event ApS Close" at bounding box center [93, 17] width 119 height 32
click at [300, 109] on icon at bounding box center [299, 111] width 6 height 6
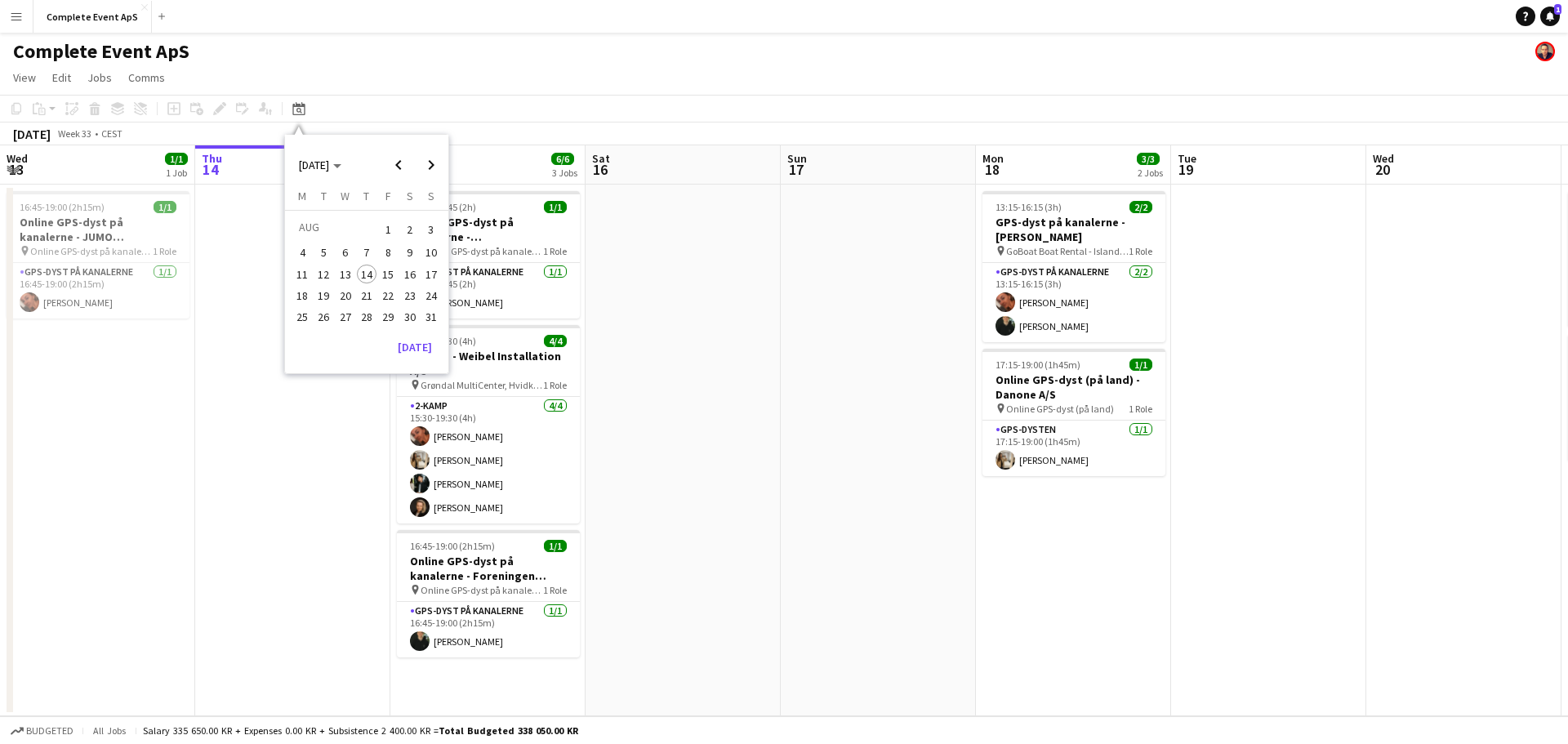
click at [368, 316] on span "28" at bounding box center [366, 317] width 19 height 20
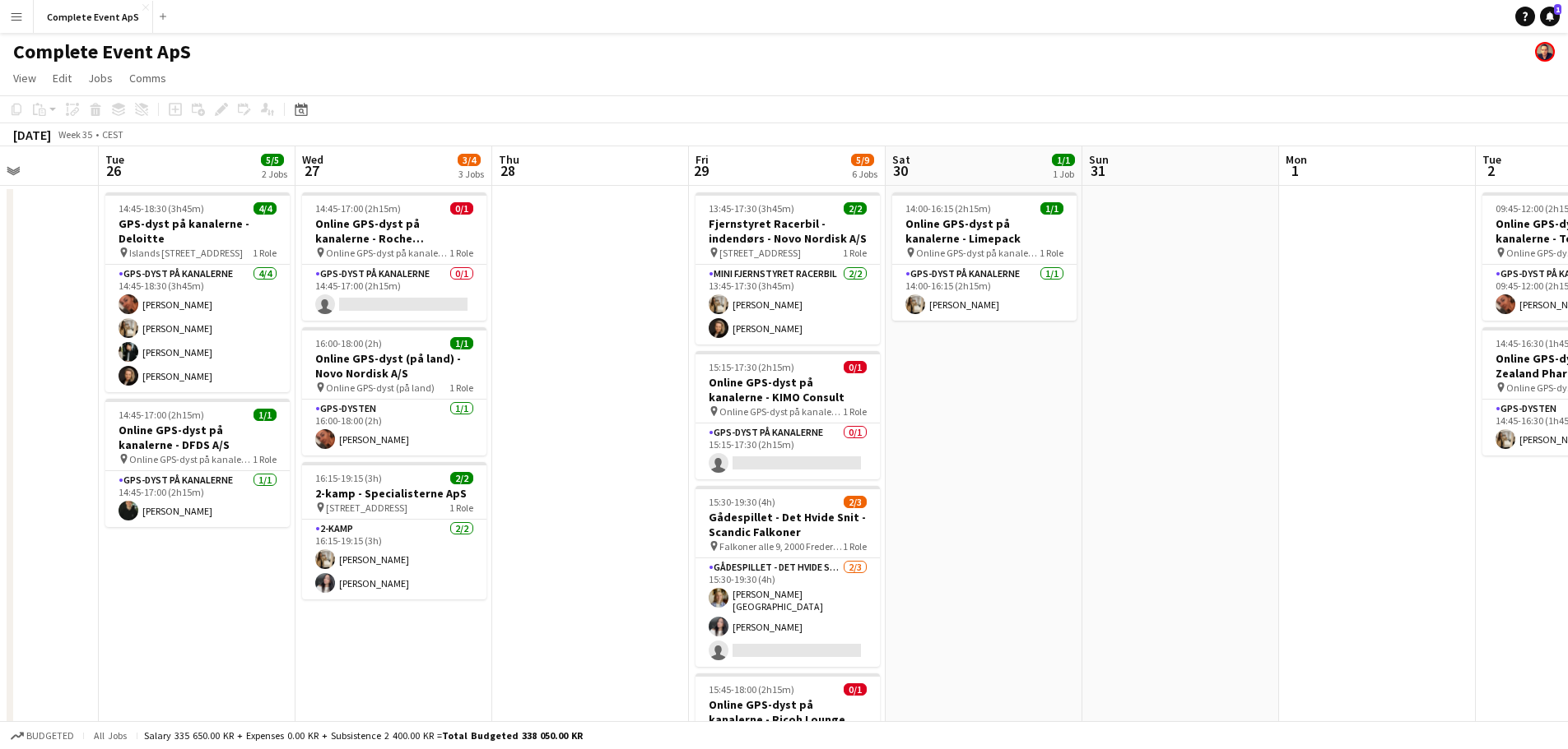
scroll to position [0, 489]
drag, startPoint x: 484, startPoint y: 319, endPoint x: 560, endPoint y: 324, distance: 76.2
click at [560, 324] on app-calendar-viewport "Sat 23 Sun 24 Mon 25 Tue 26 5/5 2 Jobs Wed 27 3/4 3 Jobs Thu 28 Fri 29 5/9 6 Jo…" at bounding box center [784, 627] width 1568 height 960
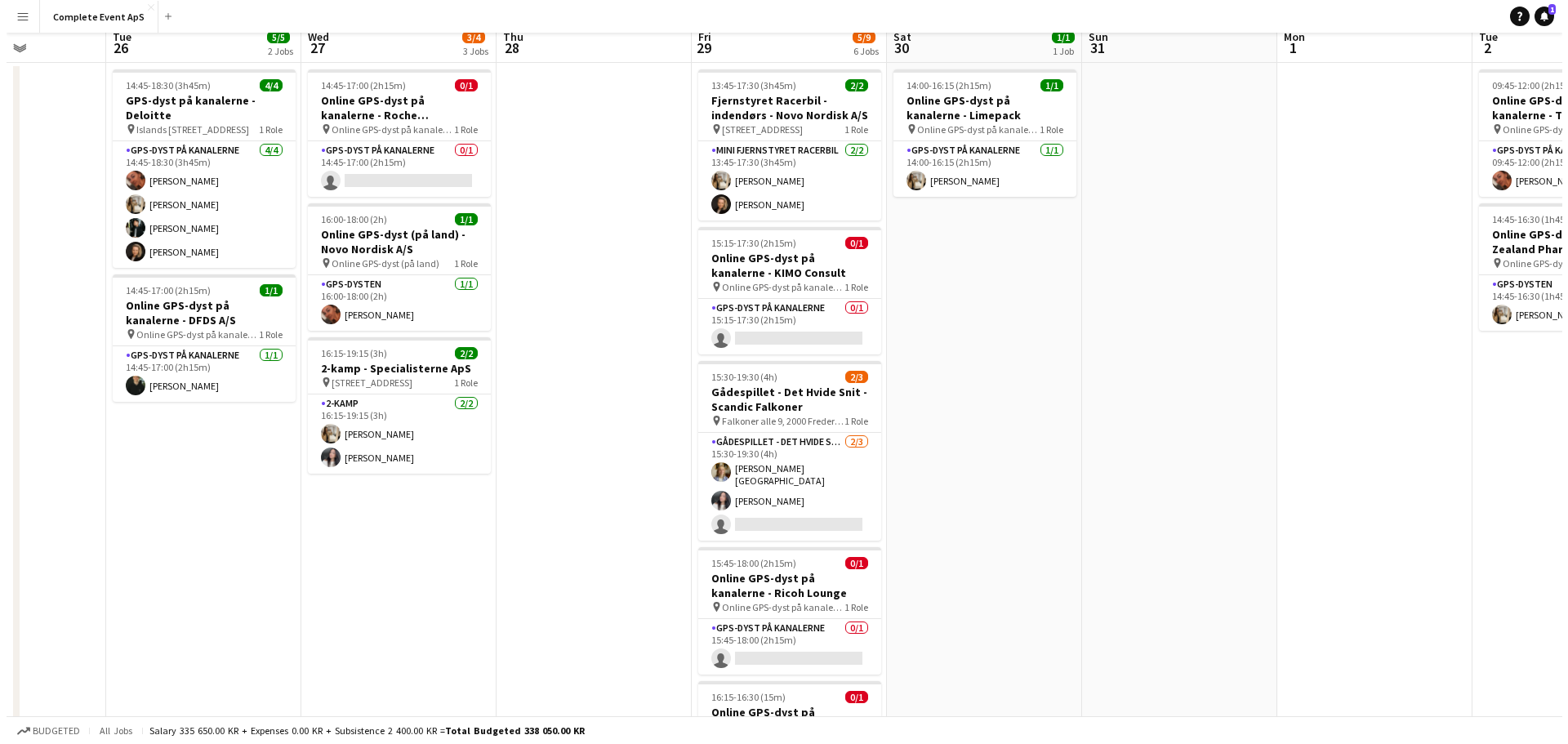
scroll to position [0, 0]
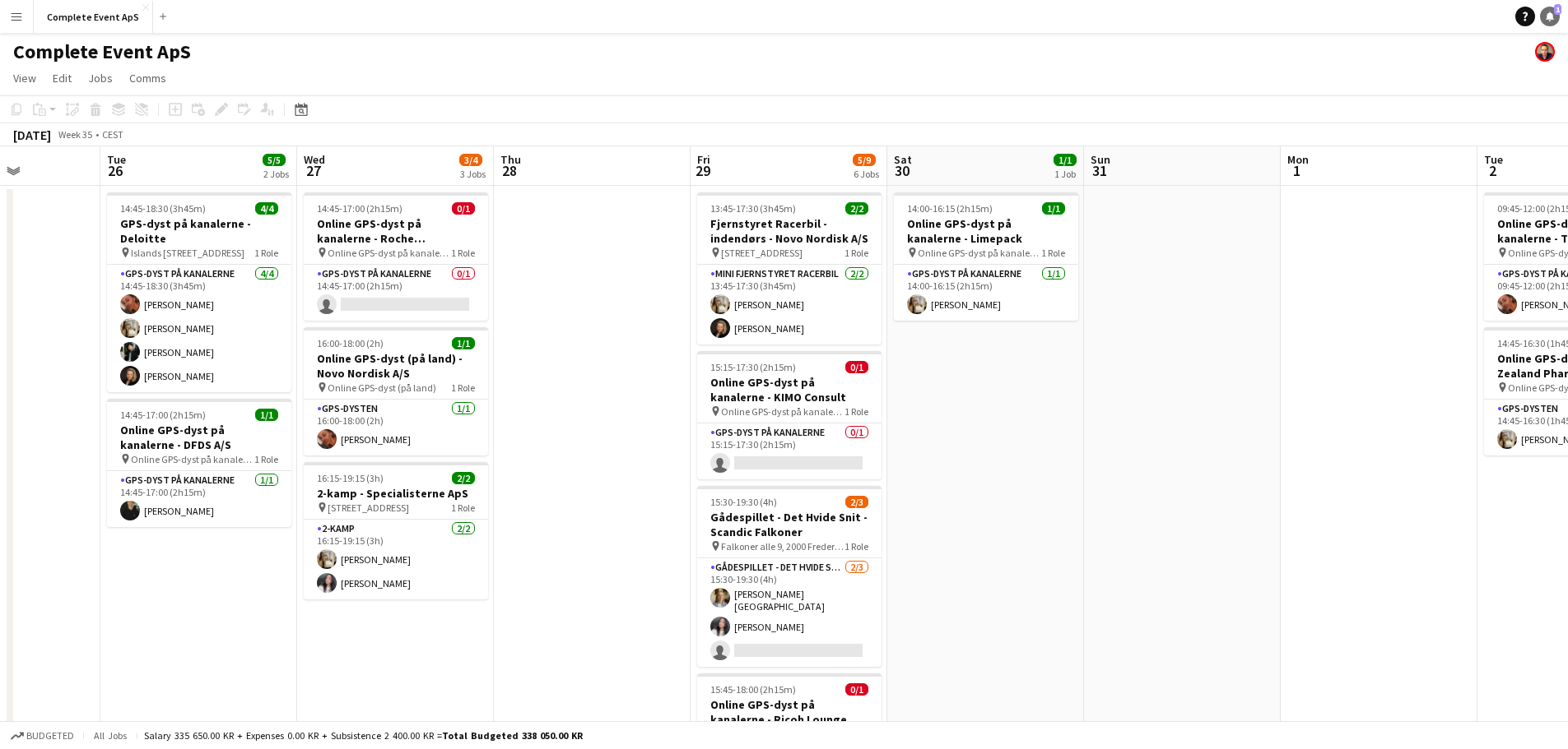
click at [1546, 17] on icon "Notifications" at bounding box center [1549, 16] width 10 height 10
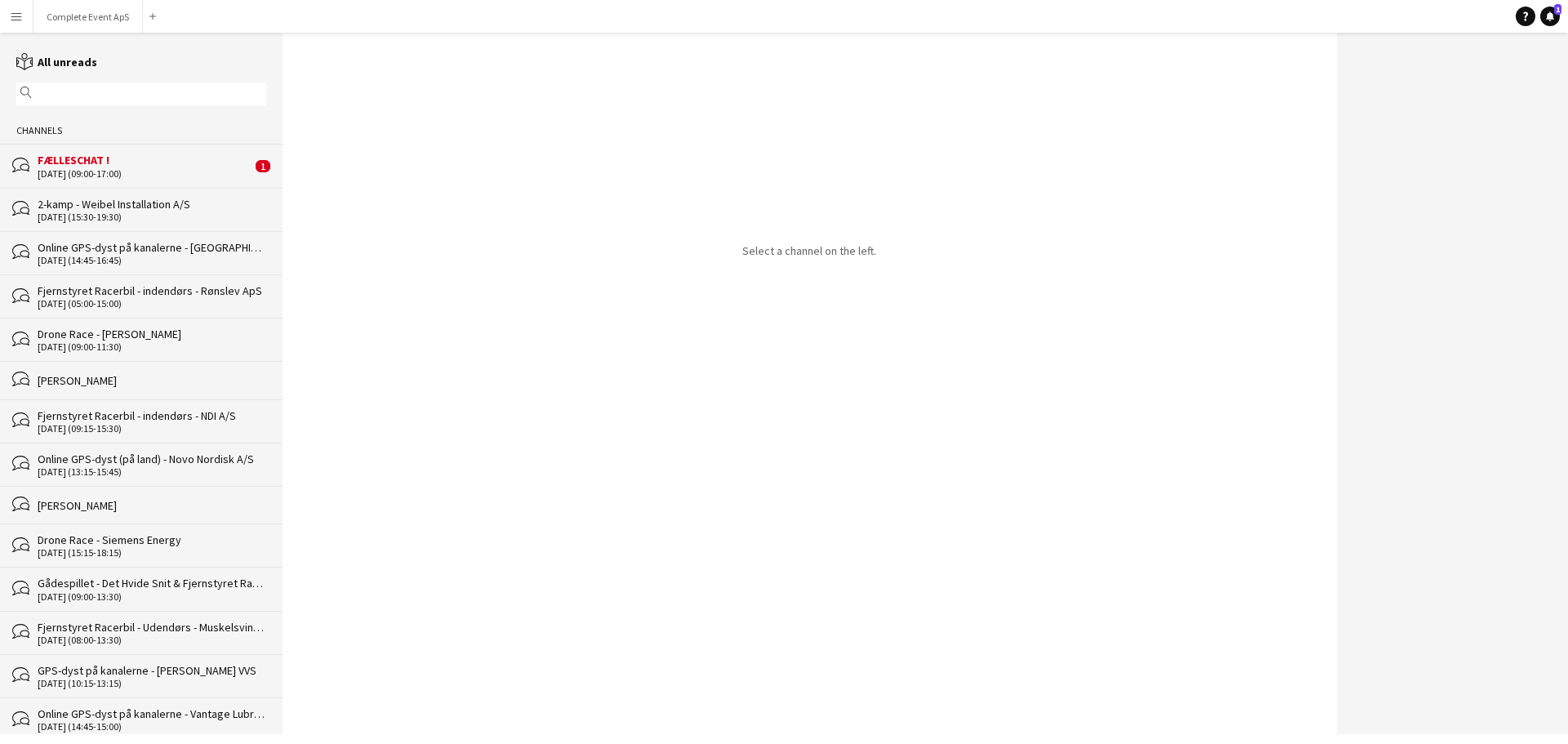
click at [125, 173] on div "[DATE] (09:00-17:00)" at bounding box center [144, 174] width 214 height 11
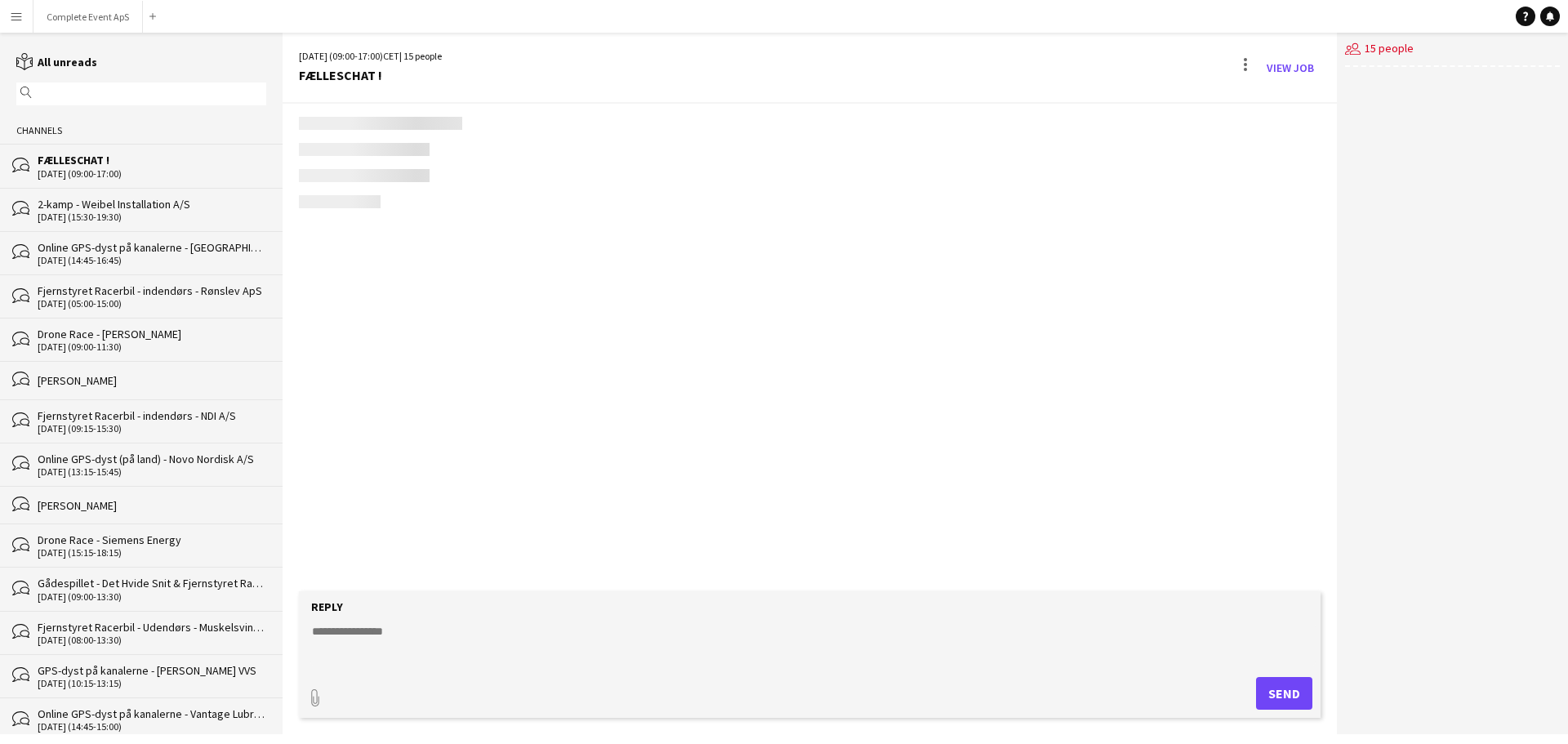
scroll to position [2310, 0]
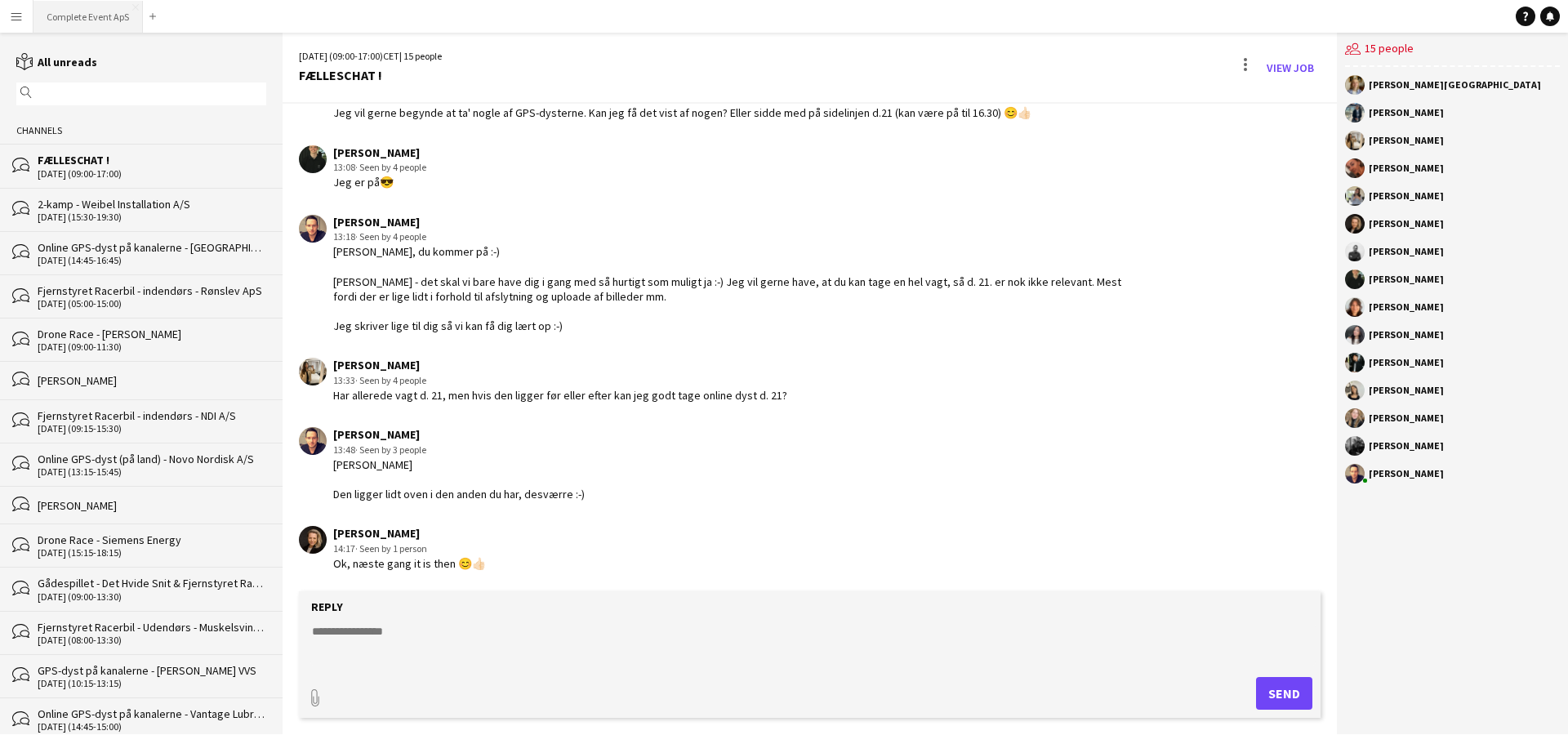
click at [77, 11] on button "Complete Event ApS Close" at bounding box center [88, 17] width 110 height 32
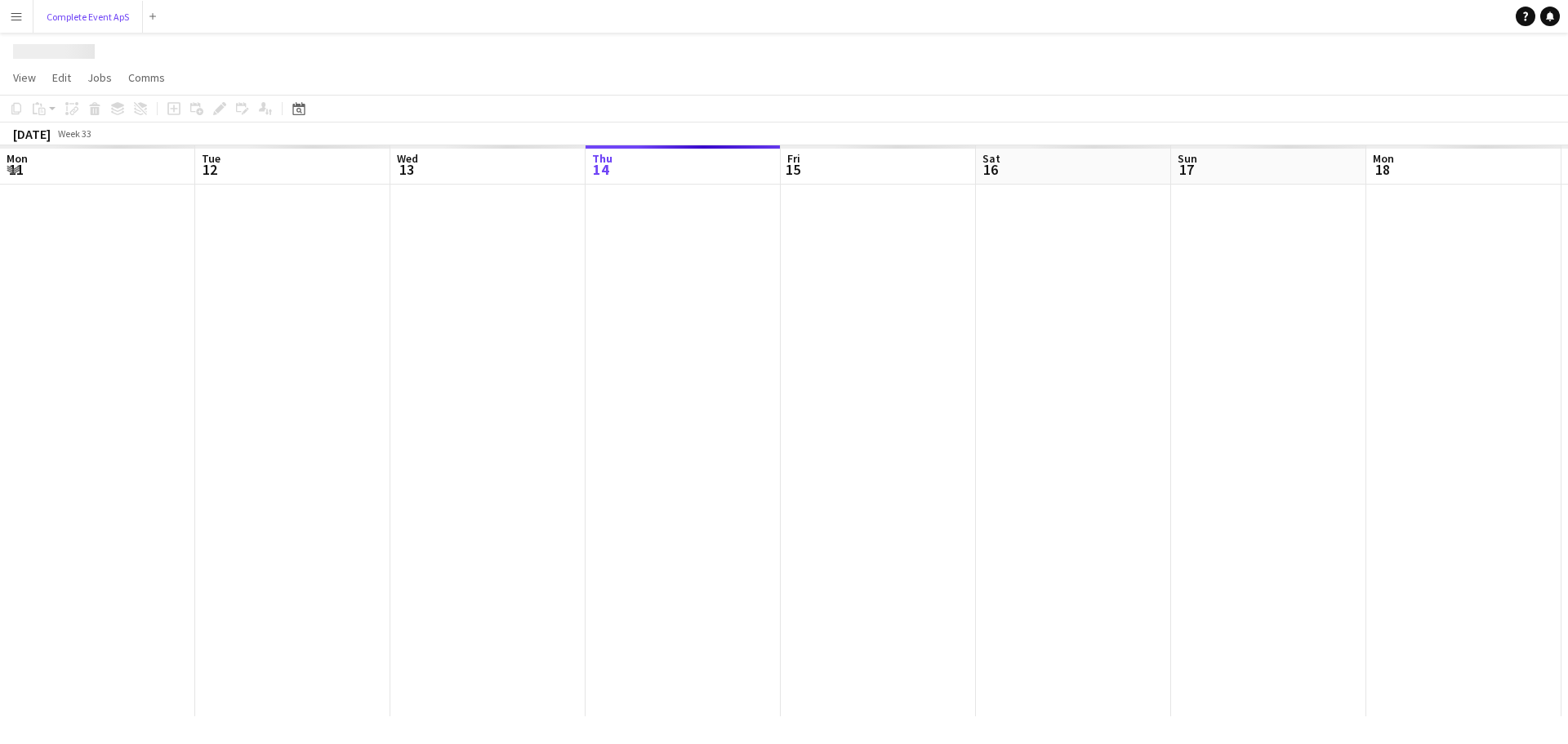
scroll to position [0, 390]
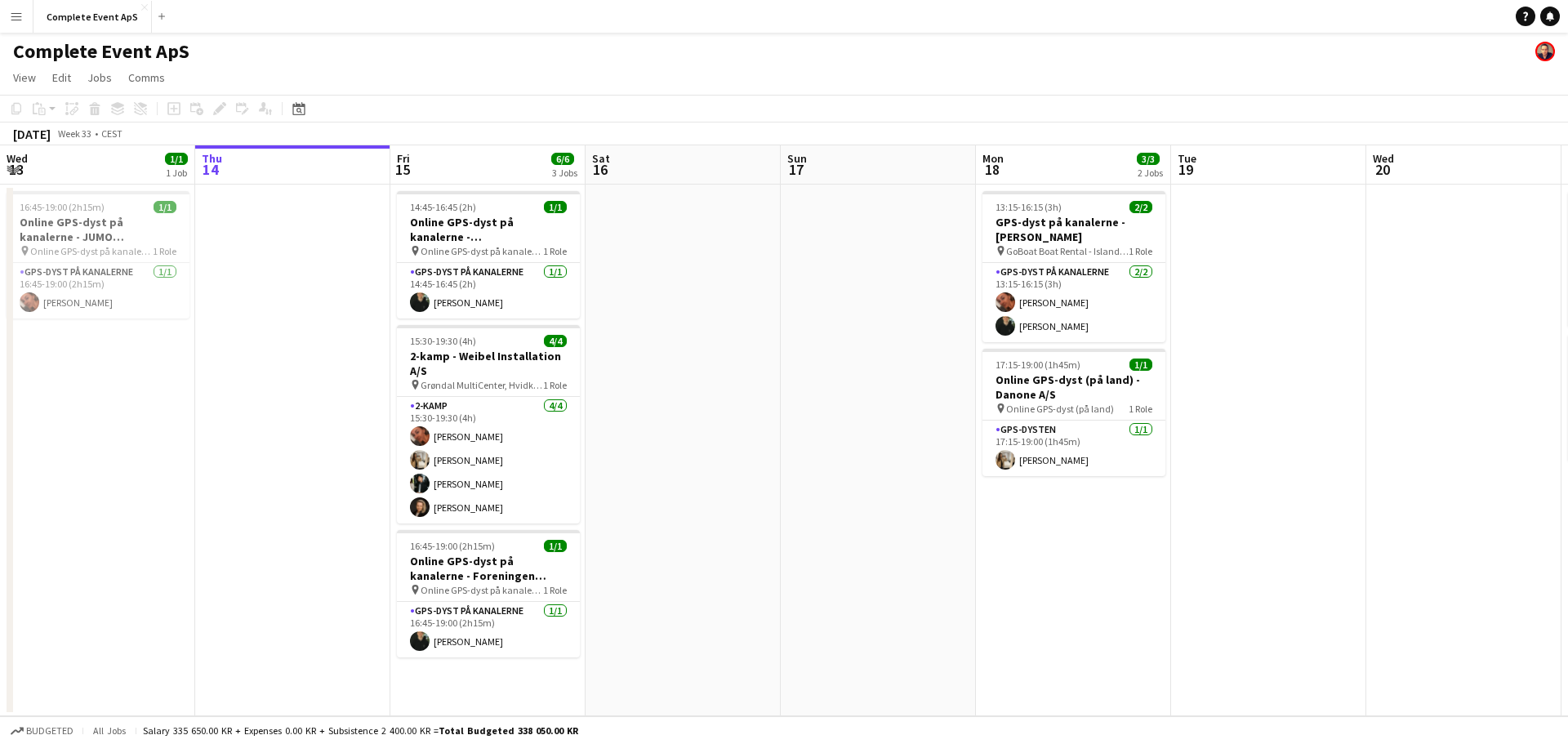
click at [24, 17] on button "Menu" at bounding box center [16, 16] width 32 height 33
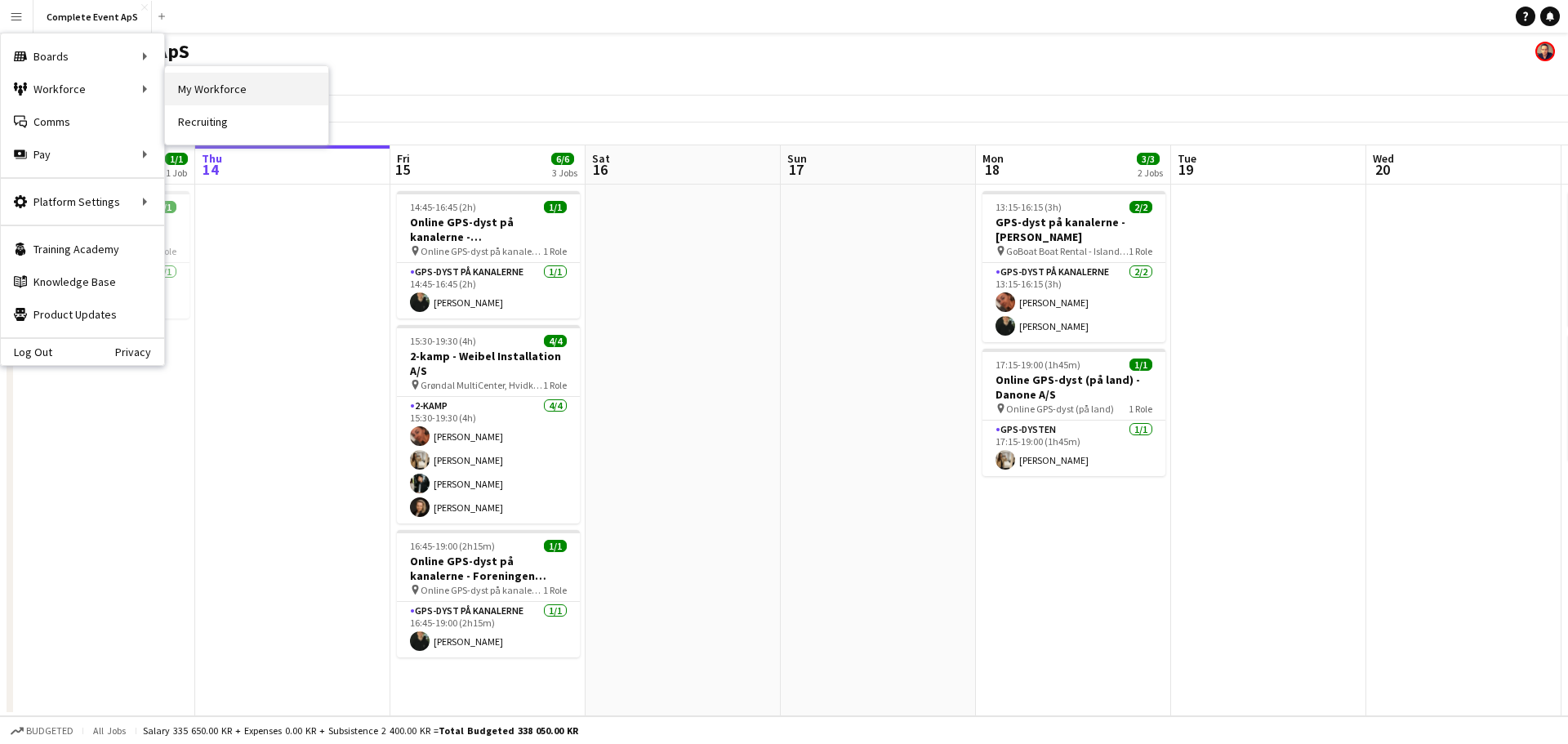
click at [214, 90] on link "My Workforce" at bounding box center [247, 88] width 163 height 33
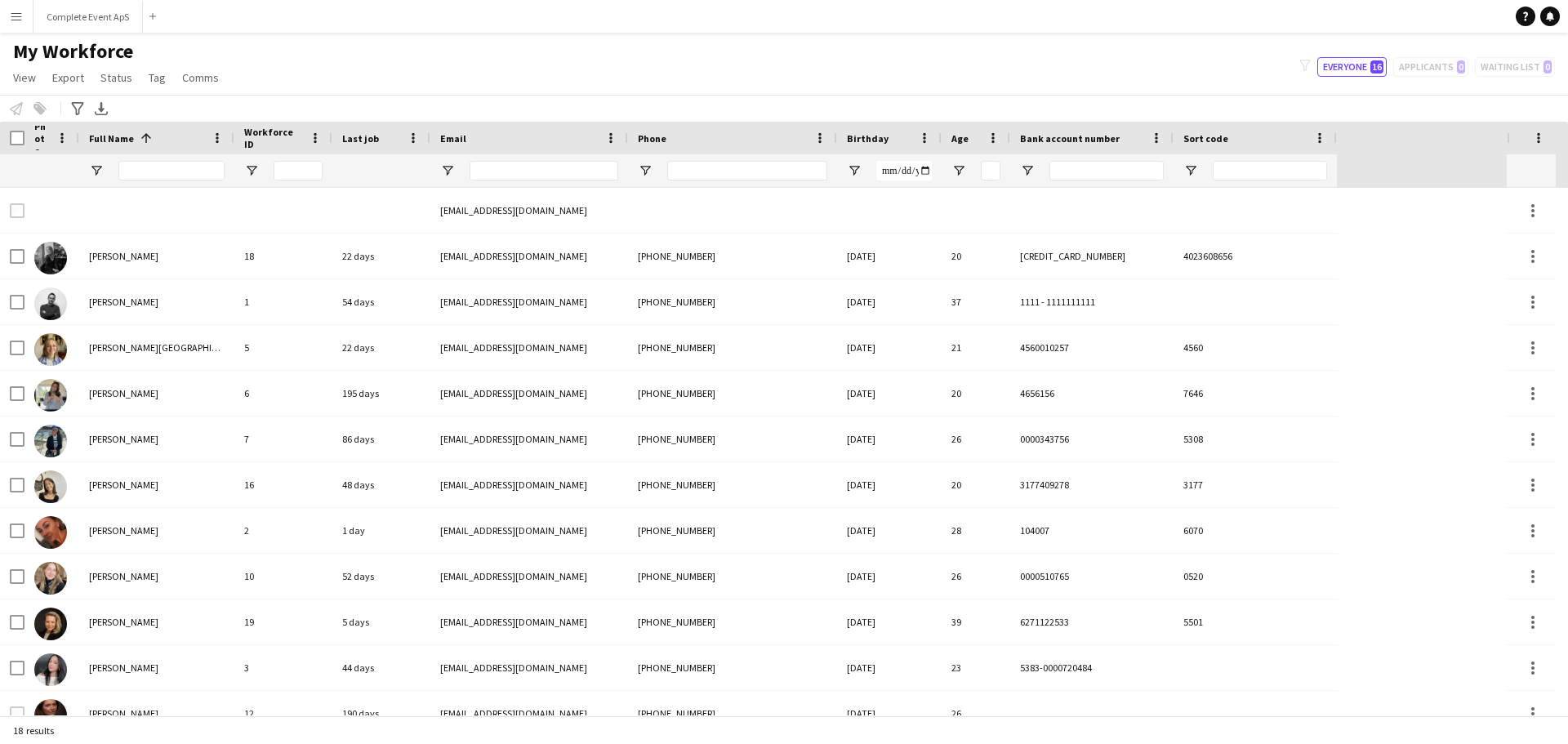
click at [16, 18] on app-icon "Menu" at bounding box center [17, 17] width 13 height 13
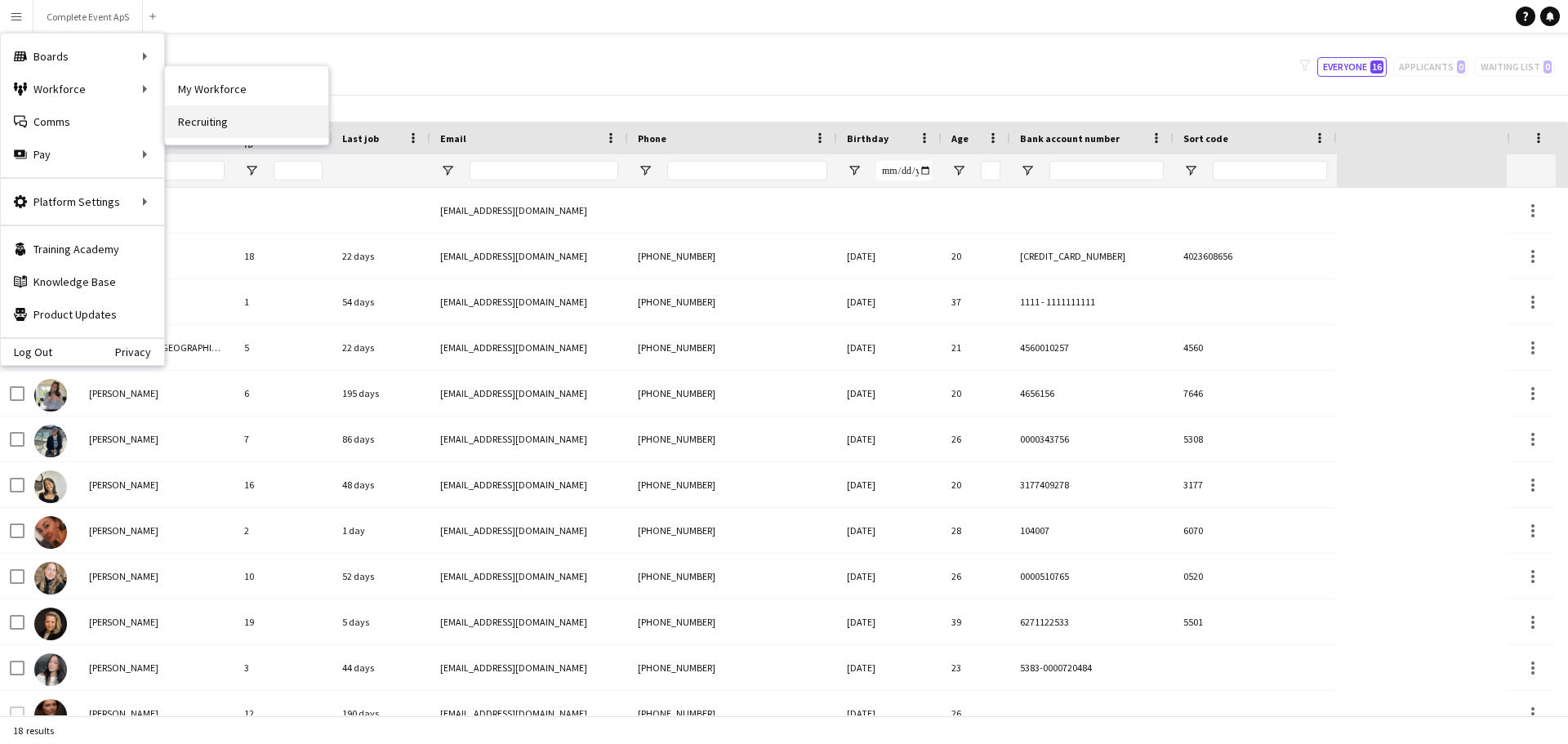
click at [246, 122] on link "Recruiting" at bounding box center [247, 121] width 163 height 33
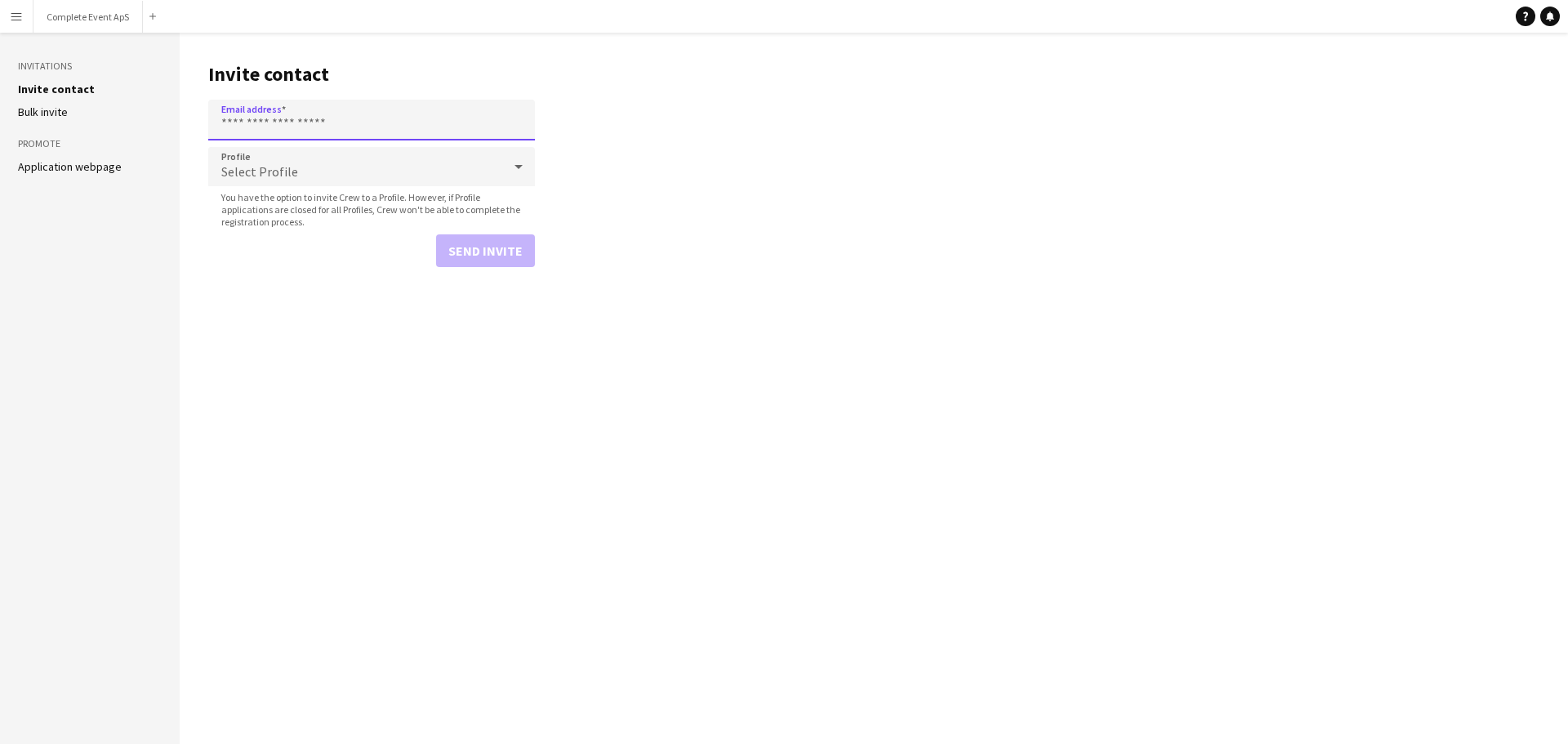
click at [322, 125] on input "Email address" at bounding box center [371, 120] width 327 height 41
click at [268, 124] on input "Email address" at bounding box center [371, 120] width 327 height 41
paste input "**********"
type input "**********"
click at [256, 164] on span "Select Profile" at bounding box center [259, 172] width 77 height 17
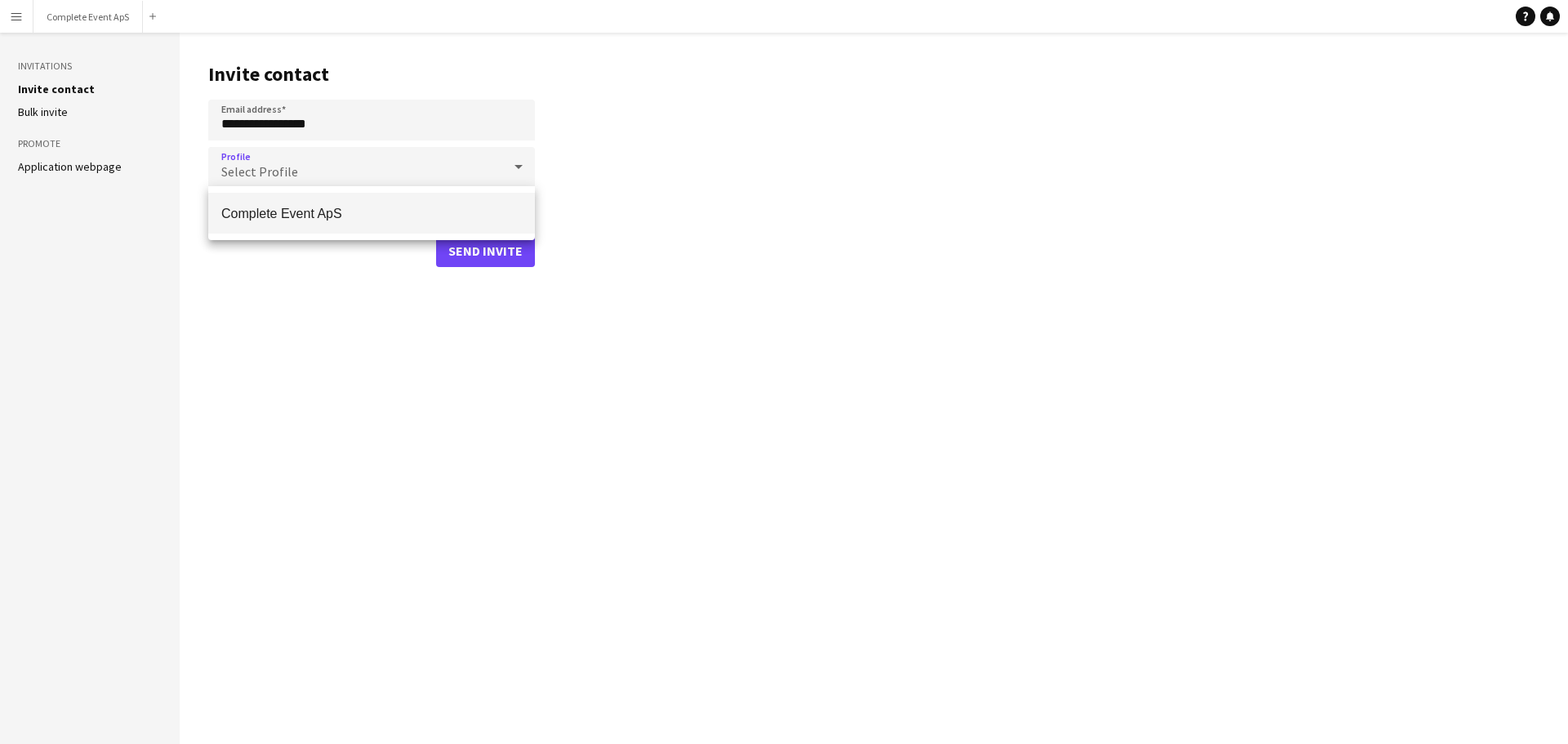
click at [275, 214] on span "Complete Event ApS" at bounding box center [371, 214] width 301 height 16
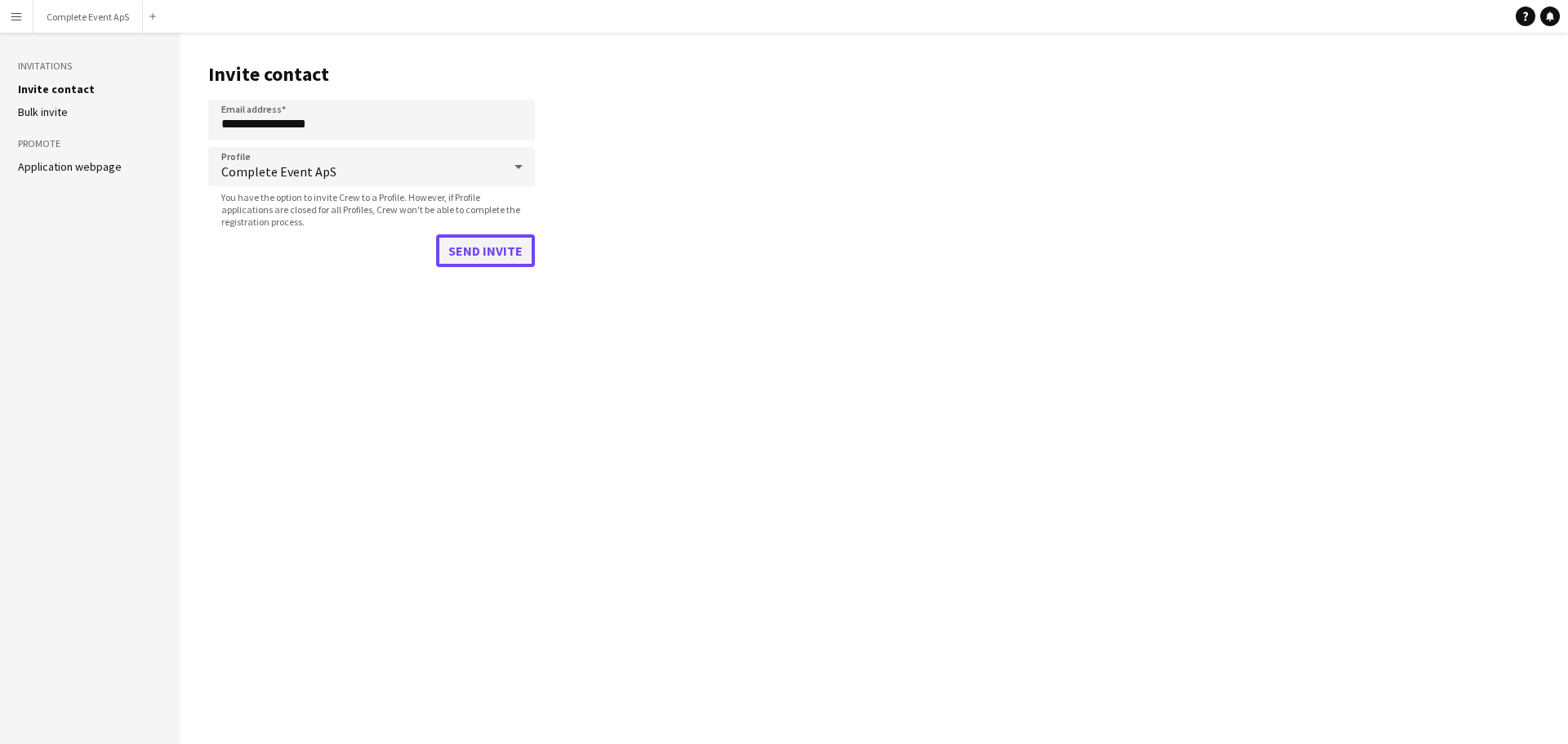
click at [466, 252] on button "Send invite" at bounding box center [486, 250] width 98 height 33
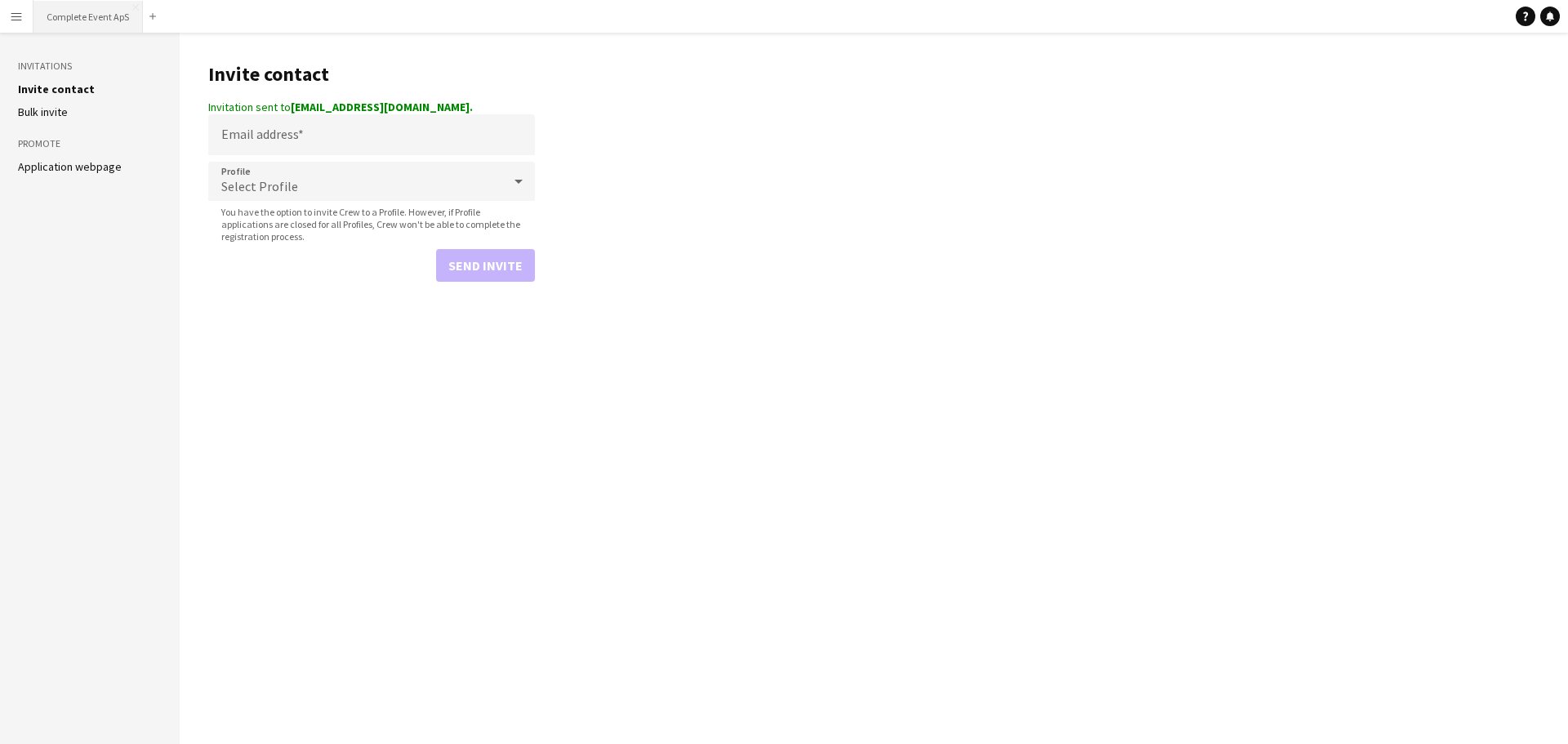
click at [88, 10] on button "Complete Event ApS Close" at bounding box center [88, 17] width 110 height 32
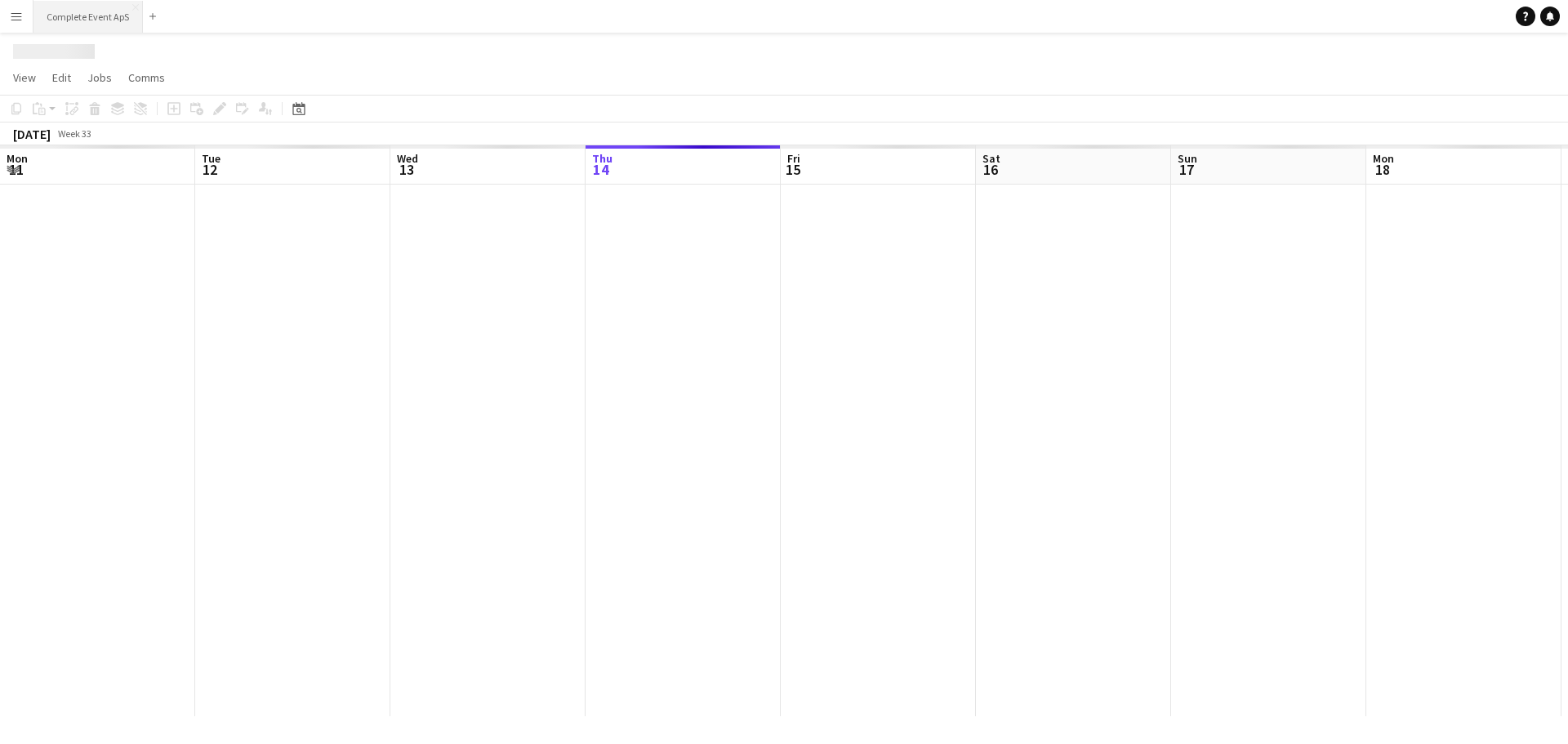
scroll to position [0, 390]
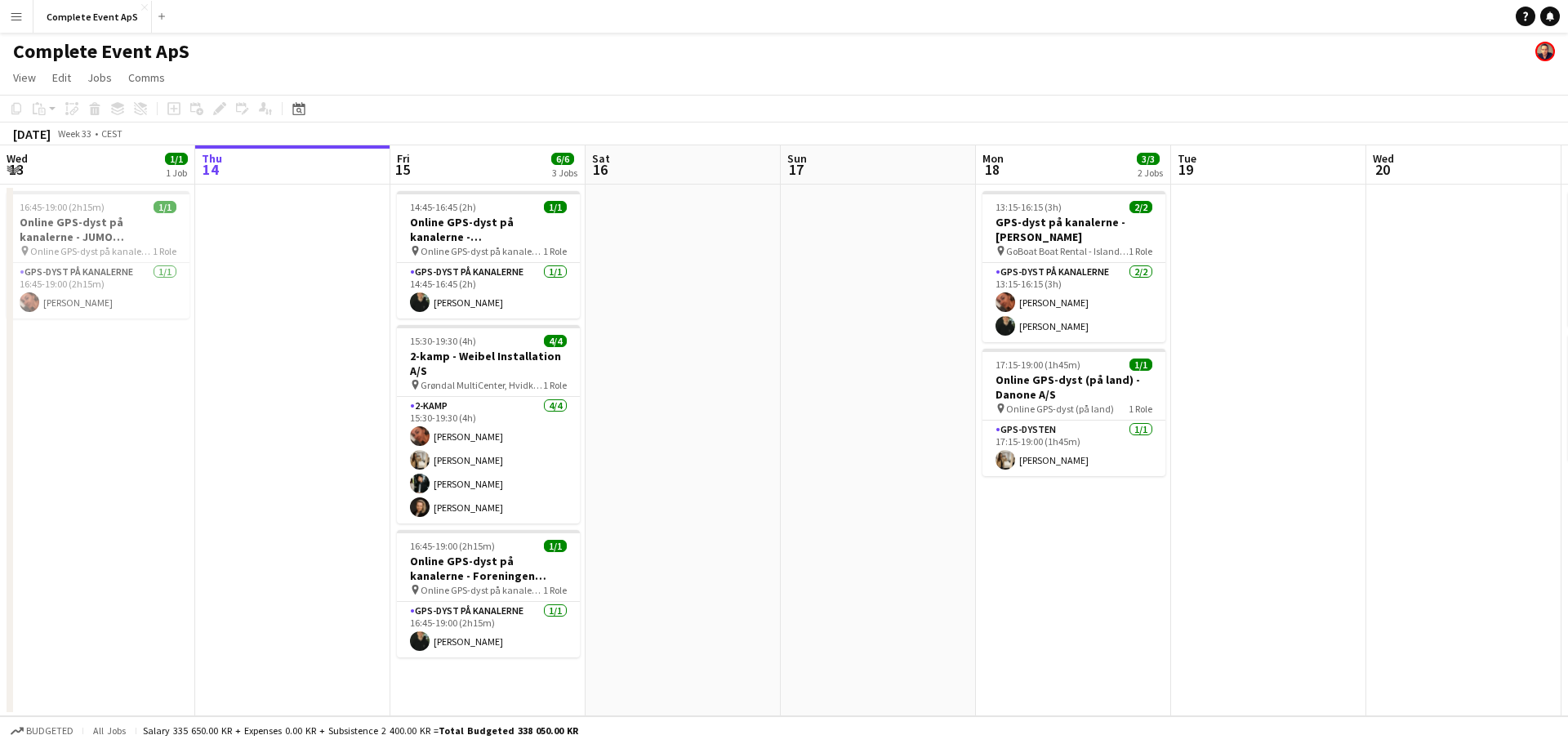
click at [19, 21] on app-icon "Menu" at bounding box center [17, 17] width 13 height 13
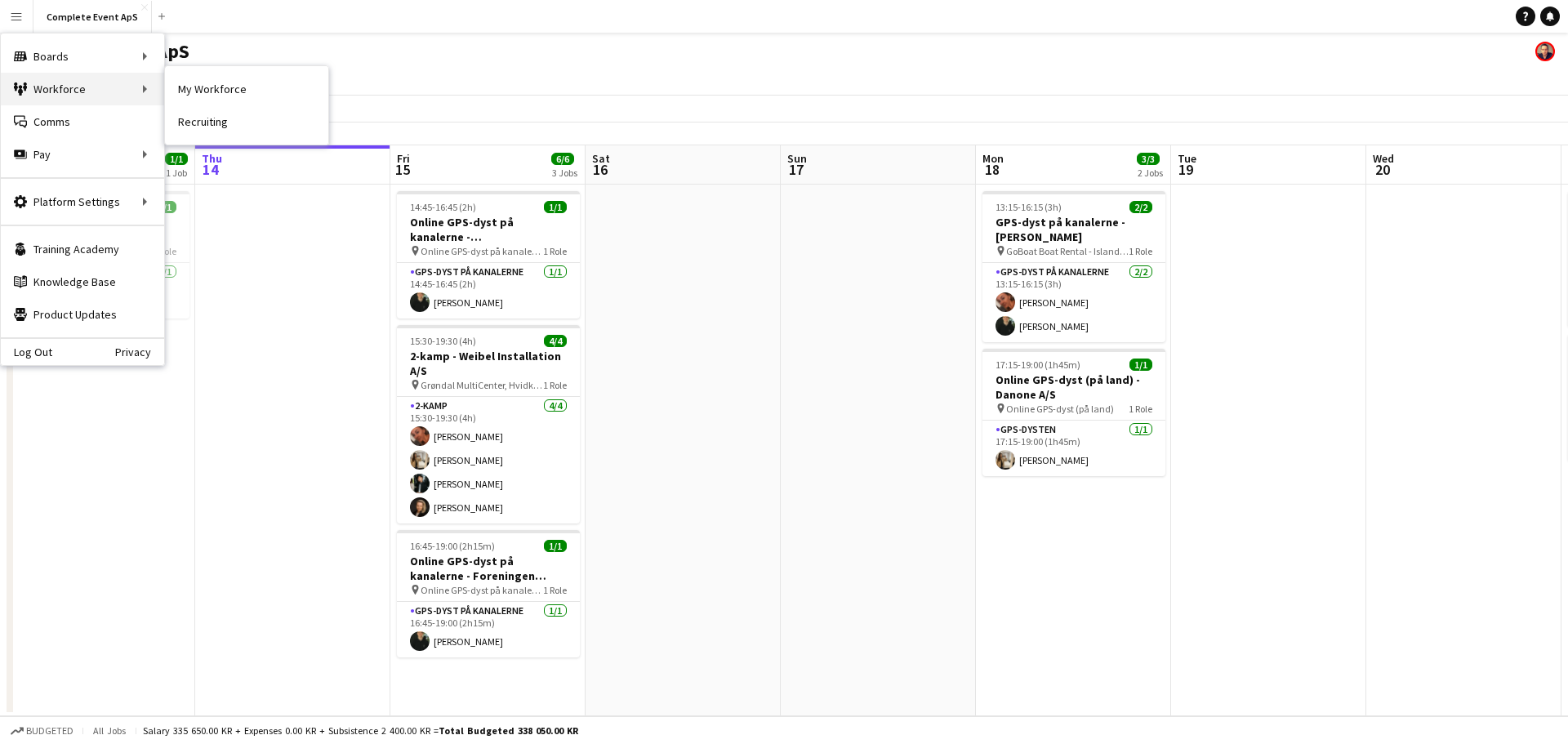
click at [80, 94] on div "Workforce Workforce" at bounding box center [83, 88] width 163 height 33
click at [223, 93] on link "My Workforce" at bounding box center [247, 88] width 163 height 33
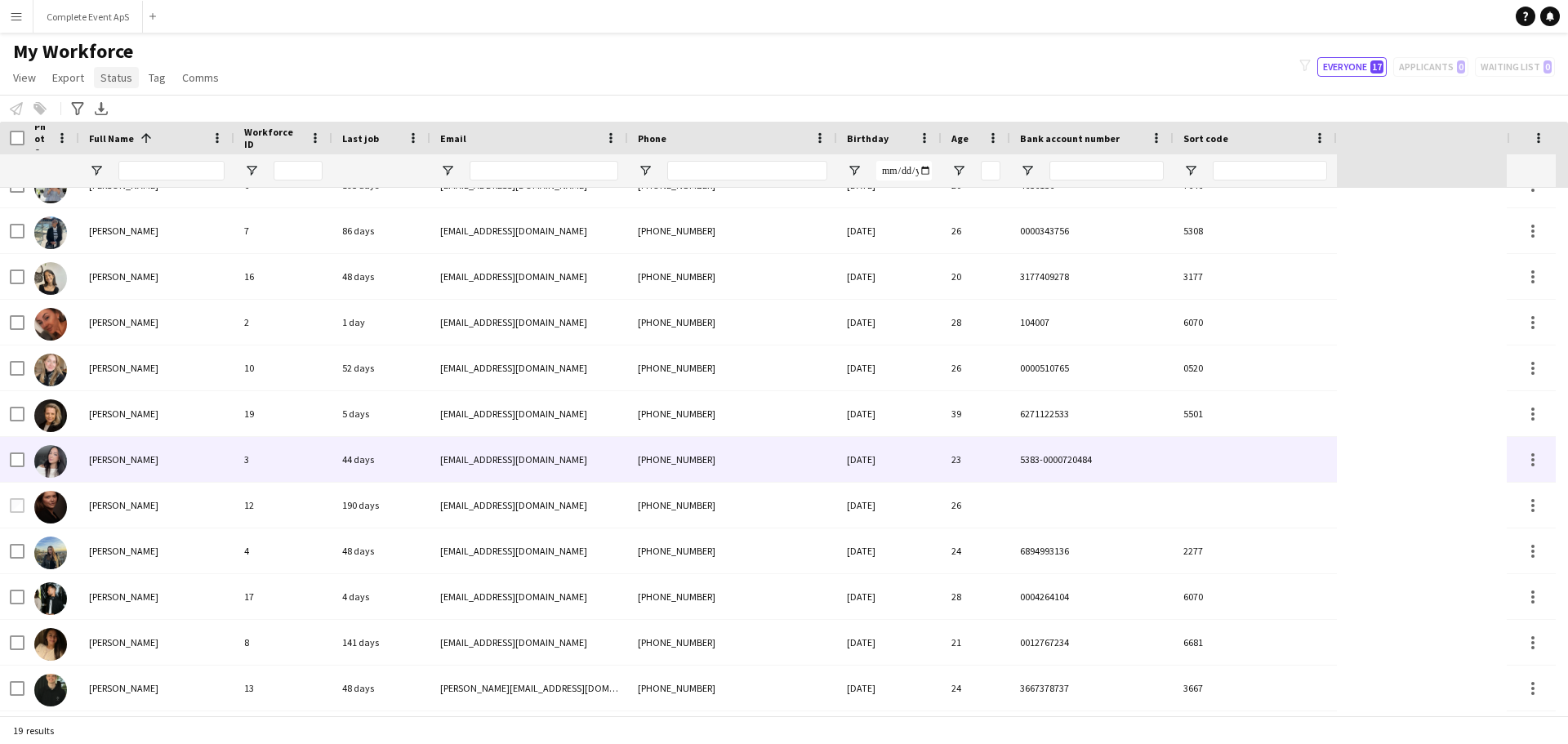
scroll to position [178, 0]
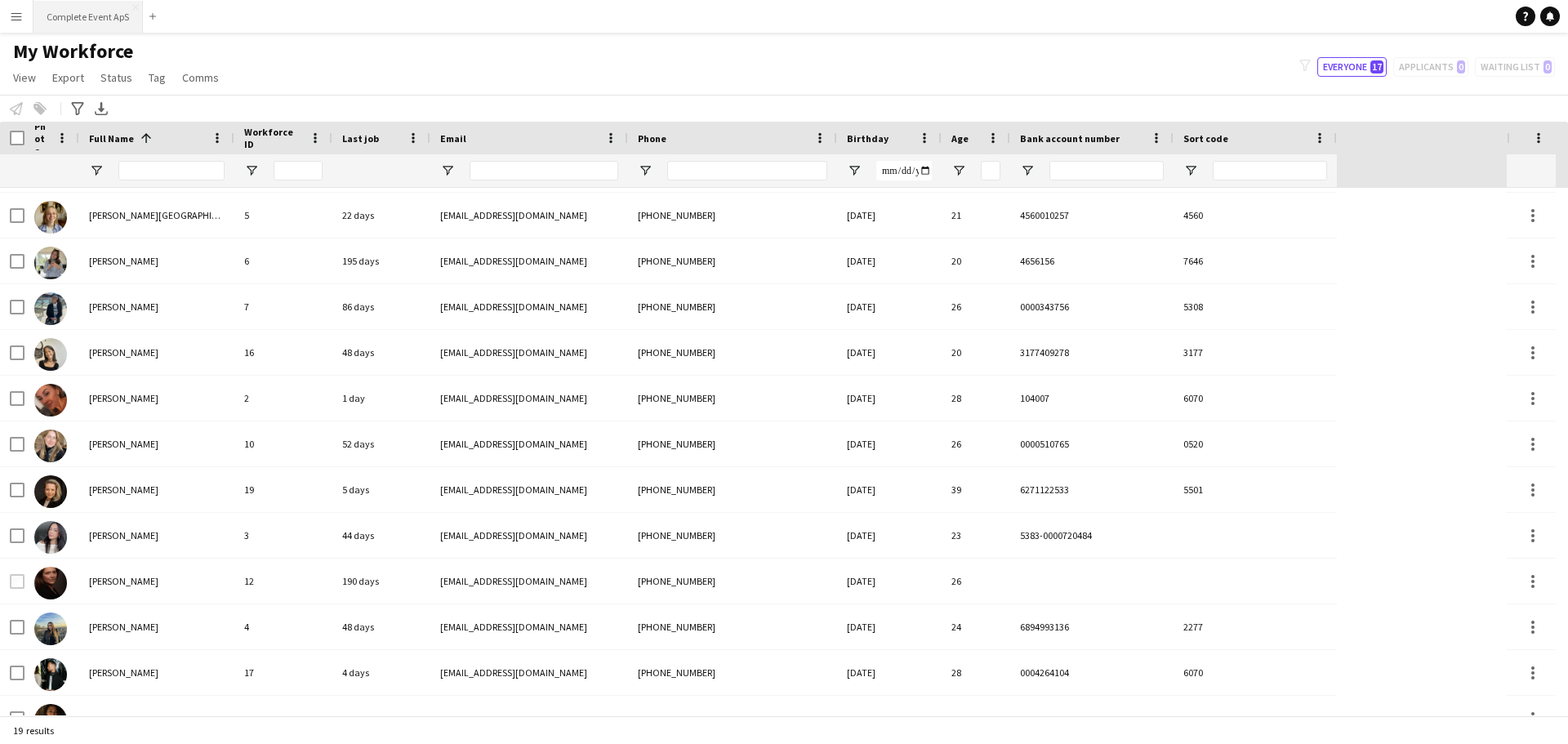
click at [80, 13] on button "Complete Event ApS Close" at bounding box center [88, 17] width 110 height 32
